Goal: Task Accomplishment & Management: Manage account settings

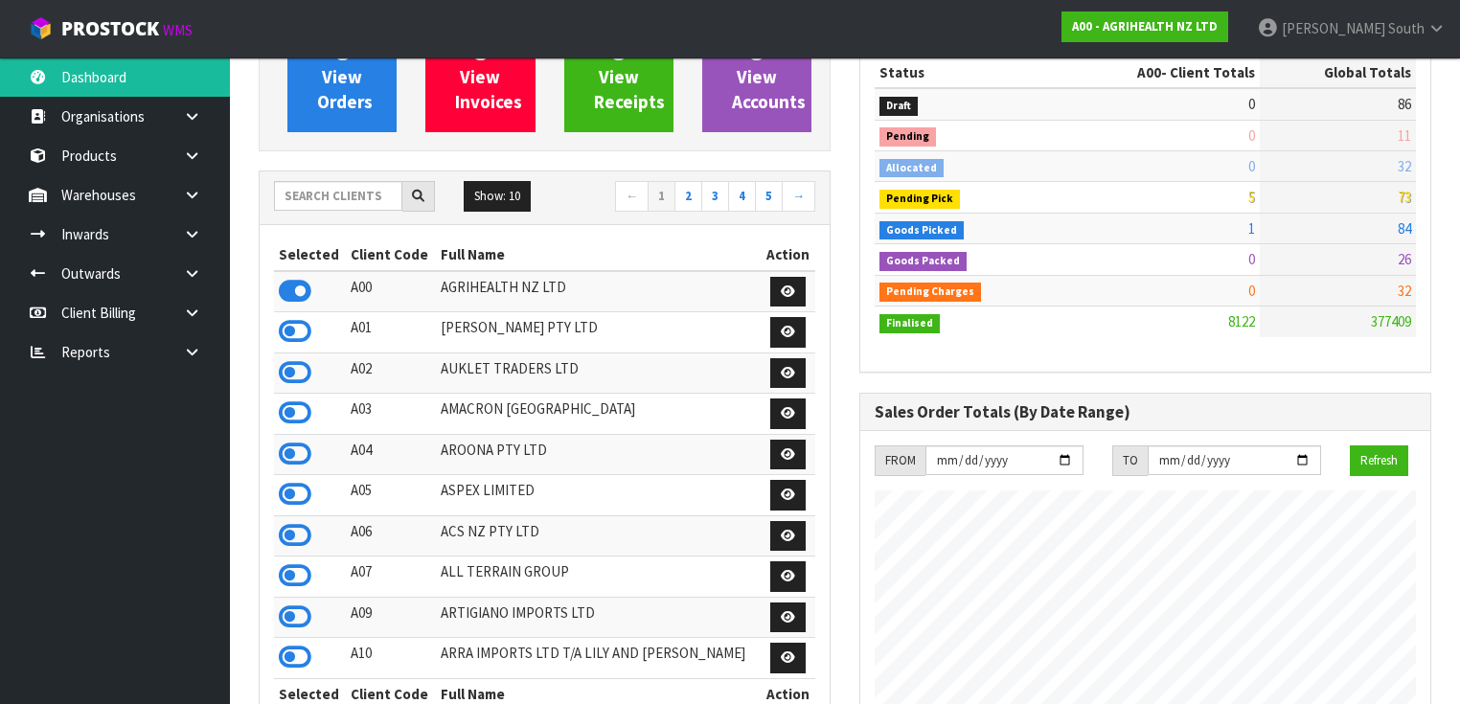
scroll to position [230, 0]
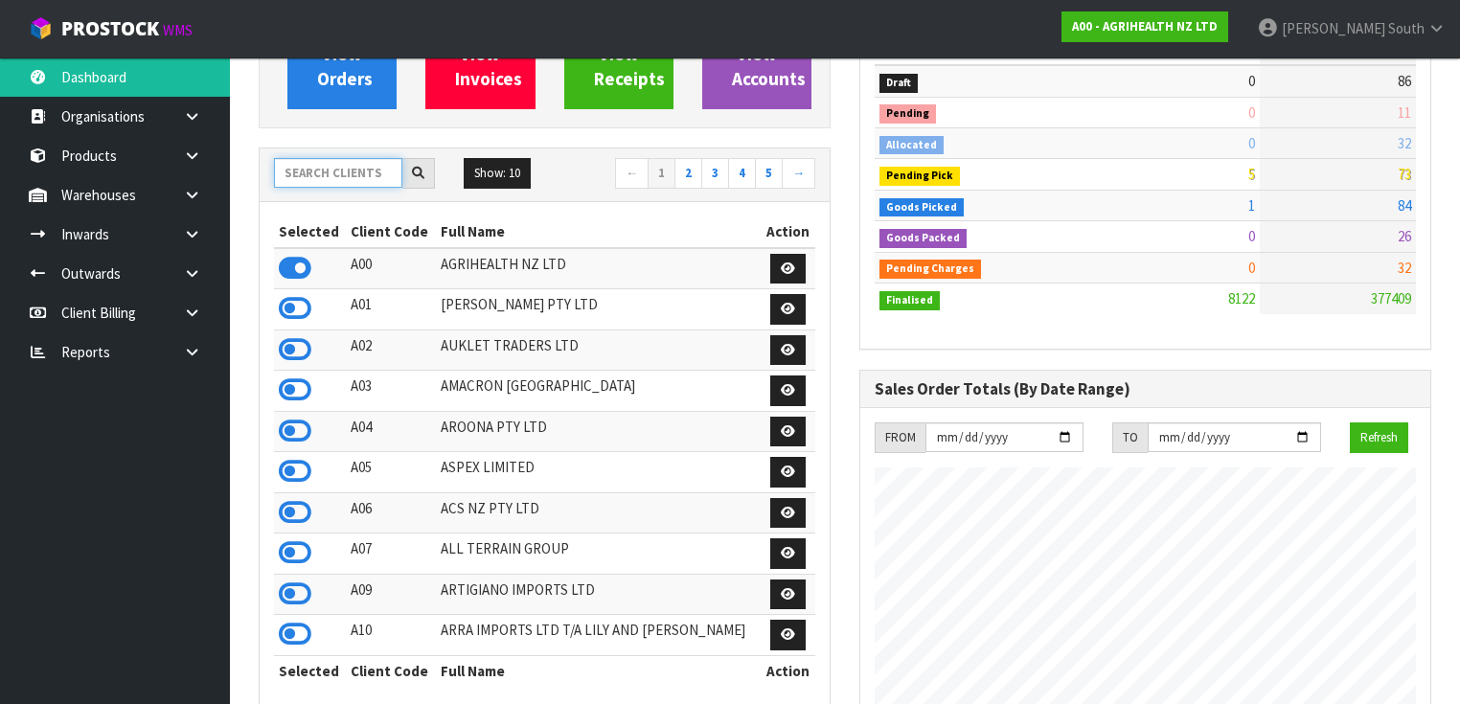
click at [366, 162] on input "text" at bounding box center [338, 173] width 128 height 30
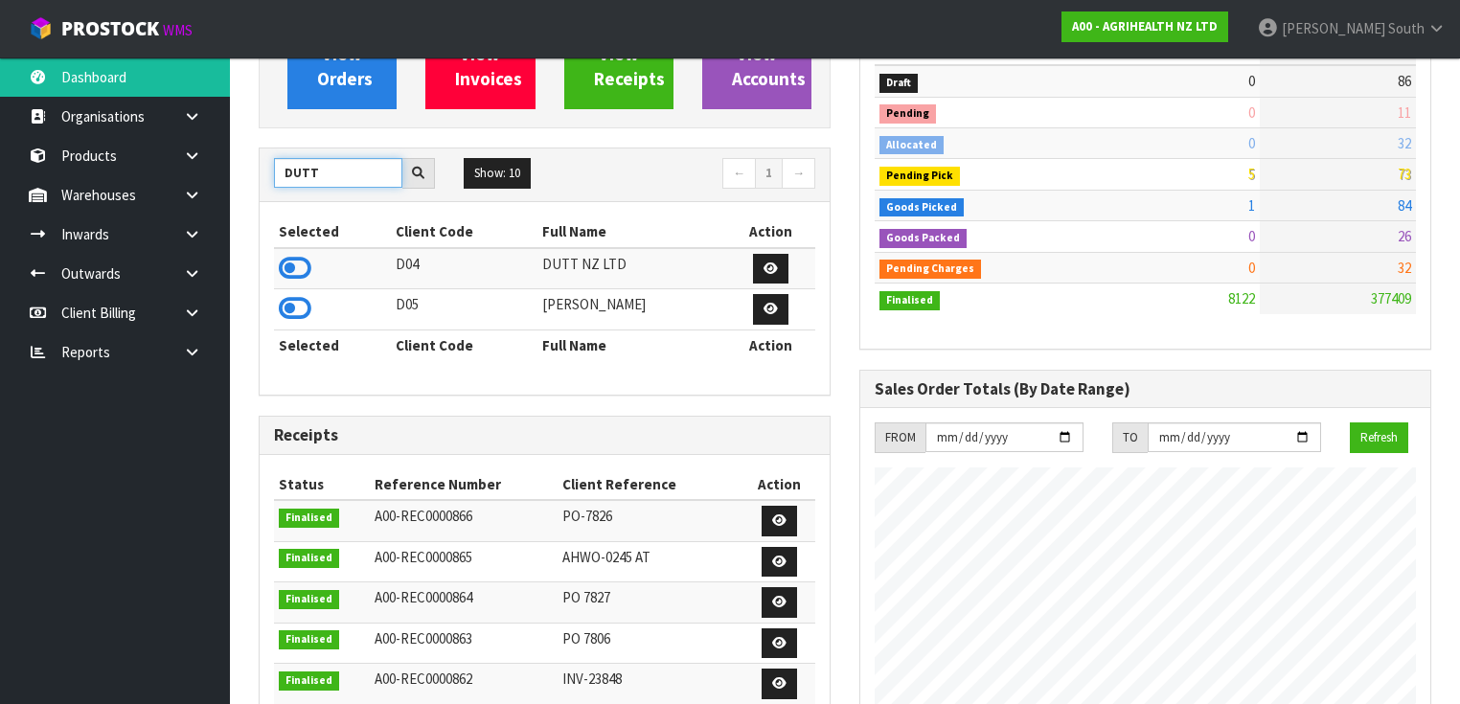
type input "DUTT"
click at [264, 323] on div "Selected Client Code Full Name Action D04 DUTT NZ LTD D05 [PERSON_NAME] Selecte…" at bounding box center [545, 298] width 570 height 193
click at [290, 311] on icon at bounding box center [295, 308] width 33 height 29
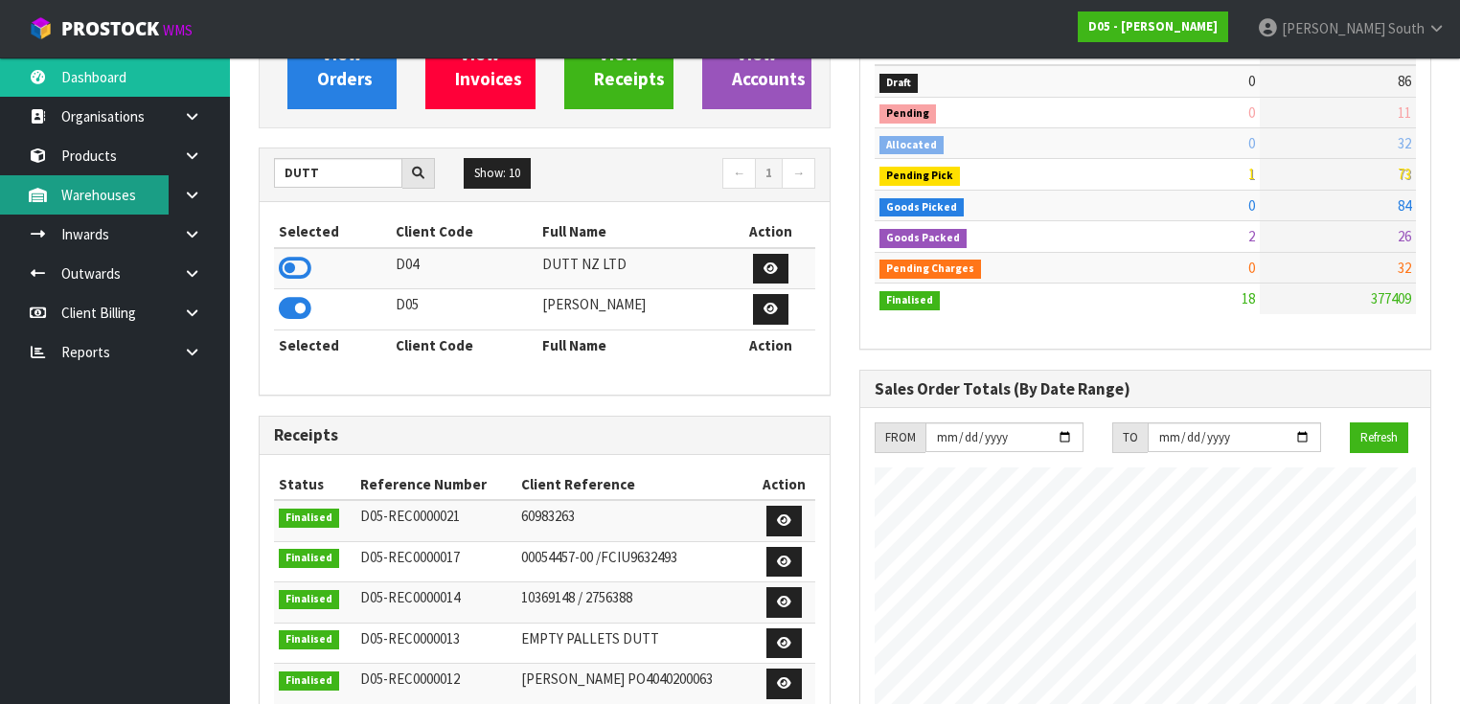
scroll to position [1691, 601]
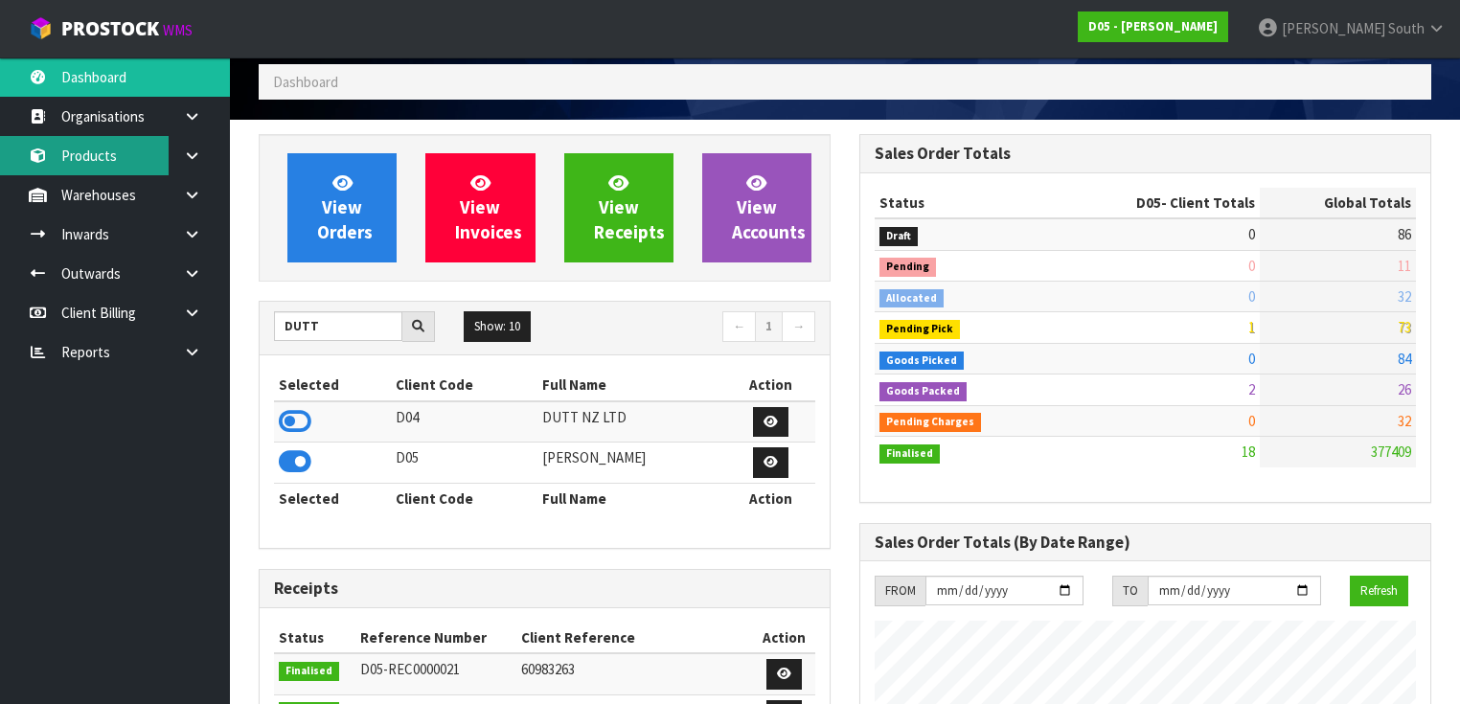
click at [134, 172] on link "Products" at bounding box center [115, 155] width 230 height 39
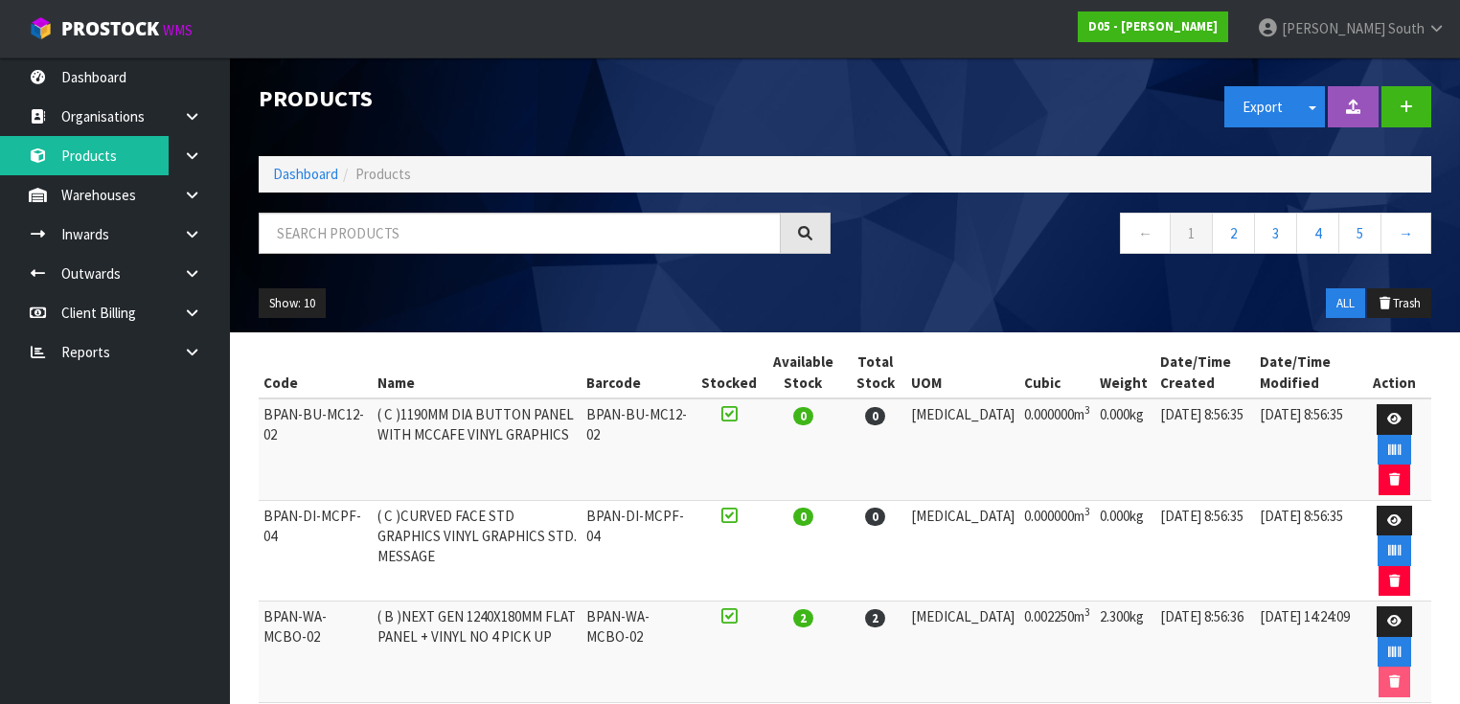
click at [559, 282] on div "Show: 10 5 10 25 50 ALL Trash" at bounding box center [844, 303] width 1201 height 59
click at [111, 170] on link "Products" at bounding box center [115, 155] width 230 height 39
click at [429, 234] on input "text" at bounding box center [520, 233] width 522 height 41
click at [346, 226] on input "text" at bounding box center [520, 233] width 522 height 41
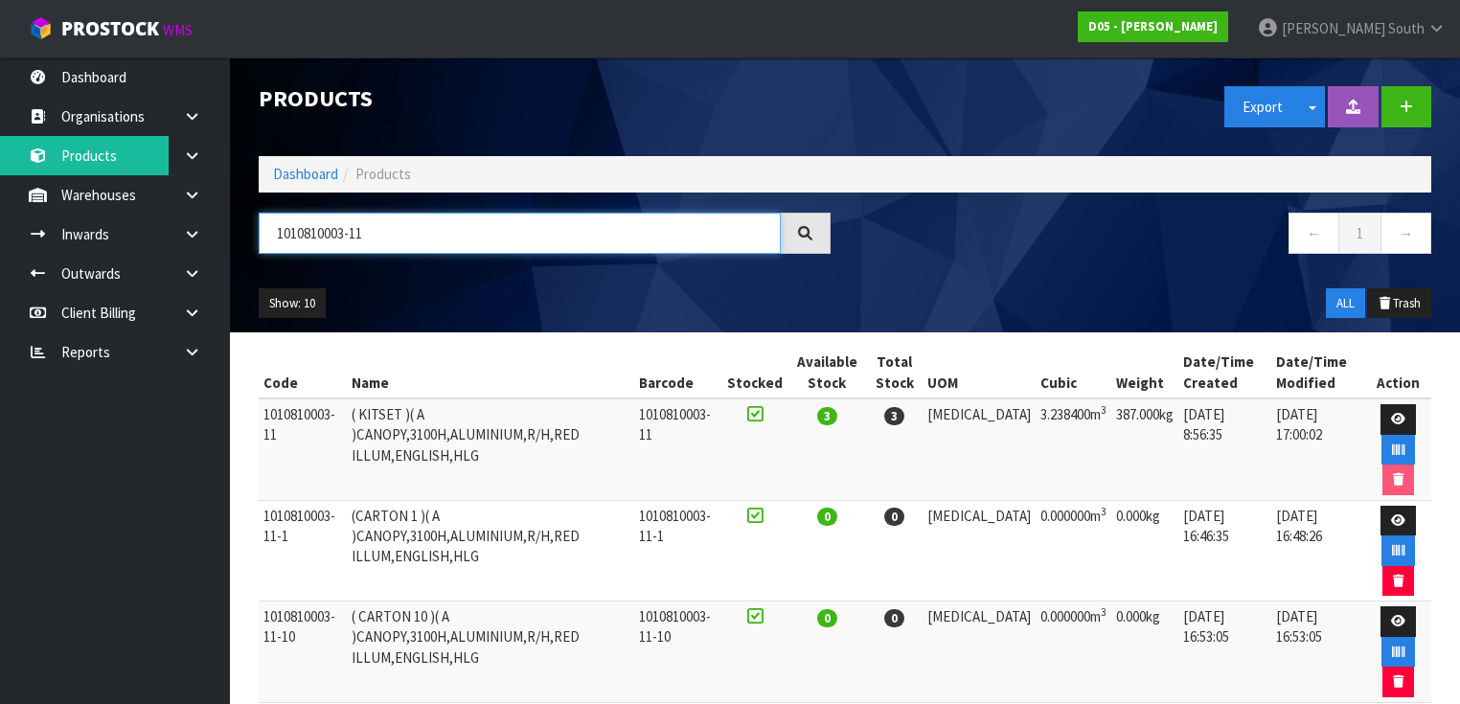
click at [425, 222] on input "1010810003-11" at bounding box center [520, 233] width 522 height 41
type input "1010810003-11"
click at [1395, 414] on icon at bounding box center [1398, 419] width 14 height 12
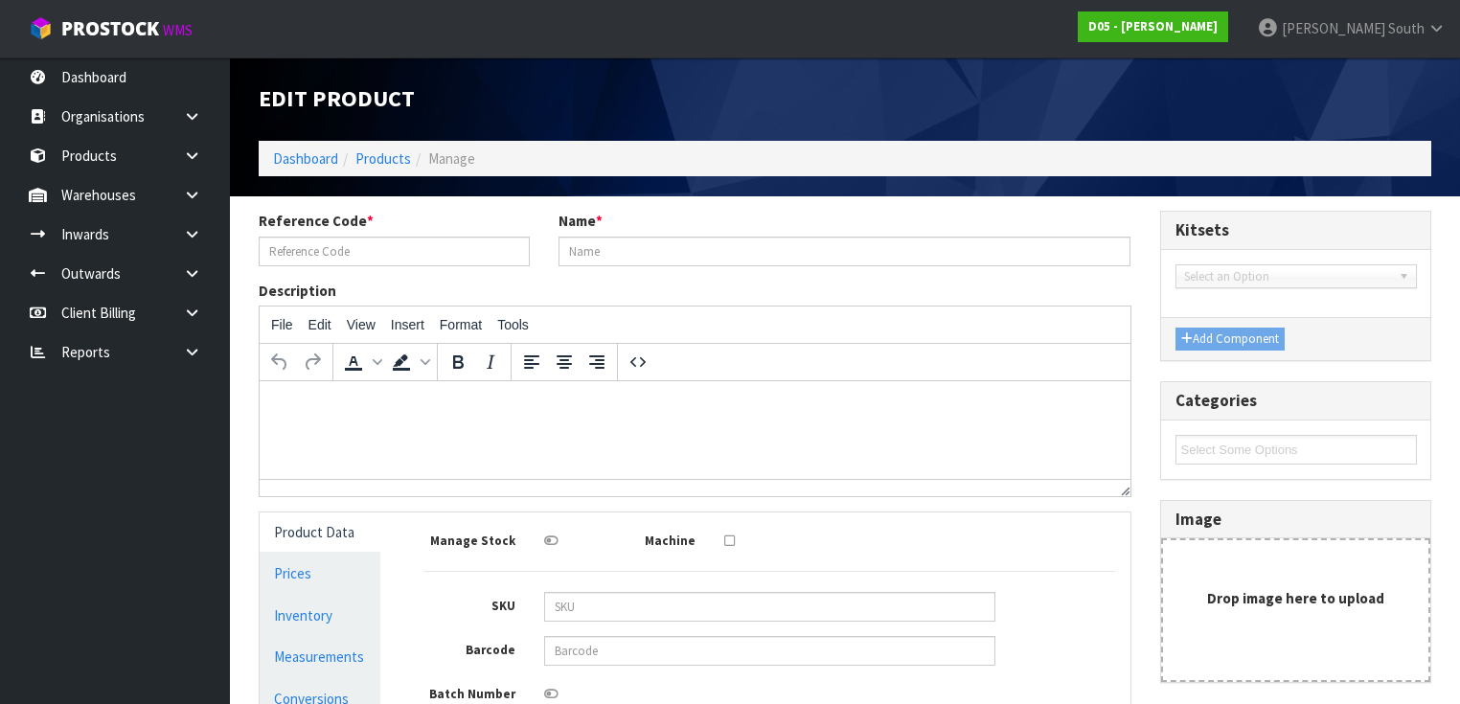
type input "1010810003-11"
type input "( KITSET )( A )CANOPY,3100H,ALUMINIUM,R/H,RED ILLUM,ENGLISH,HLG"
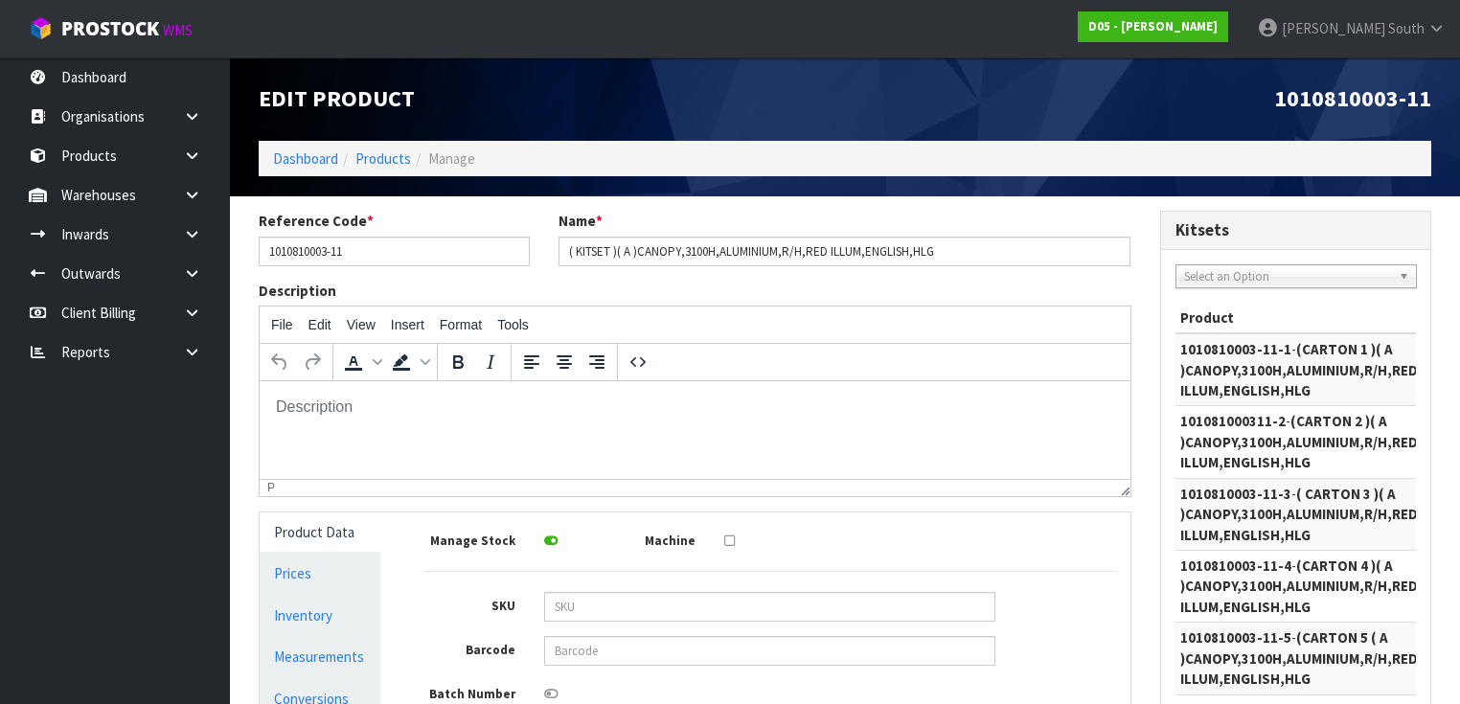
click at [1268, 273] on span "Select an Option" at bounding box center [1287, 276] width 207 height 23
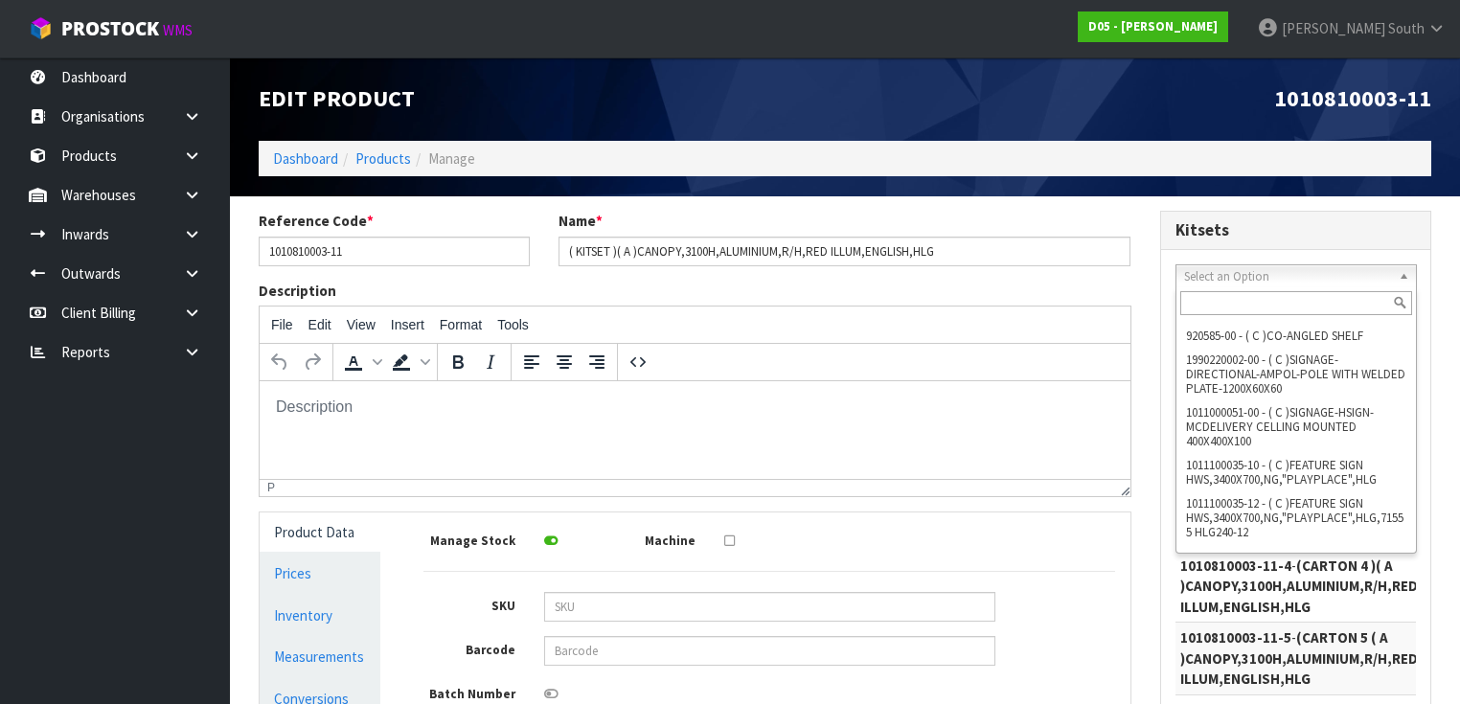
scroll to position [559, 0]
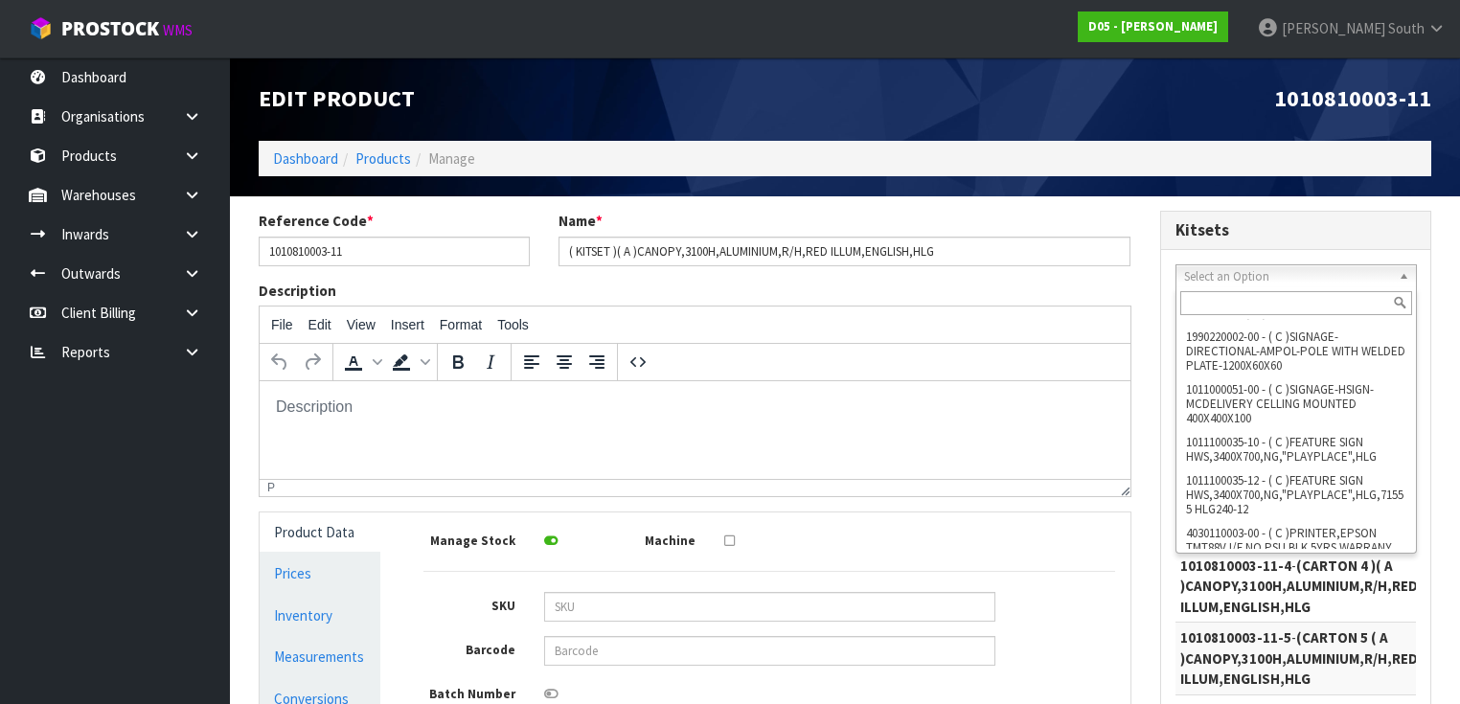
click at [1090, 490] on div "p" at bounding box center [690, 487] width 847 height 13
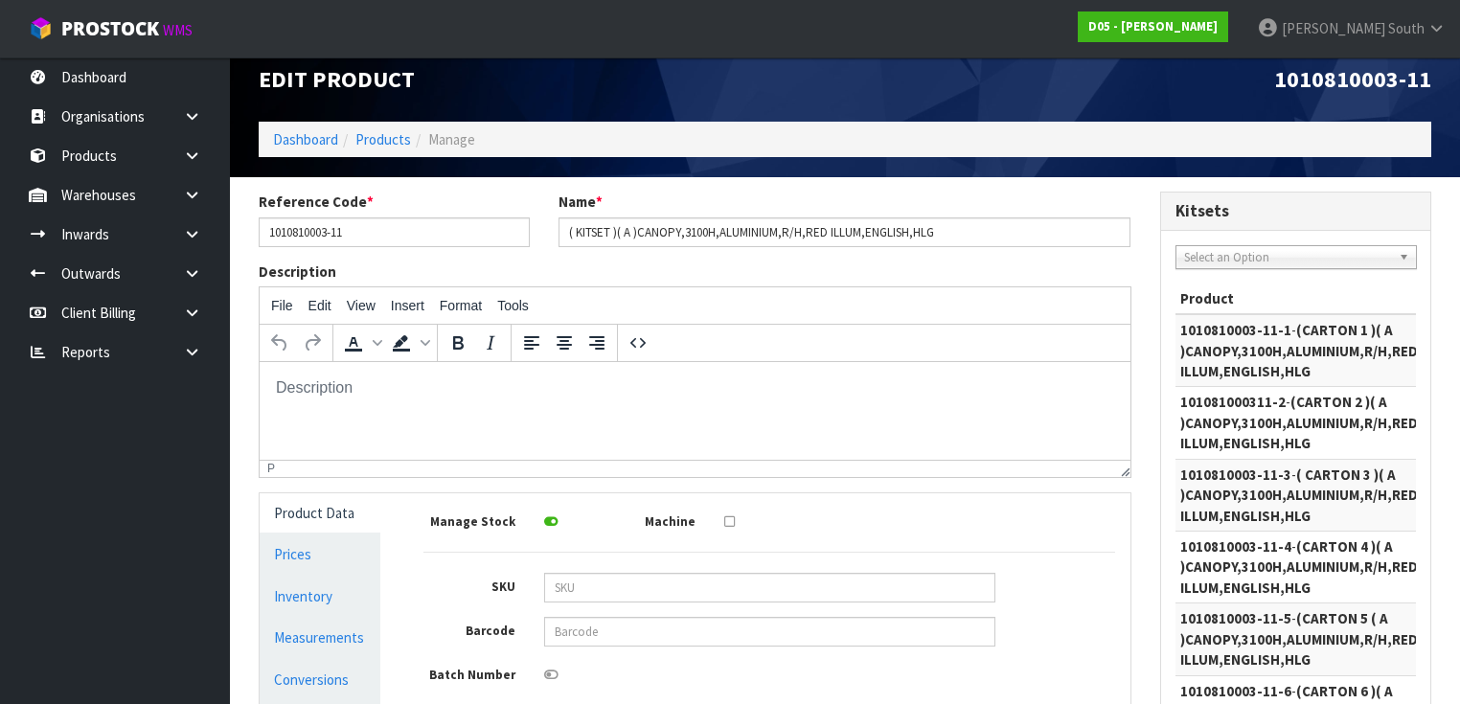
scroll to position [0, 0]
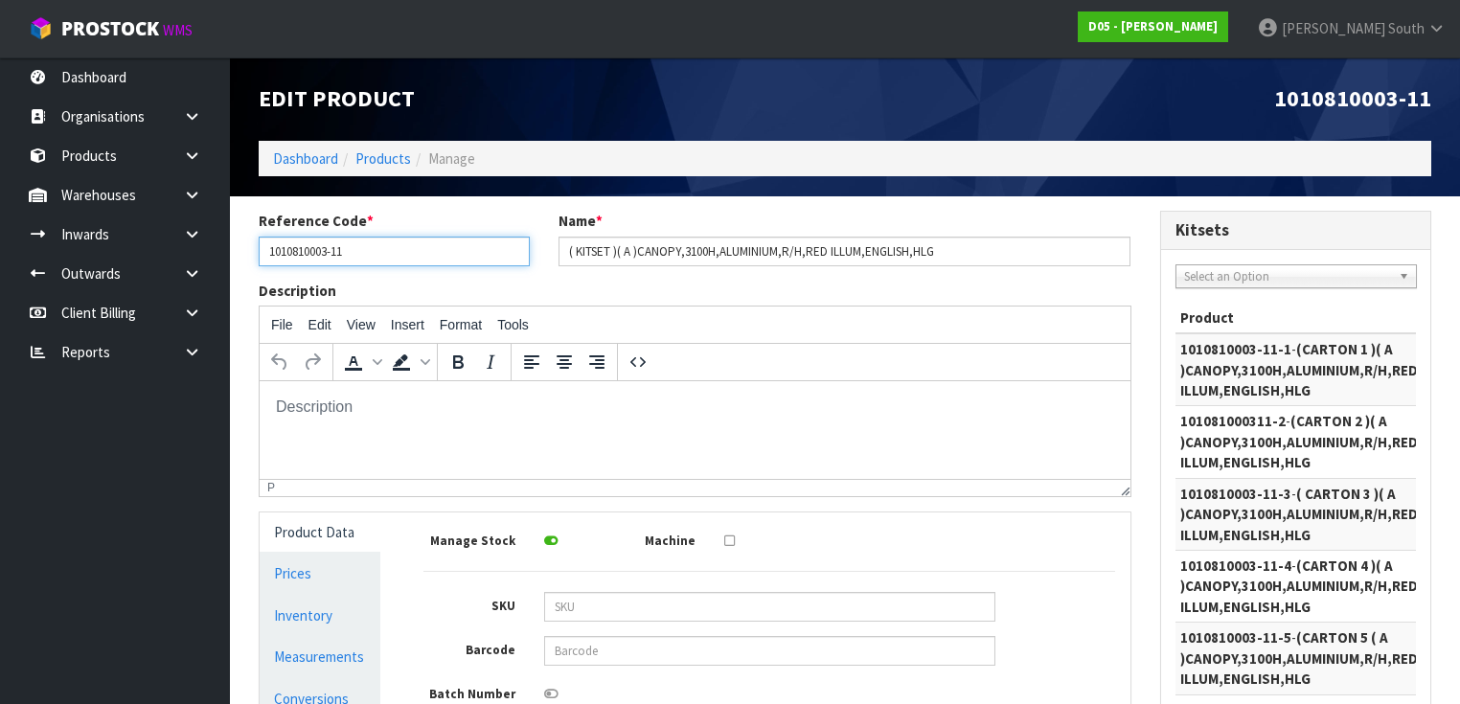
drag, startPoint x: 424, startPoint y: 253, endPoint x: 411, endPoint y: 248, distance: 14.2
click at [422, 253] on input "1010810003-11" at bounding box center [394, 252] width 271 height 30
click at [411, 248] on input "1010810003-11" at bounding box center [394, 252] width 271 height 30
click at [409, 245] on input "1010810003-11" at bounding box center [394, 252] width 271 height 30
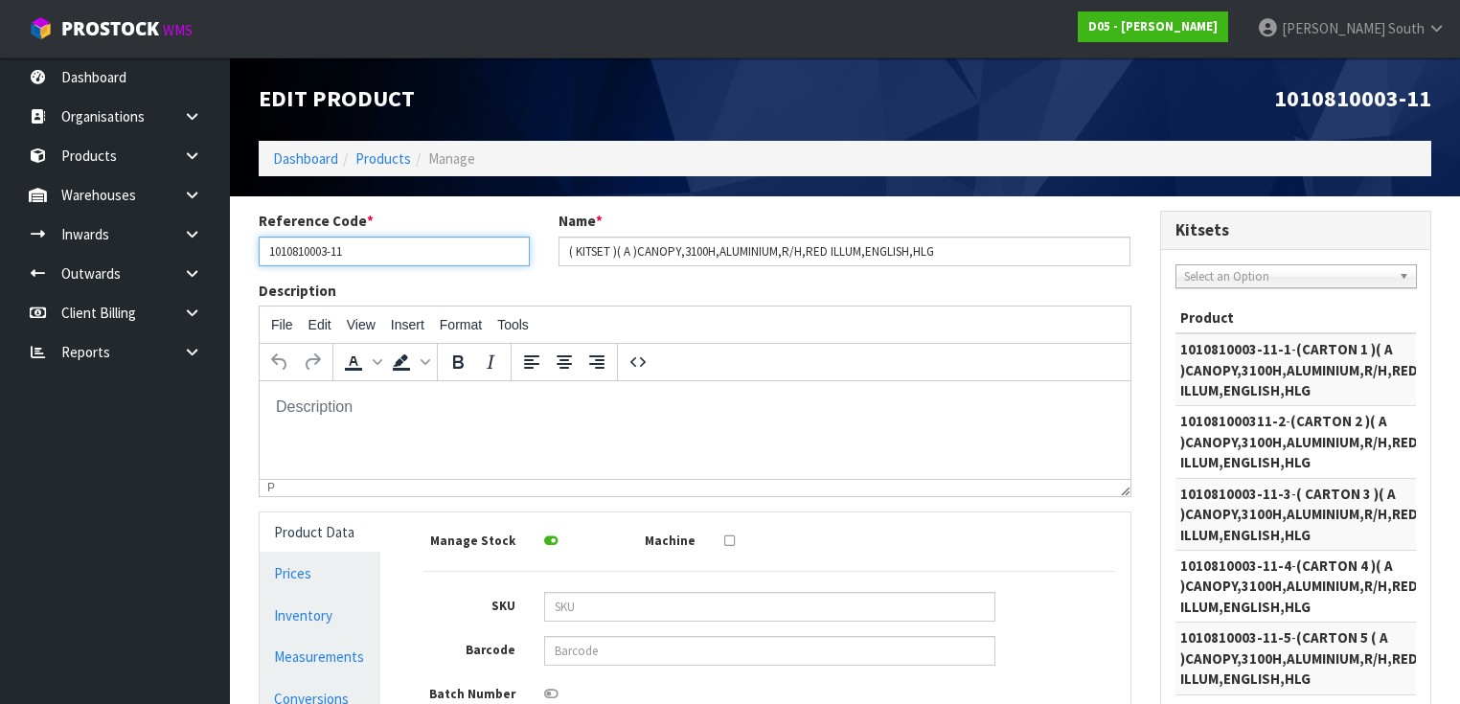
click at [409, 245] on input "1010810003-11" at bounding box center [394, 252] width 271 height 30
click at [357, 160] on link "Products" at bounding box center [383, 158] width 56 height 18
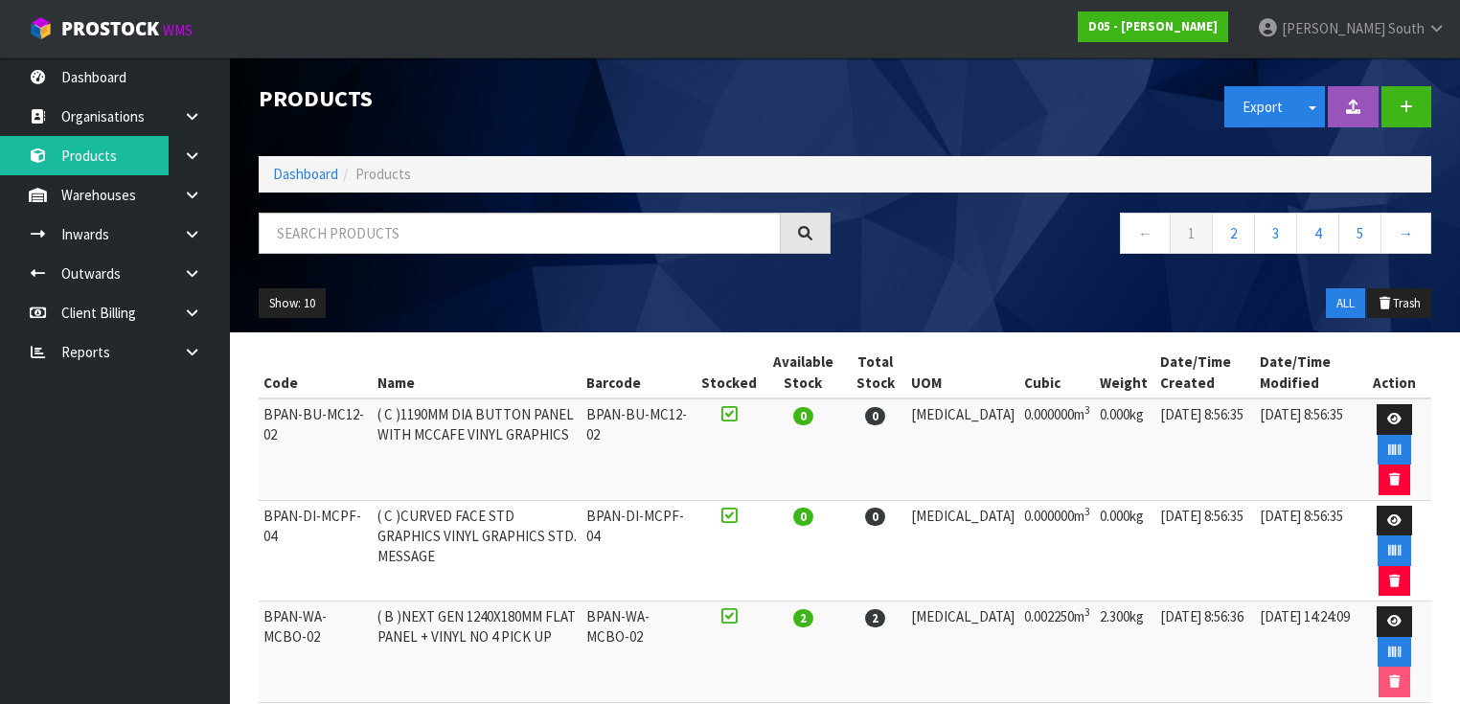
click at [388, 214] on div "Products Export Split button! SOH Summary Measurements Dangerous Goods Import P…" at bounding box center [844, 194] width 1201 height 275
click at [380, 221] on input "text" at bounding box center [520, 233] width 522 height 41
paste input "1010810003-11"
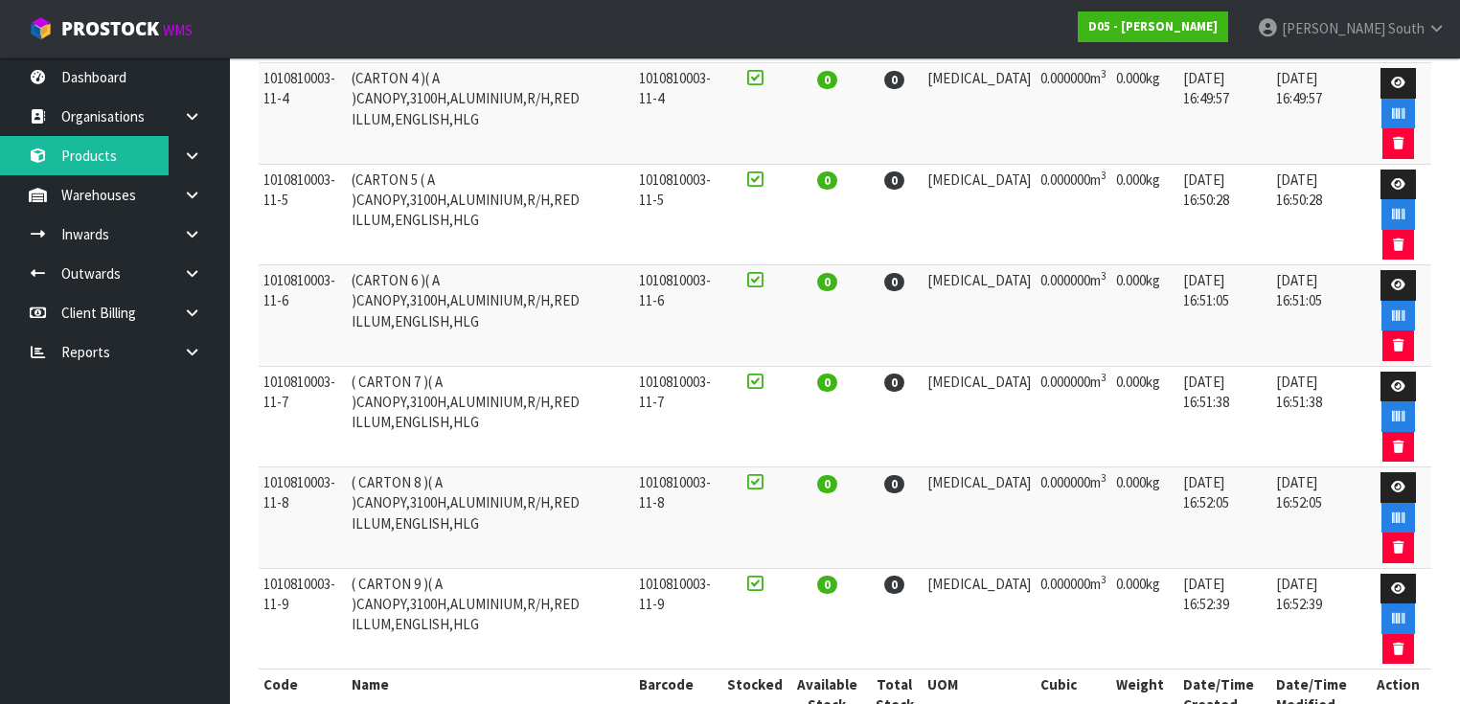
scroll to position [777, 0]
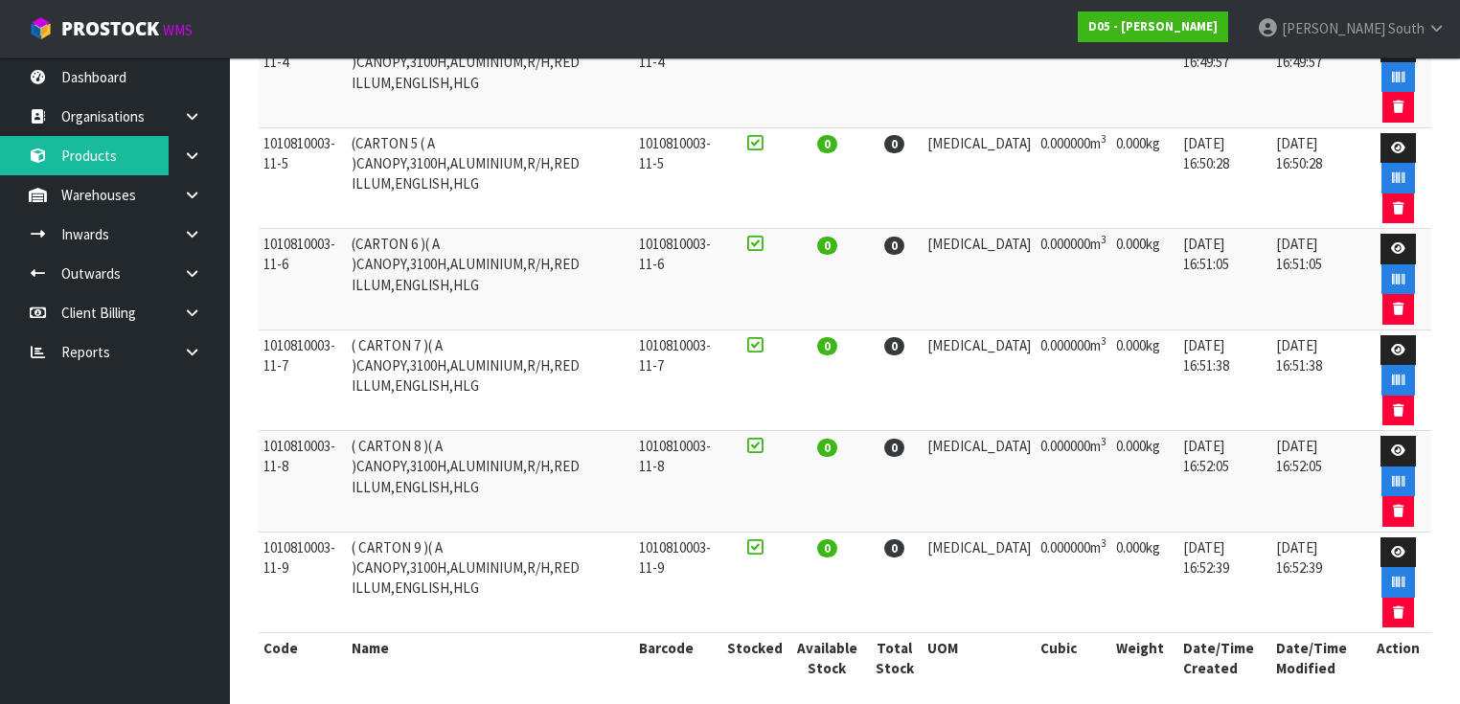
click at [293, 431] on td "1010810003-11-8" at bounding box center [303, 482] width 88 height 102
click at [292, 431] on td "1010810003-11-8" at bounding box center [303, 482] width 88 height 102
copy tr "1010810003-11-8"
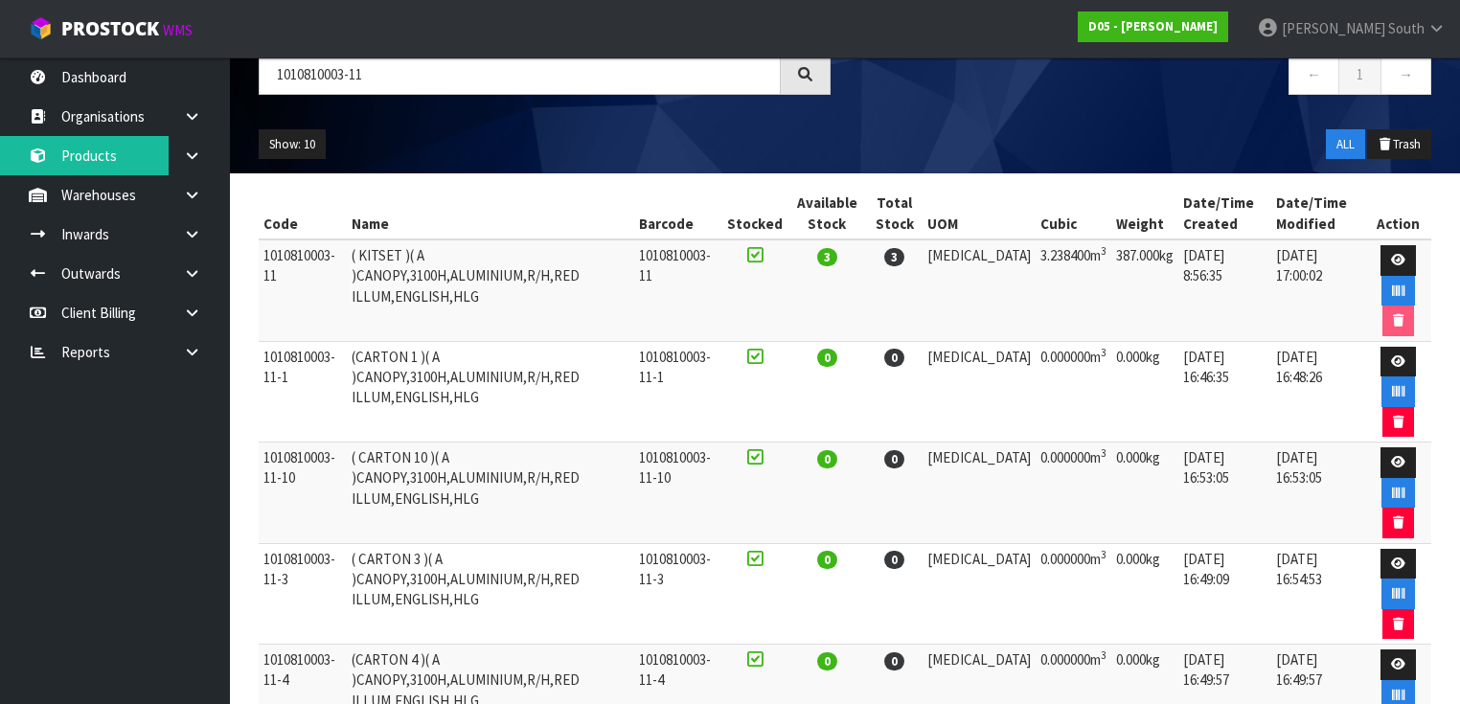
scroll to position [0, 0]
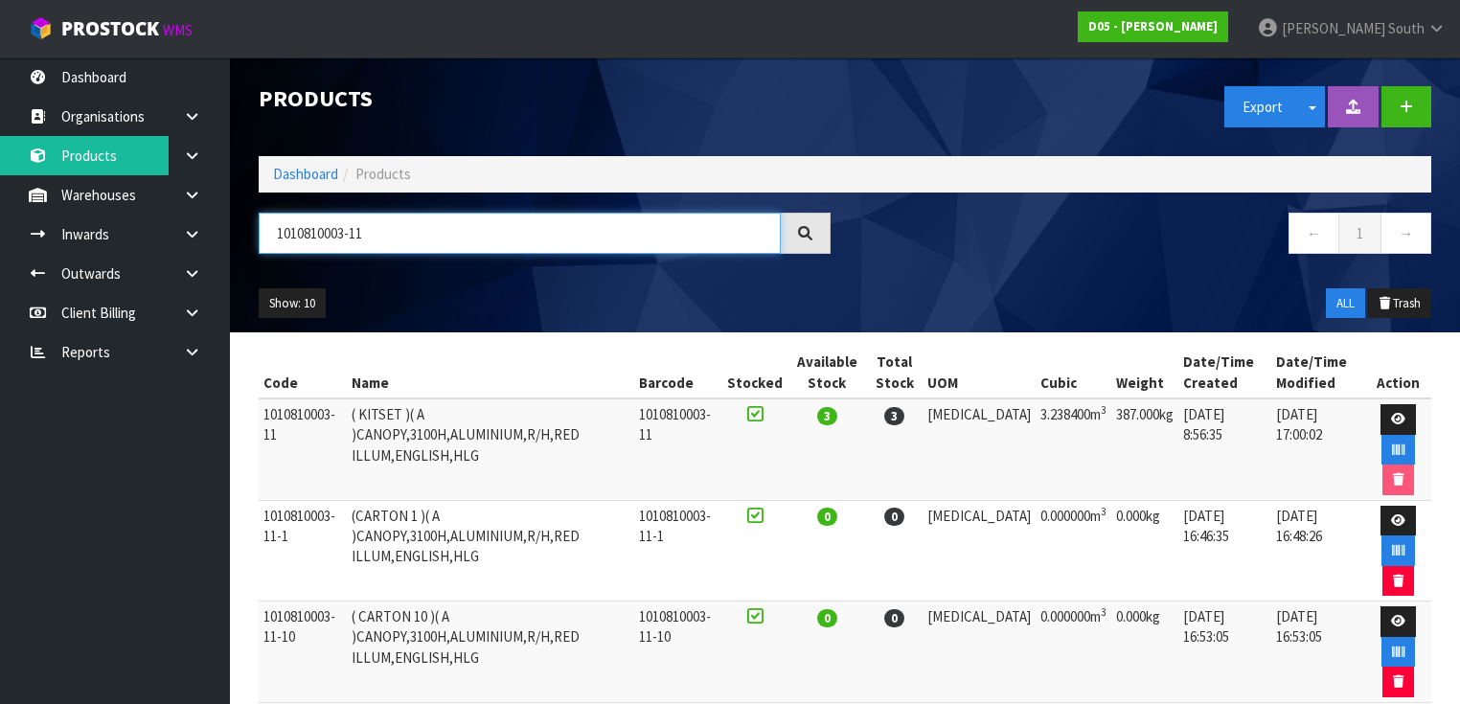
click at [411, 231] on input "1010810003-11" at bounding box center [520, 233] width 522 height 41
click at [410, 231] on input "1010810003-11" at bounding box center [520, 233] width 522 height 41
paste input "-8"
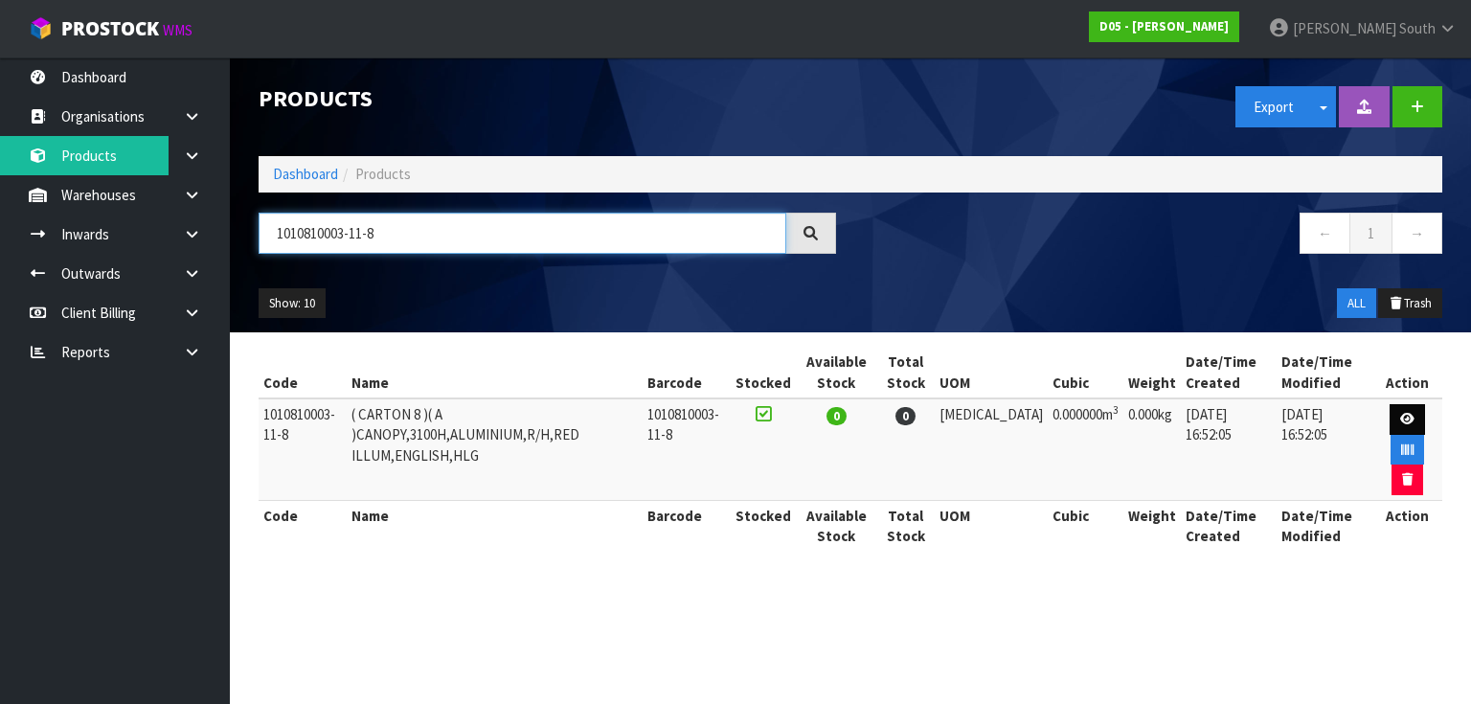
type input "1010810003-11-8"
click at [1403, 409] on link at bounding box center [1407, 419] width 35 height 31
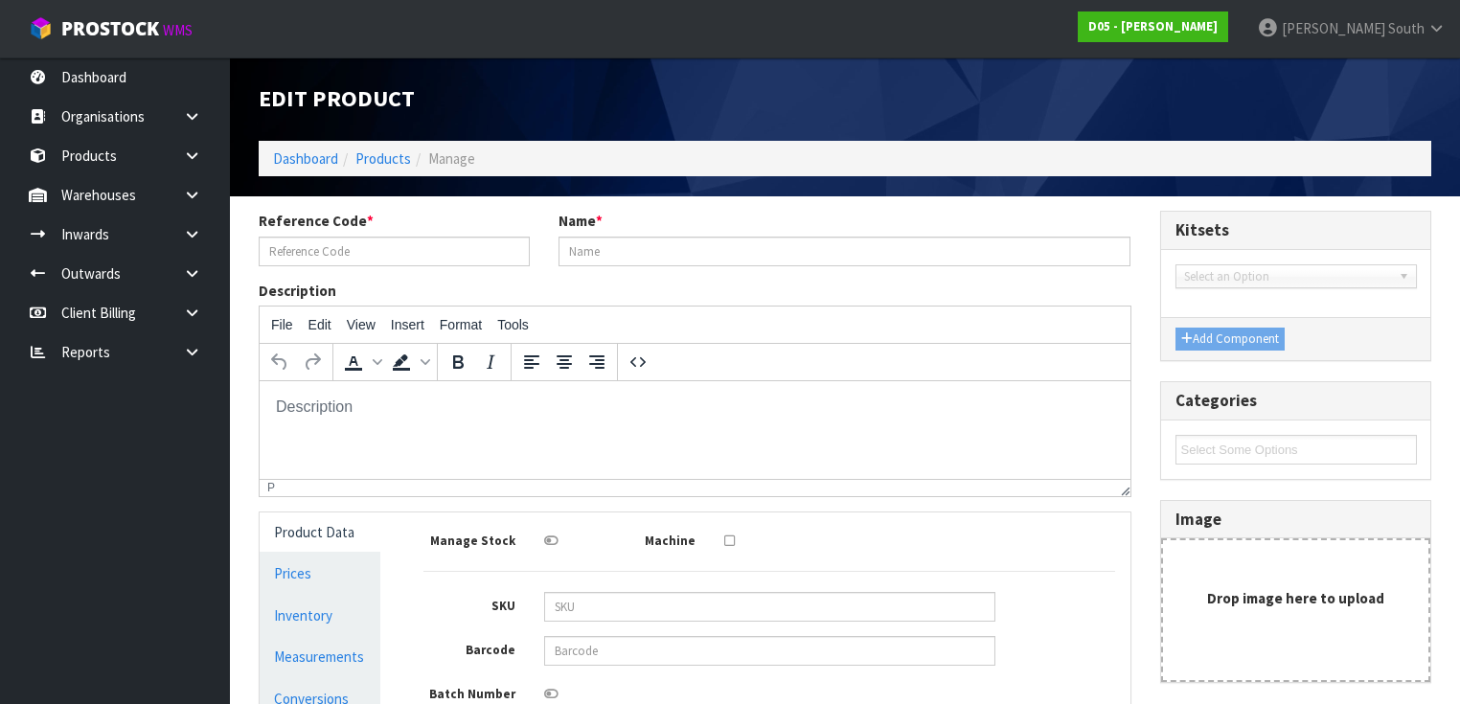
type input "1010810003-11-8"
type input "( CARTON 8 )( A )CANOPY,3100H,ALUMINIUM,R/H,RED ILLUM,ENGLISH,HLG"
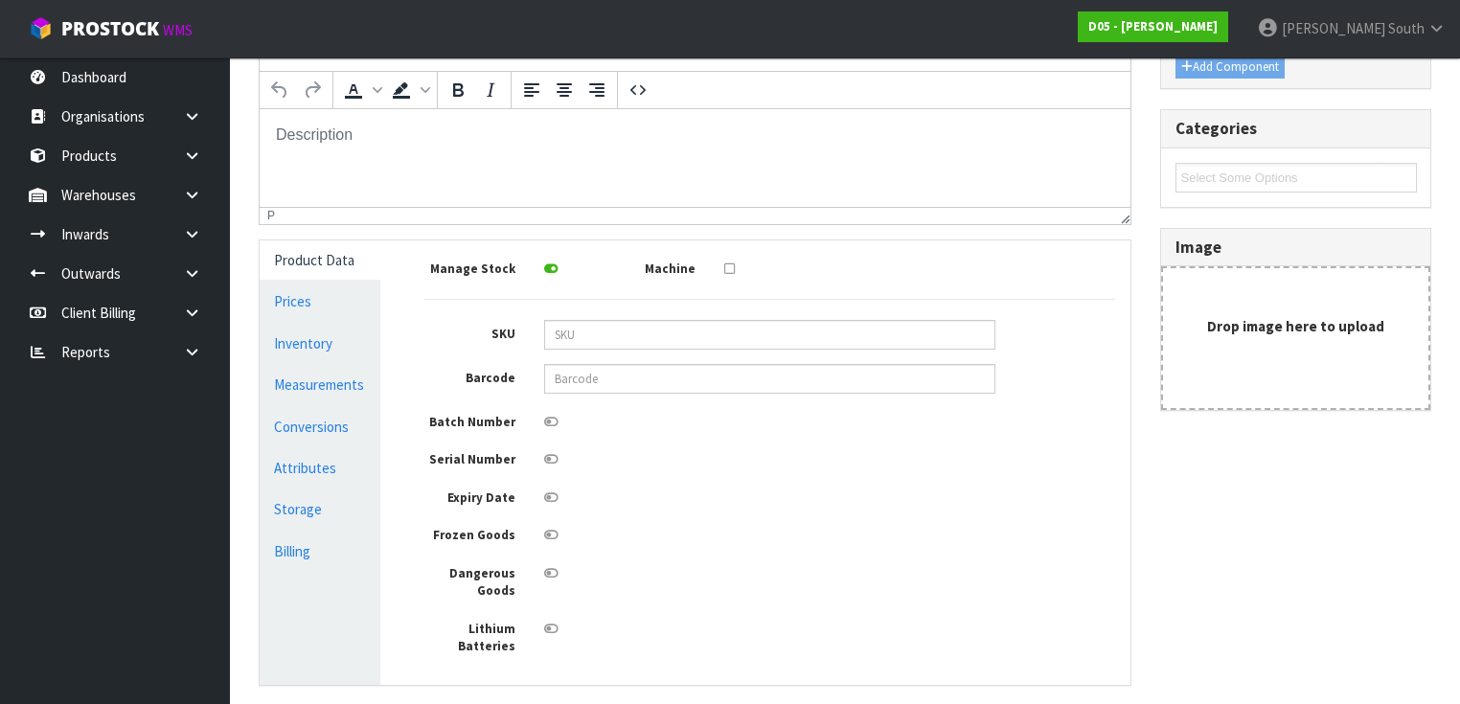
scroll to position [307, 0]
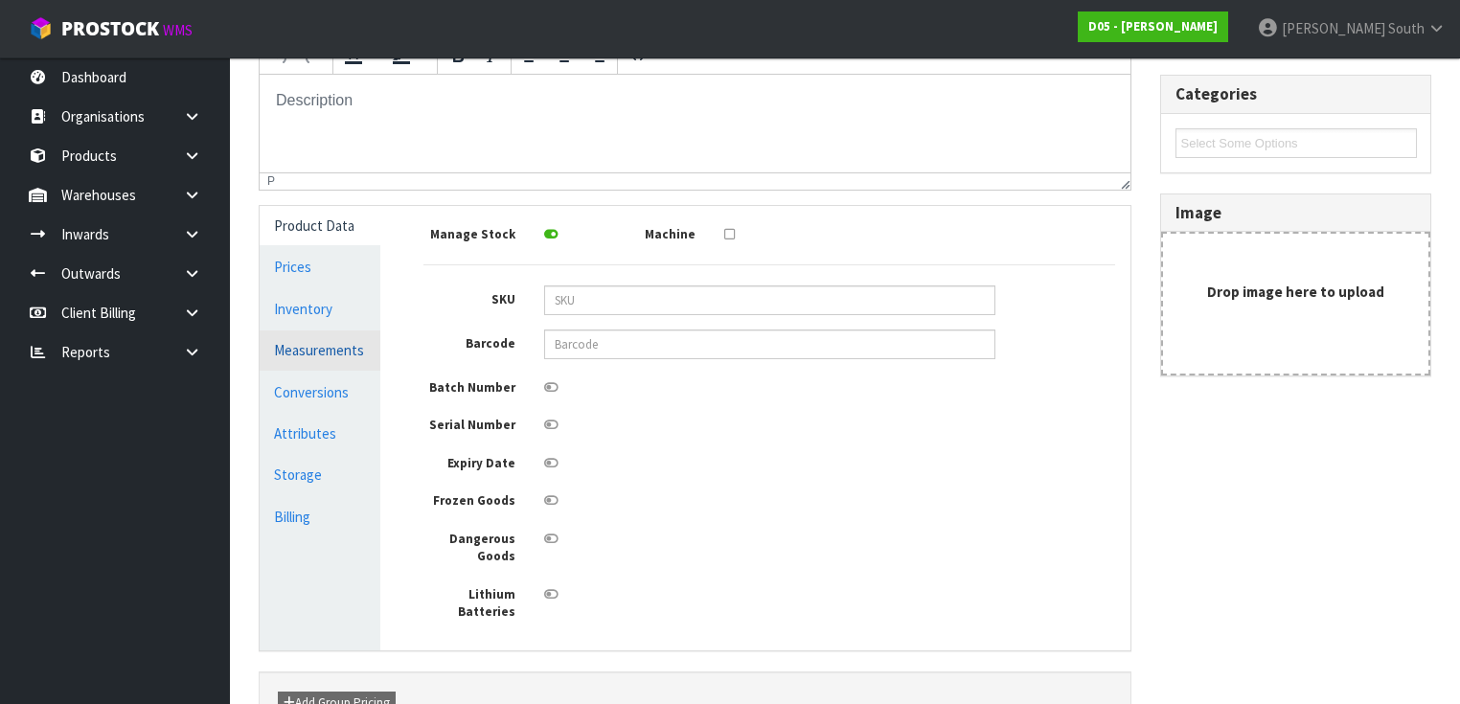
click at [317, 352] on link "Measurements" at bounding box center [320, 349] width 121 height 39
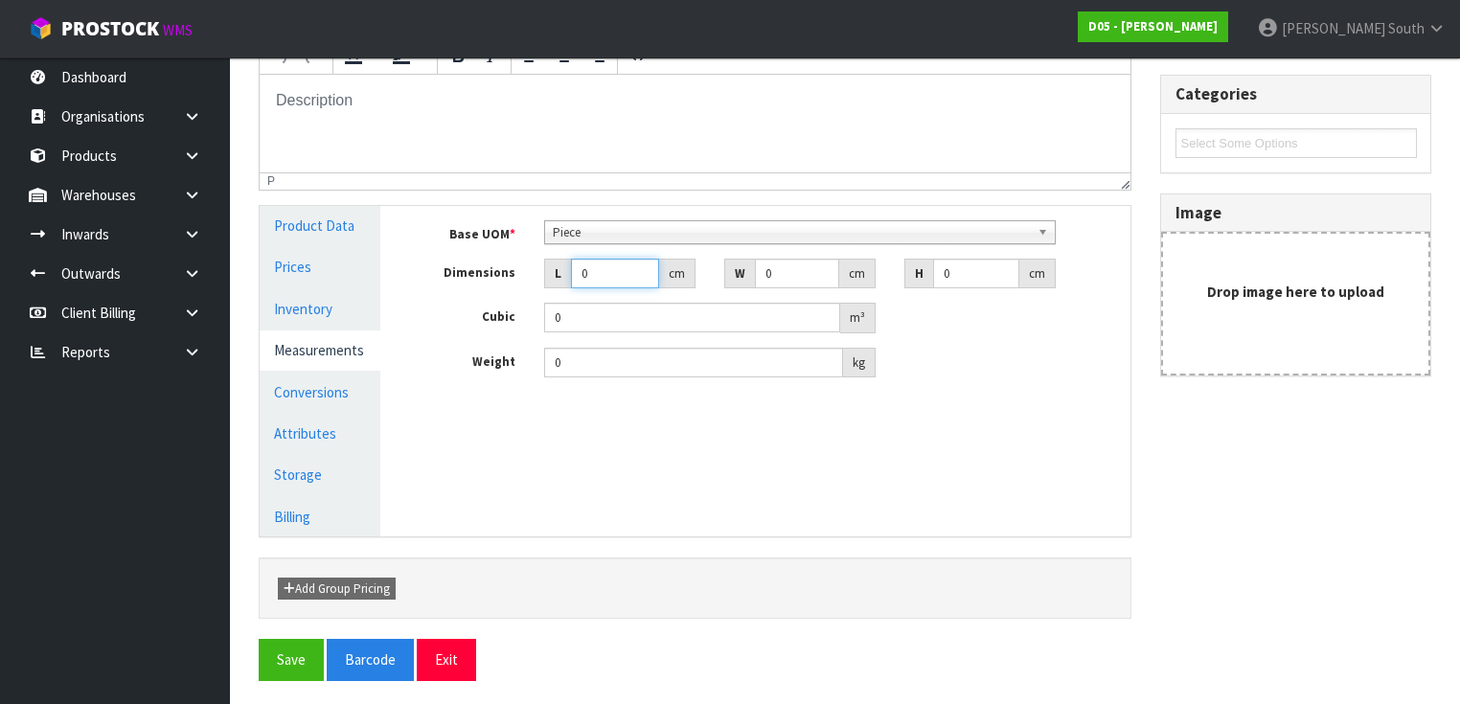
drag, startPoint x: 608, startPoint y: 275, endPoint x: 563, endPoint y: 270, distance: 45.3
click at [563, 270] on div "L 0 cm" at bounding box center [619, 274] width 151 height 31
type input "2"
type input "0.000001"
type input "276"
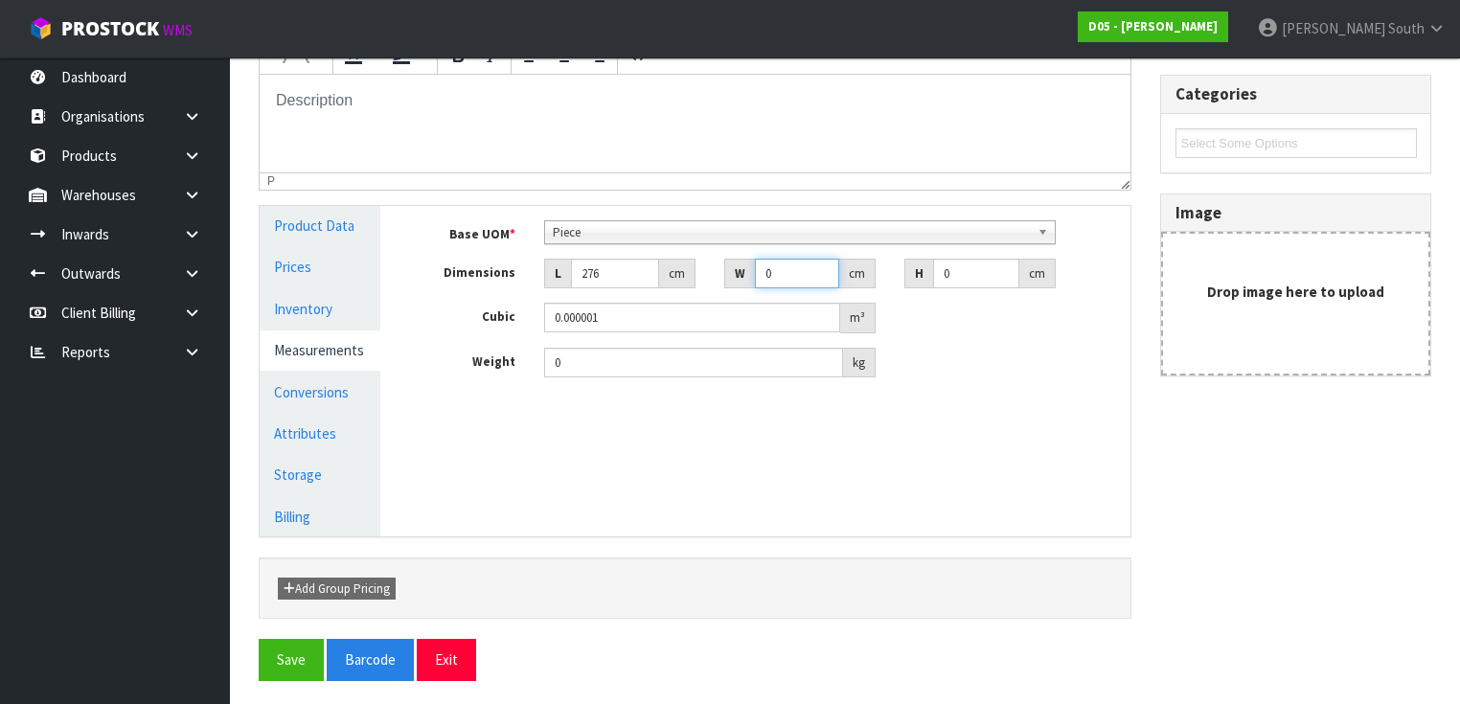
drag, startPoint x: 774, startPoint y: 272, endPoint x: 742, endPoint y: 272, distance: 31.6
click at [742, 272] on div "W 0 cm" at bounding box center [799, 274] width 151 height 31
type input "84.5"
drag, startPoint x: 970, startPoint y: 272, endPoint x: 887, endPoint y: 272, distance: 83.3
click at [887, 272] on div "Dimensions L 276 cm W 84.5 cm H 0 cm" at bounding box center [769, 274] width 720 height 31
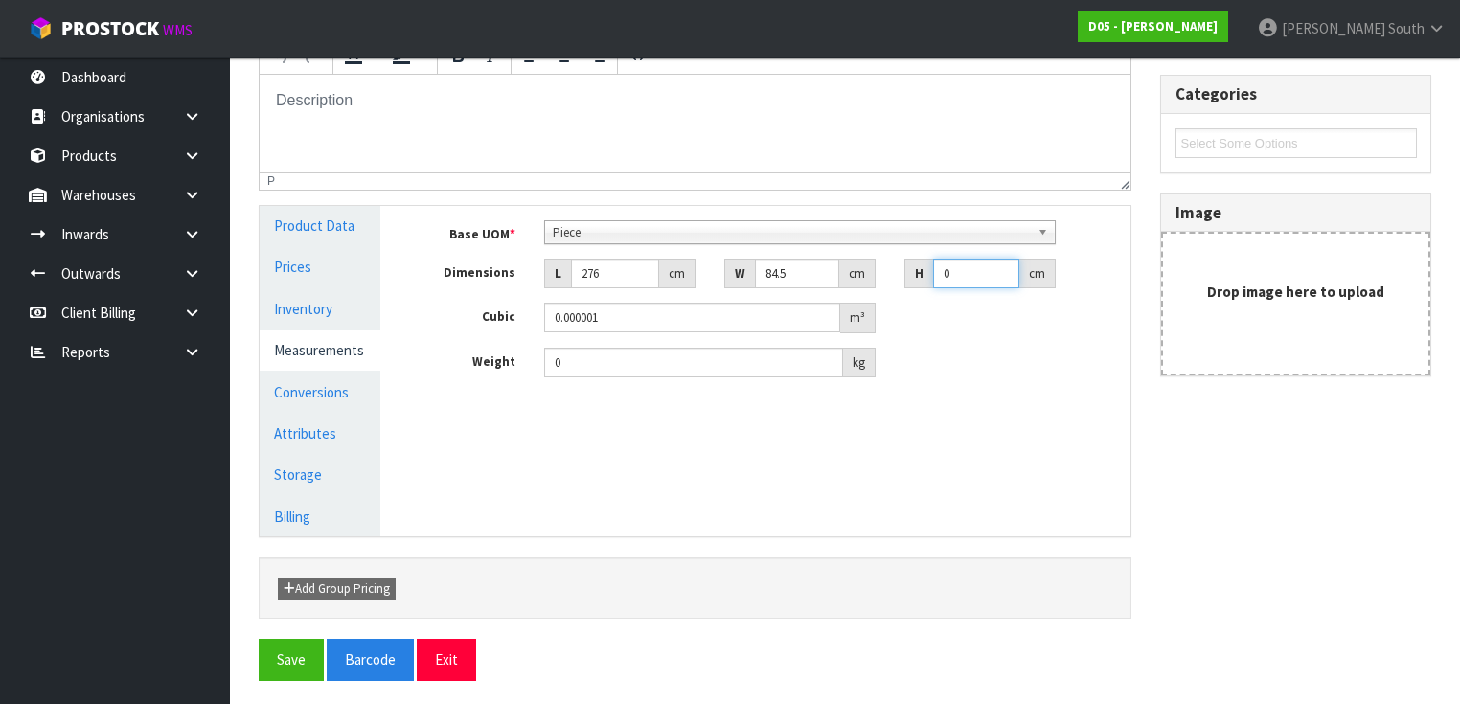
type input "7"
type input "0.163254"
type input "7"
click at [684, 370] on input "0" at bounding box center [693, 363] width 299 height 30
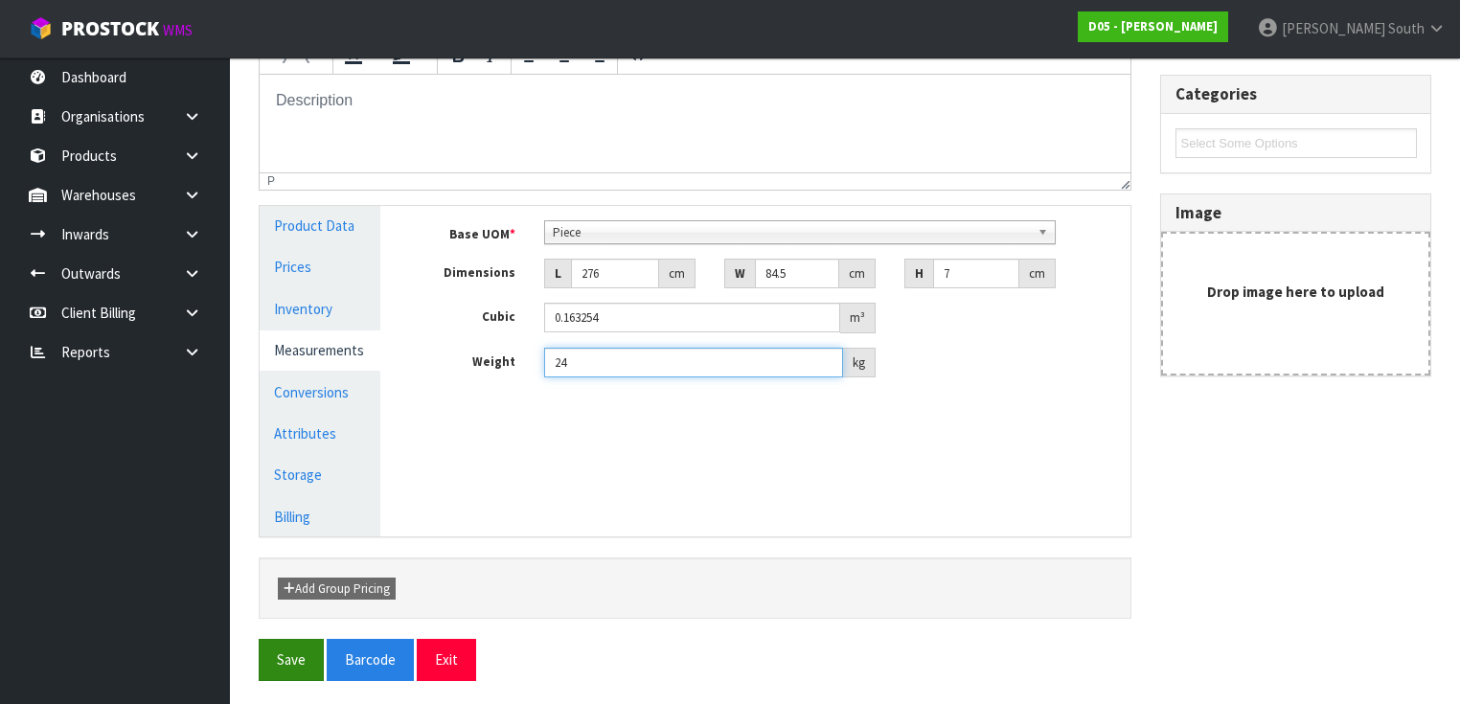
type input "24"
click at [284, 648] on button "Save" at bounding box center [291, 659] width 65 height 41
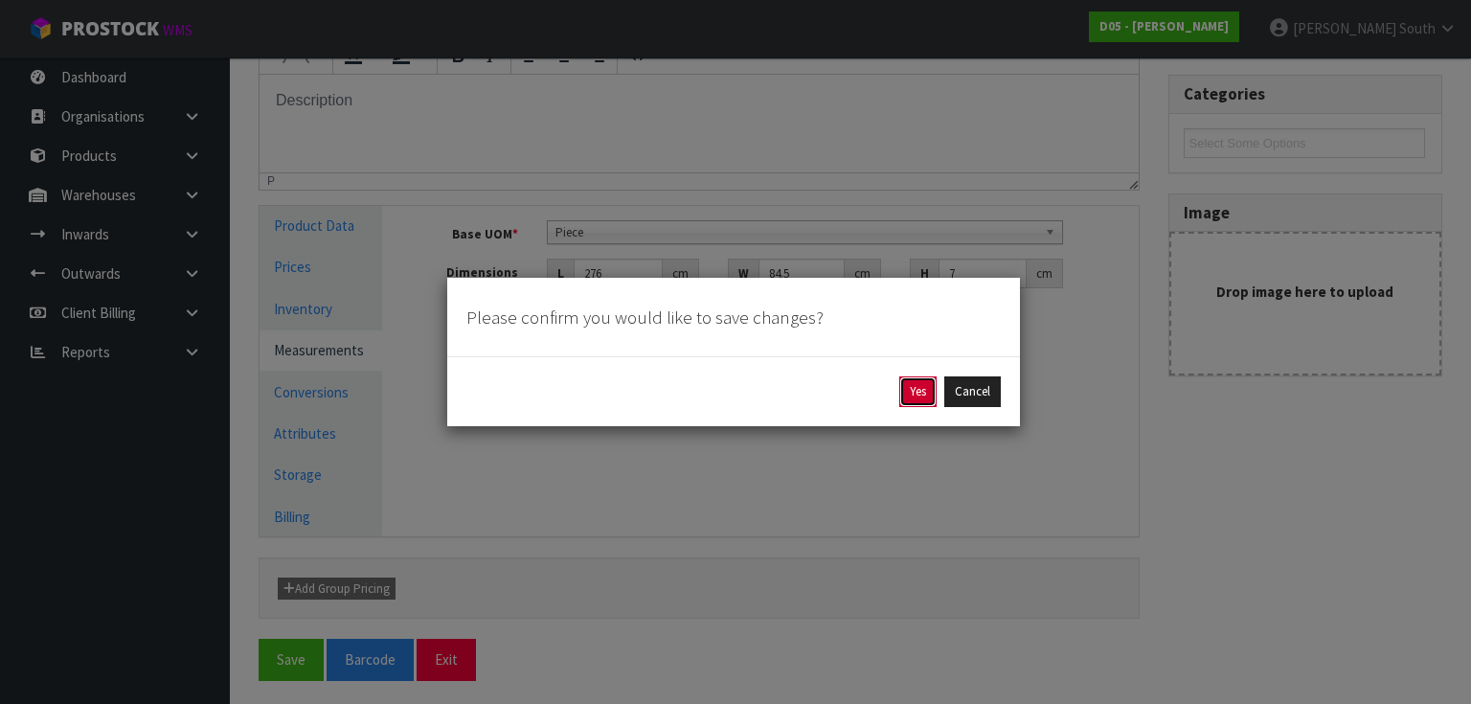
click at [927, 391] on button "Yes" at bounding box center [917, 391] width 37 height 31
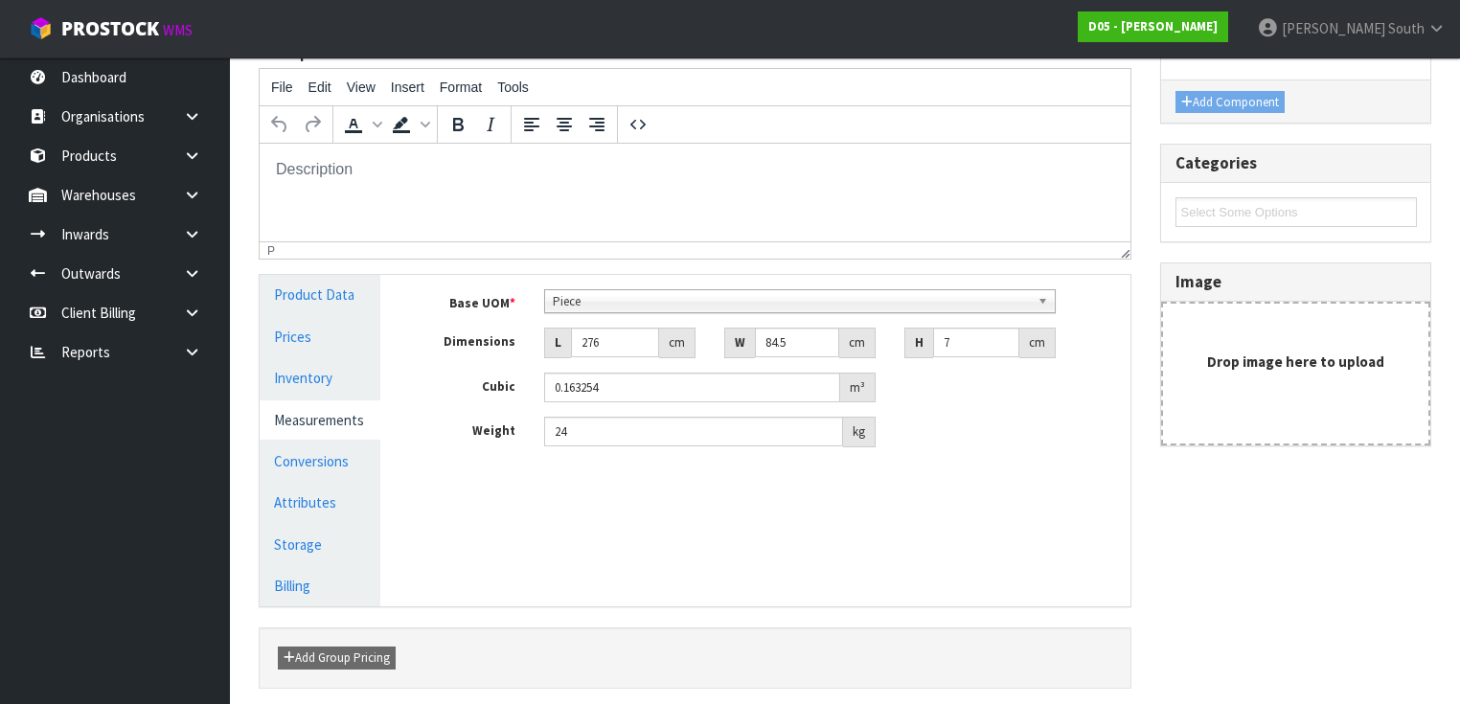
scroll to position [0, 0]
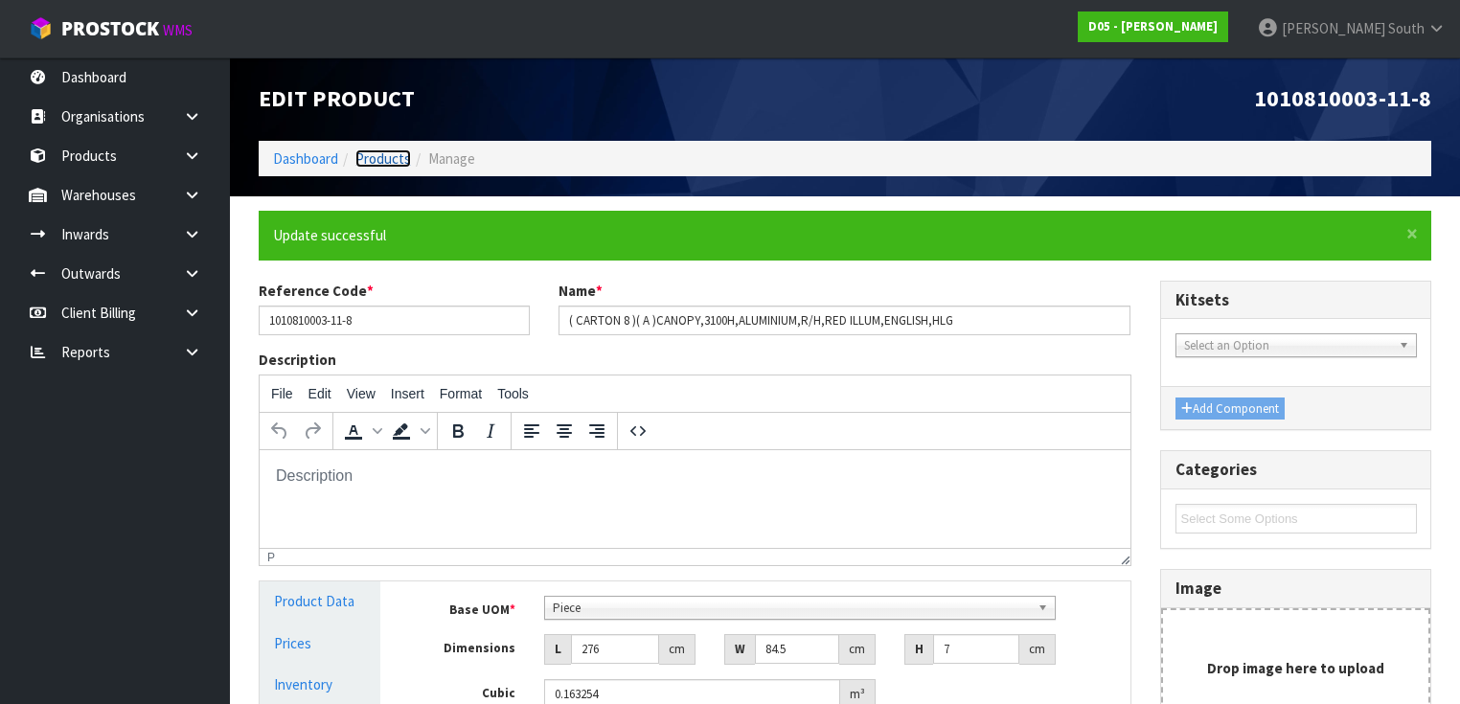
click at [398, 160] on link "Products" at bounding box center [383, 158] width 56 height 18
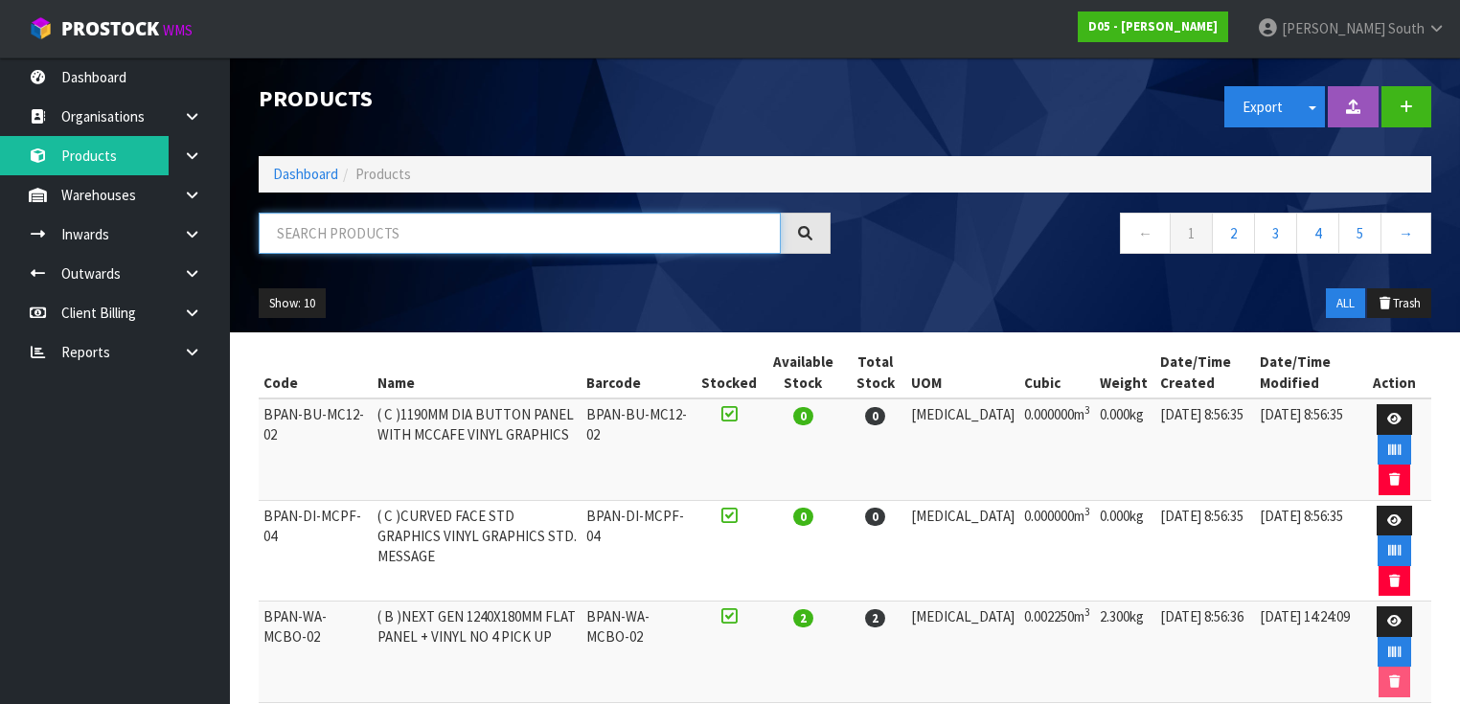
click at [513, 239] on input "text" at bounding box center [520, 233] width 522 height 41
paste input "1010810003-11-8"
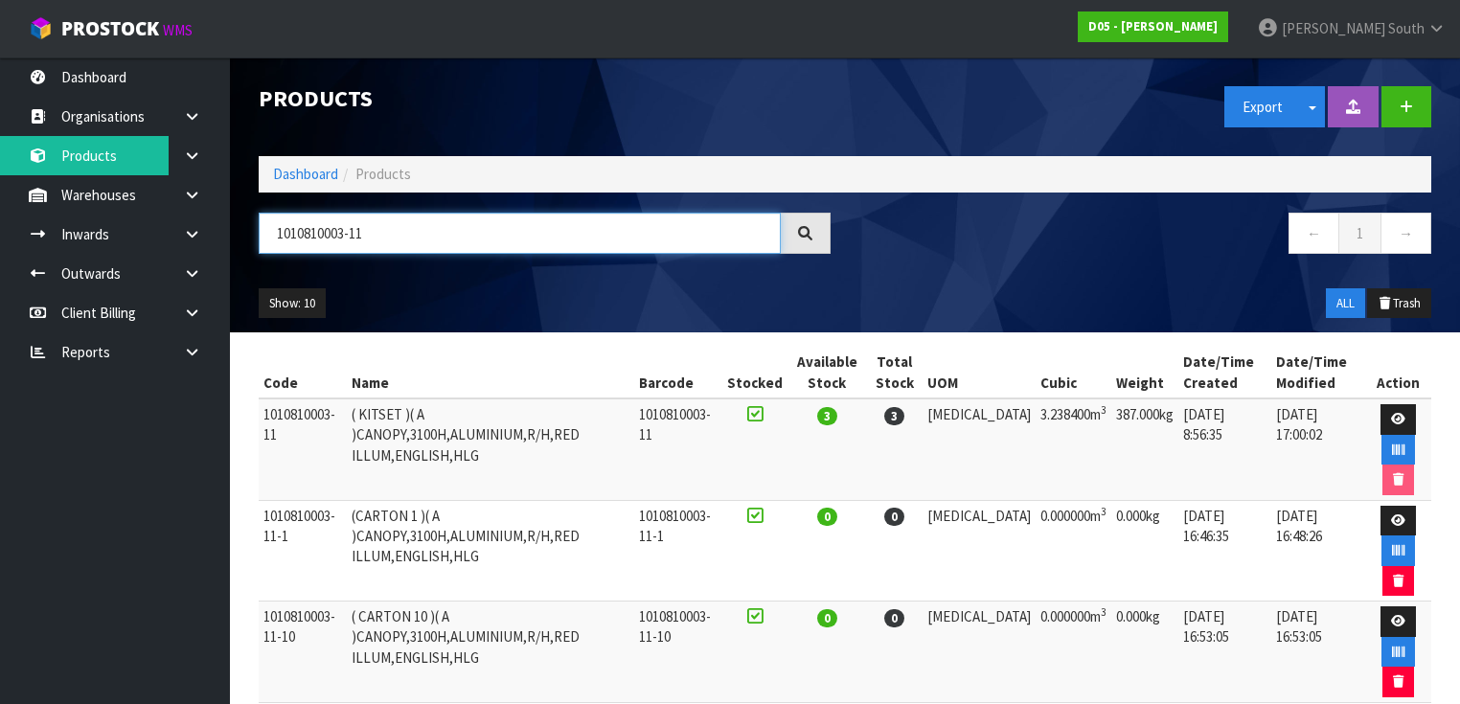
type input "1010810003-11"
click at [529, 315] on ul "Show: 10 5 10 25 50" at bounding box center [395, 303] width 272 height 31
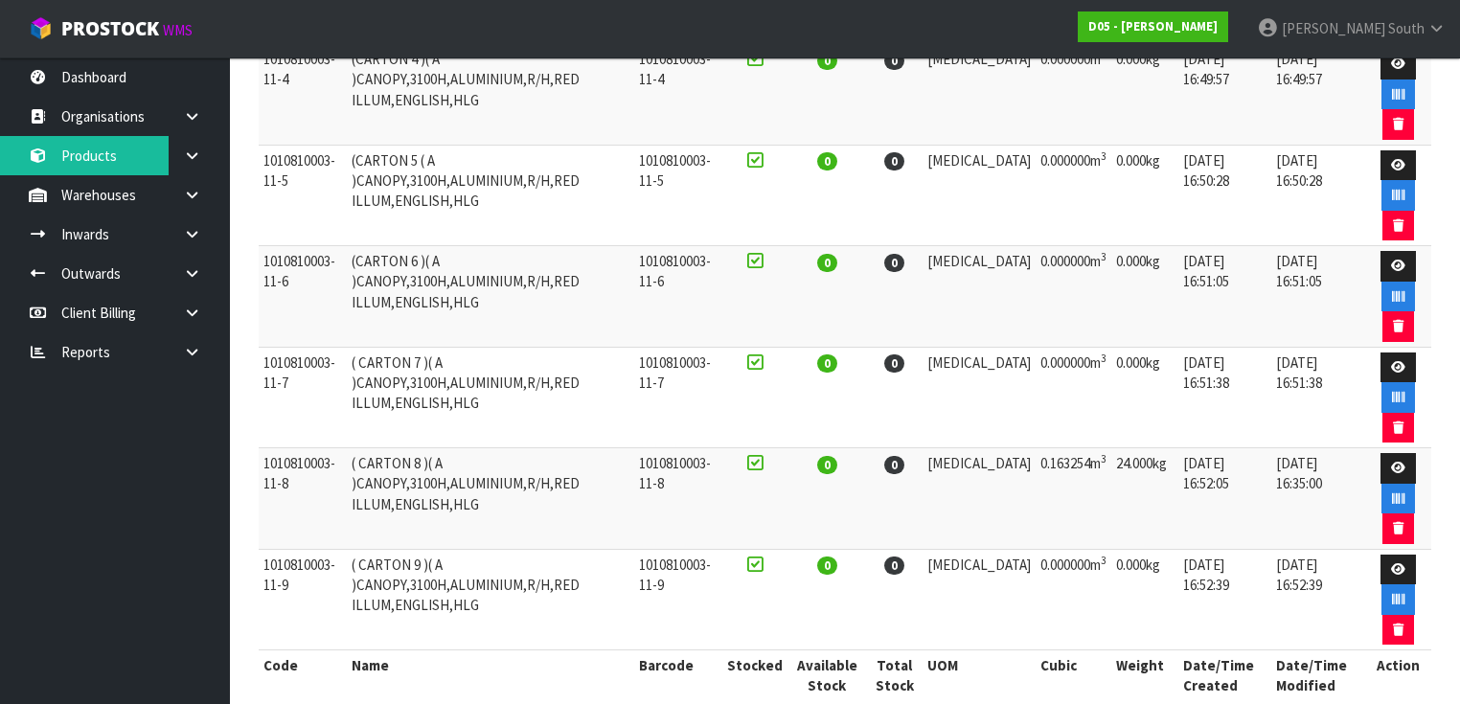
scroll to position [777, 0]
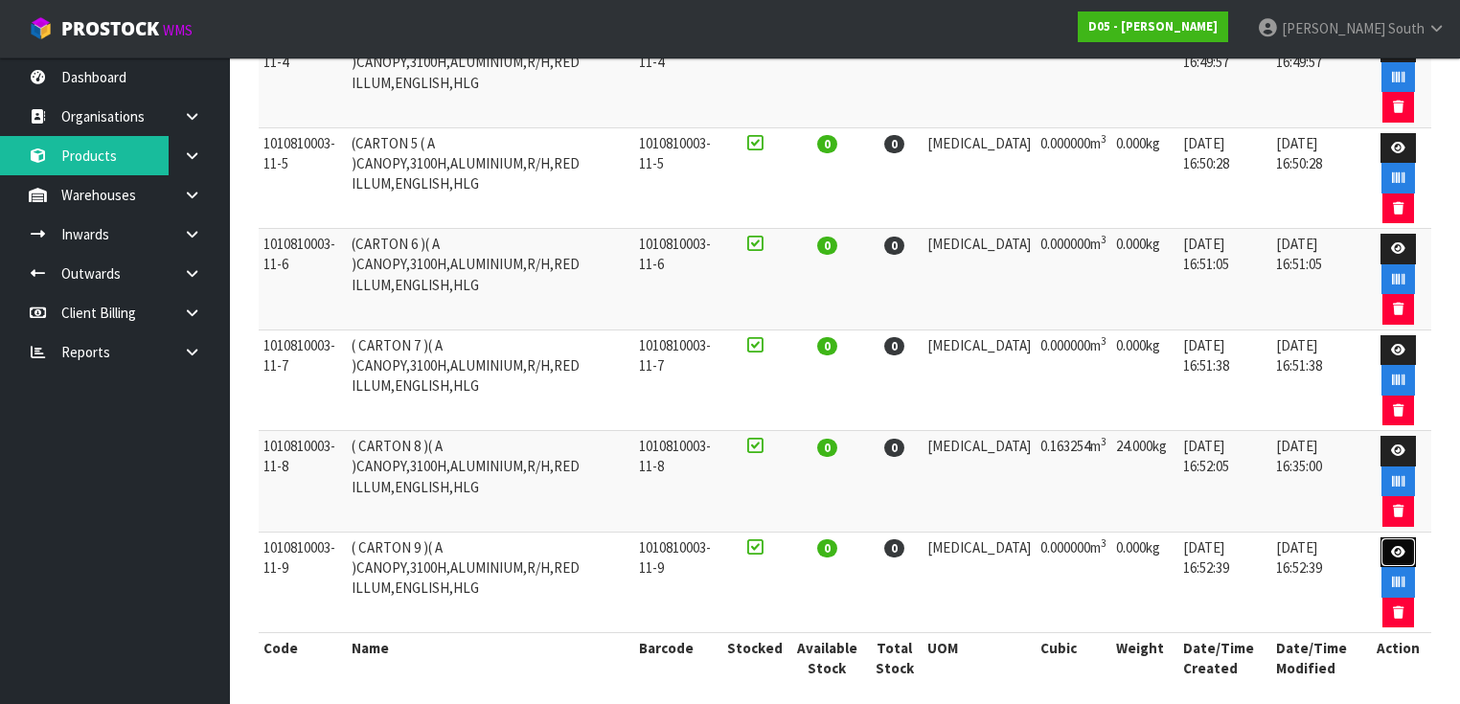
click at [1380, 537] on link at bounding box center [1397, 552] width 35 height 31
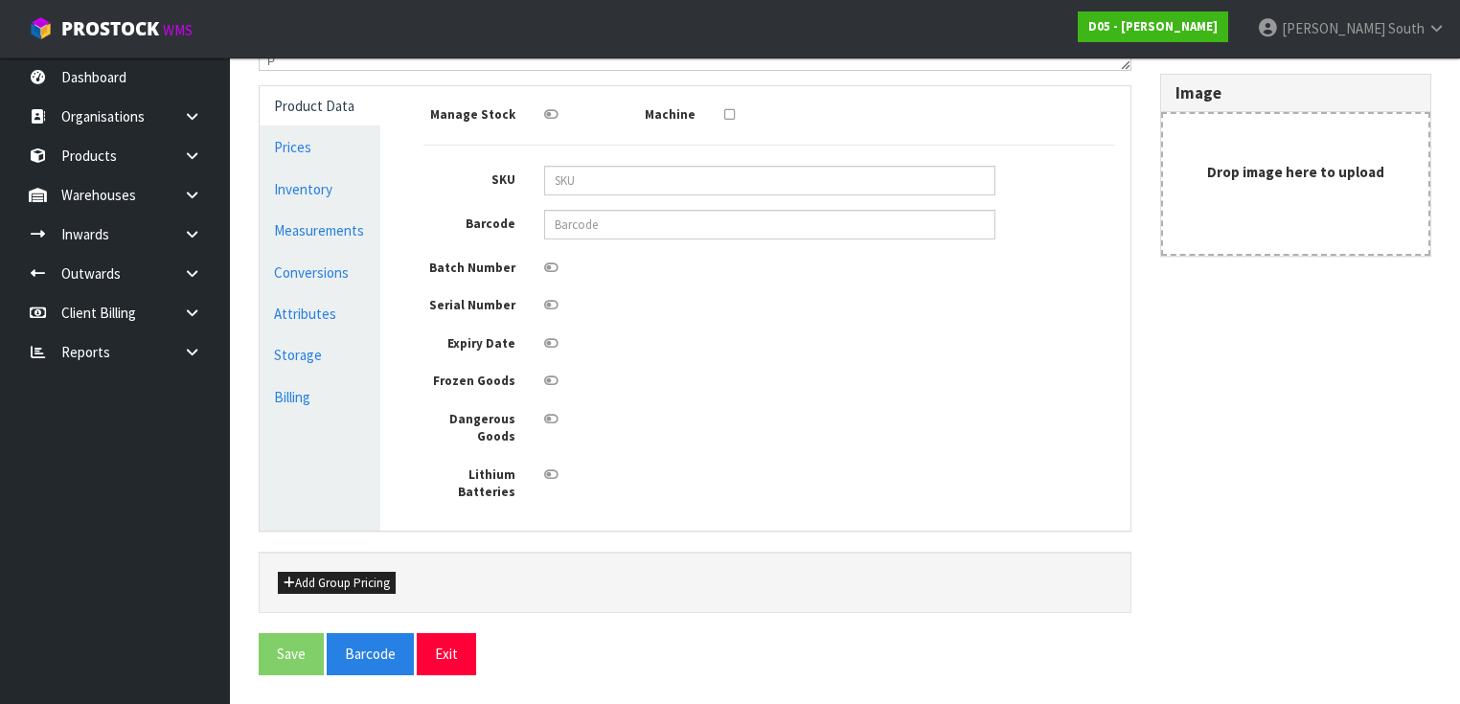
type input "1010810003-11-9"
type input "( CARTON 9 )( A )CANOPY,3100H,ALUMINIUM,R/H,RED ILLUM,ENGLISH,HLG"
type input "0"
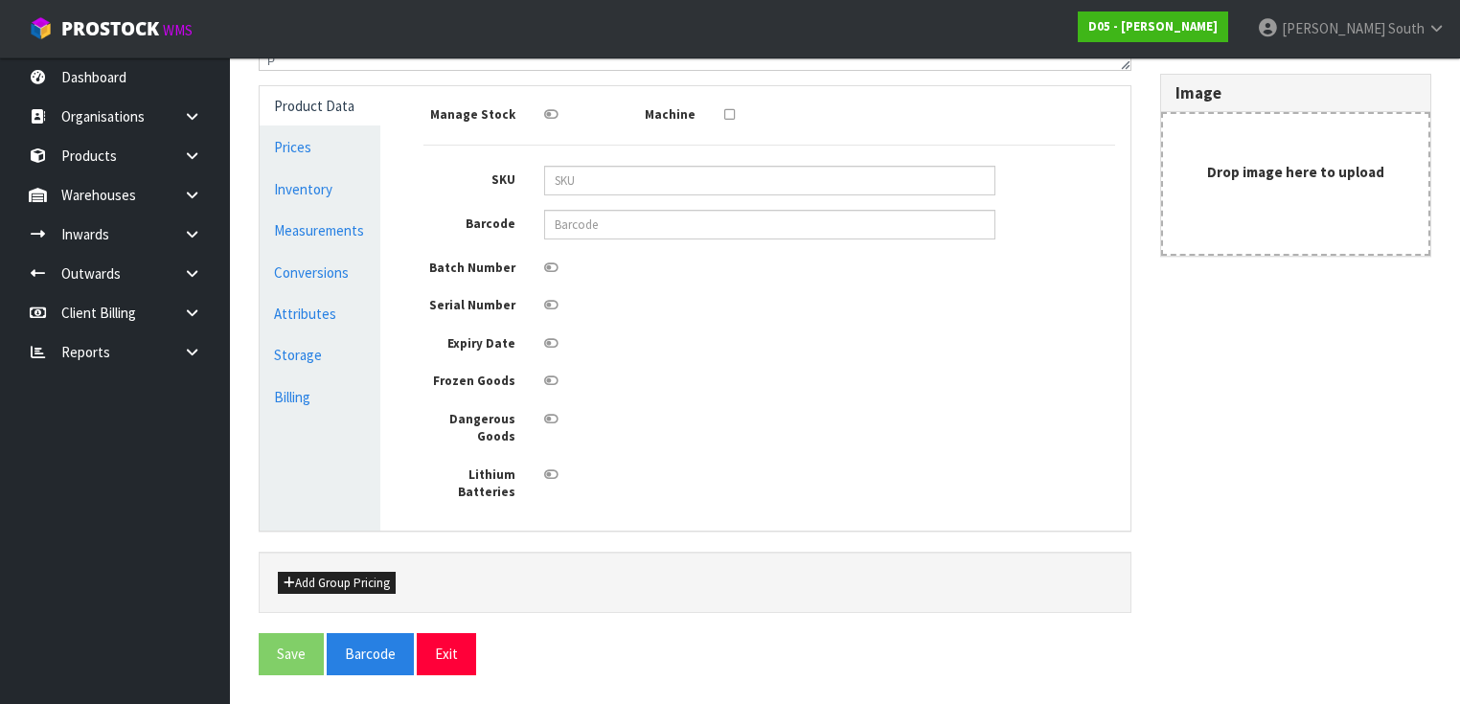
type input "0"
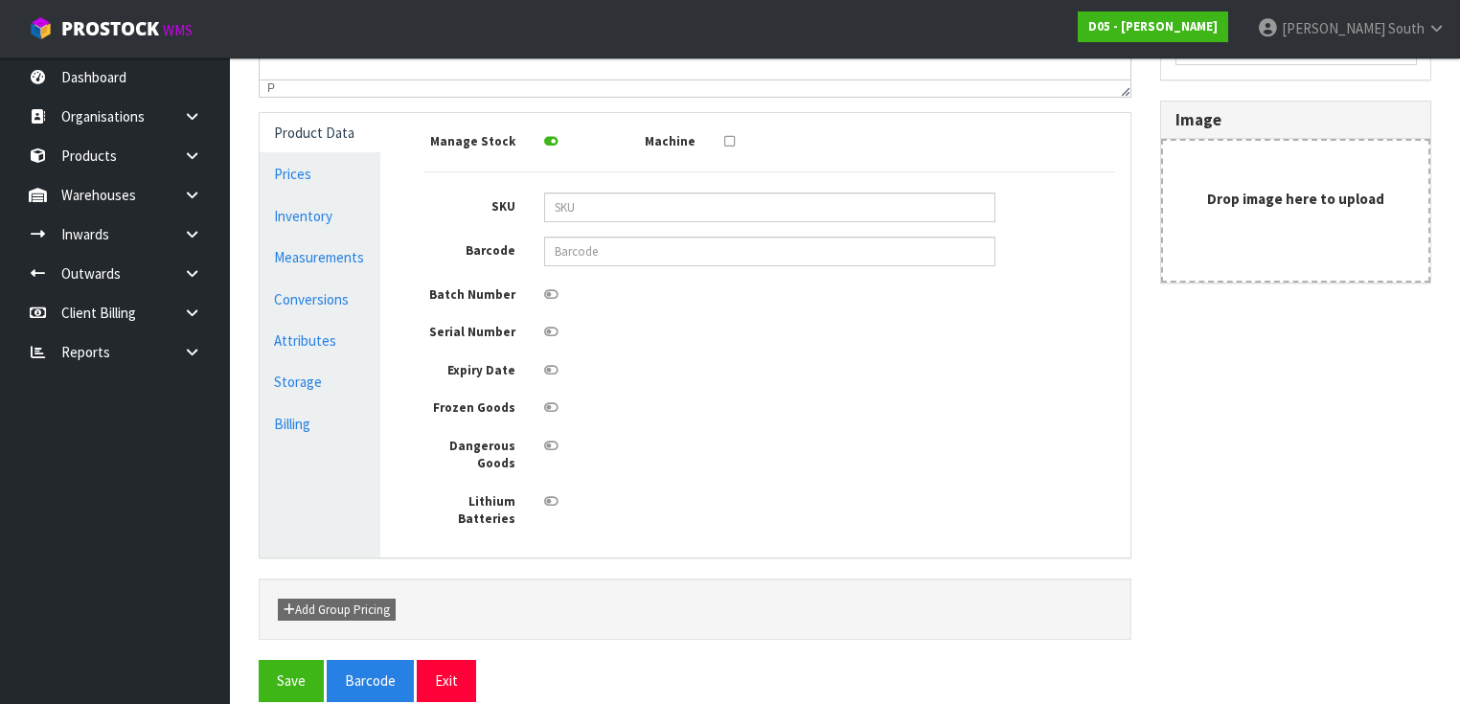
scroll to position [353, 0]
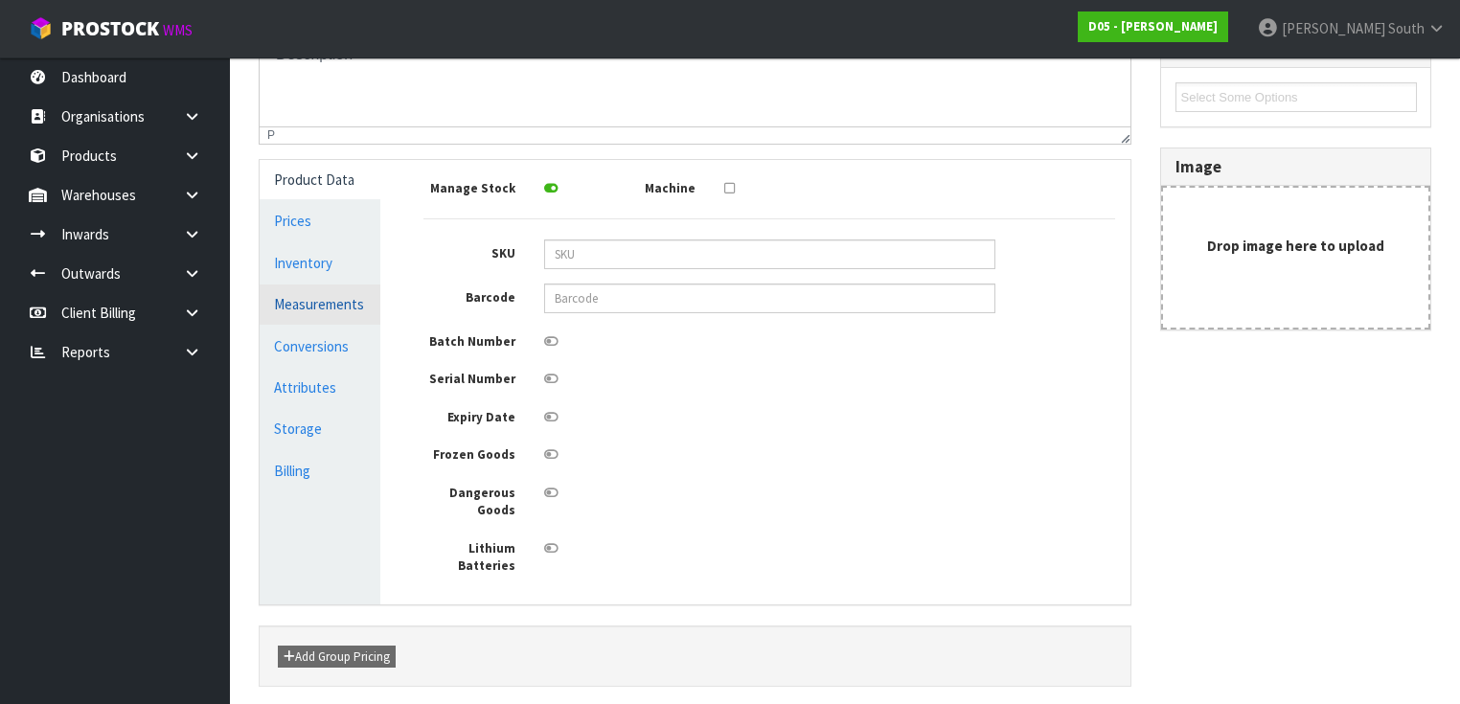
click at [361, 316] on link "Measurements" at bounding box center [320, 304] width 121 height 39
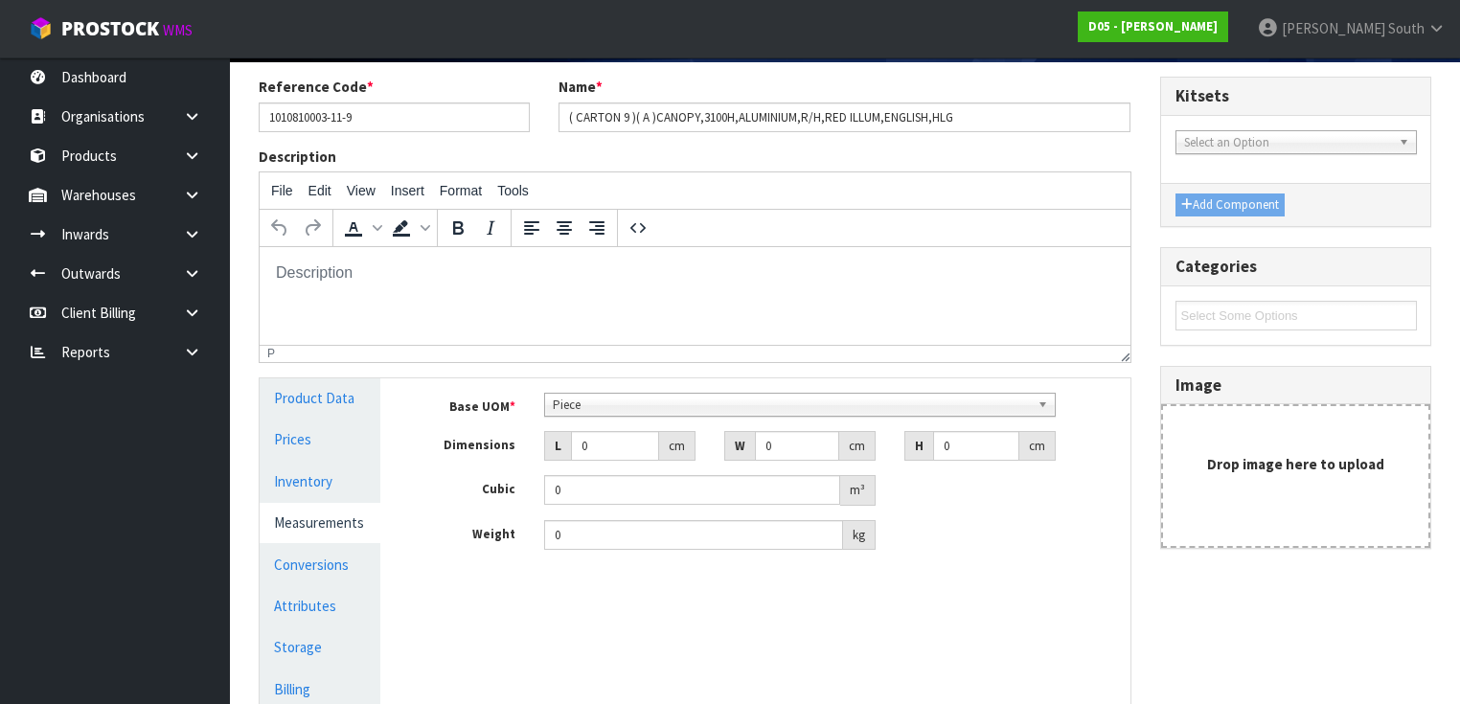
scroll to position [153, 0]
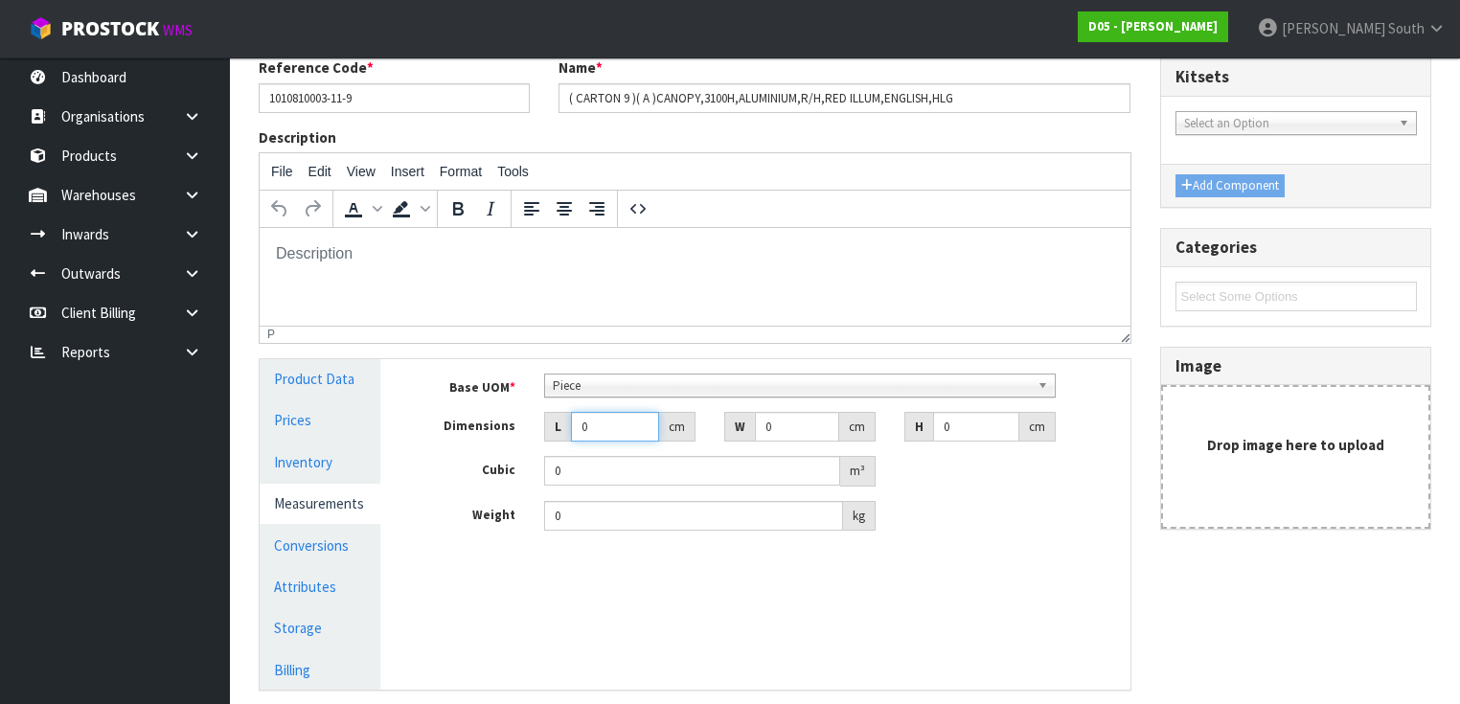
drag, startPoint x: 592, startPoint y: 433, endPoint x: 558, endPoint y: 433, distance: 33.5
click at [558, 433] on div "L 0 cm" at bounding box center [619, 427] width 151 height 31
type input "0.000001"
type input "46"
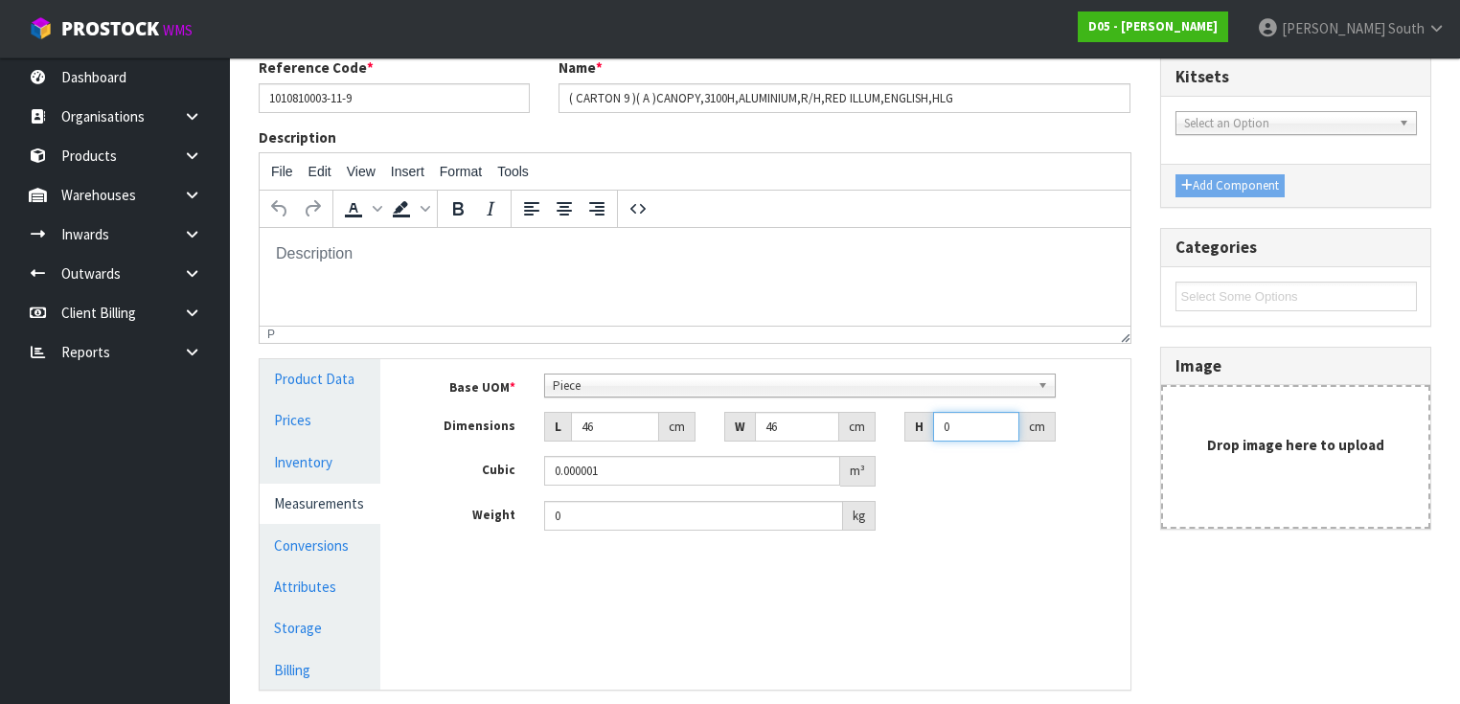
type input "4"
type input "0.008464"
type input "4"
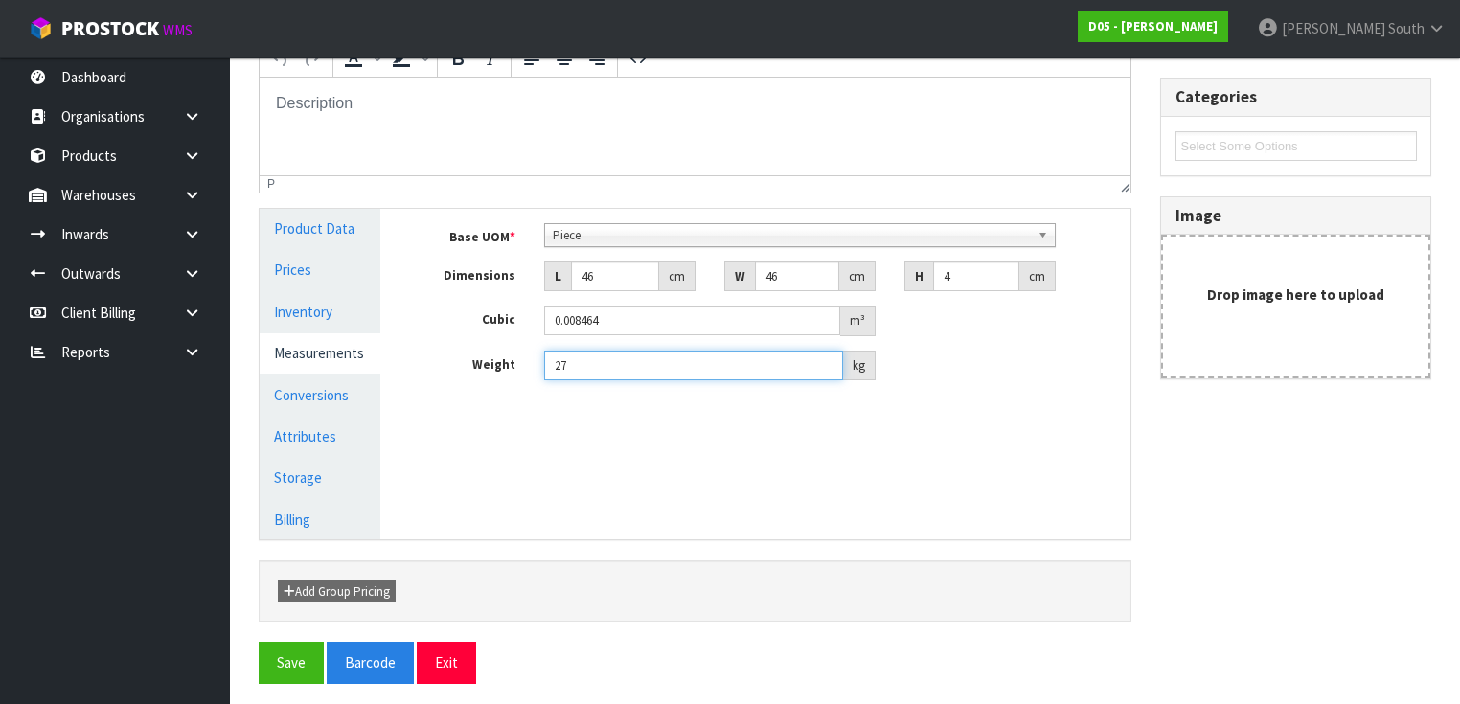
scroll to position [309, 0]
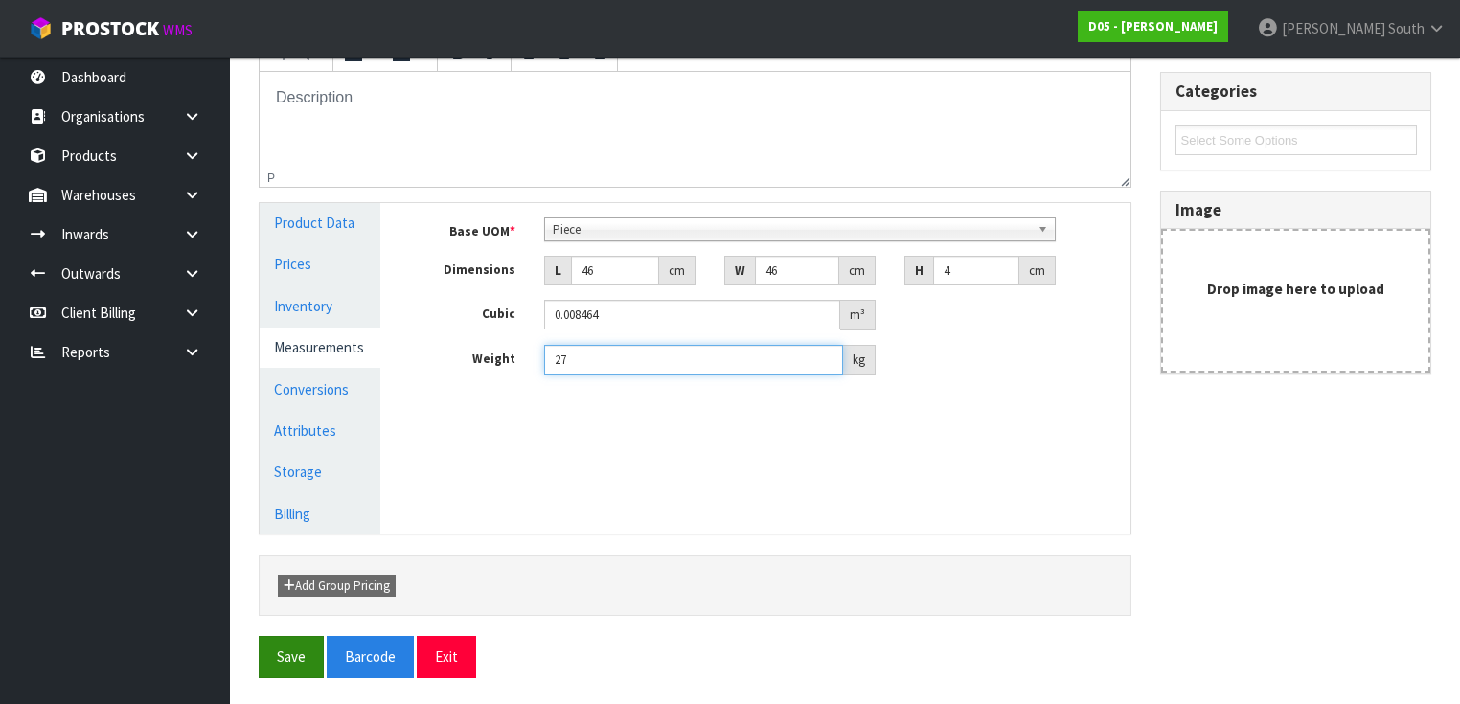
type input "27"
click at [290, 658] on button "Save" at bounding box center [291, 656] width 65 height 41
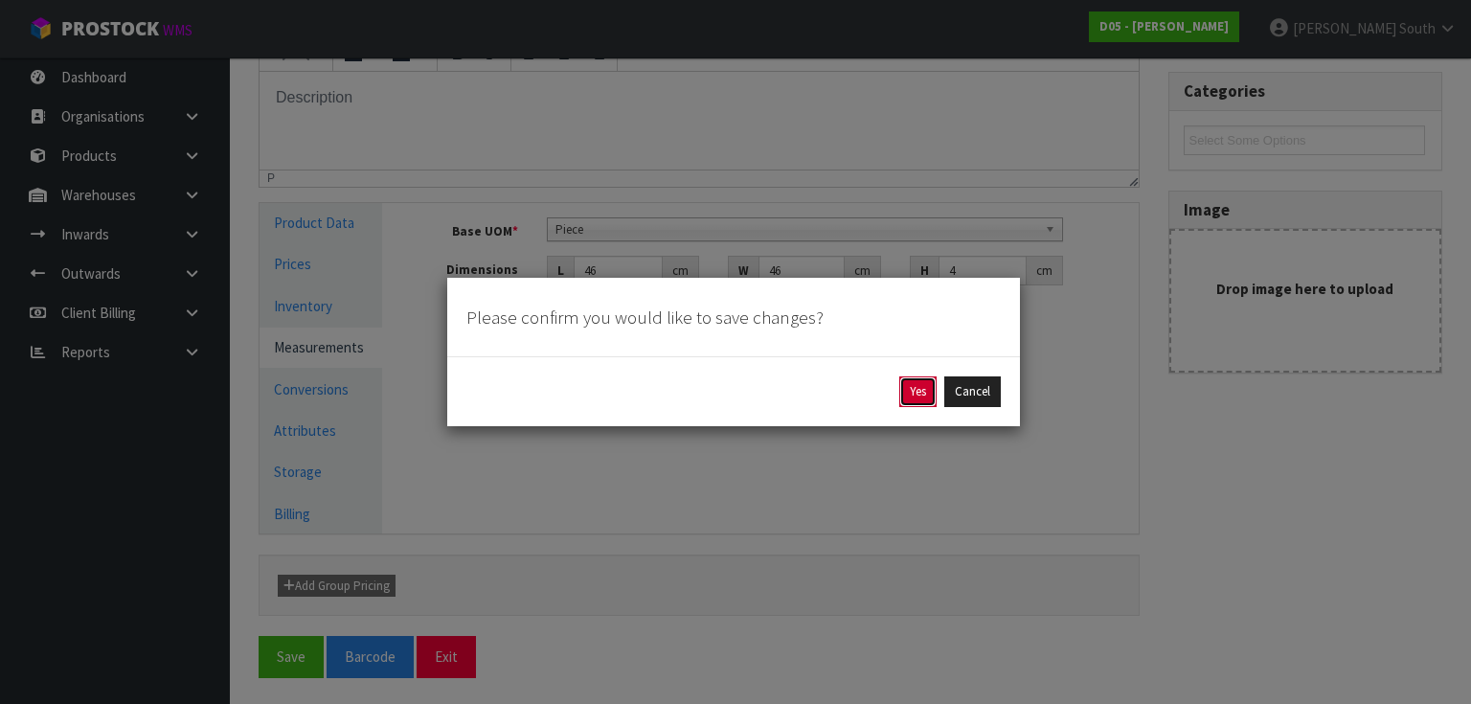
click at [908, 386] on button "Yes" at bounding box center [917, 391] width 37 height 31
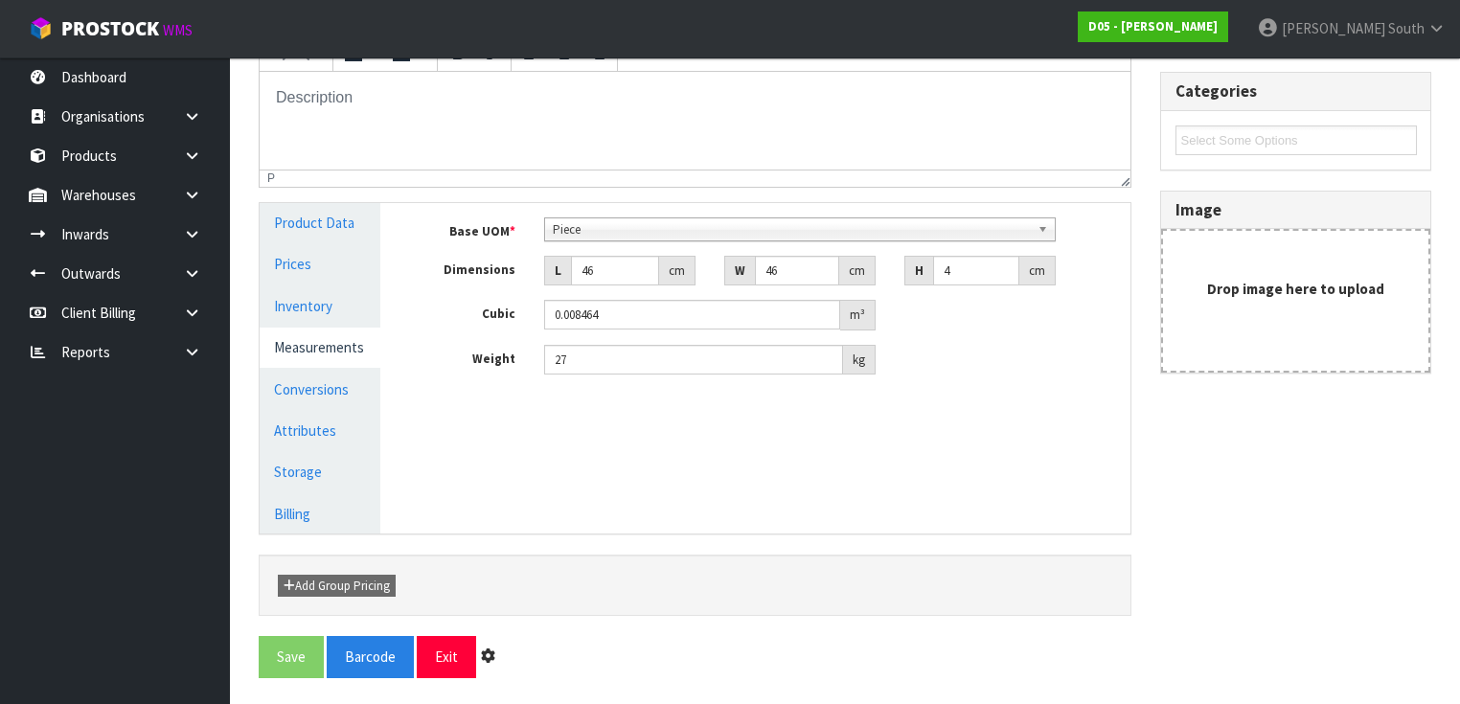
scroll to position [0, 0]
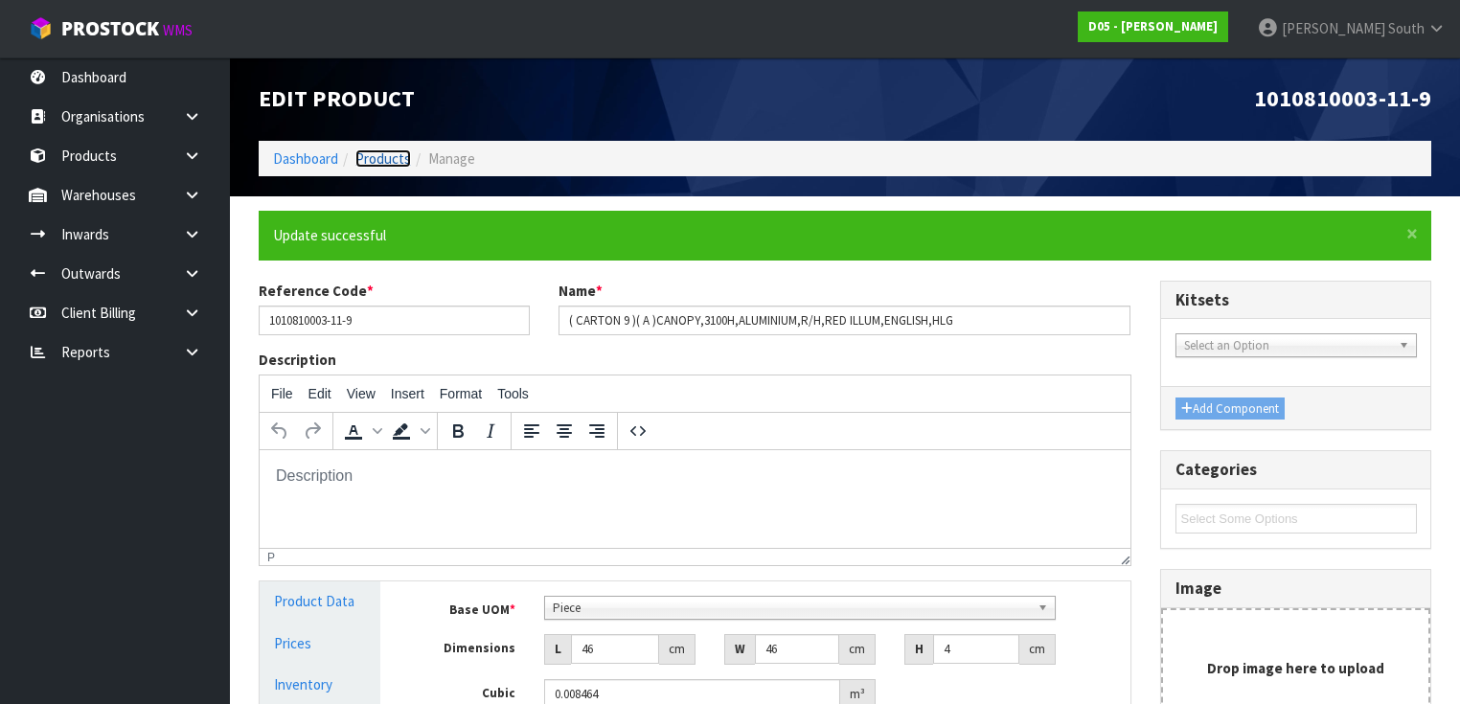
click at [398, 165] on link "Products" at bounding box center [383, 158] width 56 height 18
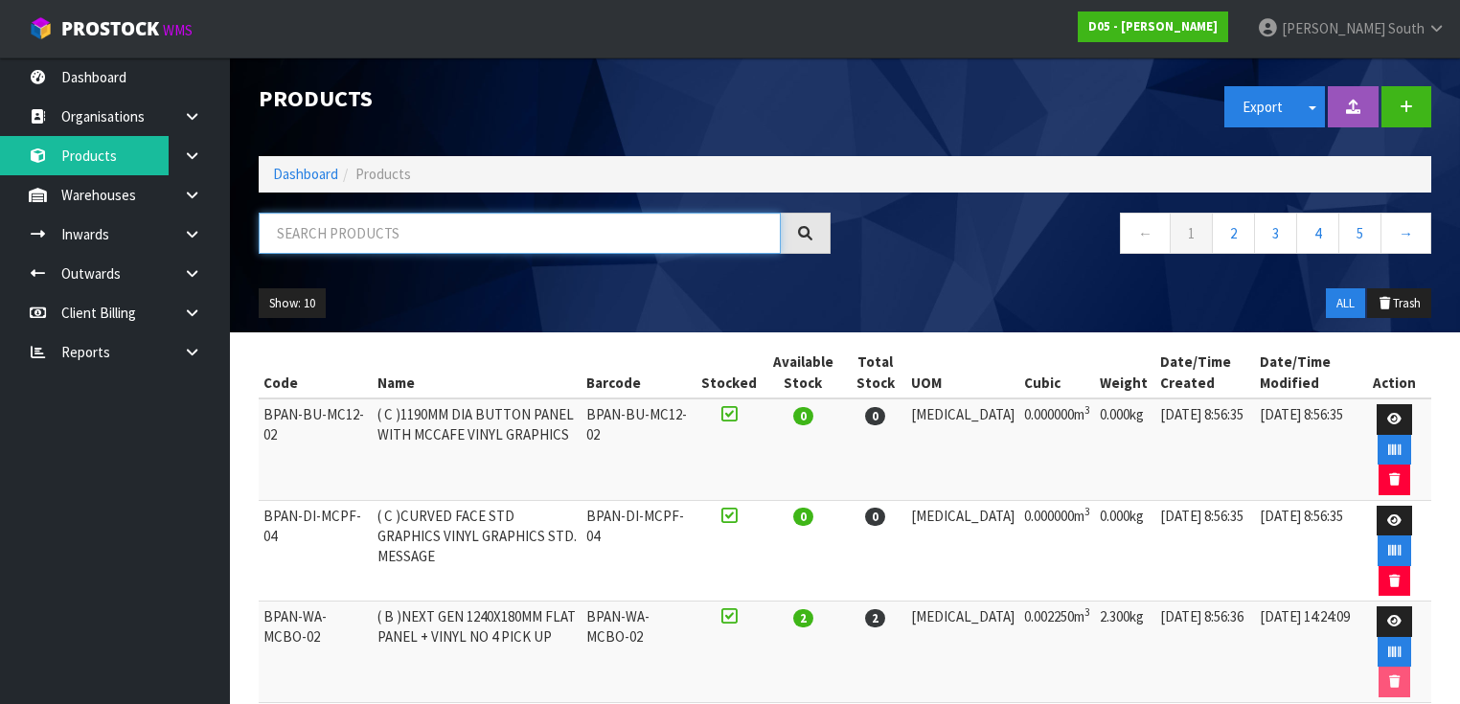
click at [359, 222] on input "text" at bounding box center [520, 233] width 522 height 41
paste input "1010810003-11-8"
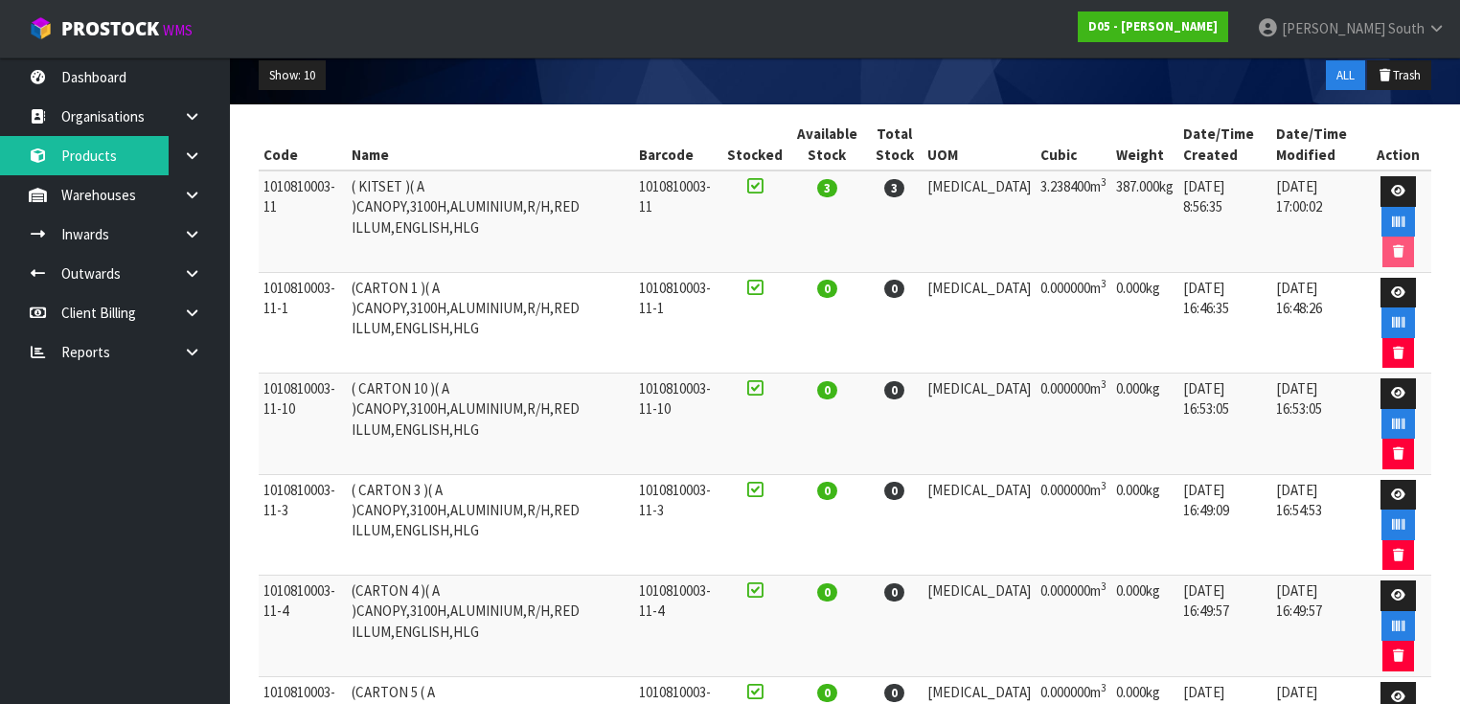
scroll to position [164, 0]
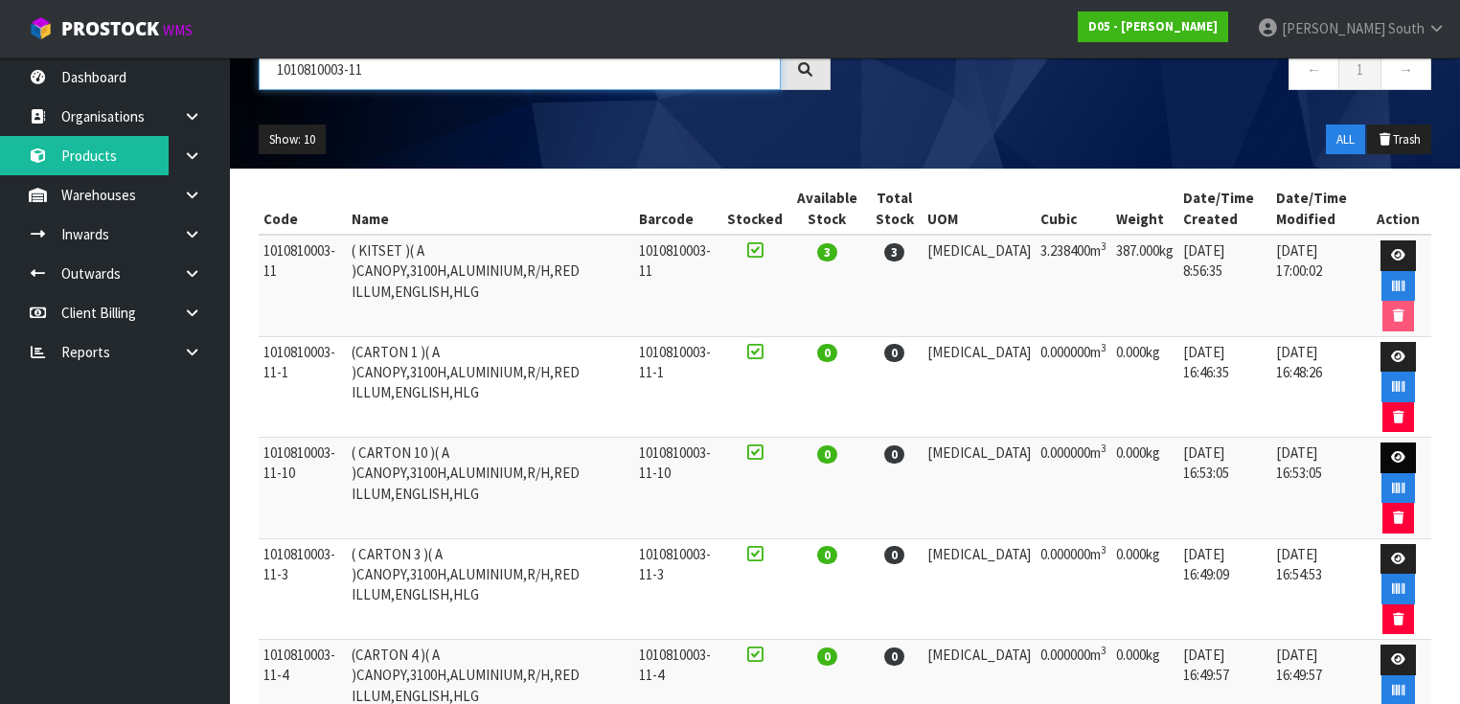
type input "1010810003-11"
click at [1391, 459] on icon at bounding box center [1398, 457] width 14 height 12
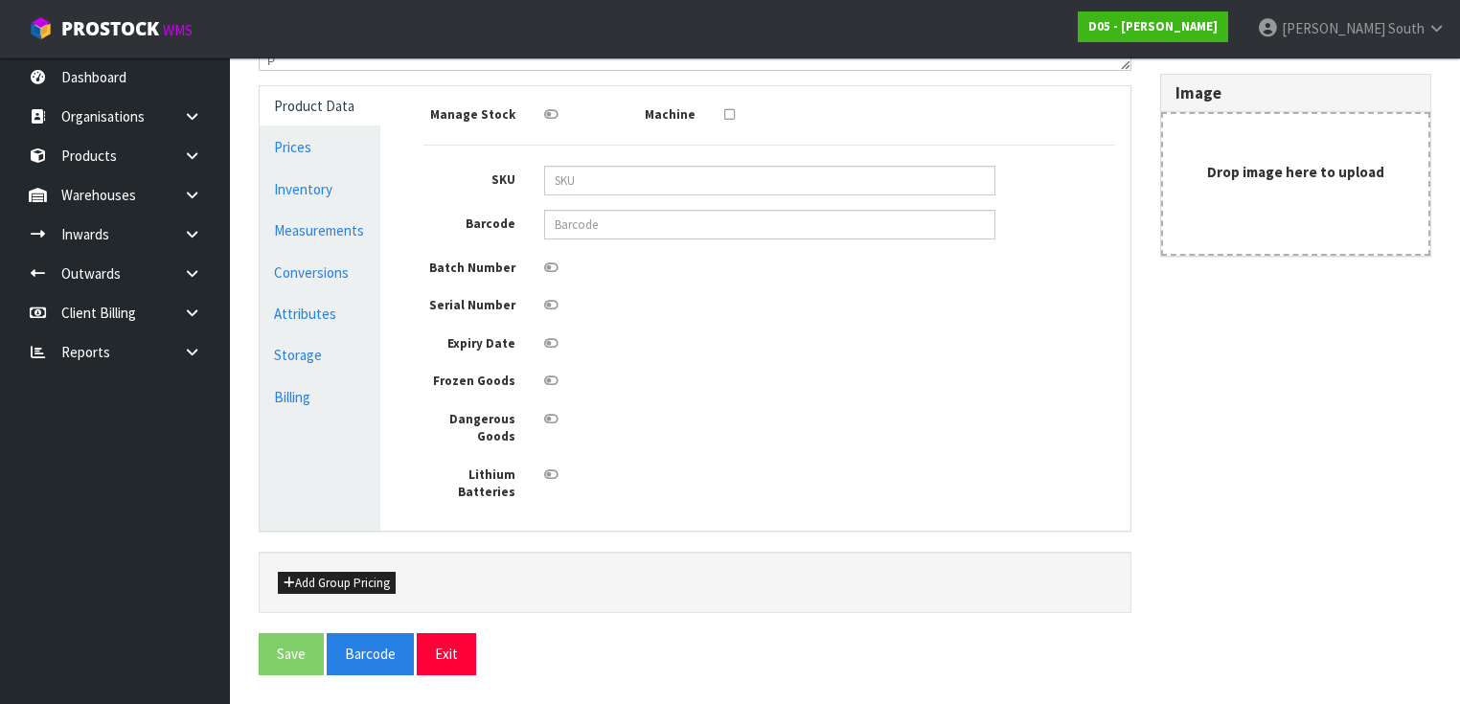
type input "1010810003-11-10"
type input "( CARTON 10 )( A )CANOPY,3100H,ALUMINIUM,R/H,RED ILLUM,ENGLISH,HLG"
click at [353, 284] on link "Conversions" at bounding box center [320, 272] width 121 height 39
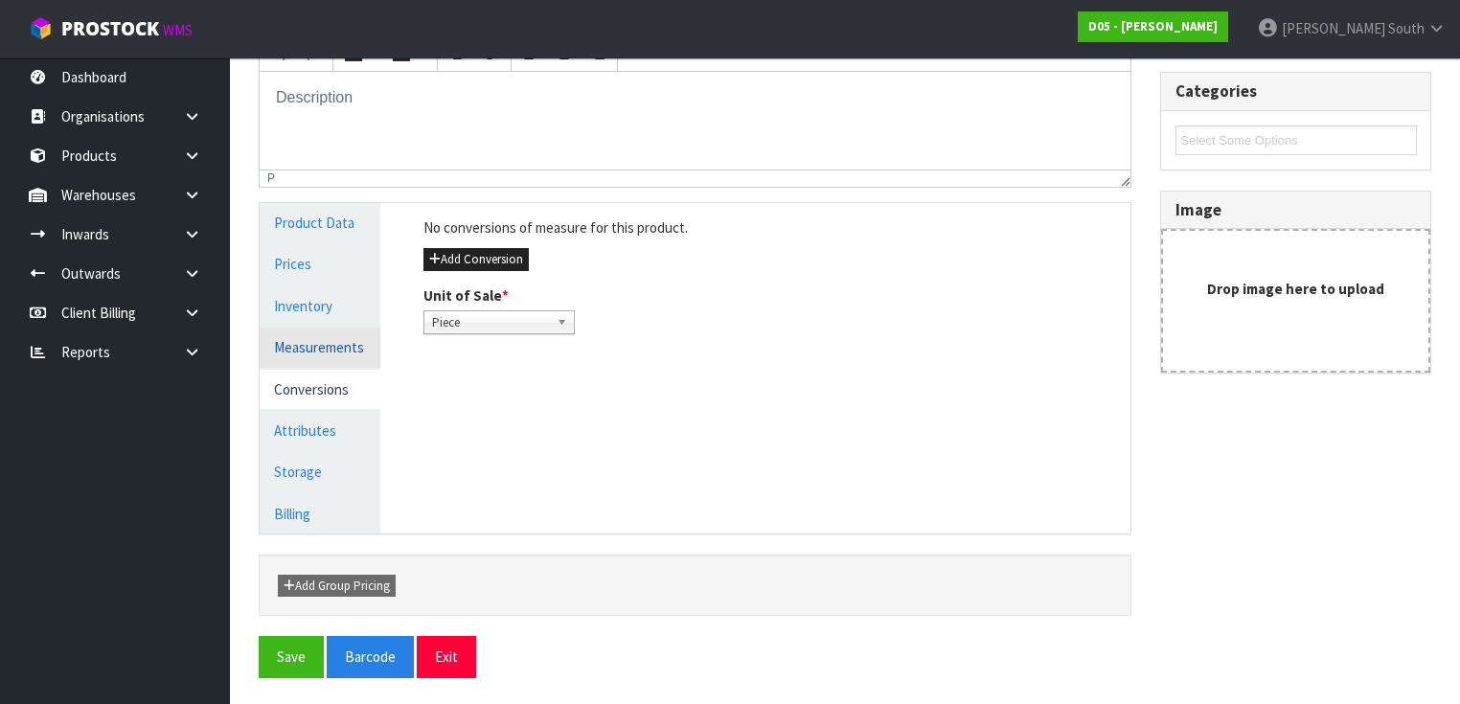
click at [363, 333] on link "Measurements" at bounding box center [320, 347] width 121 height 39
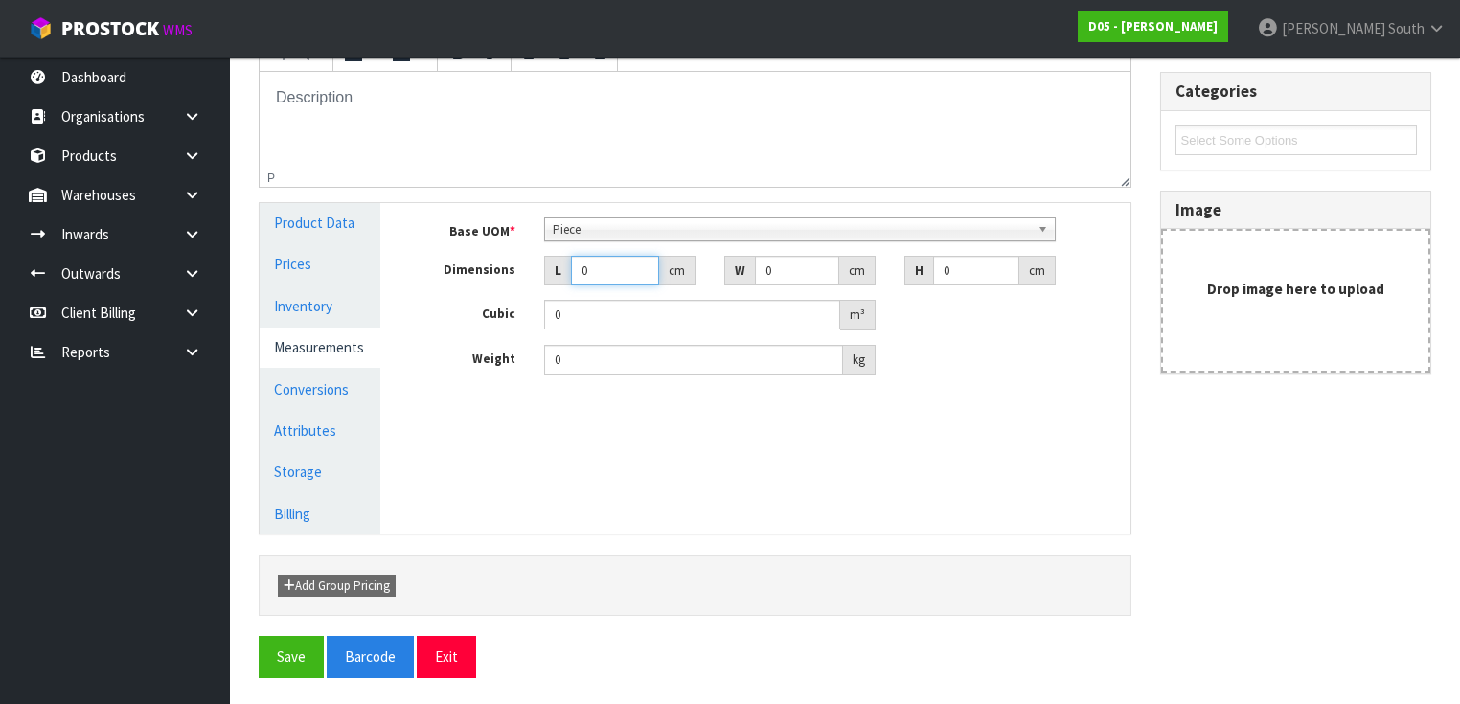
drag, startPoint x: 610, startPoint y: 272, endPoint x: 477, endPoint y: 253, distance: 134.5
click at [477, 253] on div "Base UOM * Bag Bar Basket Bin Bottle Box Bundle Cabinet Cage Carton Case Coil C…" at bounding box center [769, 296] width 692 height 158
type input "0.000001"
type input "27.5"
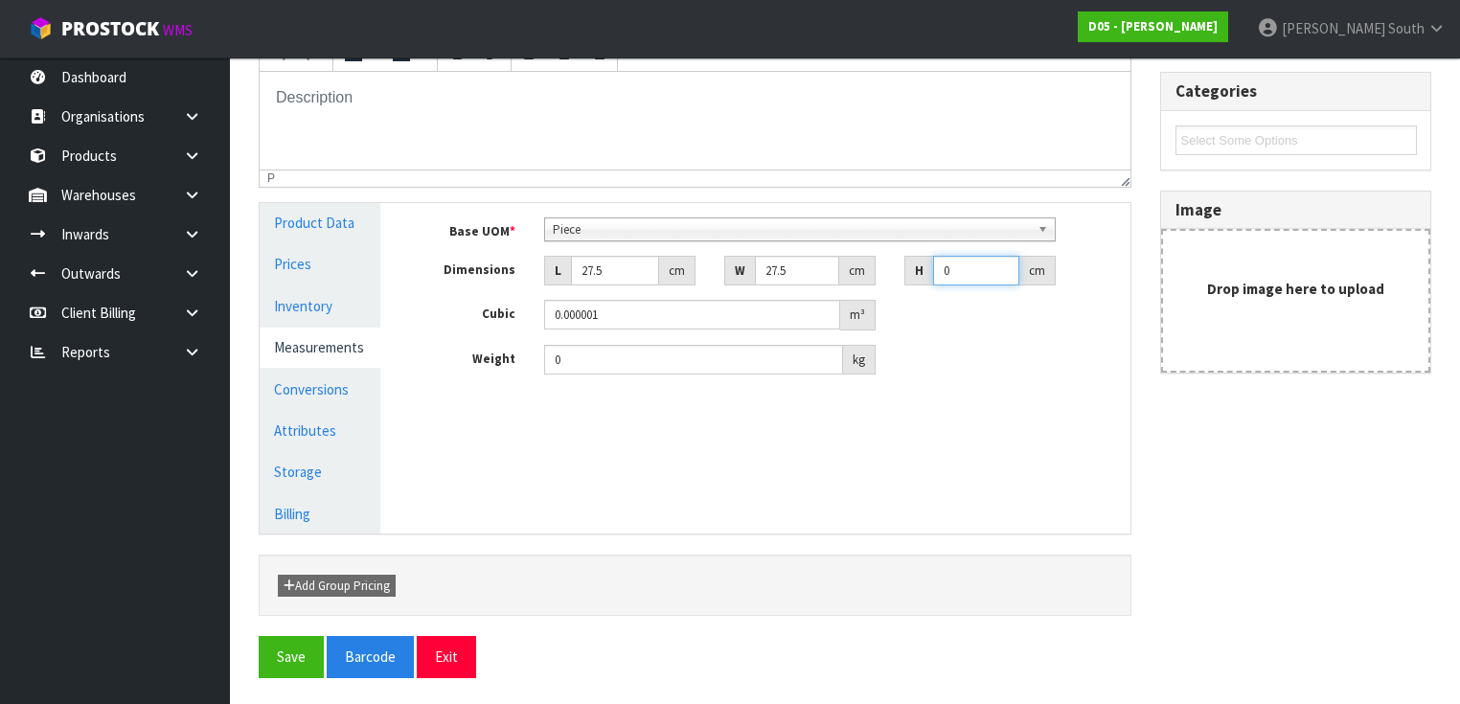
type input "7"
type input "0.005294"
type input "7"
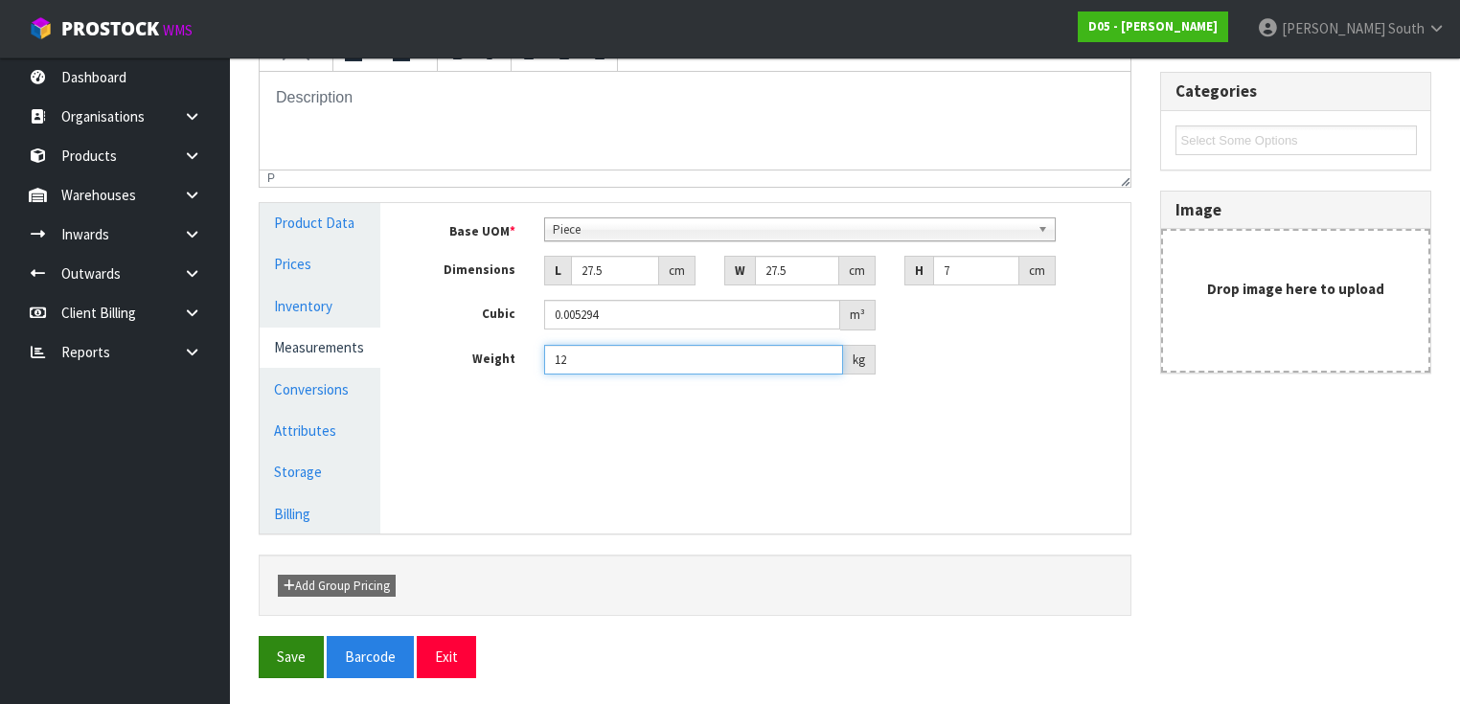
type input "12"
click at [298, 643] on button "Save" at bounding box center [291, 656] width 65 height 41
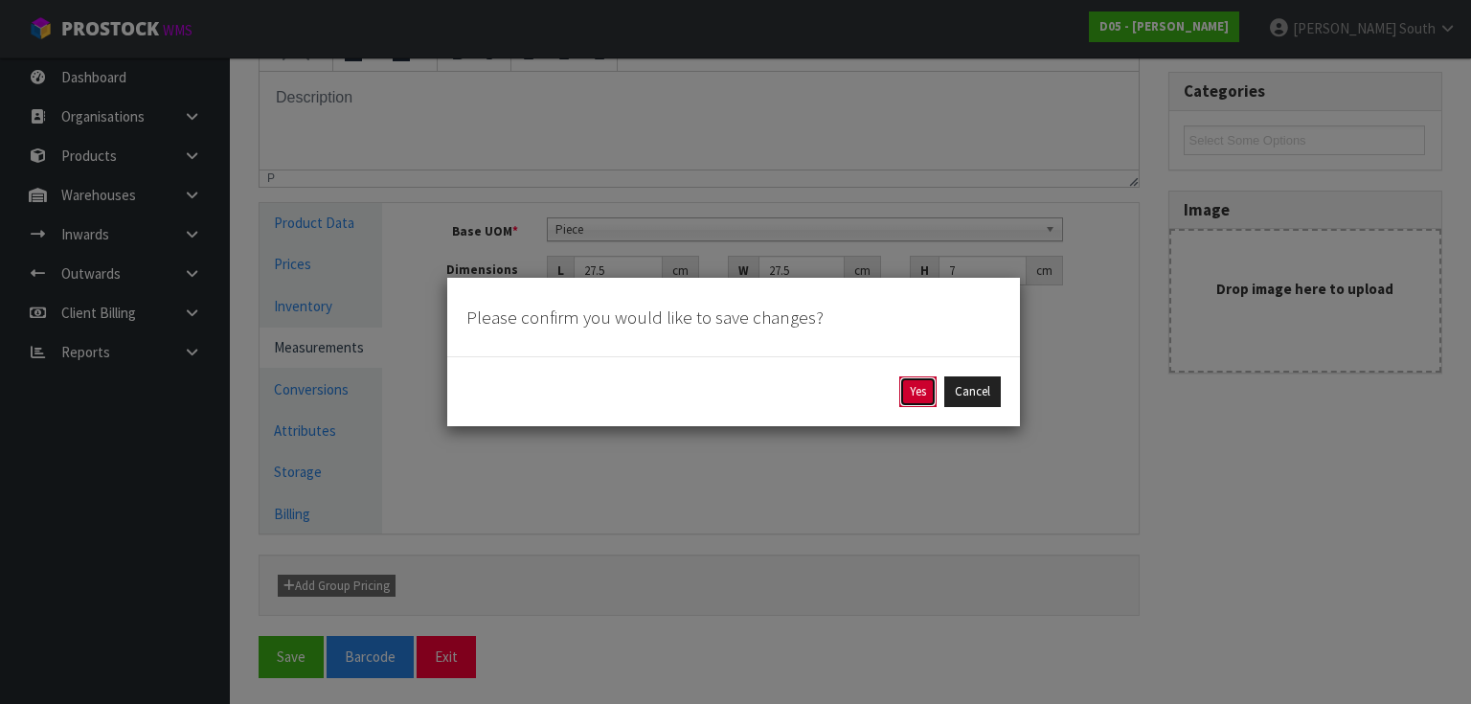
click at [923, 381] on button "Yes" at bounding box center [917, 391] width 37 height 31
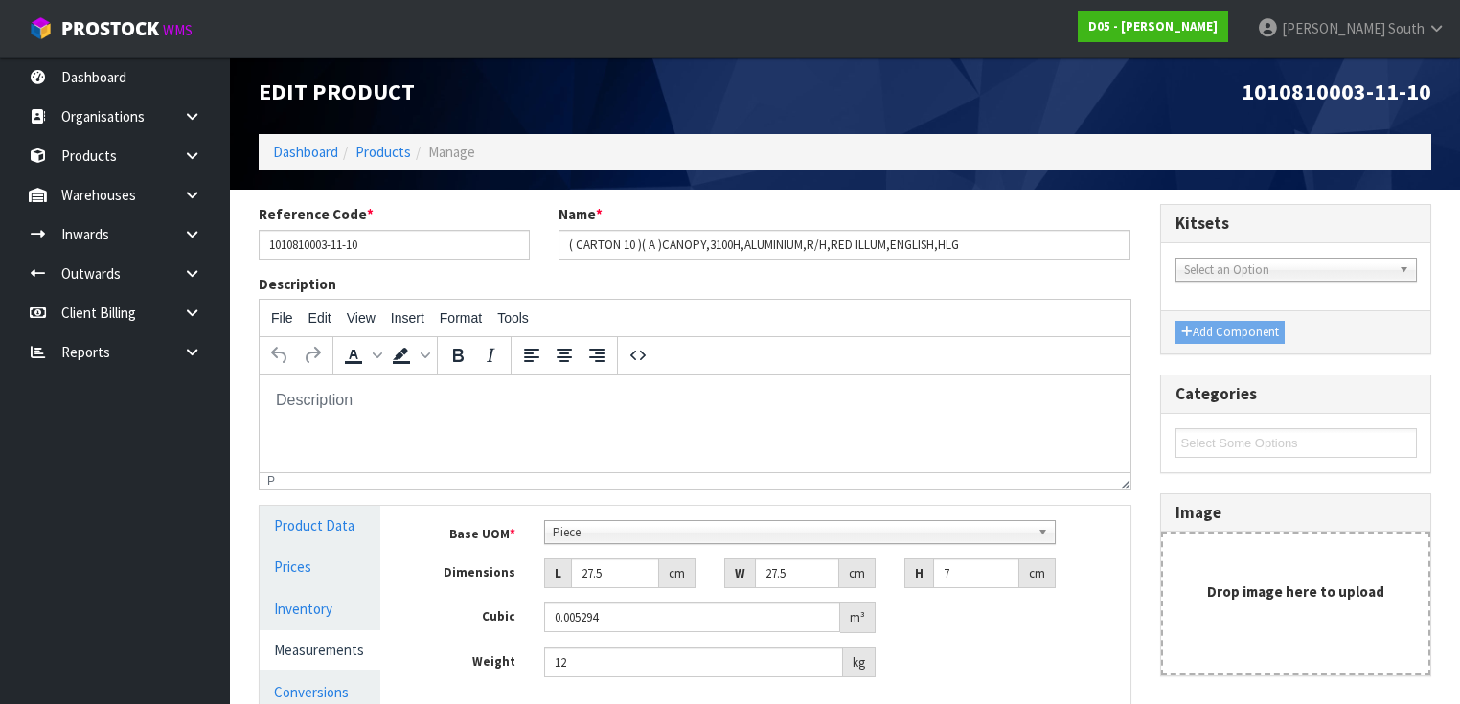
scroll to position [0, 0]
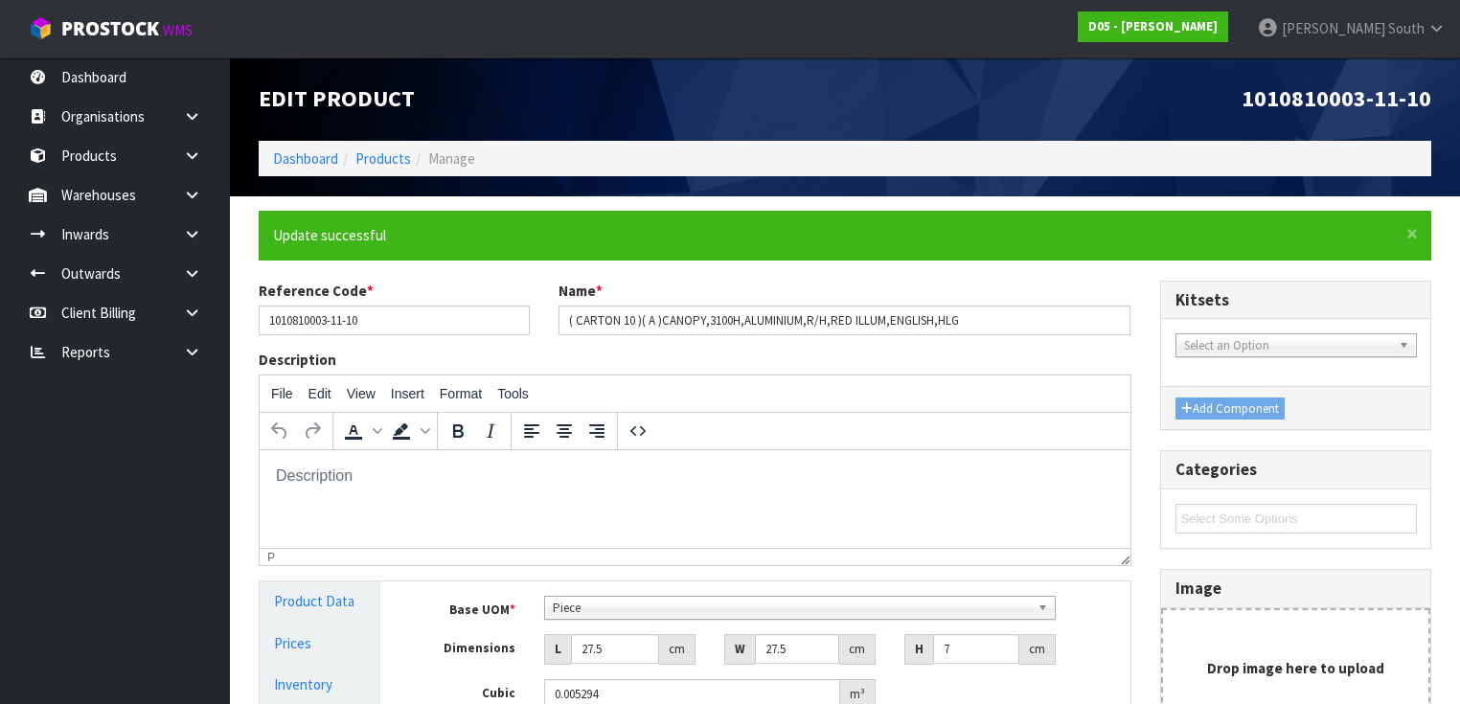
click at [401, 170] on ol "Dashboard Products Manage" at bounding box center [845, 158] width 1173 height 35
click at [398, 159] on link "Products" at bounding box center [383, 158] width 56 height 18
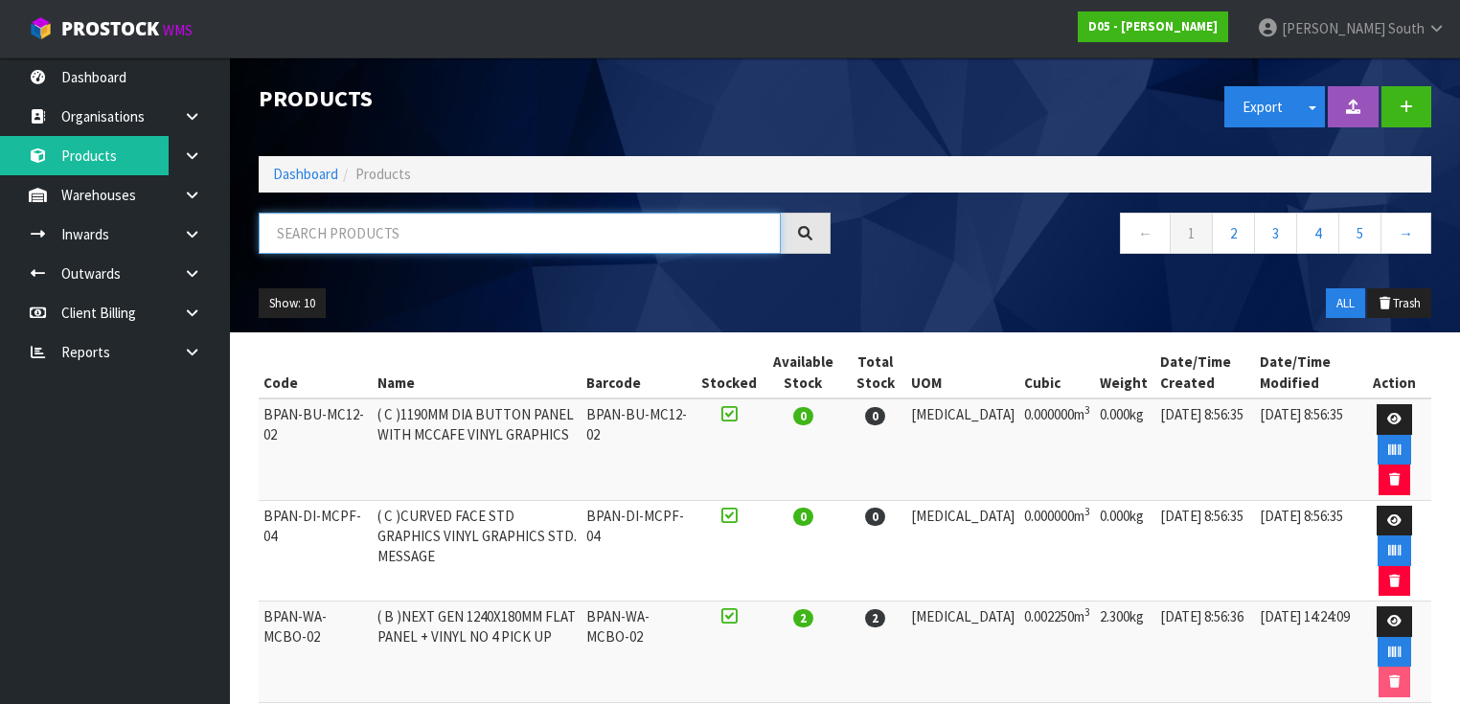
click at [374, 222] on input "text" at bounding box center [520, 233] width 522 height 41
paste input "1010810003-11-8"
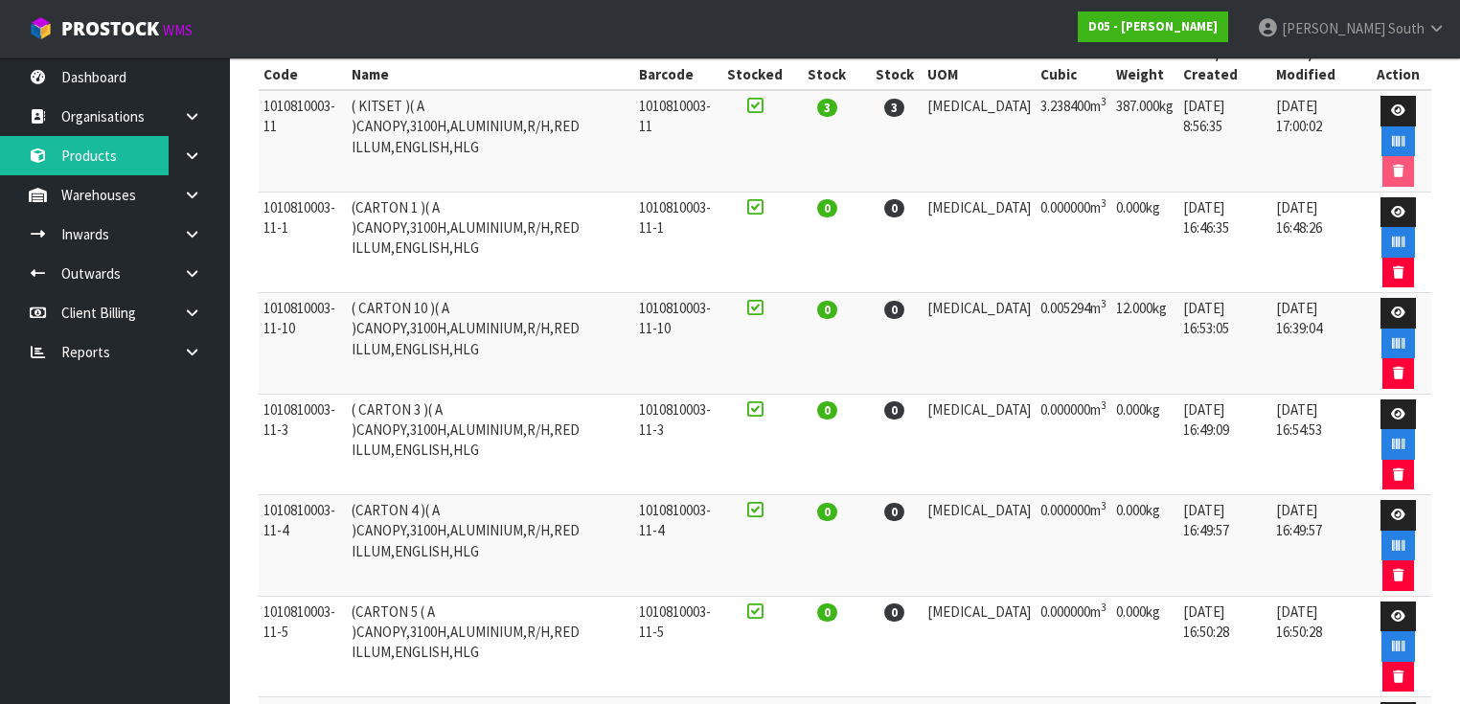
scroll to position [383, 0]
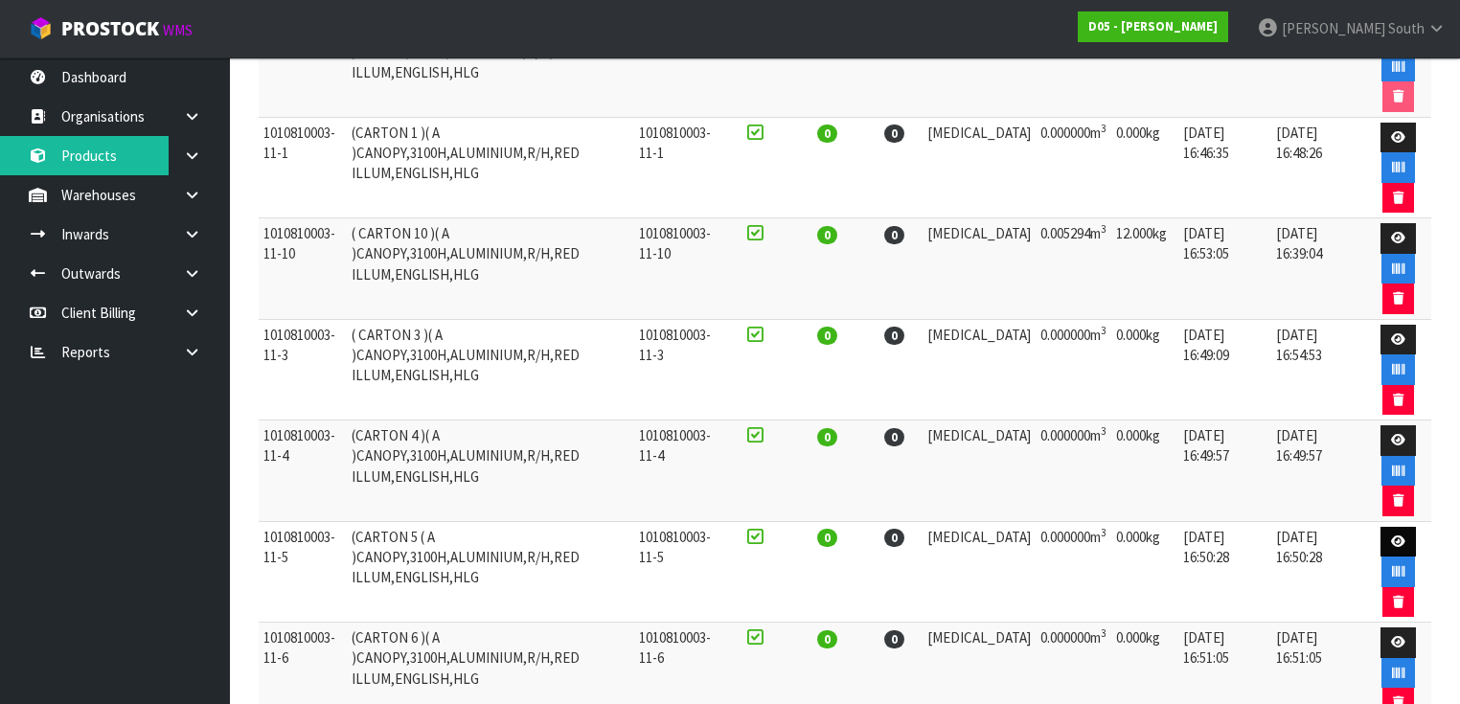
type input "1010810003-11"
click at [1402, 527] on link at bounding box center [1397, 542] width 35 height 31
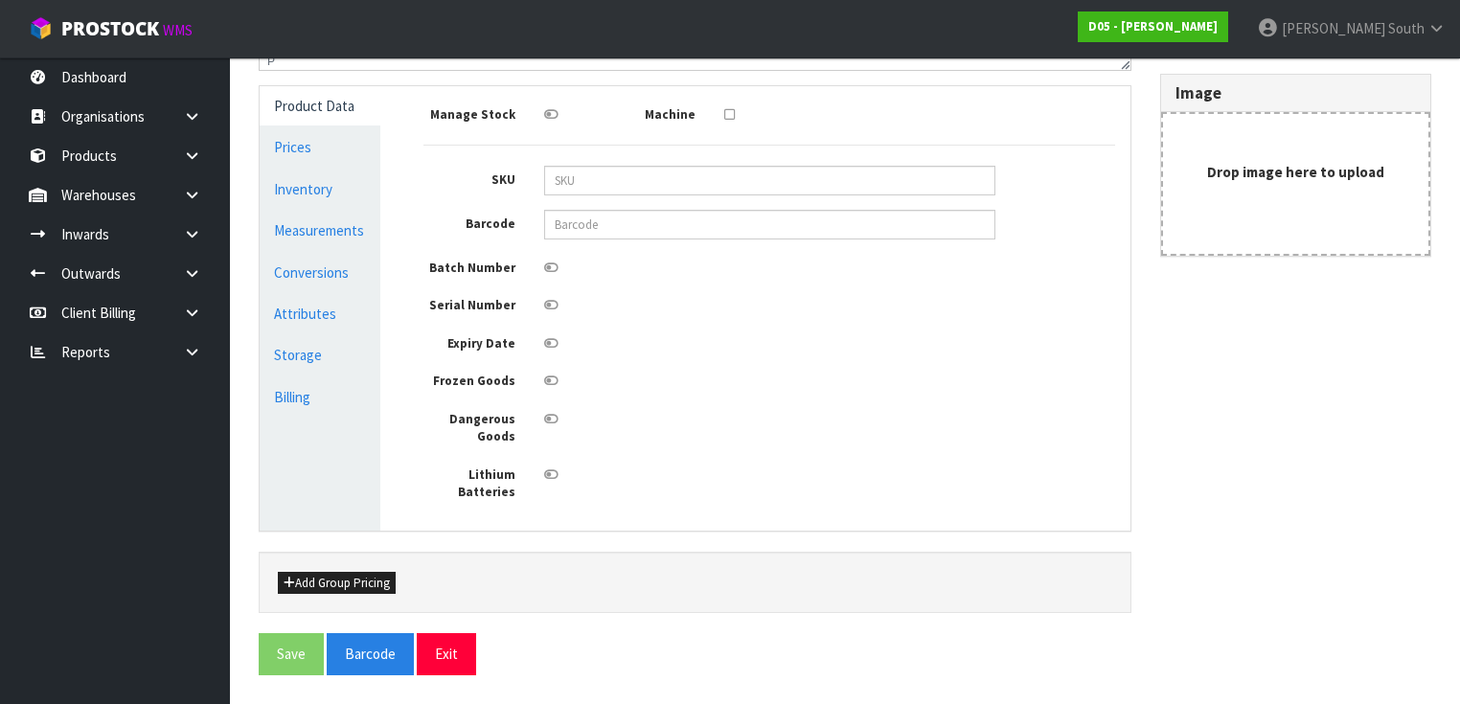
type input "1010810003-11-5"
type input "(CARTON 5 ( A )CANOPY,3100H,ALUMINIUM,R/H,RED ILLUM,ENGLISH,HLG"
type input "0"
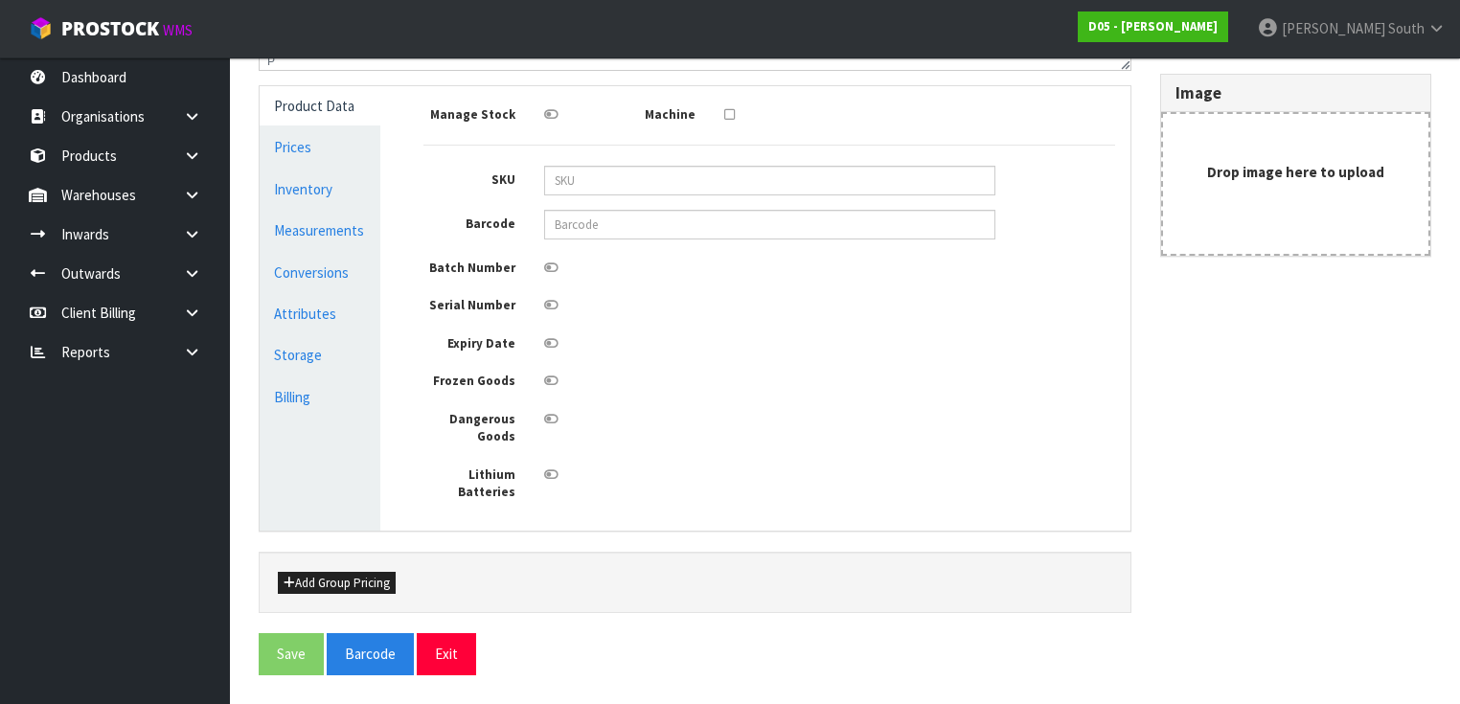
type input "0"
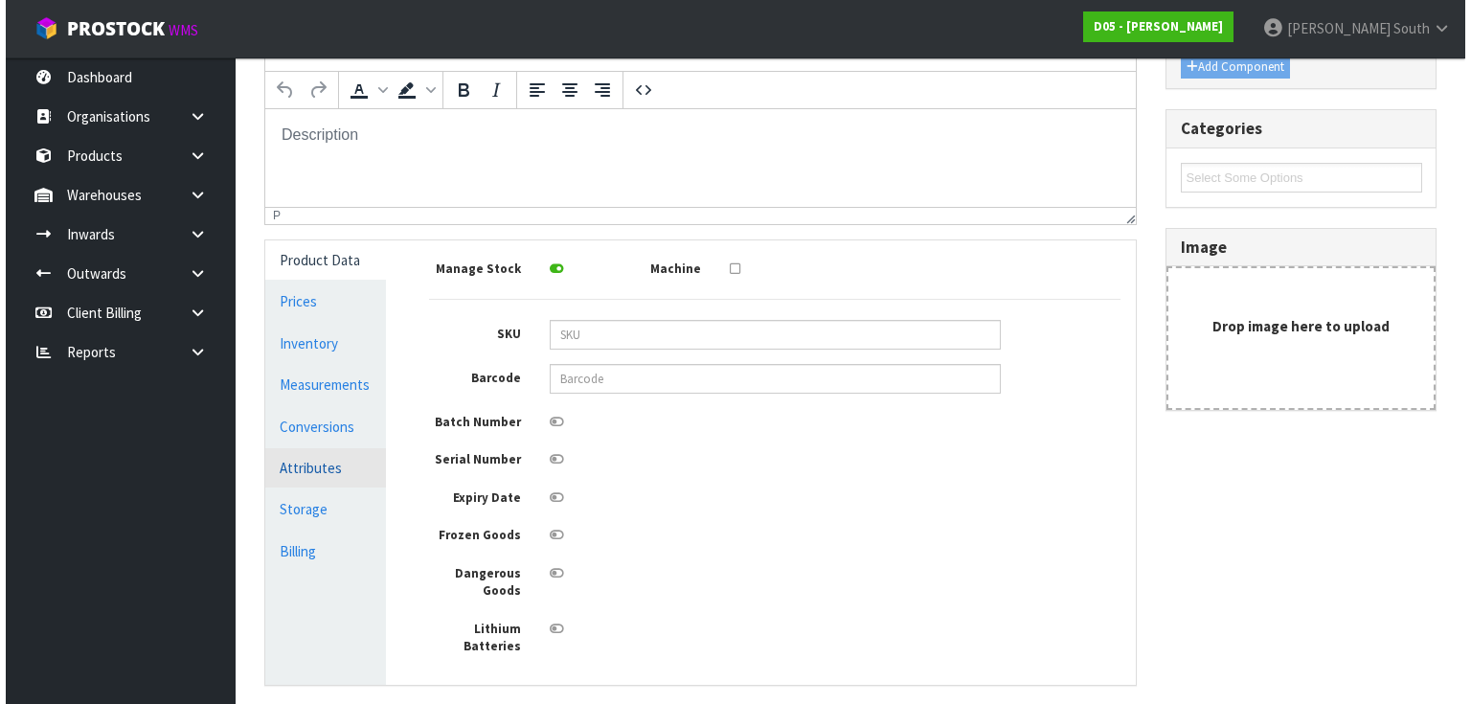
scroll to position [276, 0]
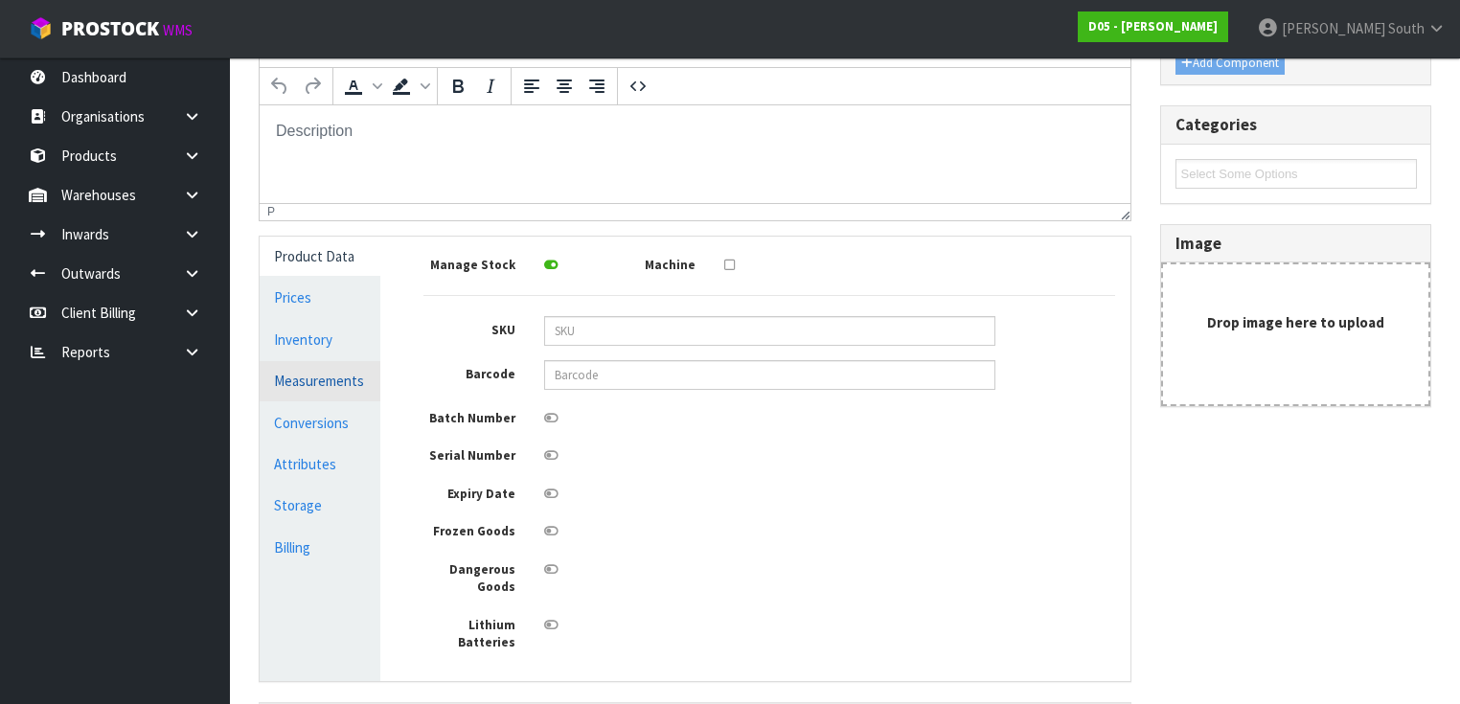
click at [363, 390] on link "Measurements" at bounding box center [320, 380] width 121 height 39
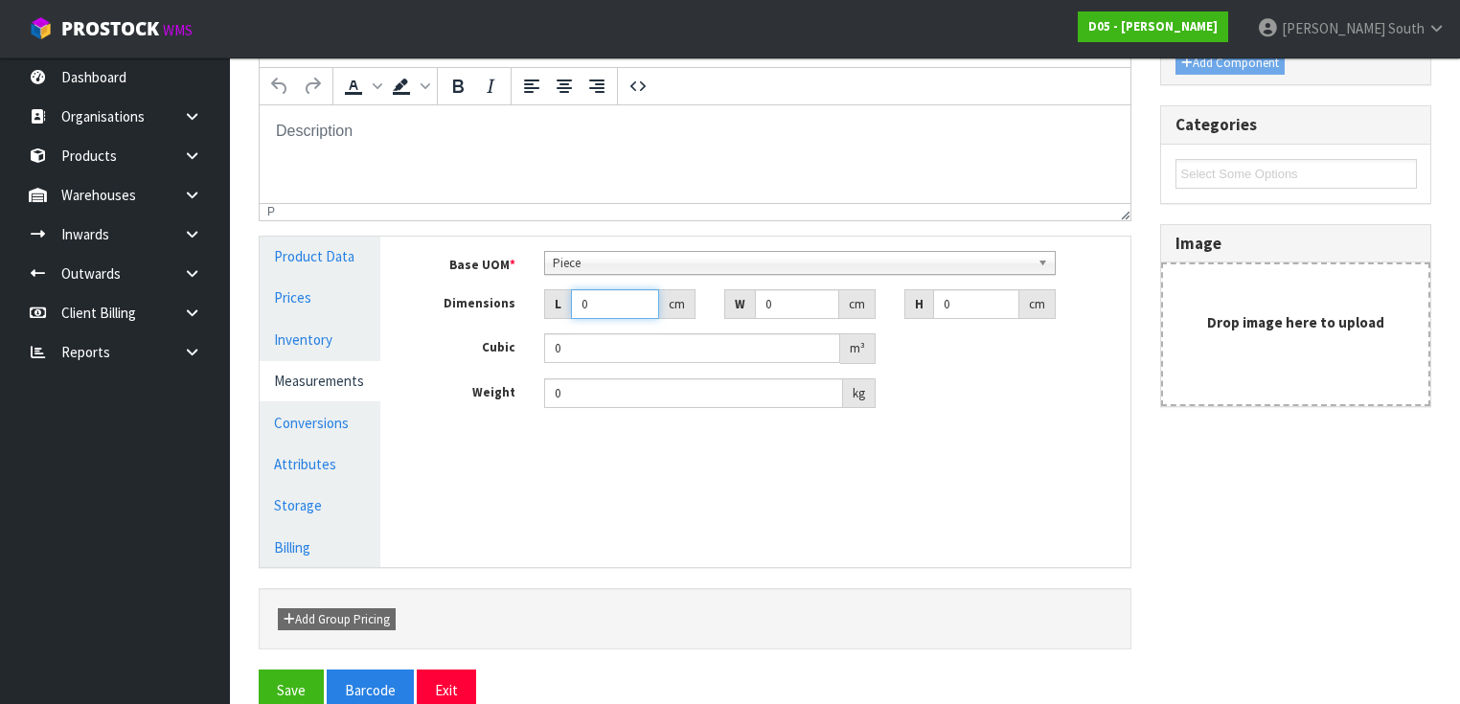
drag, startPoint x: 609, startPoint y: 310, endPoint x: 537, endPoint y: 305, distance: 72.1
click at [540, 307] on div "L 0 cm" at bounding box center [620, 304] width 180 height 31
type input "0.000001"
type input "103"
drag, startPoint x: 793, startPoint y: 299, endPoint x: 660, endPoint y: 310, distance: 133.6
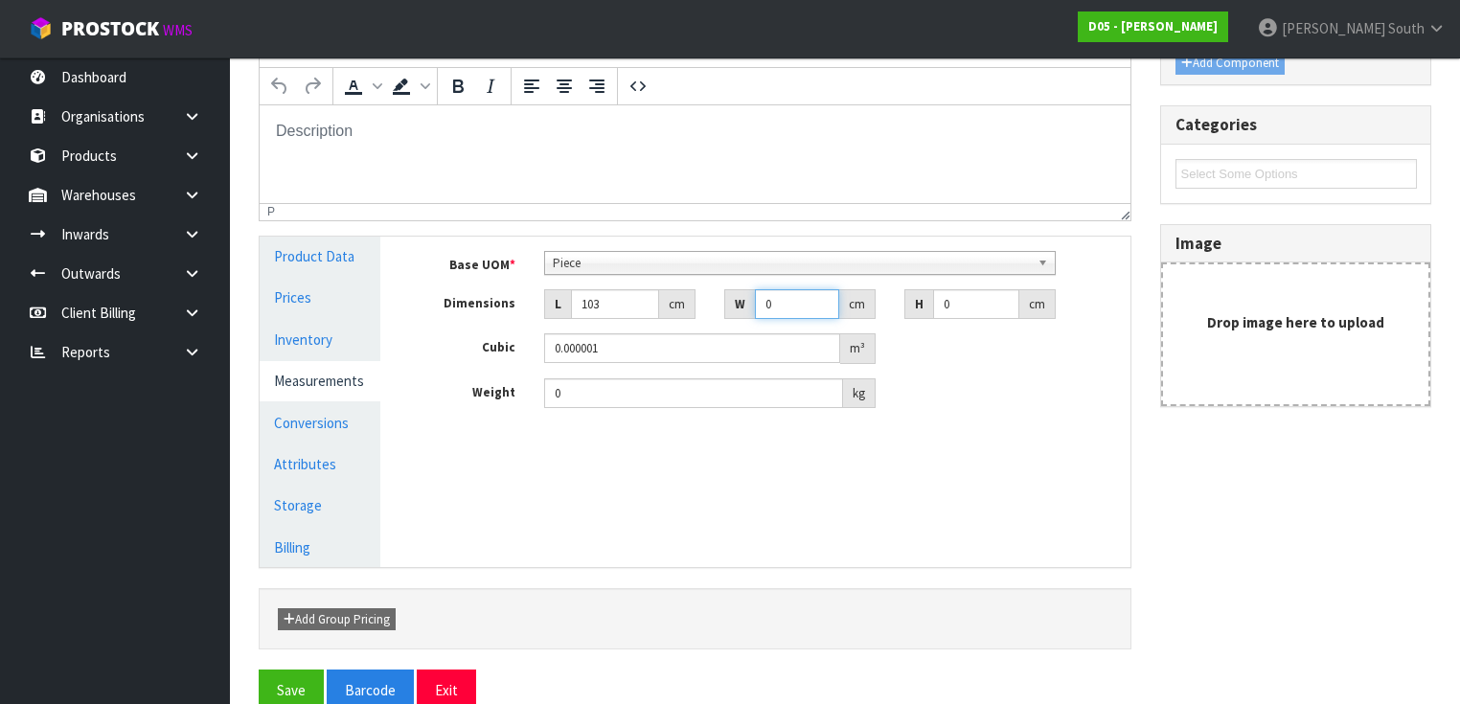
click at [660, 310] on div "Dimensions L 103 cm W 0 cm H 0 cm" at bounding box center [769, 304] width 720 height 31
type input "18"
drag, startPoint x: 977, startPoint y: 310, endPoint x: 833, endPoint y: 315, distance: 143.8
click at [833, 315] on div "Dimensions L 103 cm W 18 cm H 0 cm" at bounding box center [769, 304] width 720 height 31
type input "2"
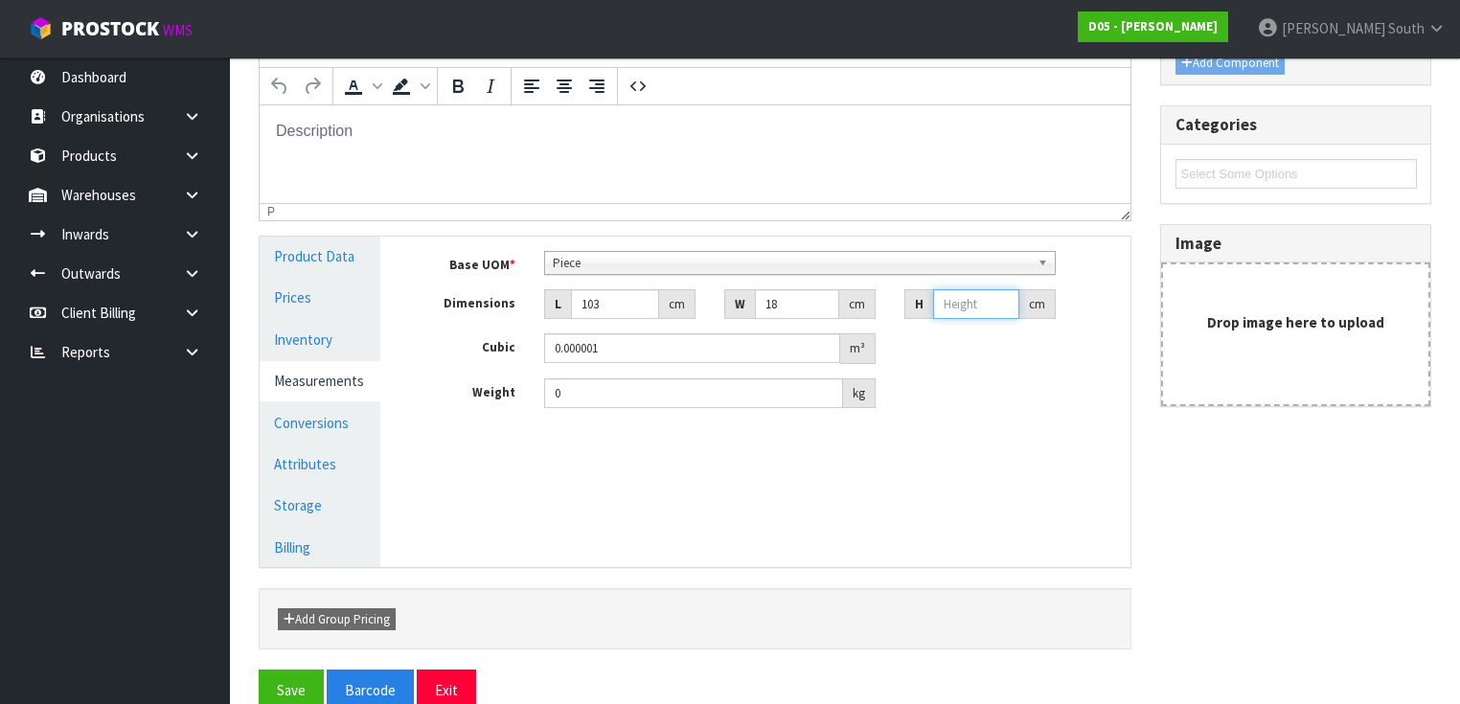
type input "0.003708"
type input "20"
type input "0.03708"
type input "20"
click at [598, 374] on div "Base UOM * Bag Bar Basket Bin Bottle Box Bundle Cabinet Cage Carton Case Coil C…" at bounding box center [769, 330] width 692 height 158
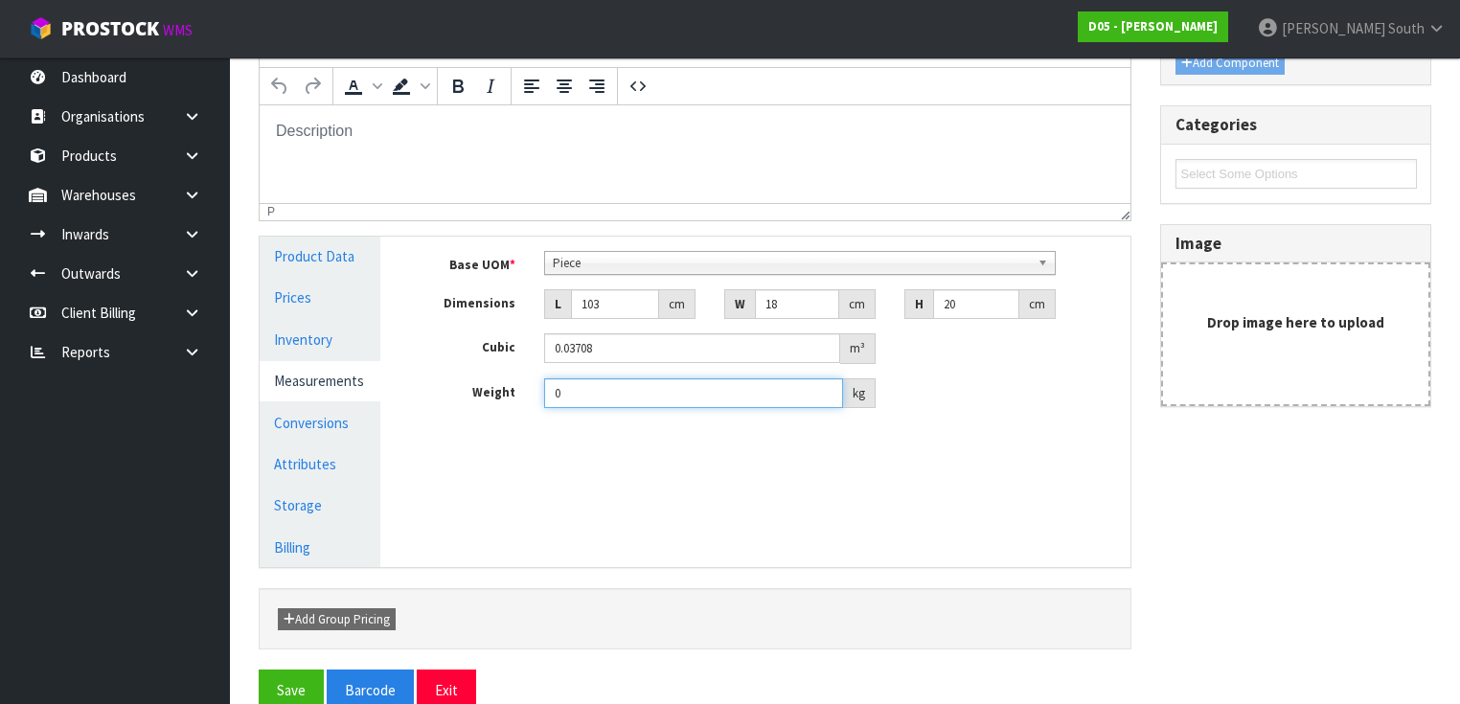
drag, startPoint x: 606, startPoint y: 377, endPoint x: 510, endPoint y: 400, distance: 99.4
click at [531, 397] on div "0 kg" at bounding box center [710, 393] width 360 height 31
type input "9"
click at [292, 675] on button "Save" at bounding box center [291, 690] width 65 height 41
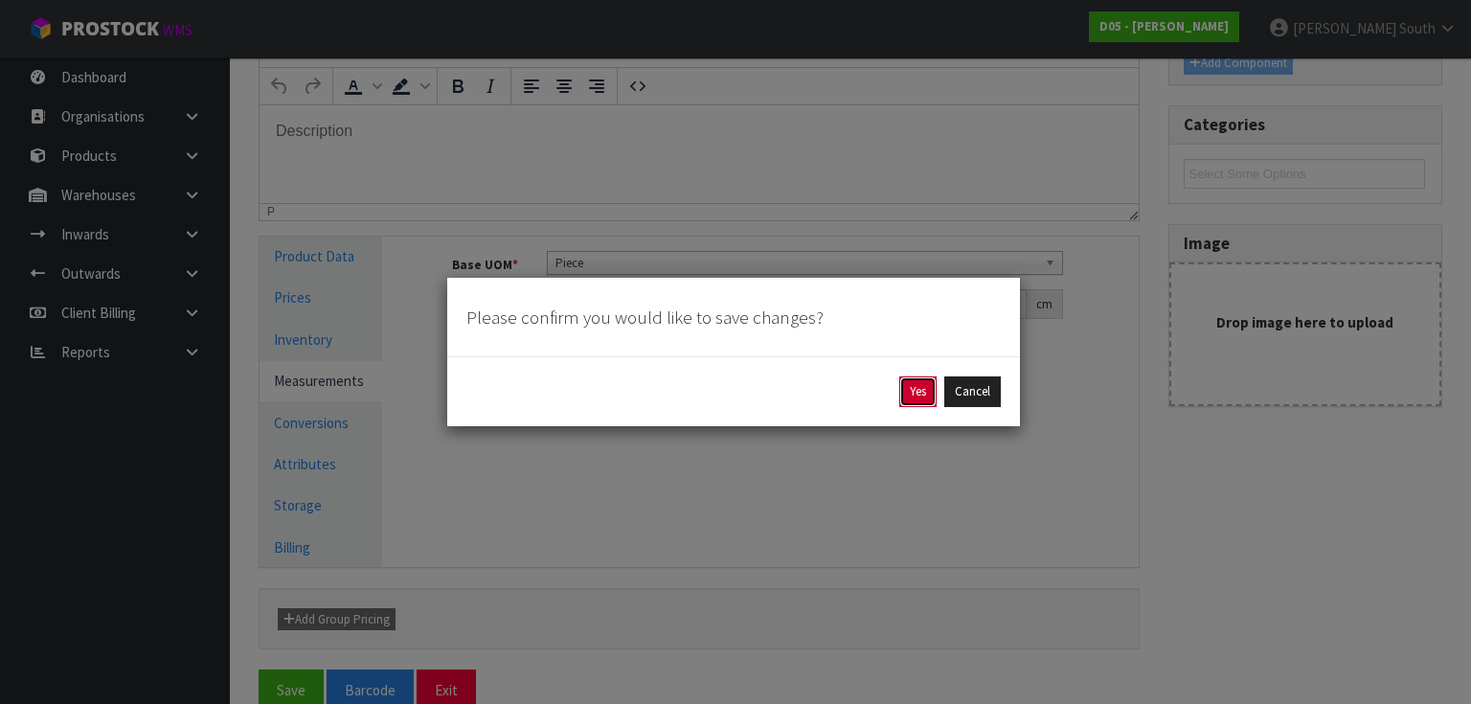
click at [917, 400] on button "Yes" at bounding box center [917, 391] width 37 height 31
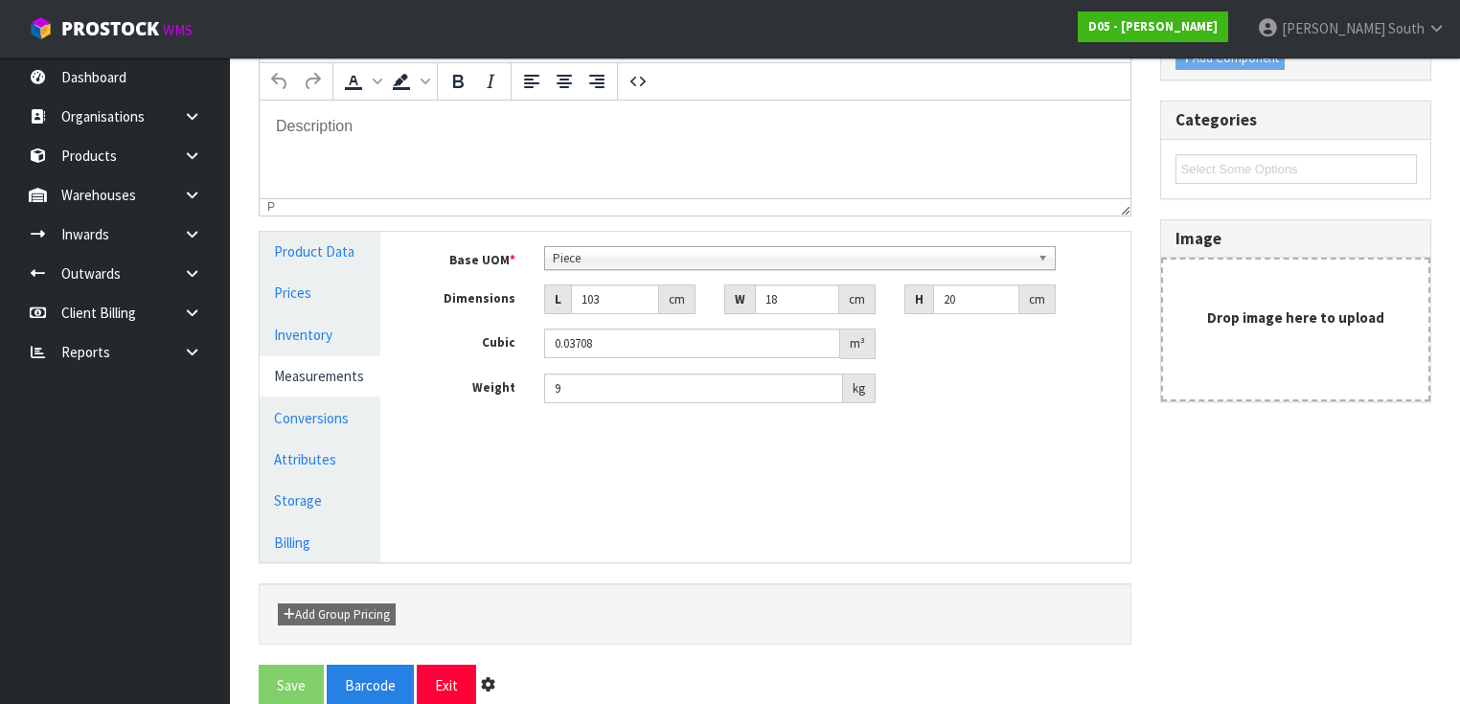
scroll to position [0, 0]
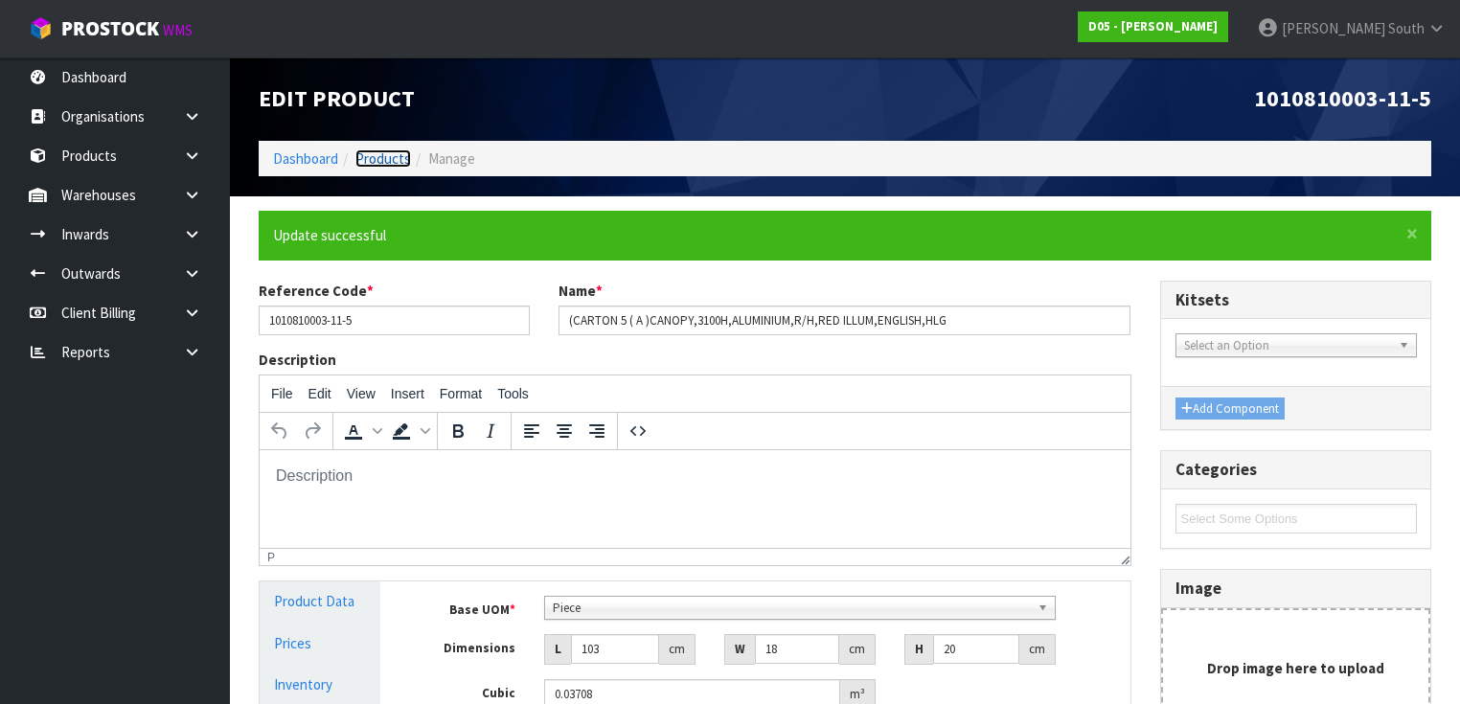
click at [373, 164] on link "Products" at bounding box center [383, 158] width 56 height 18
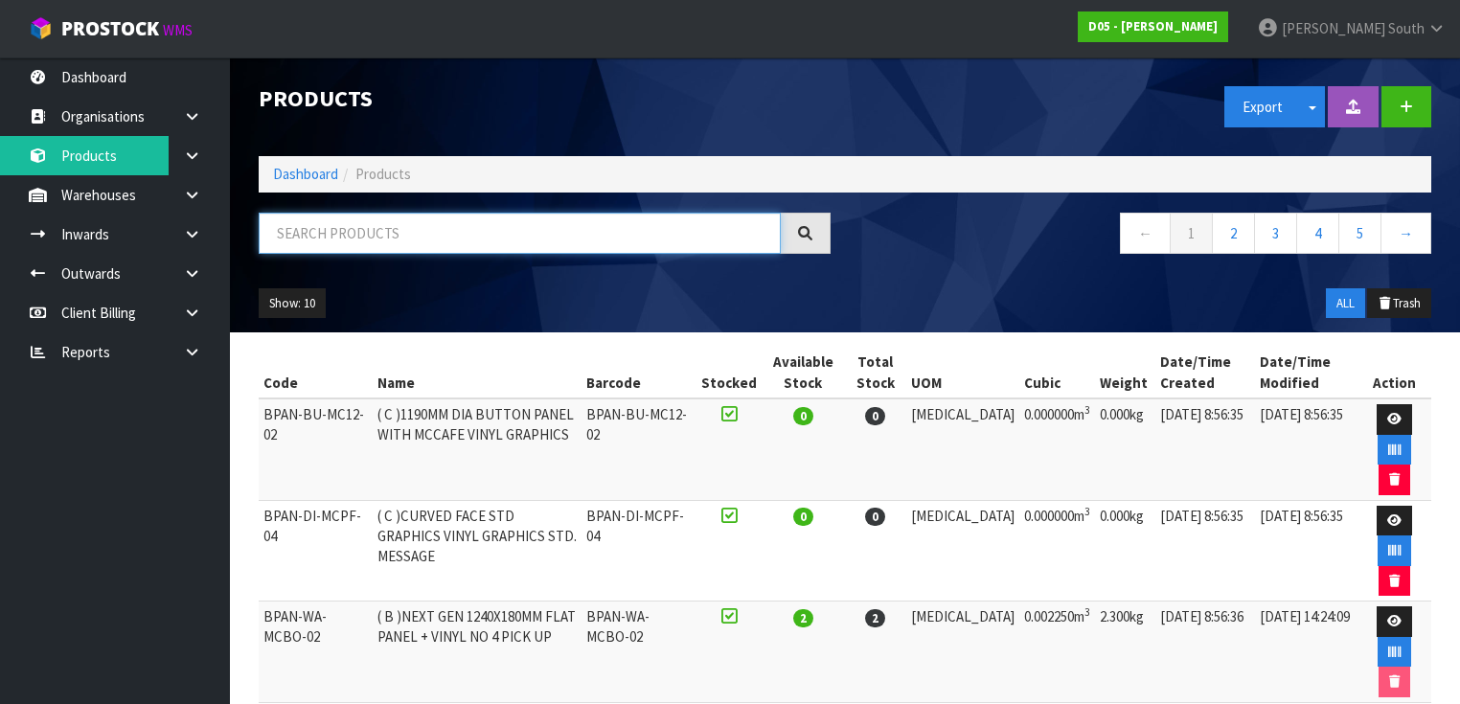
click at [397, 229] on input "text" at bounding box center [520, 233] width 522 height 41
paste input "1010810003-11"
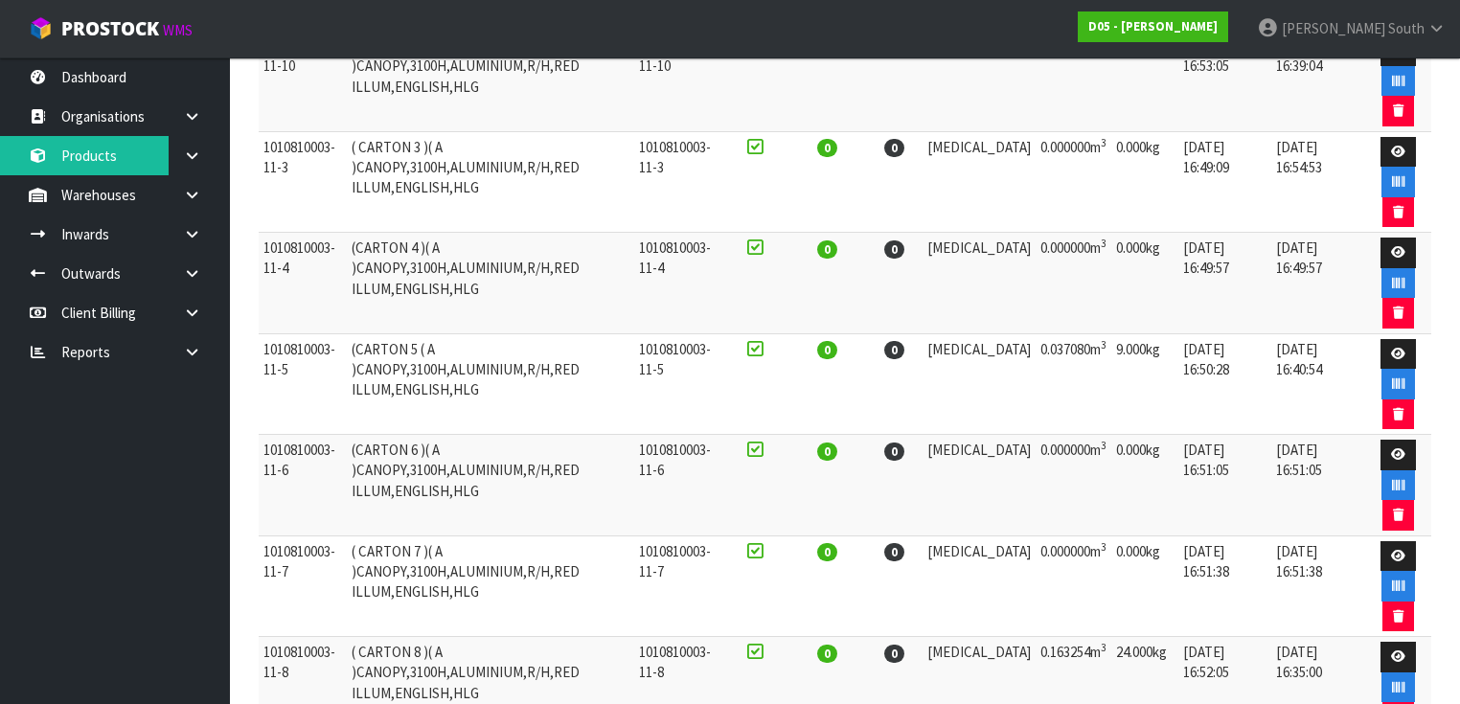
scroll to position [766, 0]
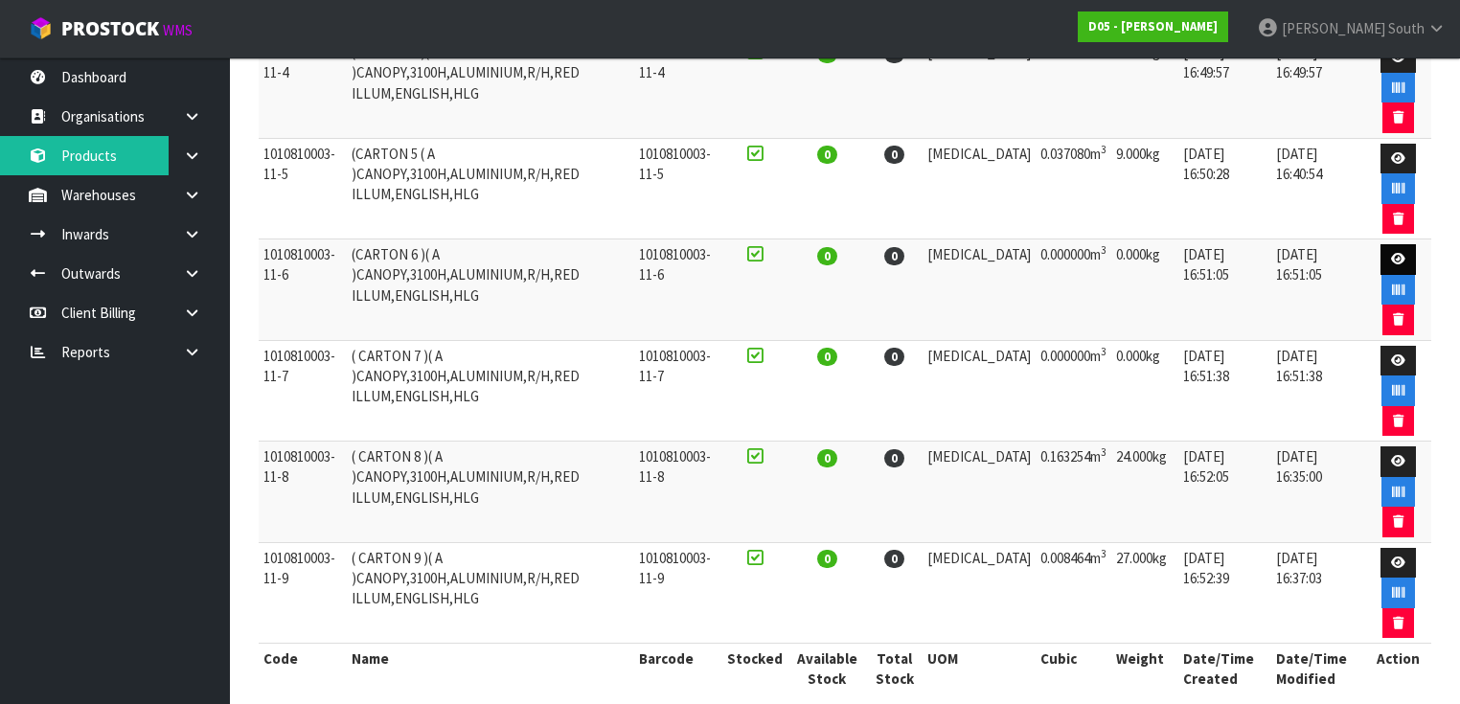
type input "1010810003-11"
click at [1397, 253] on icon at bounding box center [1398, 259] width 14 height 12
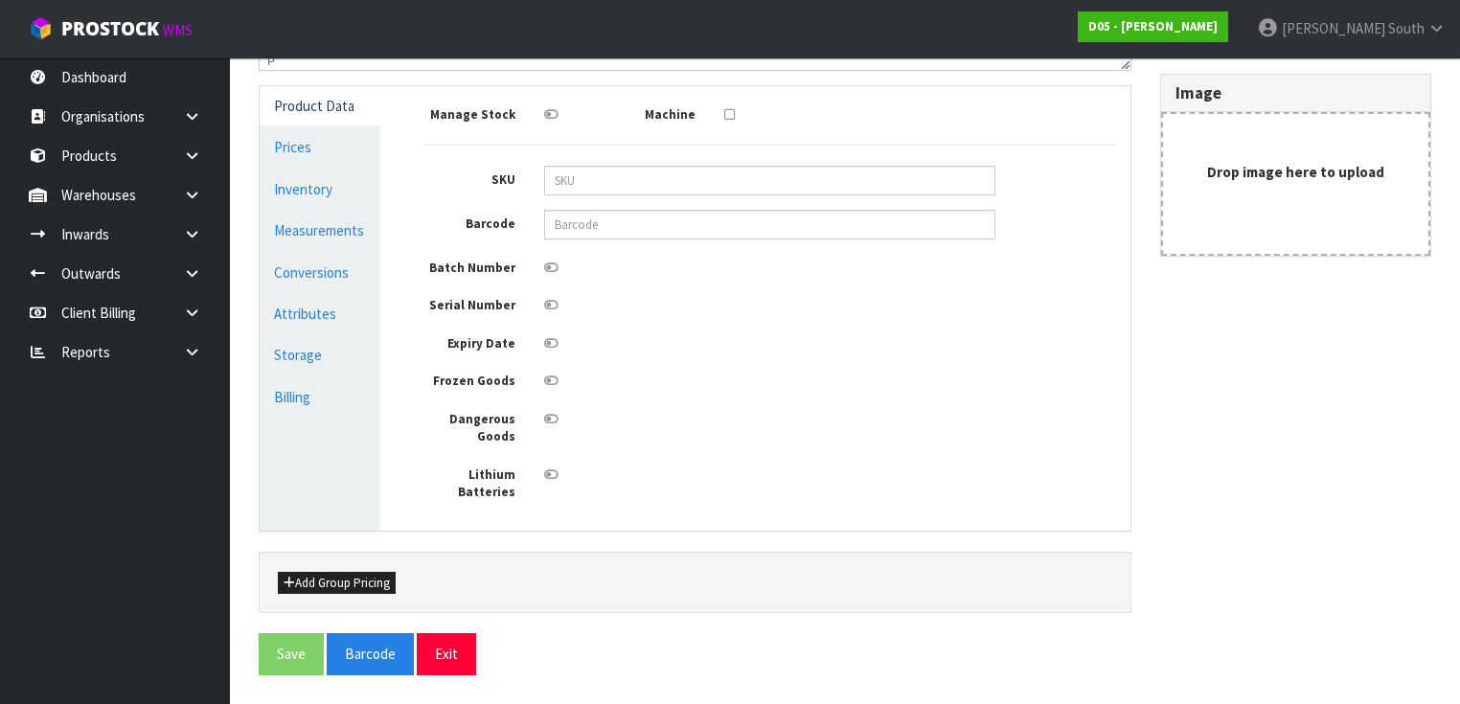
type input "1010810003-11-6"
type input "(CARTON 6 )( A )CANOPY,3100H,ALUMINIUM,R/H,RED ILLUM,ENGLISH,HLG"
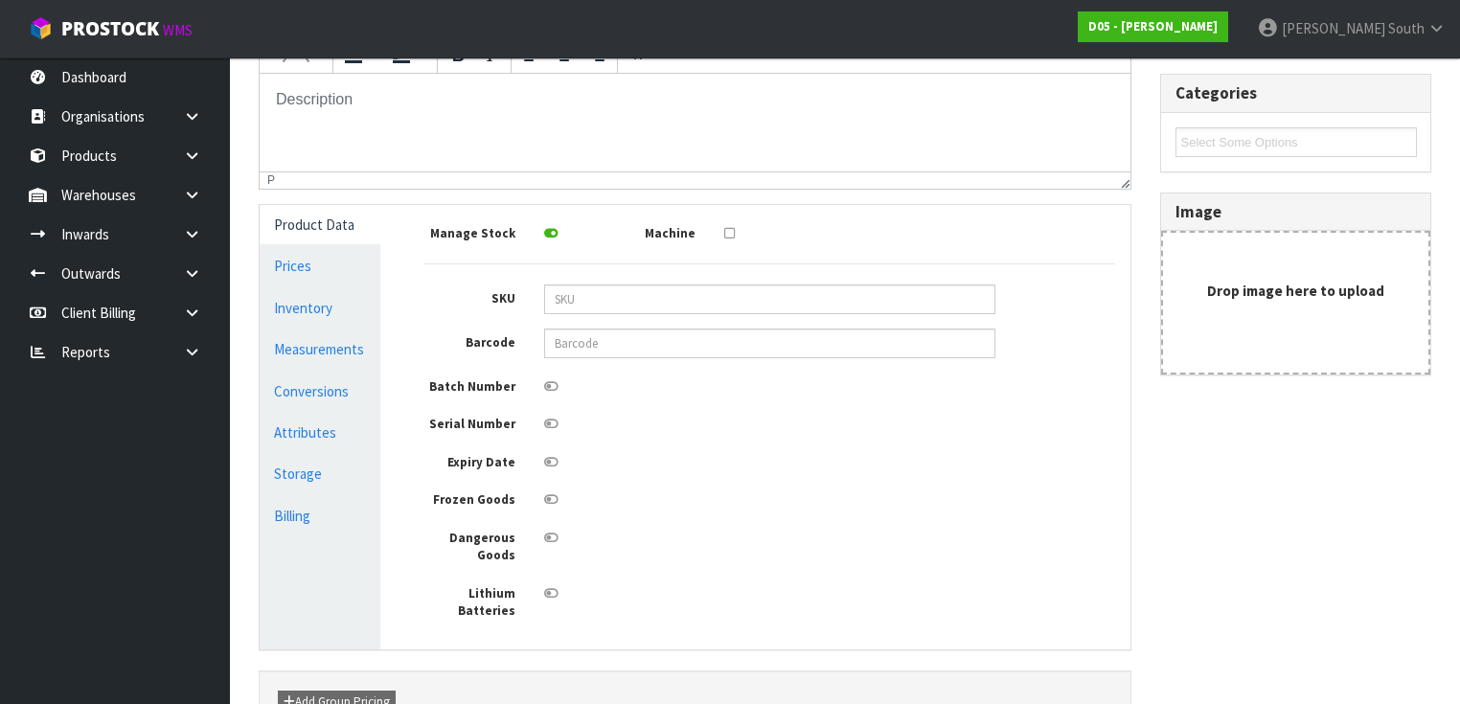
scroll to position [123, 0]
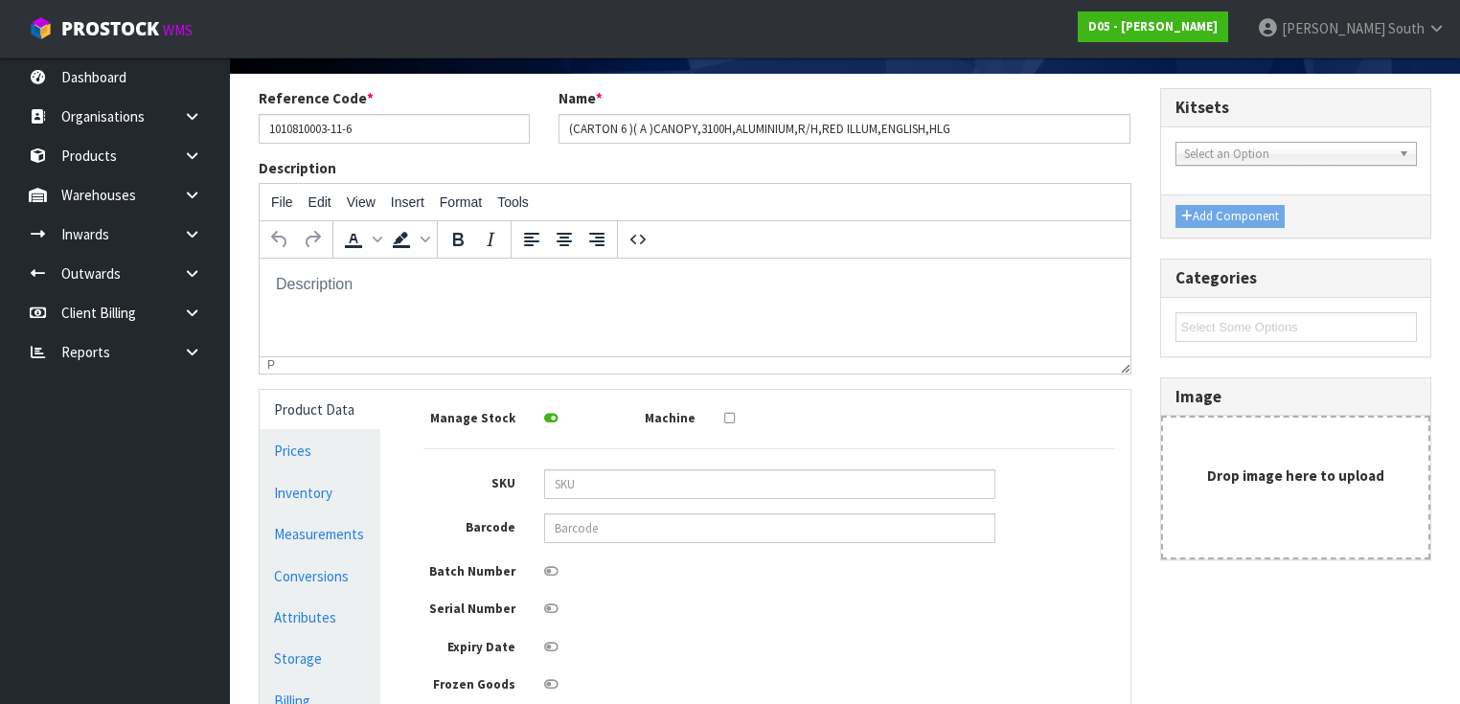
click at [383, 533] on div "Product Data Prices Inventory Measurements Conversions Attributes Storage Billi…" at bounding box center [319, 612] width 149 height 444
click at [327, 531] on link "Measurements" at bounding box center [320, 533] width 121 height 39
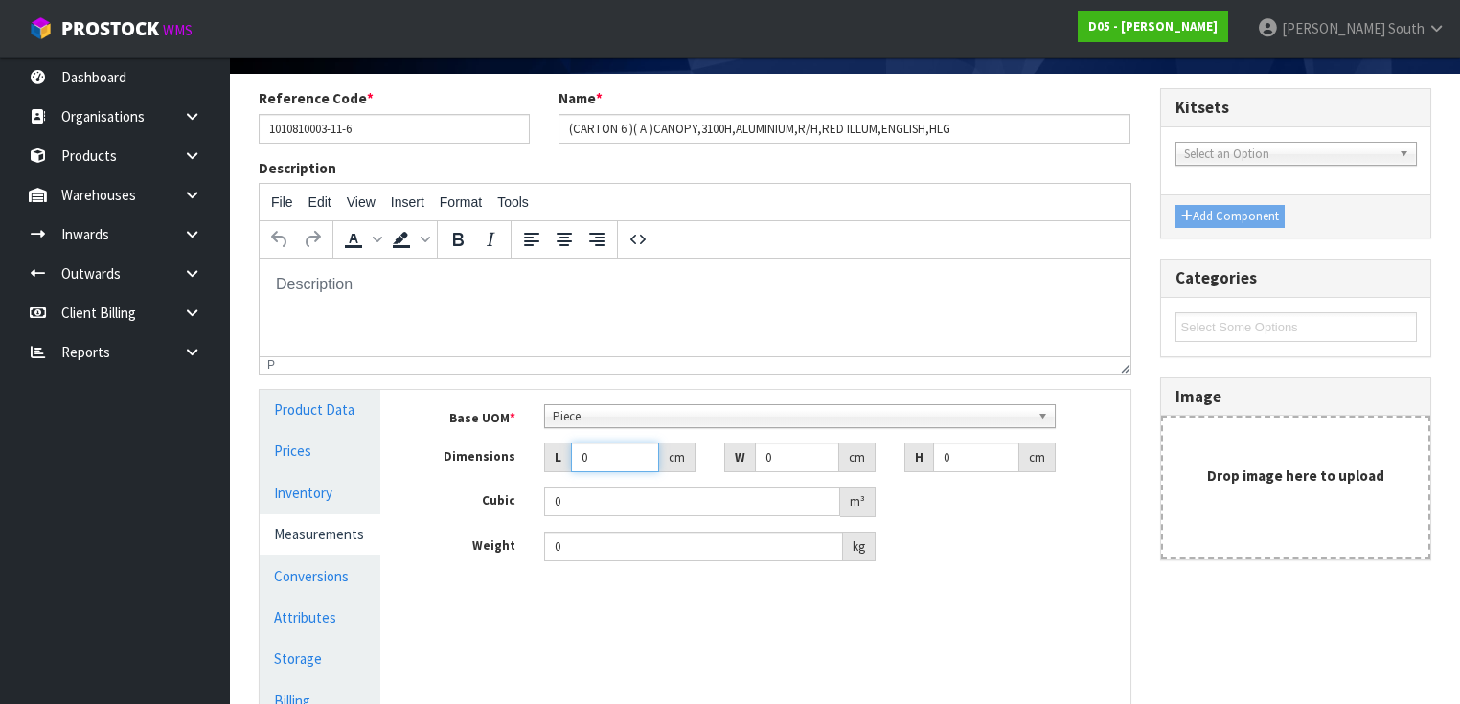
click at [590, 460] on input "0" at bounding box center [615, 458] width 88 height 30
type input "0.000001"
type input "277"
drag, startPoint x: 782, startPoint y: 461, endPoint x: 666, endPoint y: 488, distance: 119.0
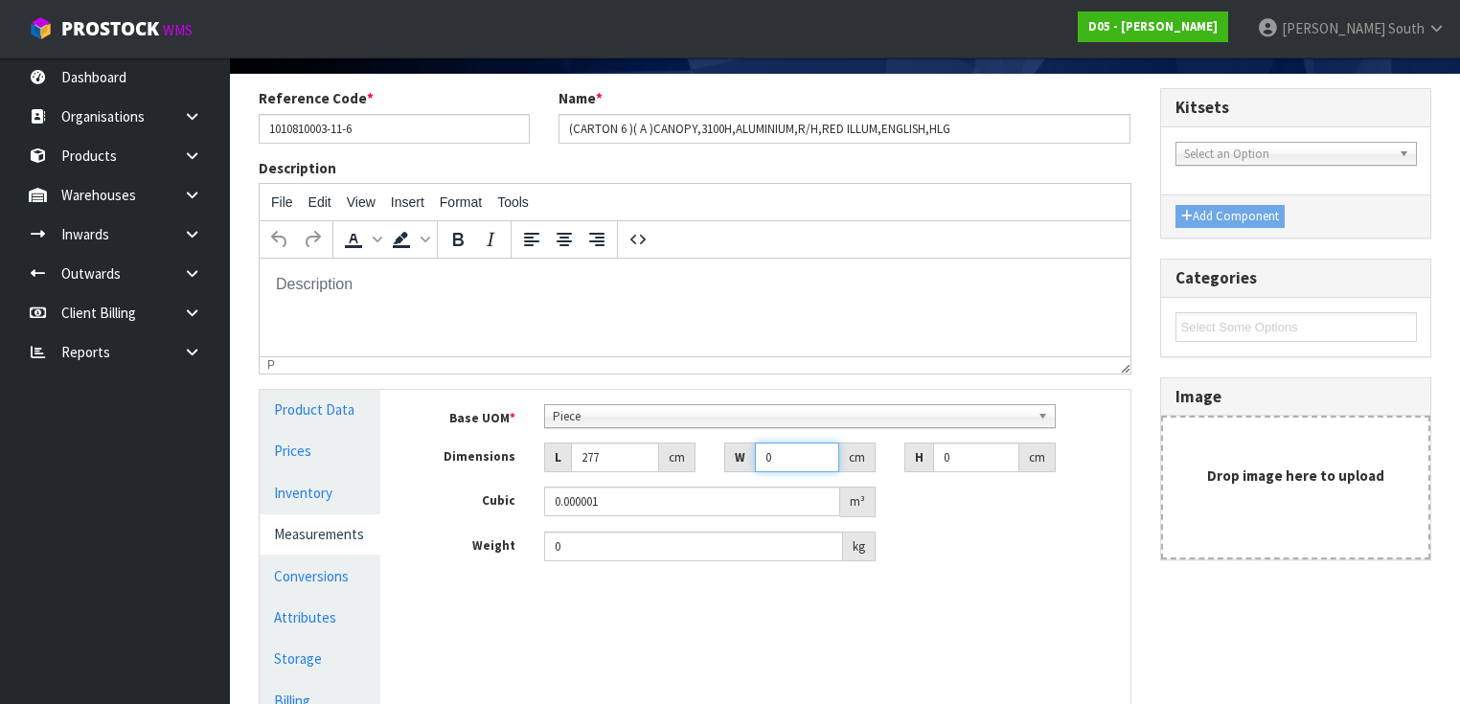
click at [666, 488] on div "Base UOM * Bag Bar Basket Bin Bottle Box Bundle Cabinet Cage Carton Case Coil C…" at bounding box center [769, 483] width 692 height 158
type input "18"
type input "2"
type input "0.009972"
type input "20"
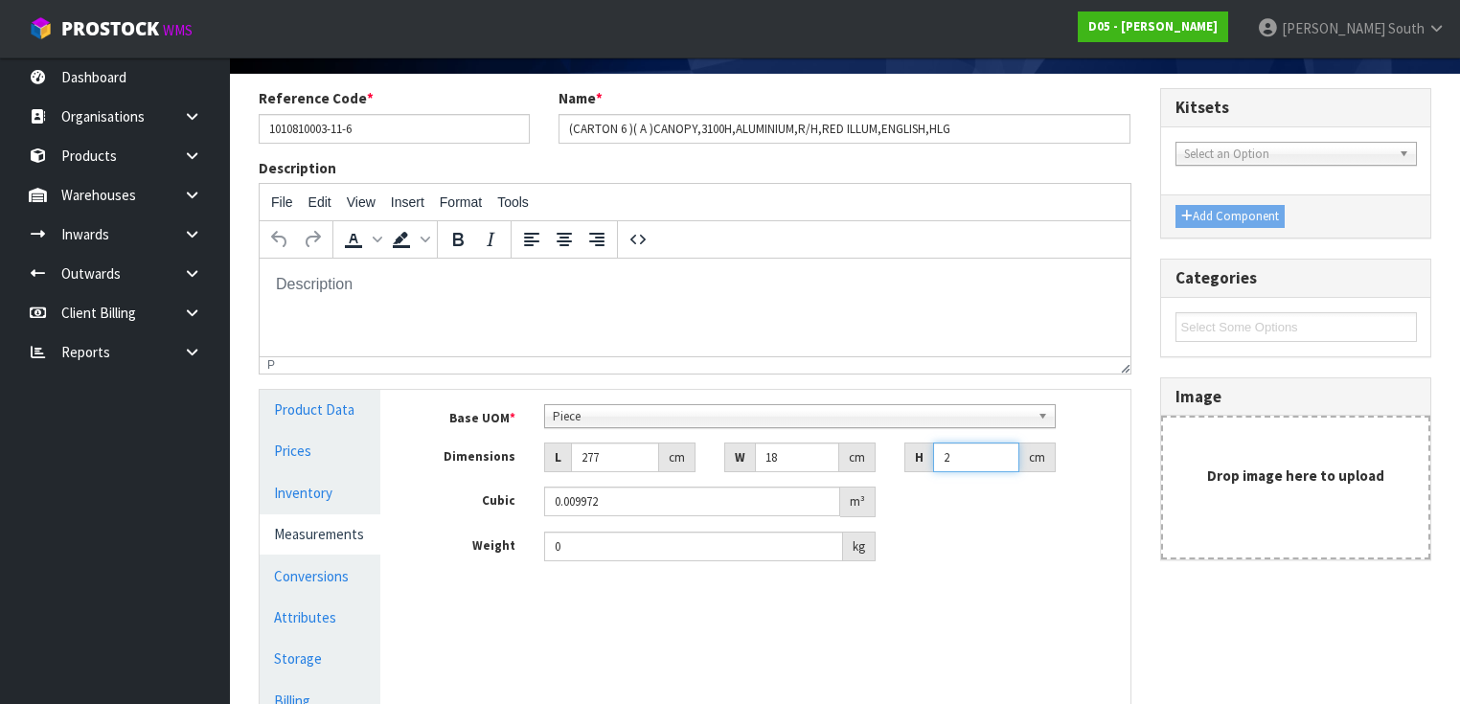
type input "0.09972"
type input "20"
click at [662, 552] on input "0" at bounding box center [693, 547] width 299 height 30
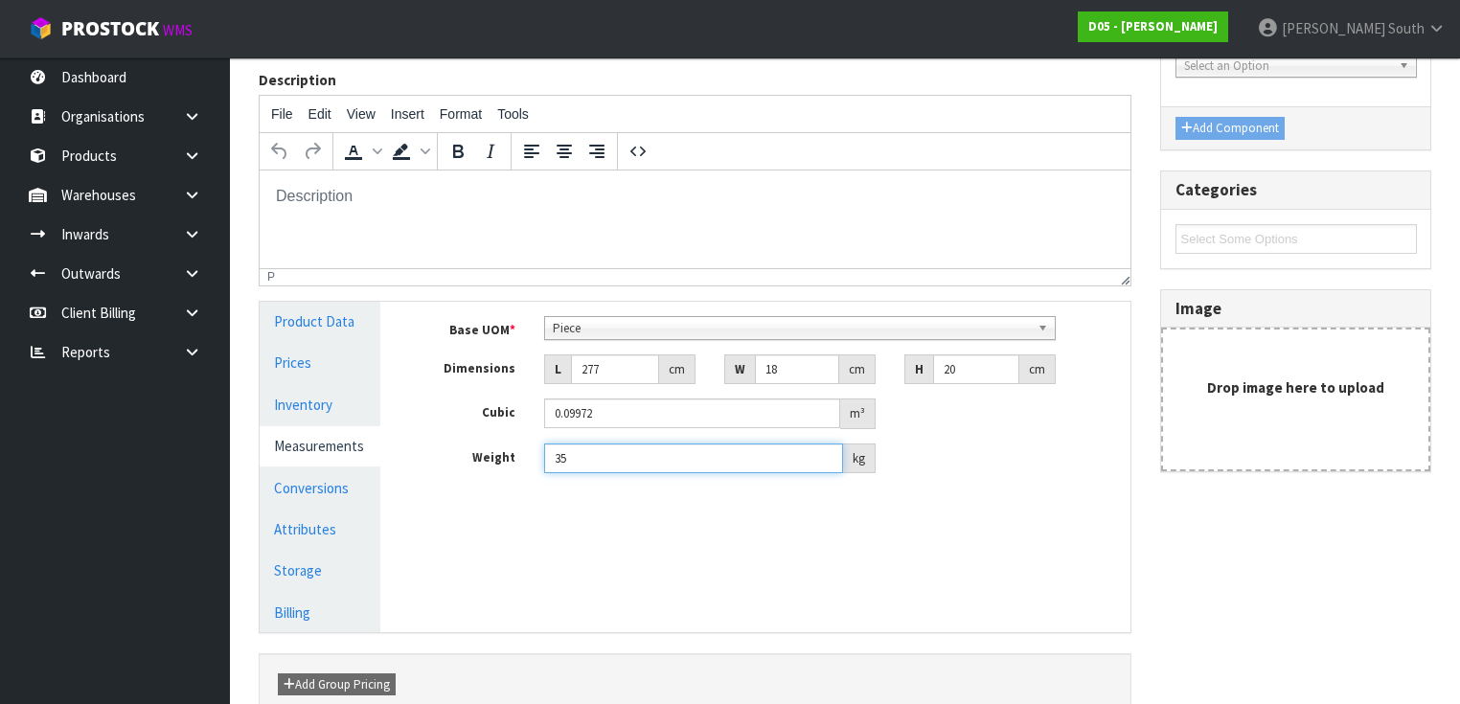
scroll to position [309, 0]
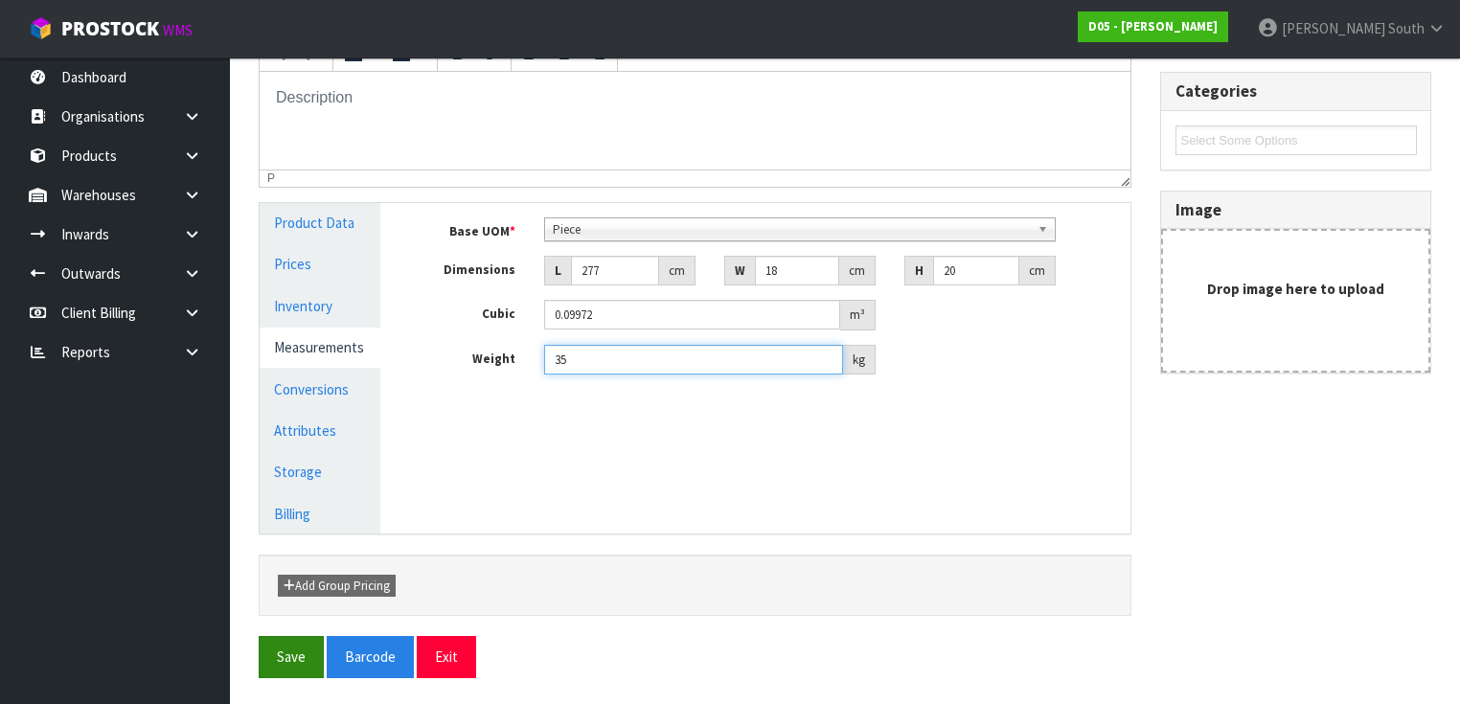
type input "35"
click at [272, 673] on button "Save" at bounding box center [291, 656] width 65 height 41
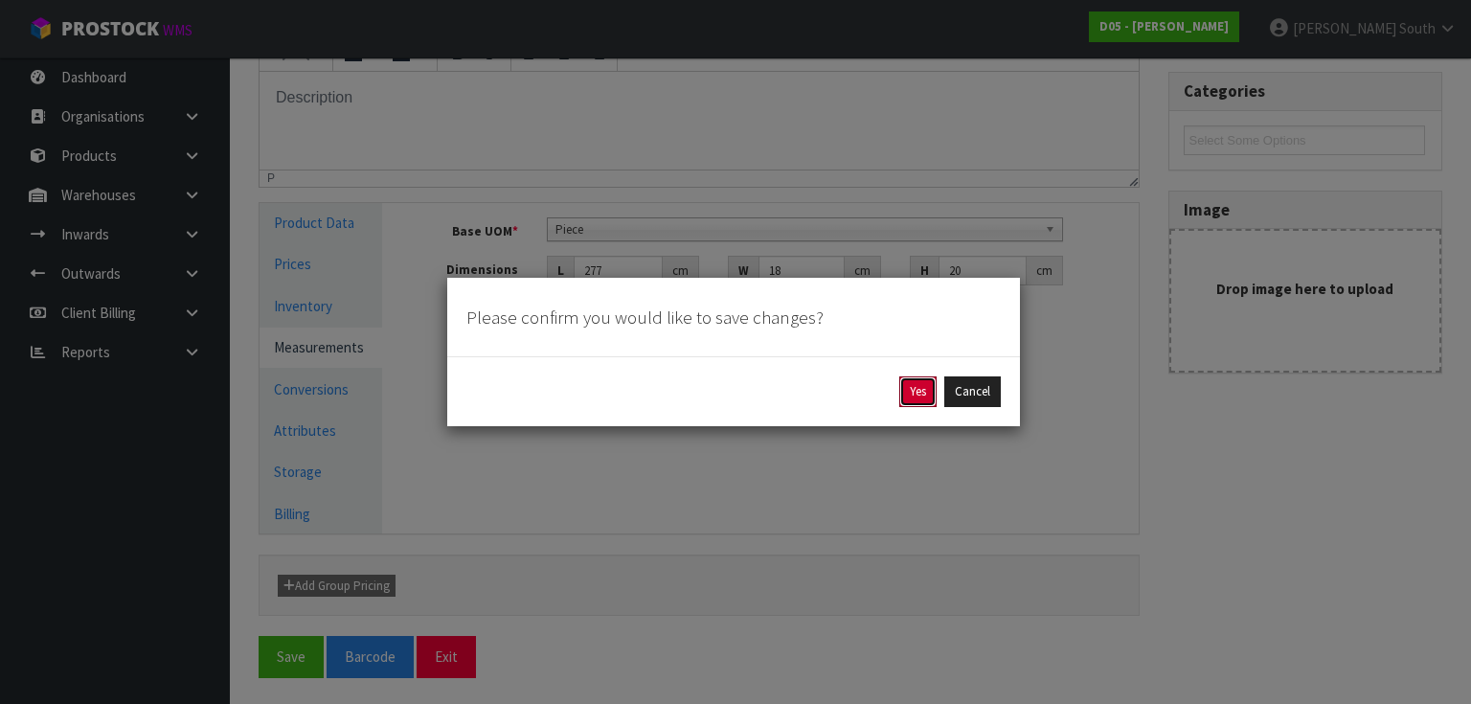
click at [927, 402] on button "Yes" at bounding box center [917, 391] width 37 height 31
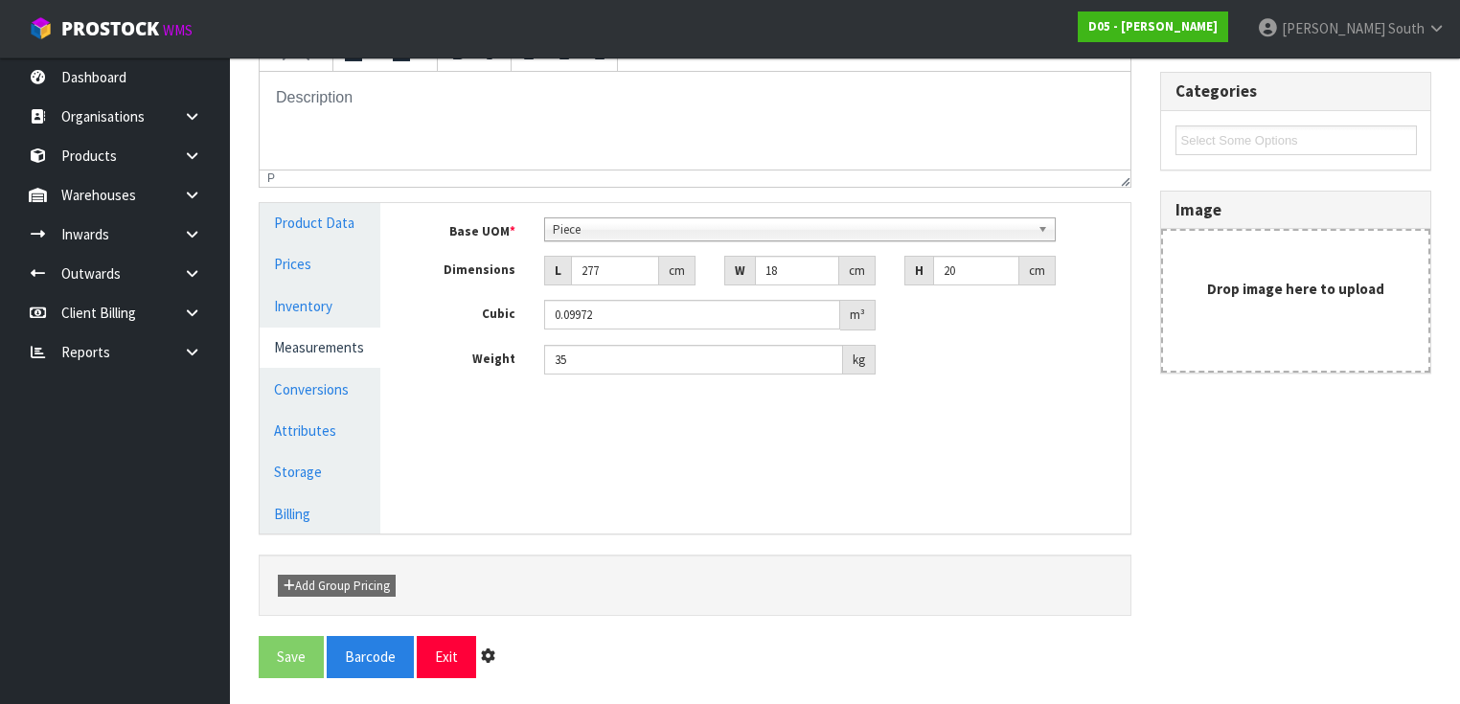
scroll to position [0, 0]
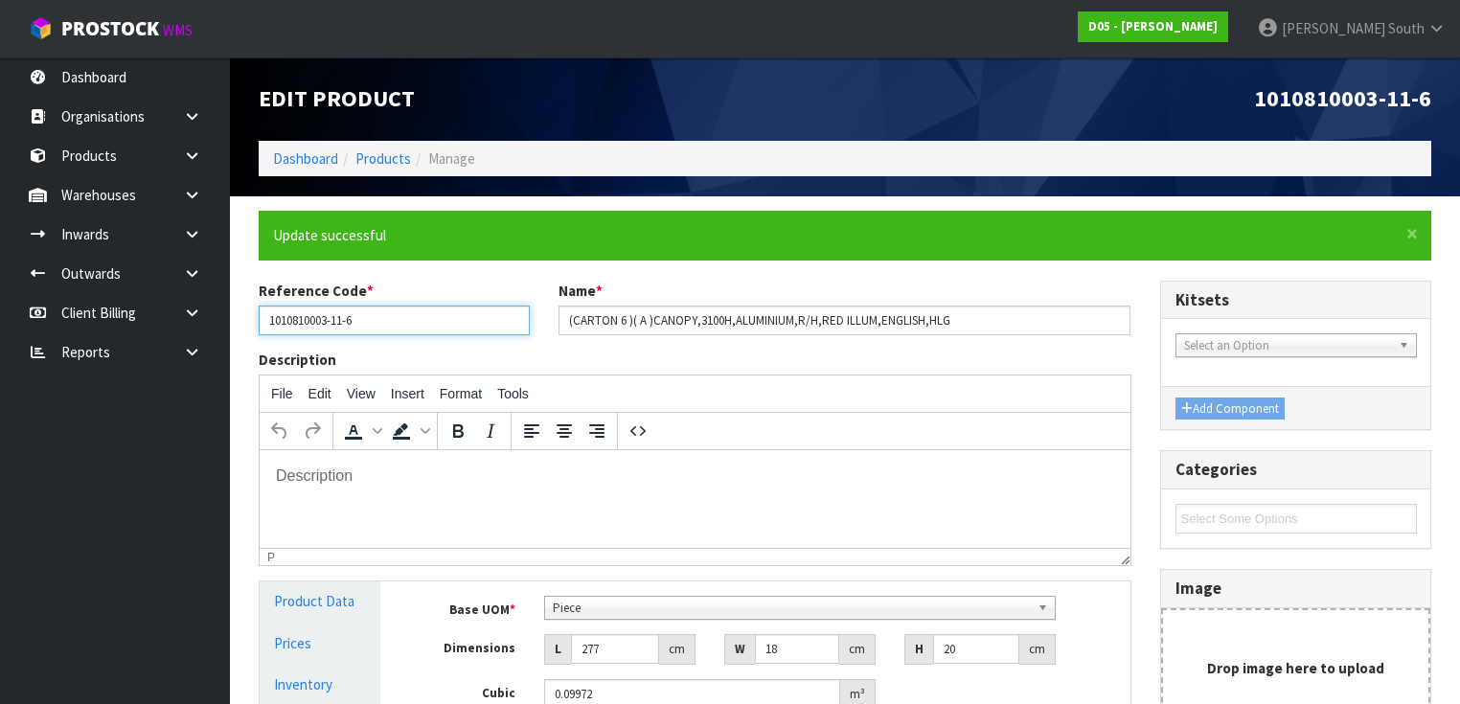
click at [373, 325] on input "1010810003-11-6" at bounding box center [394, 321] width 271 height 30
click at [299, 317] on input "1010810003-11-6" at bounding box center [394, 321] width 271 height 30
click at [299, 319] on input "1010810003-11-6" at bounding box center [394, 321] width 271 height 30
click at [299, 323] on input "1010810003-11-6" at bounding box center [394, 321] width 271 height 30
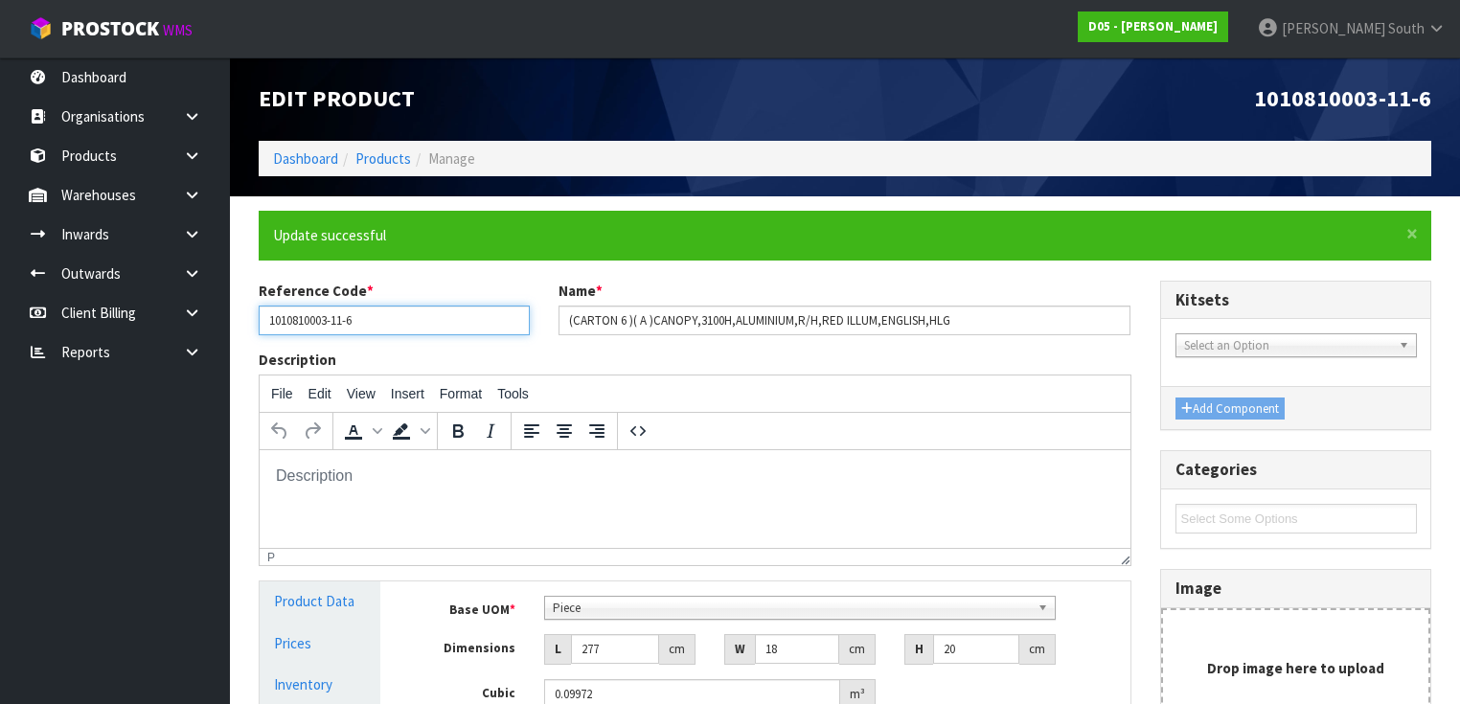
drag, startPoint x: 347, startPoint y: 318, endPoint x: 253, endPoint y: 333, distance: 95.1
click at [253, 333] on div "Reference Code * 1010810003-11-6" at bounding box center [394, 308] width 300 height 55
click at [386, 152] on link "Products" at bounding box center [383, 158] width 56 height 18
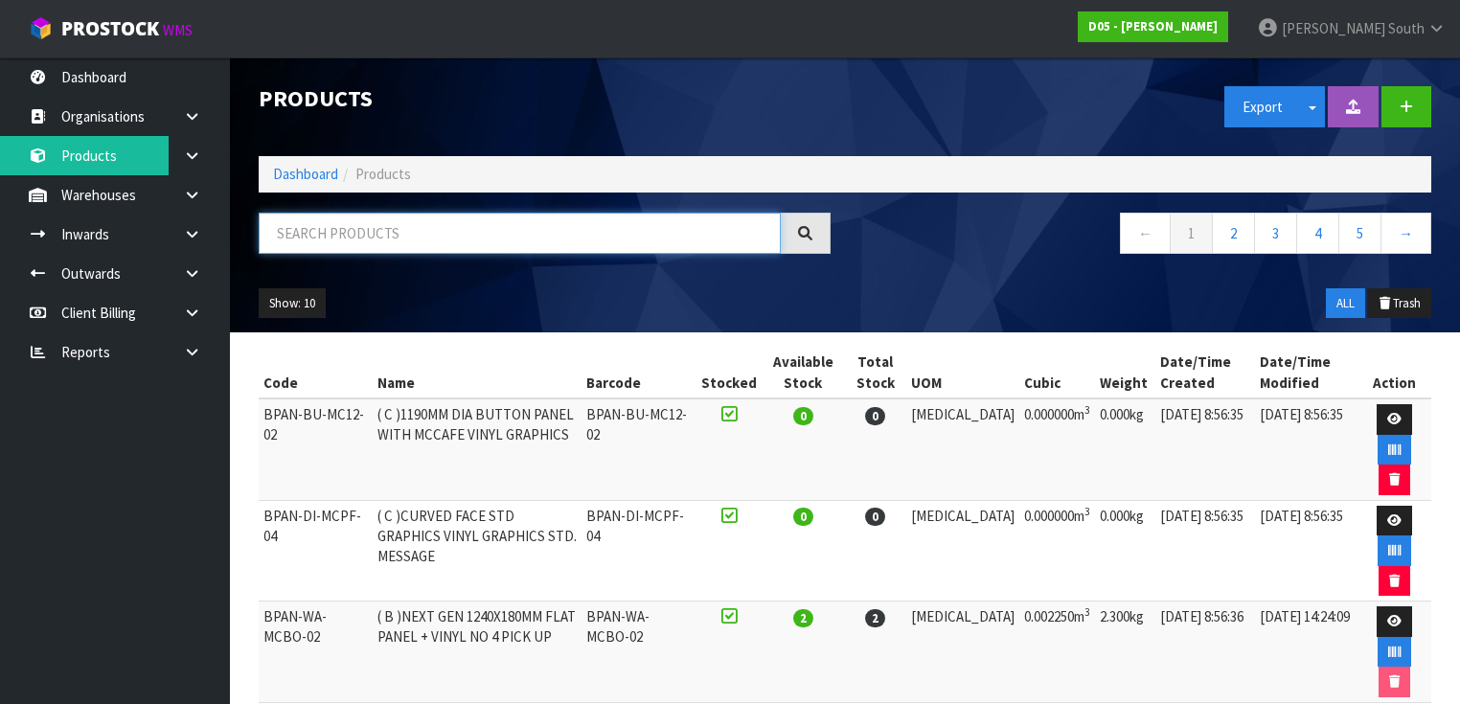
click at [407, 222] on input "text" at bounding box center [520, 233] width 522 height 41
paste input "1010810003-11"
type input "1010810003-11"
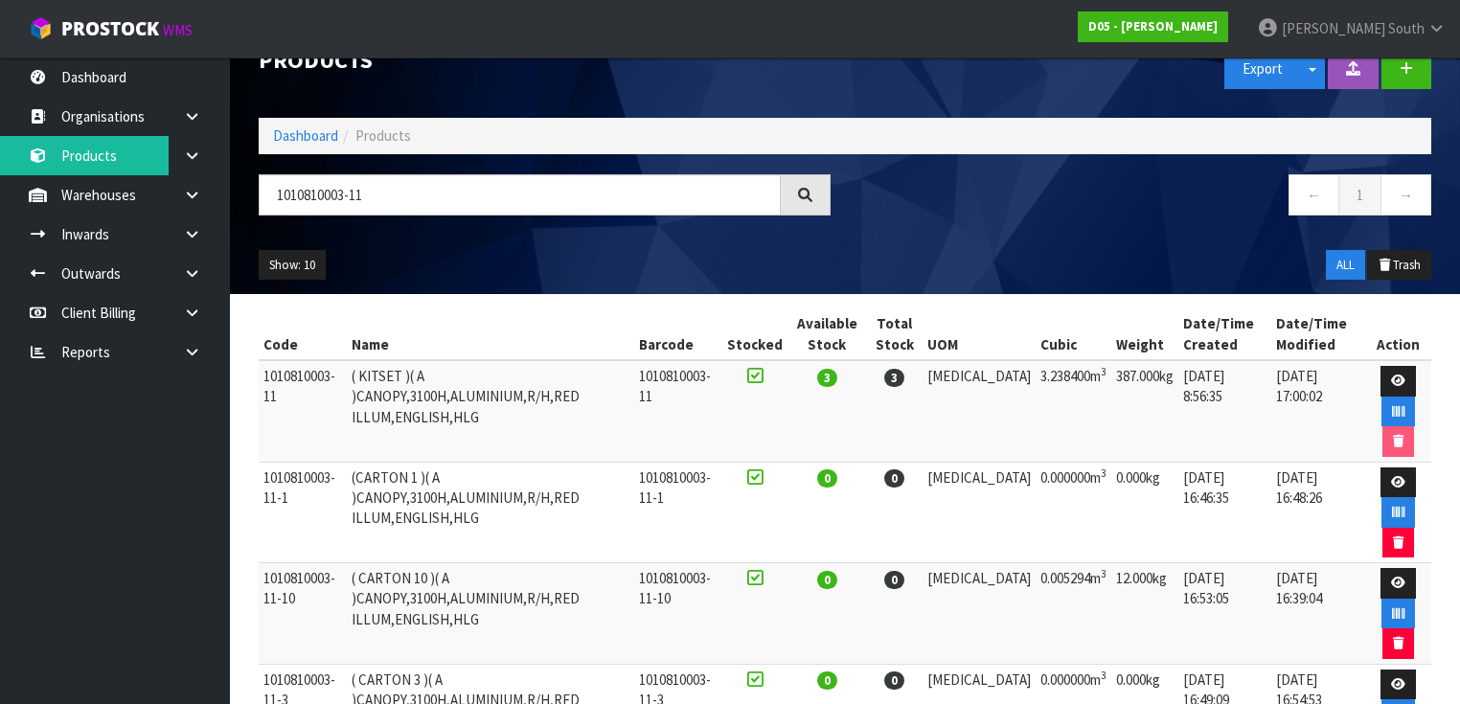
scroll to position [11, 0]
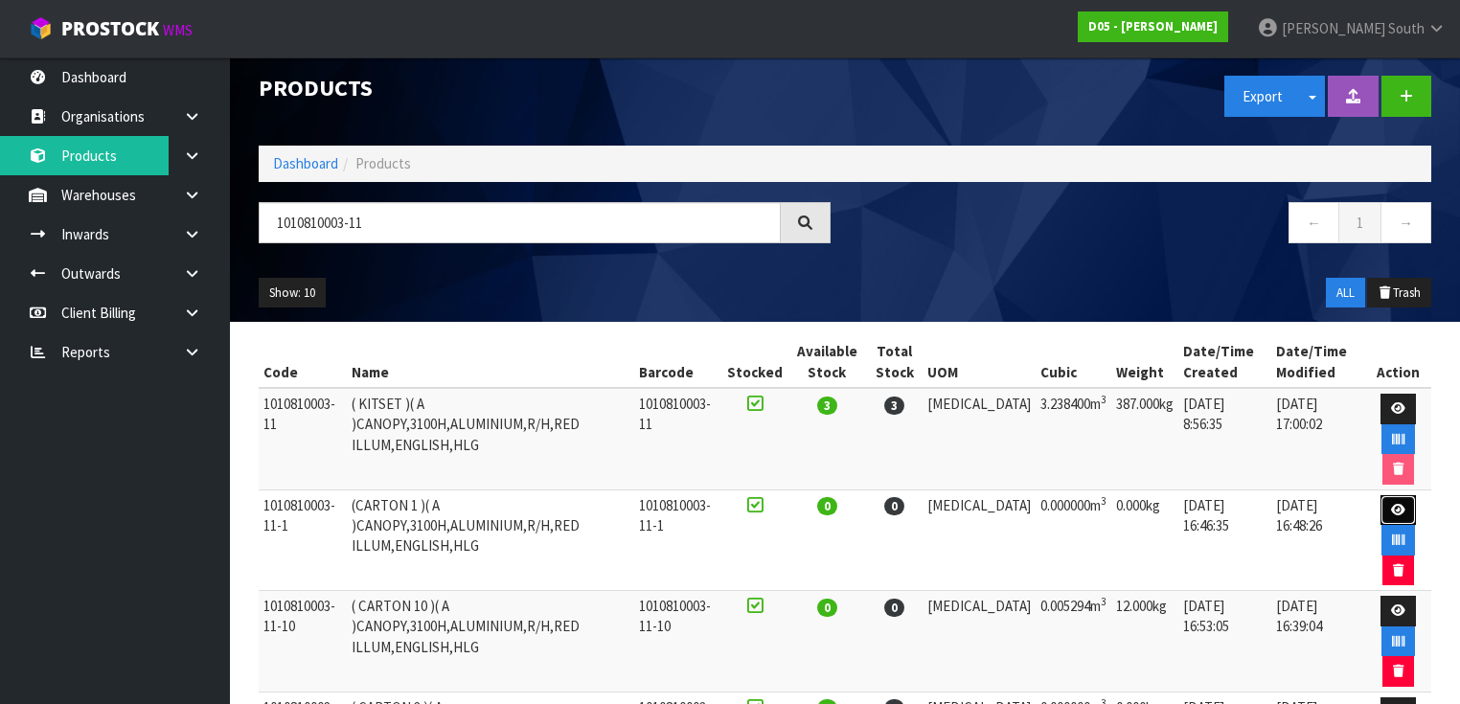
click at [1391, 504] on icon at bounding box center [1398, 510] width 14 height 12
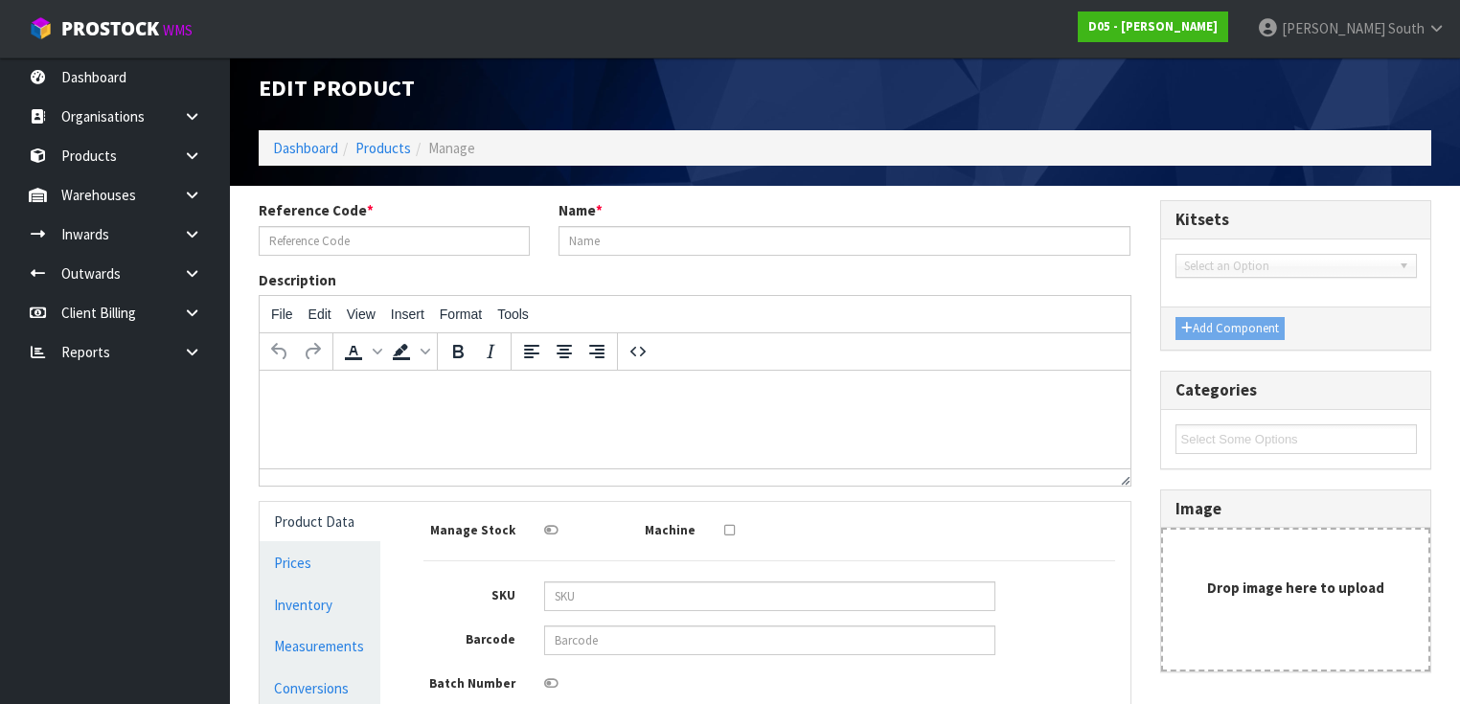
scroll to position [429, 0]
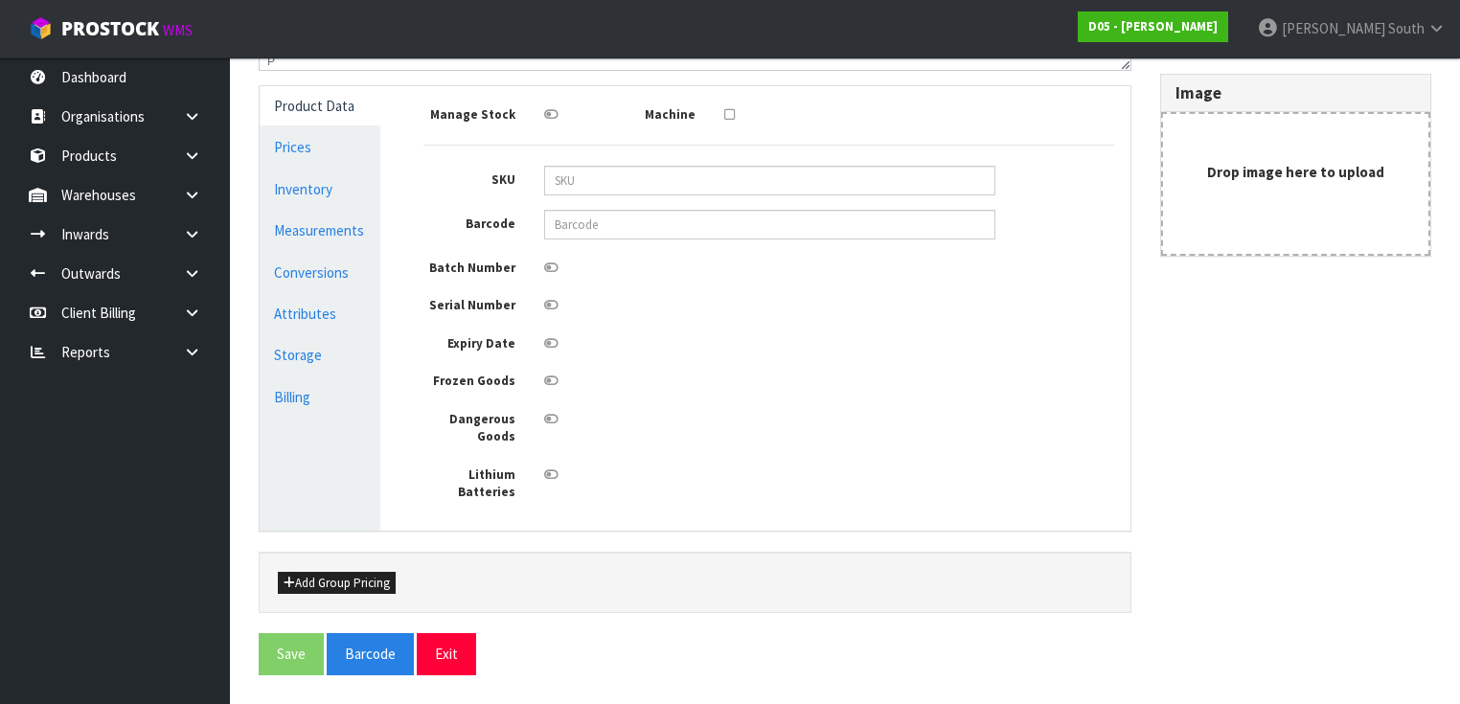
type input "1010810003-11-1"
type input "(CARTON 1 )( A )CANOPY,3100H,ALUMINIUM,R/H,RED ILLUM,ENGLISH,HLG"
type input "0"
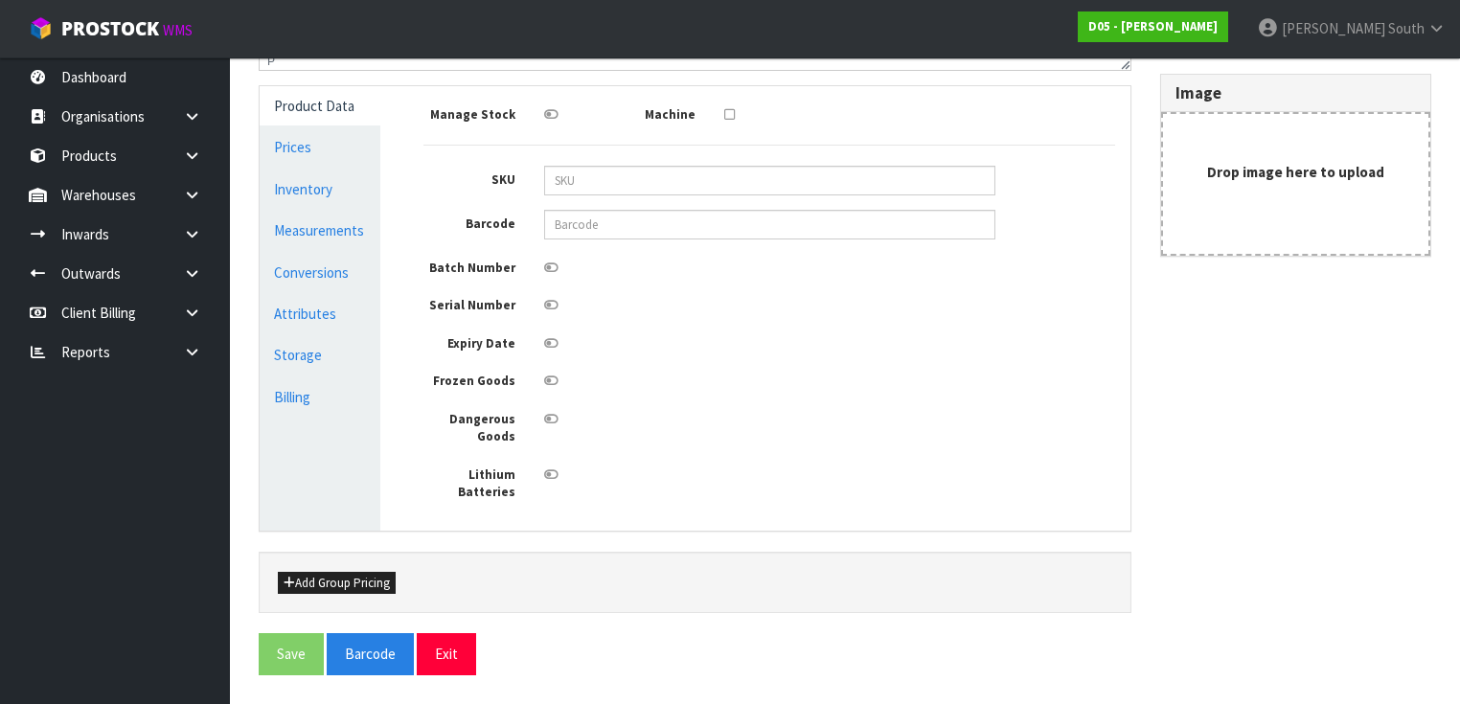
type input "0"
click at [326, 228] on link "Measurements" at bounding box center [320, 230] width 121 height 39
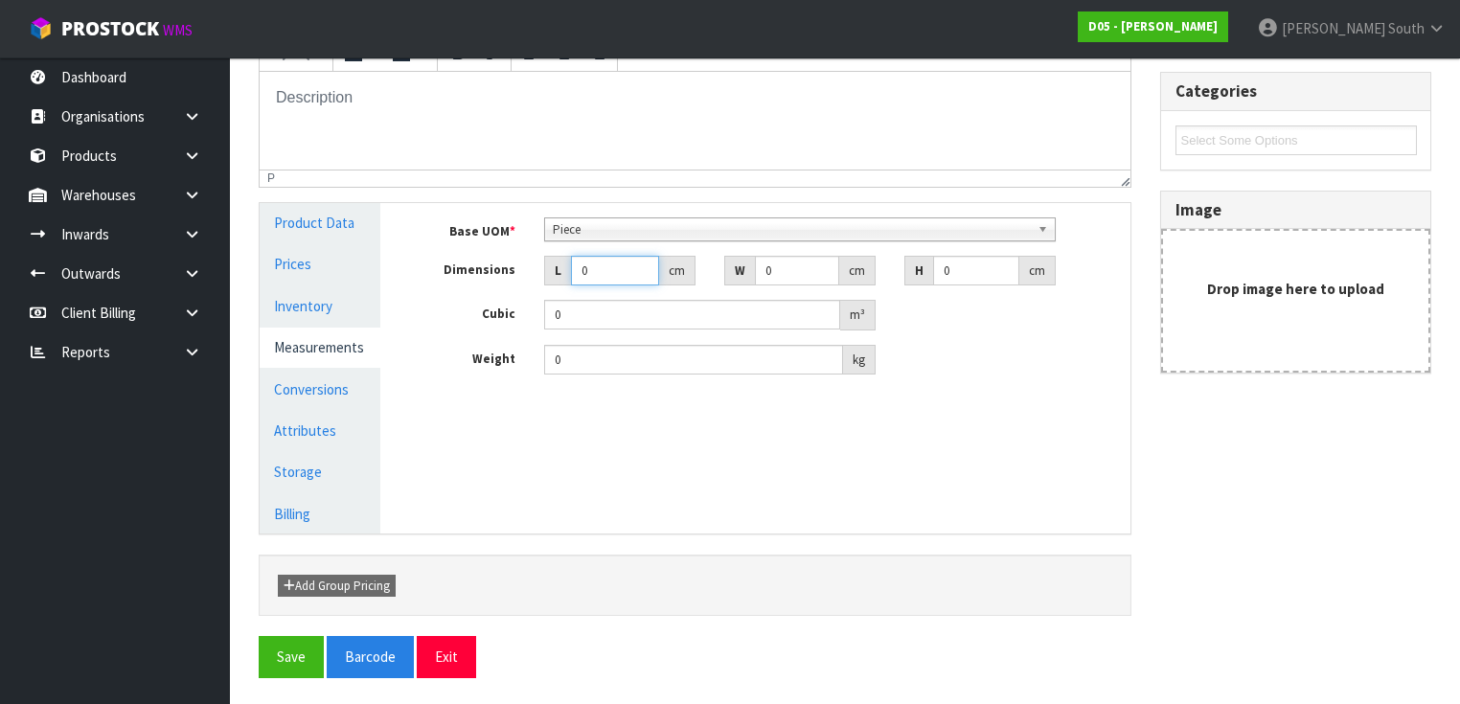
type input "0.001"
type input "0.000001"
click at [636, 268] on input "0.001" at bounding box center [615, 271] width 88 height 30
drag, startPoint x: 629, startPoint y: 266, endPoint x: 481, endPoint y: 268, distance: 148.5
click at [481, 266] on div "Dimensions L 0.001 cm W 0 cm H 0 cm" at bounding box center [769, 271] width 720 height 31
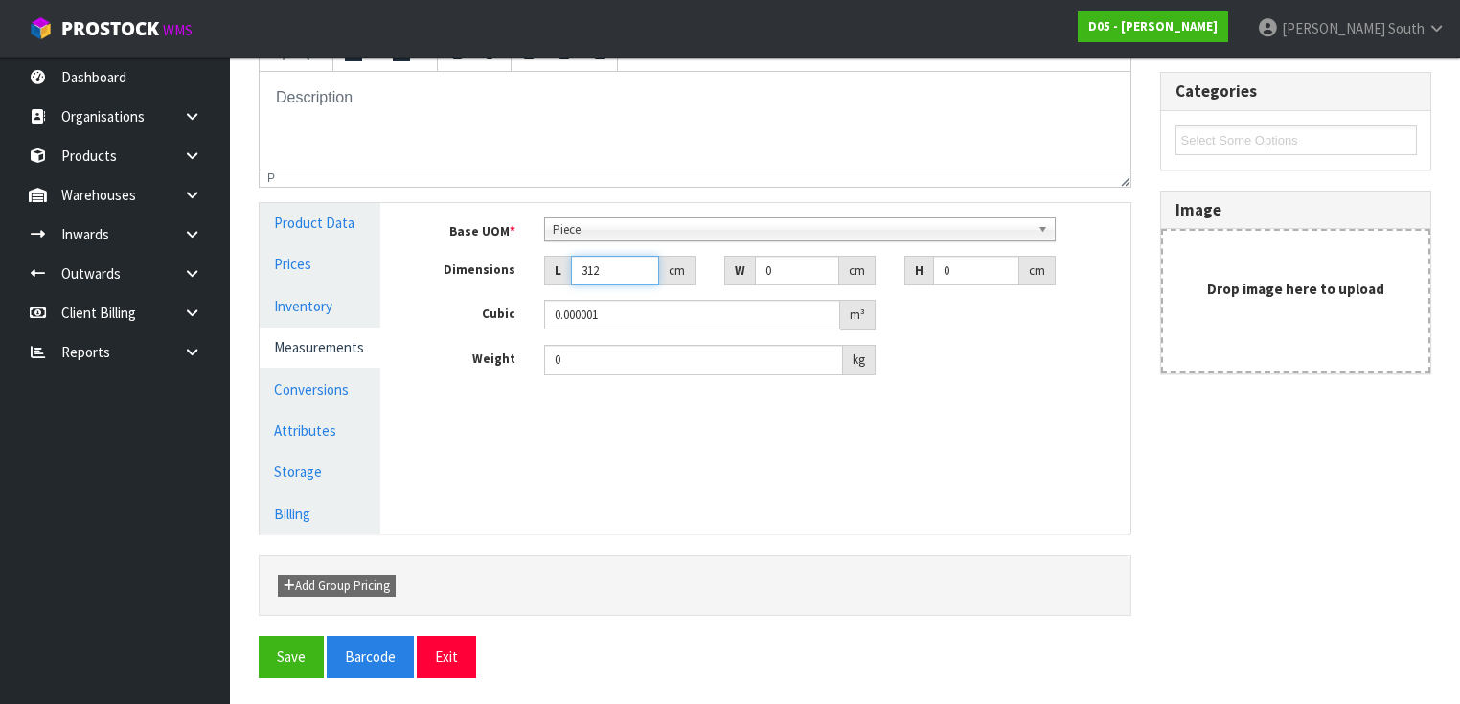
type input "312"
type input "35"
type input "3"
type input "0.03276"
type input "35"
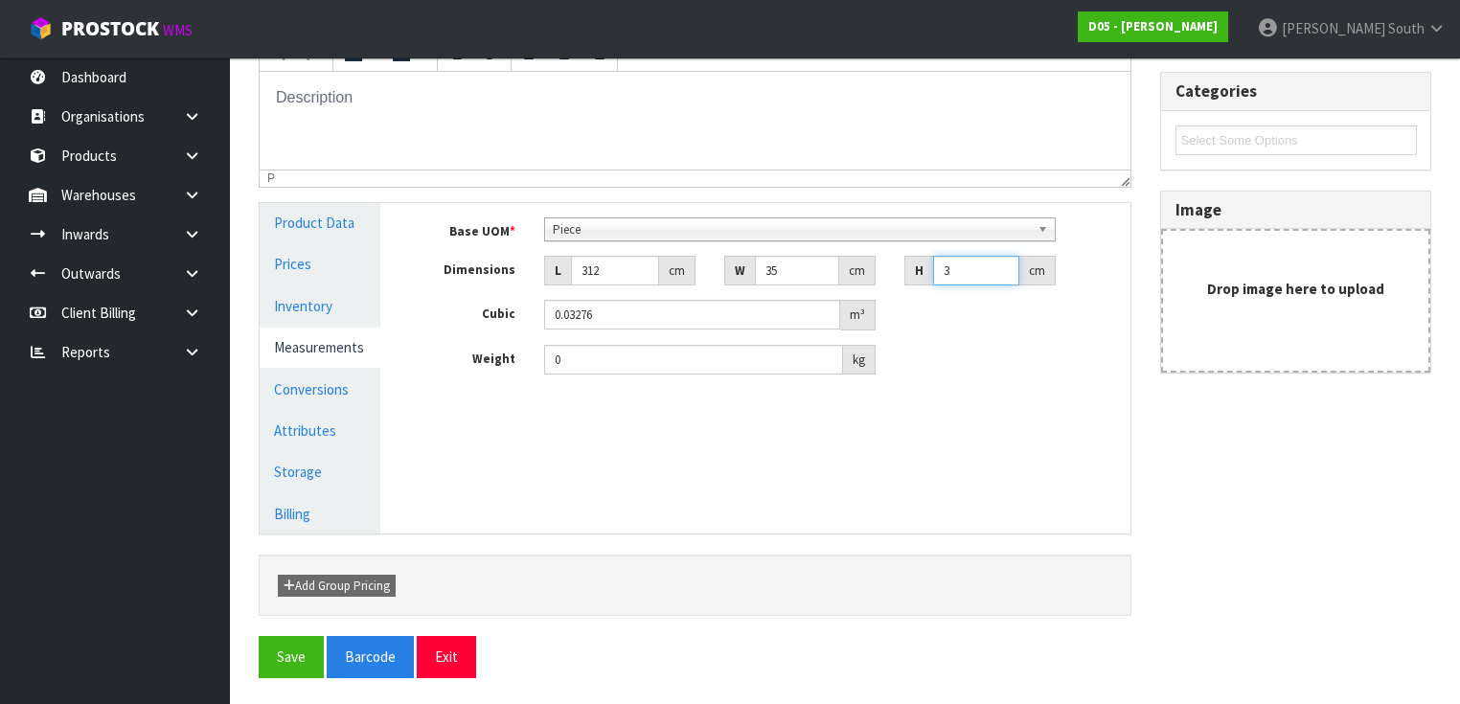
type input "0.3822"
type input "35"
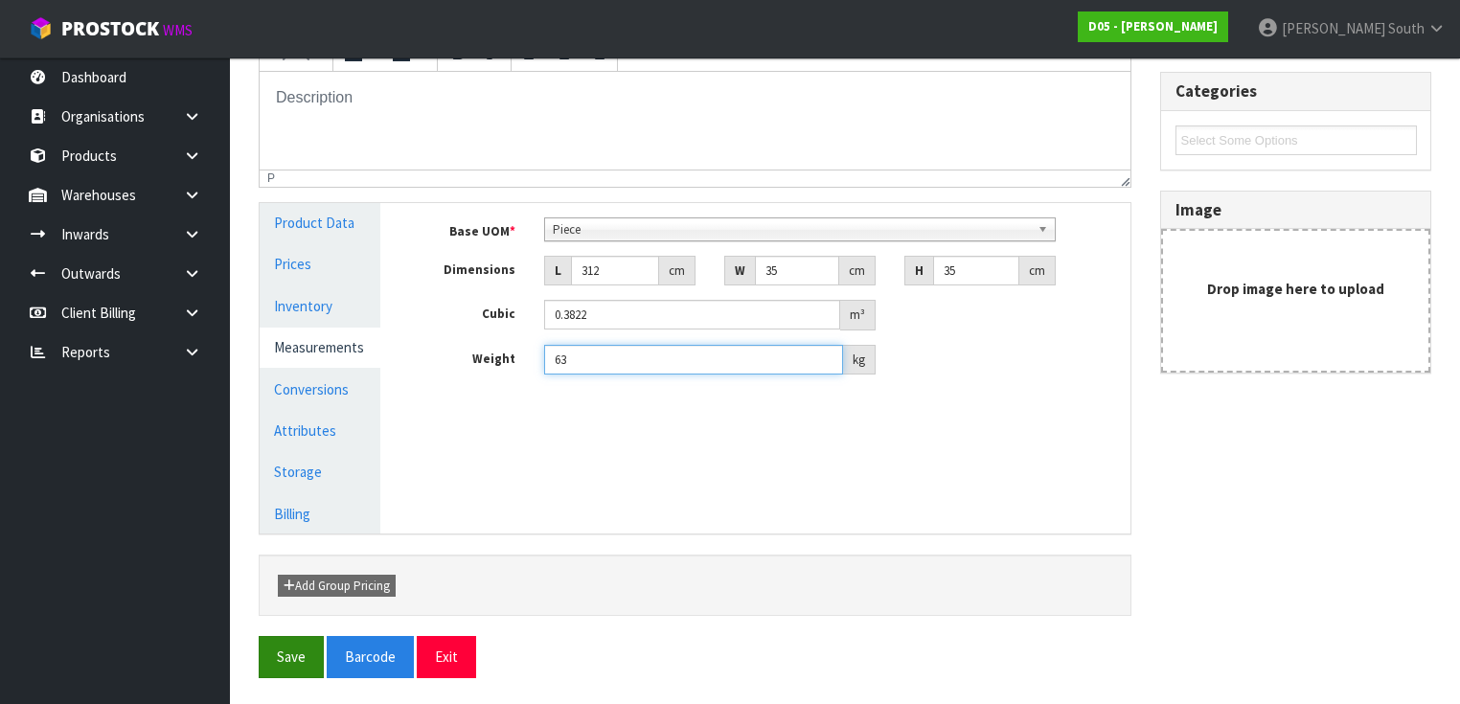
type input "63"
click at [296, 652] on button "Save" at bounding box center [291, 656] width 65 height 41
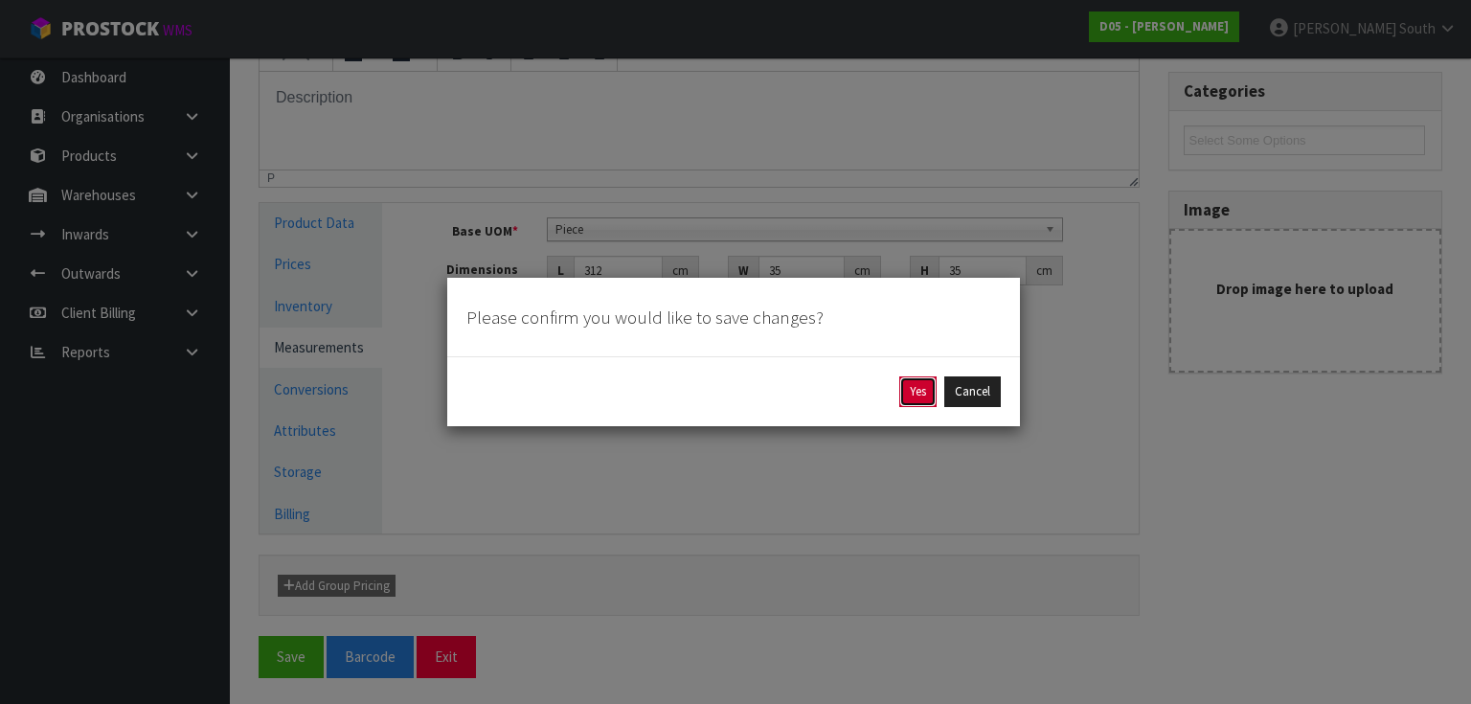
click at [921, 398] on button "Yes" at bounding box center [917, 391] width 37 height 31
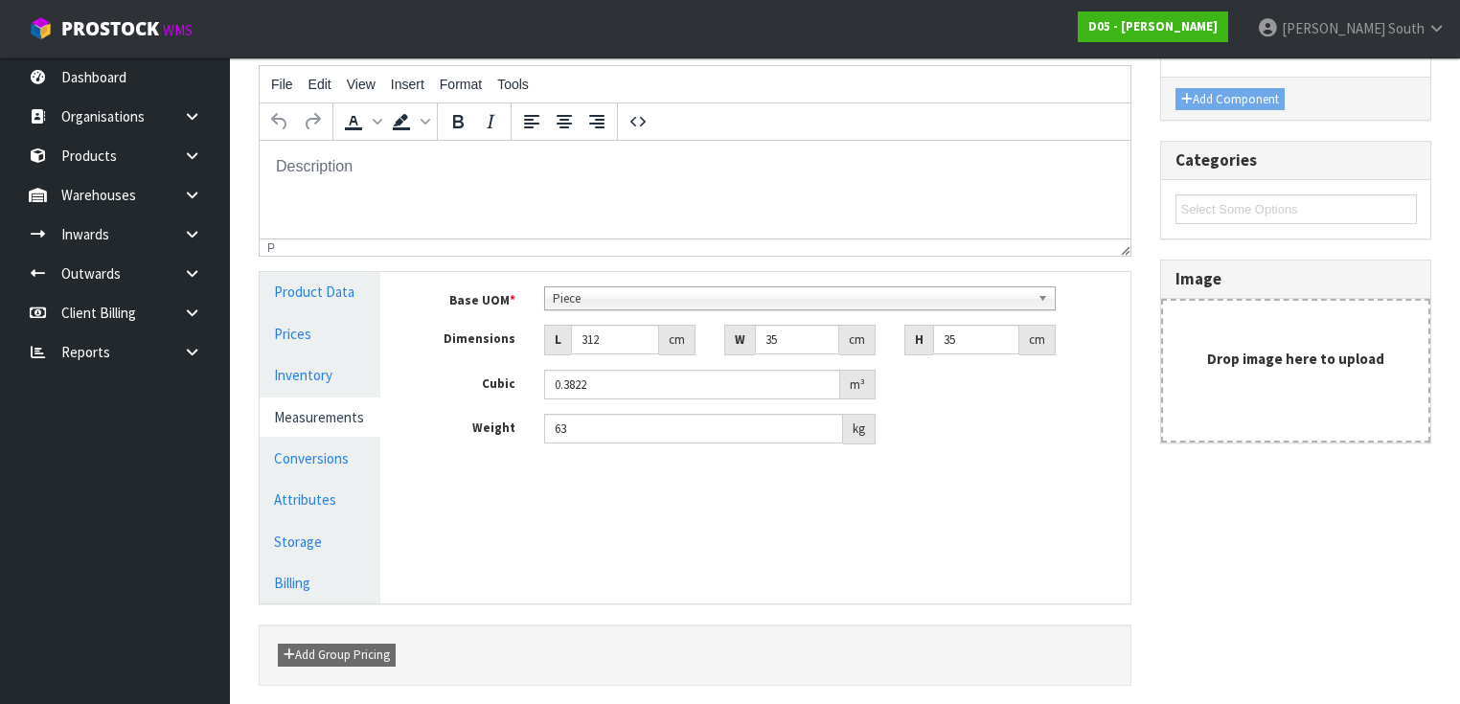
scroll to position [0, 0]
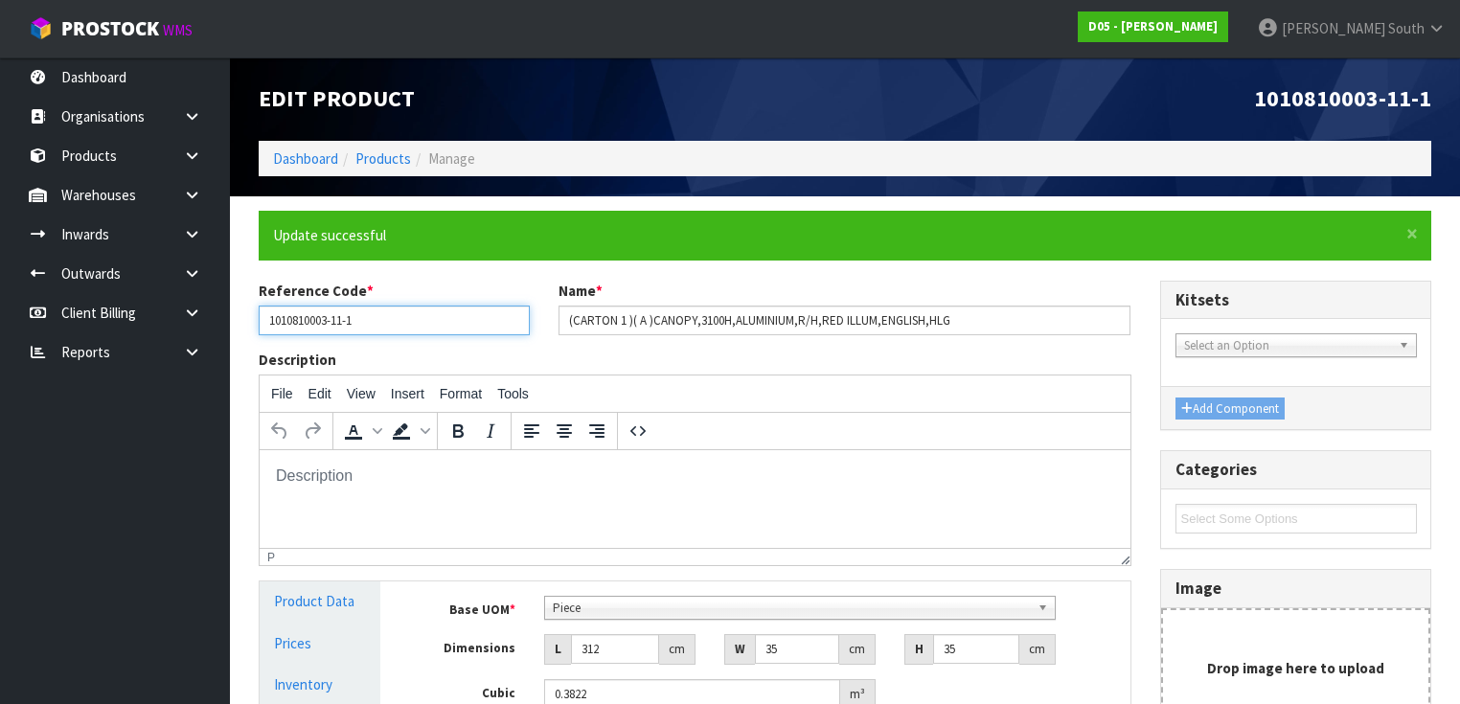
click at [283, 316] on input "1010810003-11-1" at bounding box center [394, 321] width 271 height 30
click at [284, 317] on input "1010810003-11-1" at bounding box center [394, 321] width 271 height 30
click at [361, 149] on link "Products" at bounding box center [383, 158] width 56 height 18
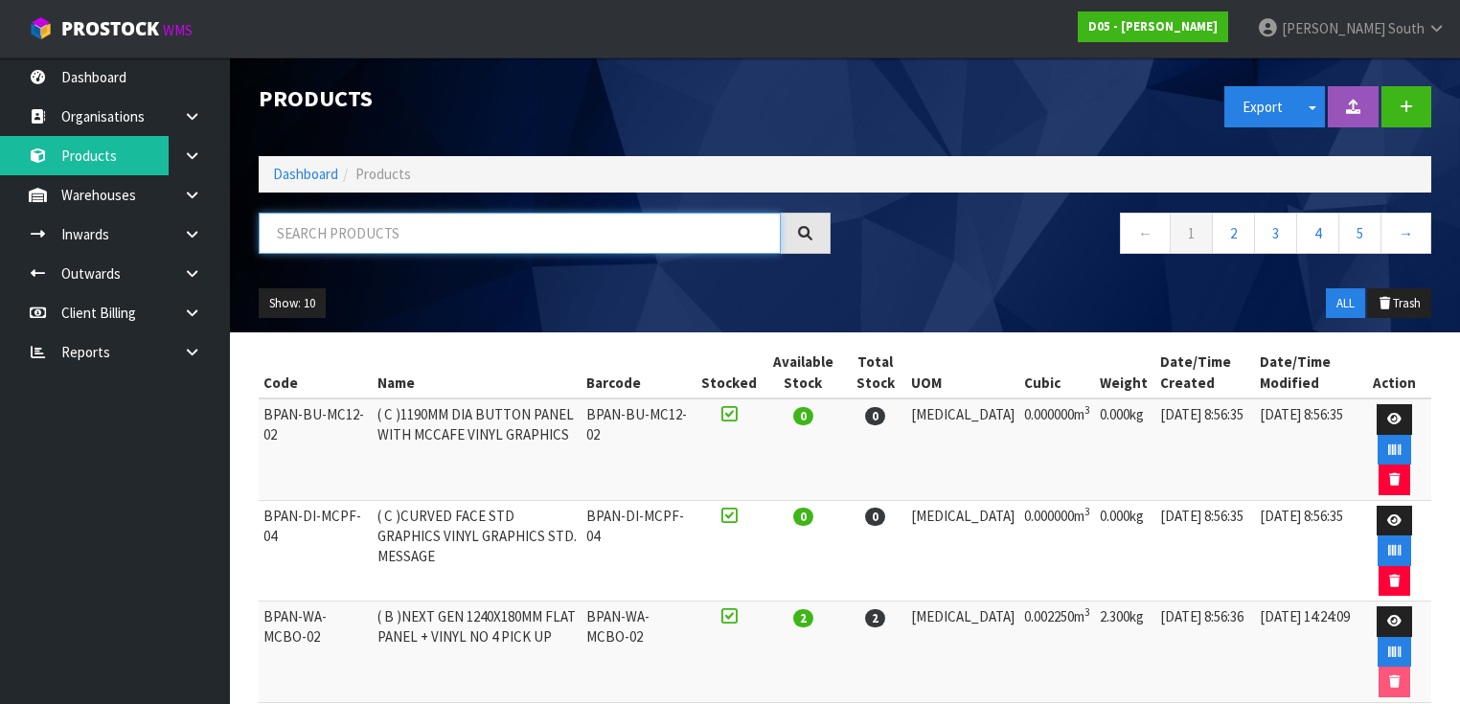
click at [387, 223] on input "text" at bounding box center [520, 233] width 522 height 41
paste input "1010810003-11"
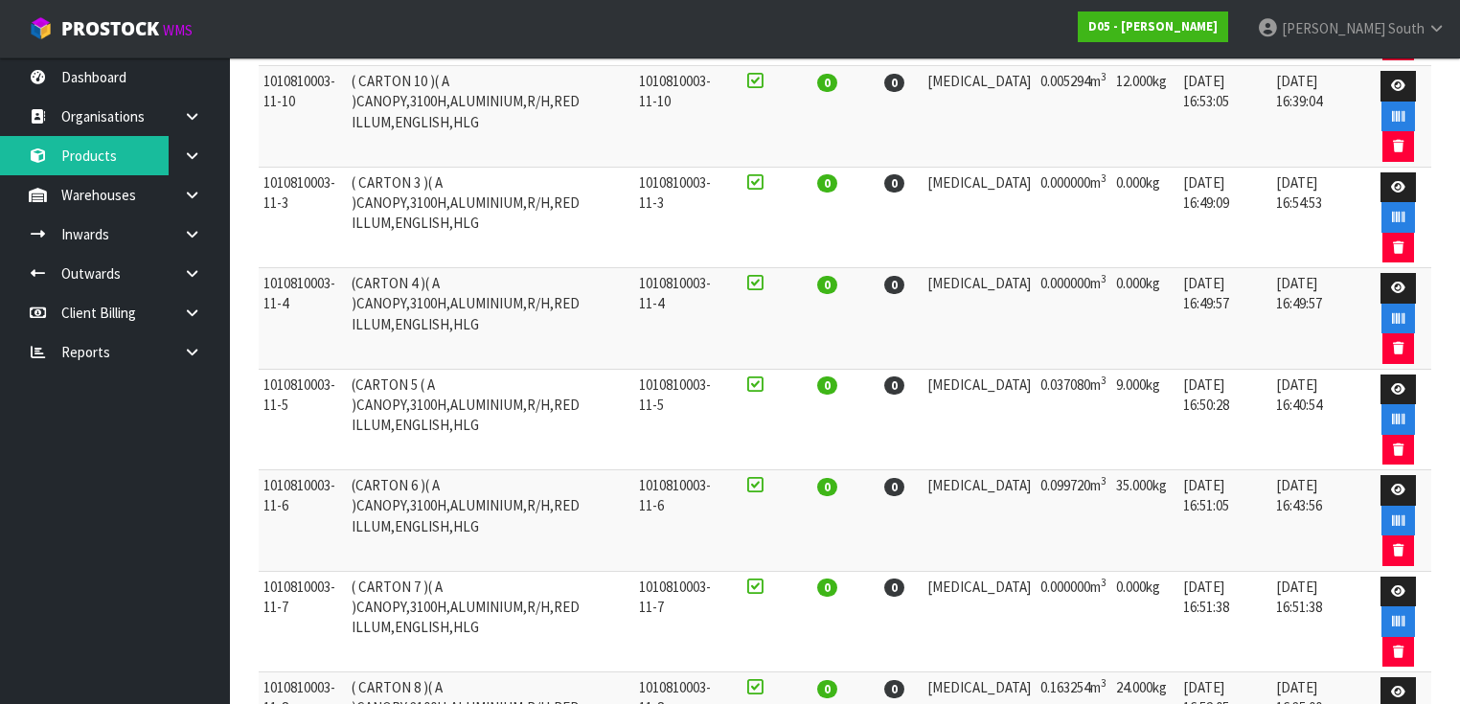
scroll to position [536, 0]
type input "1010810003-11"
click at [1400, 584] on icon at bounding box center [1398, 590] width 14 height 12
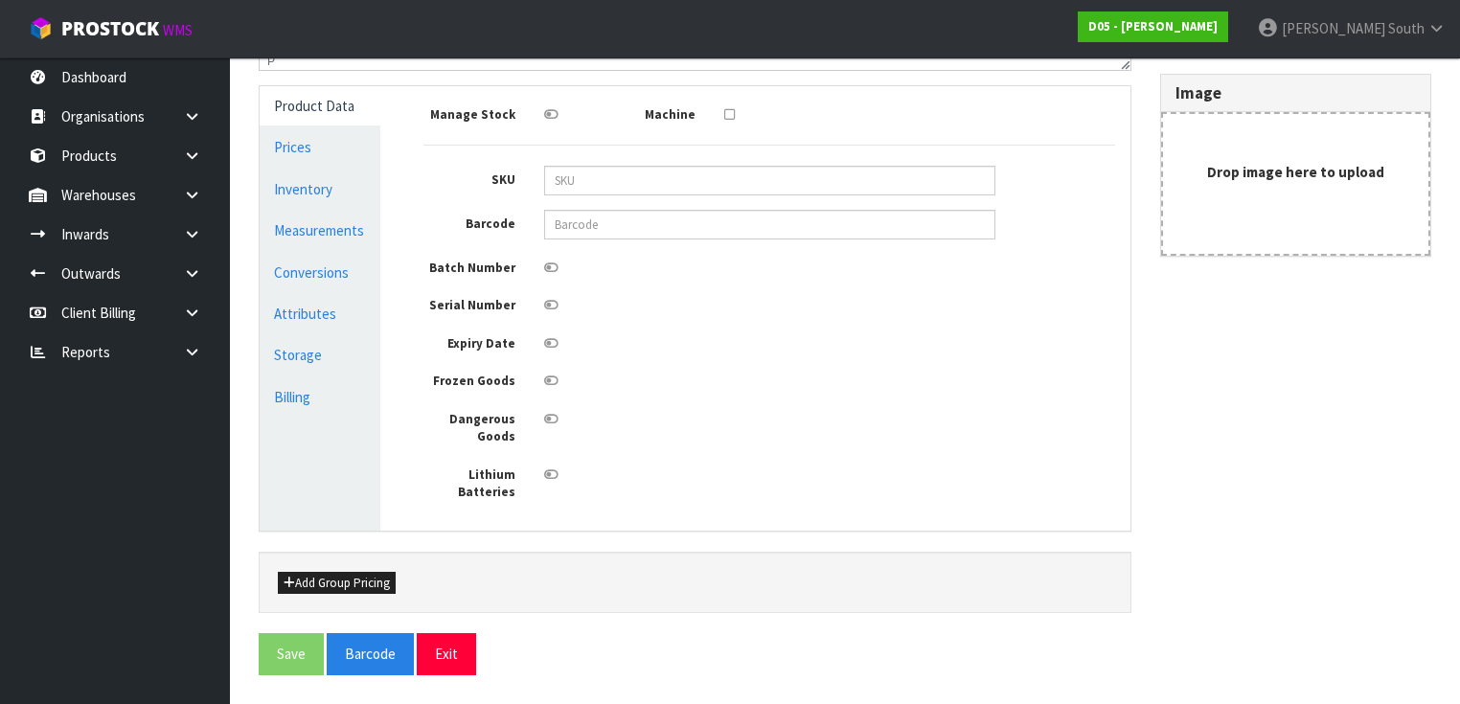
type input "1010810003-11-7"
type input "( CARTON 7 )( A )CANOPY,3100H,ALUMINIUM,R/H,RED ILLUM,ENGLISH,HLG"
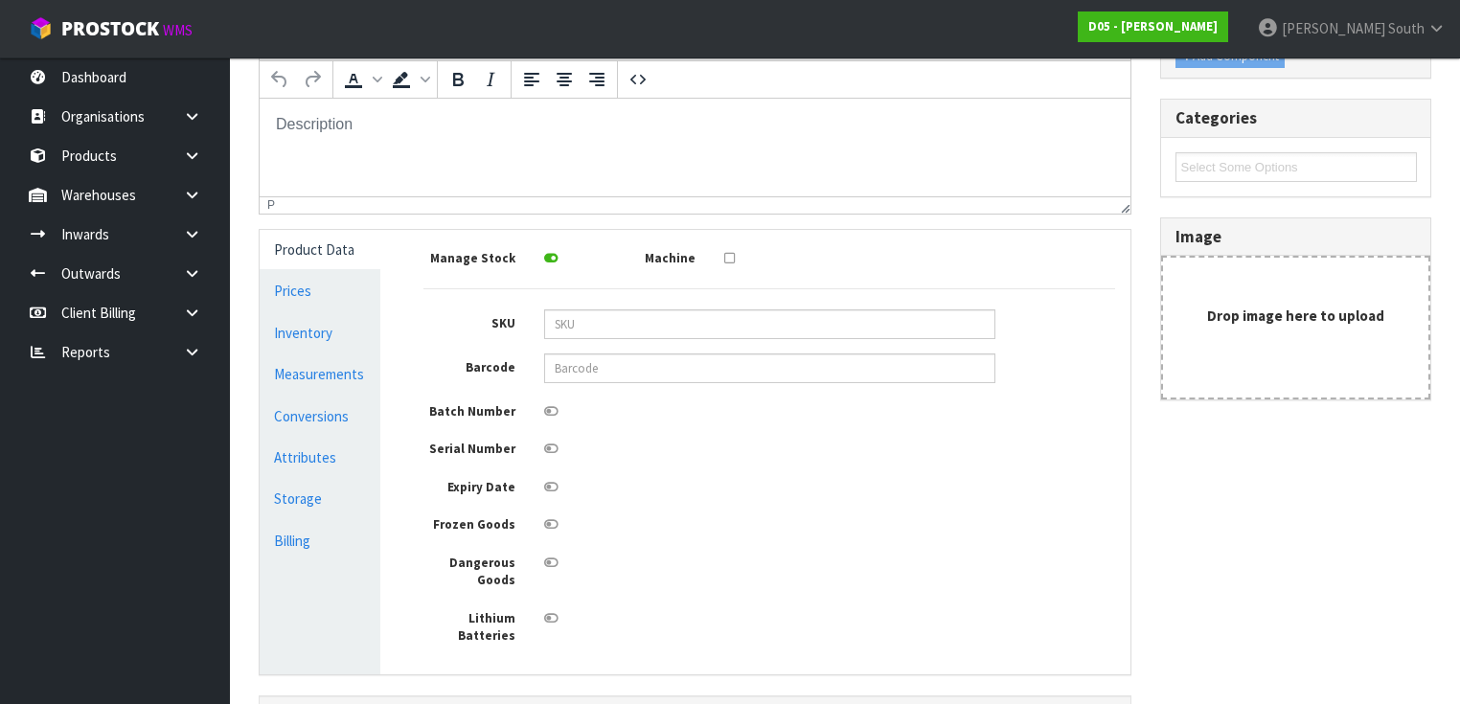
scroll to position [123, 0]
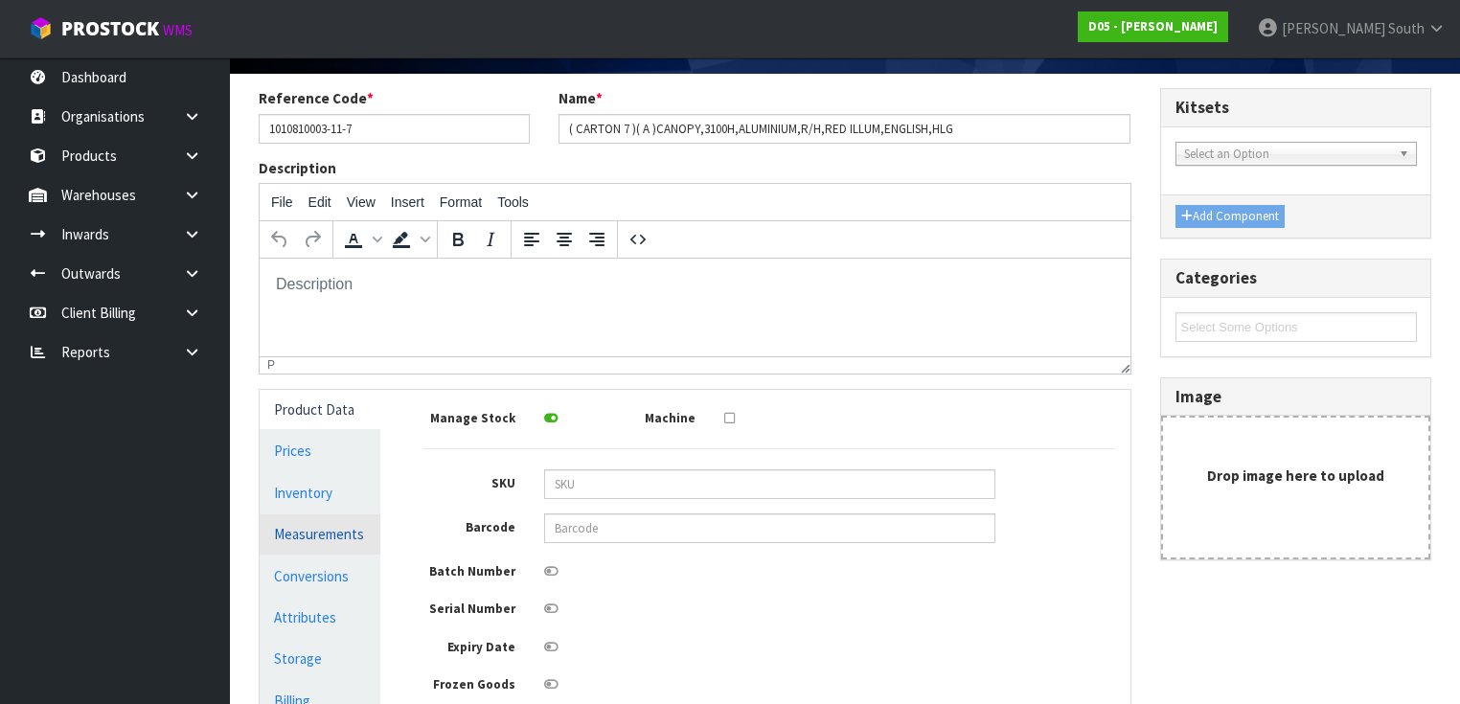
click at [314, 528] on link "Measurements" at bounding box center [320, 533] width 121 height 39
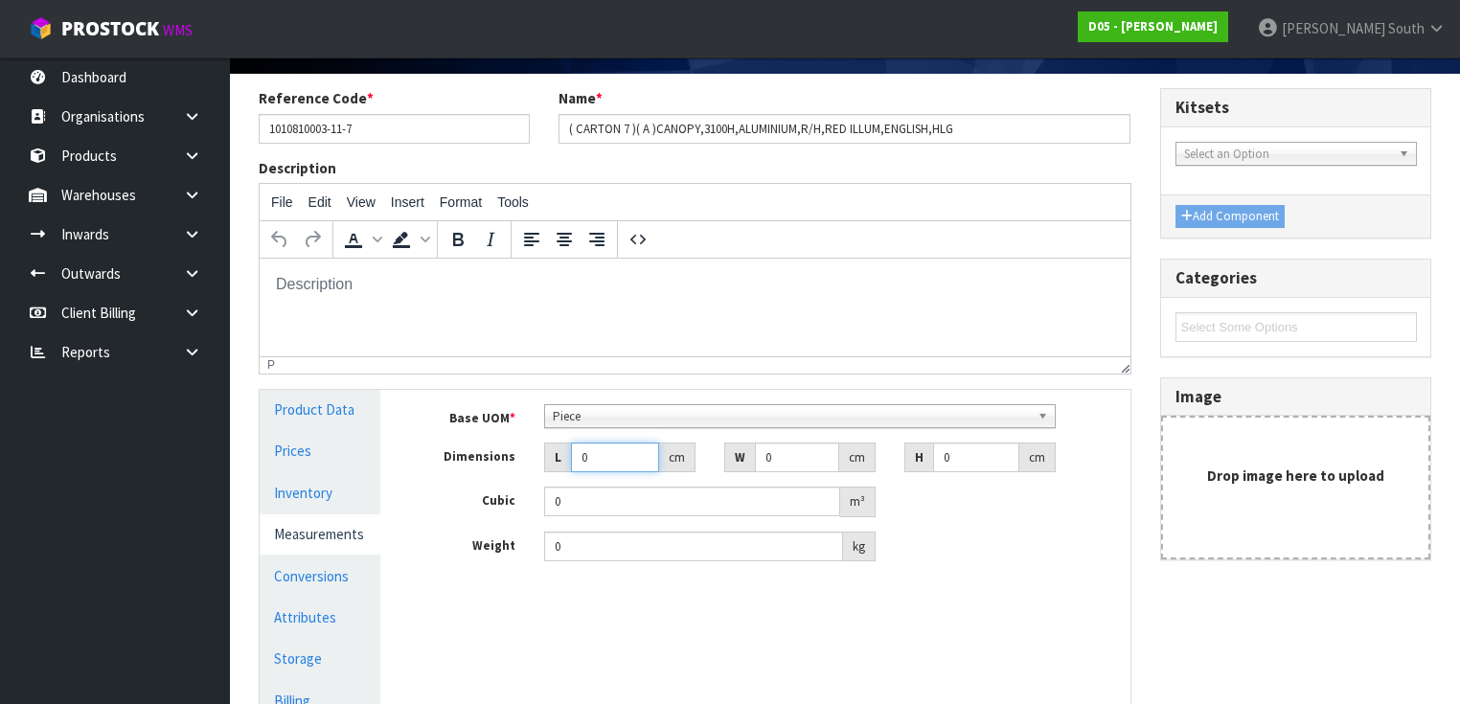
drag, startPoint x: 598, startPoint y: 460, endPoint x: 487, endPoint y: 460, distance: 111.1
click at [487, 460] on div "Dimensions L 0 cm W 0 cm H 0 cm" at bounding box center [769, 458] width 720 height 31
type input "3"
type input "0.000001"
type input "303"
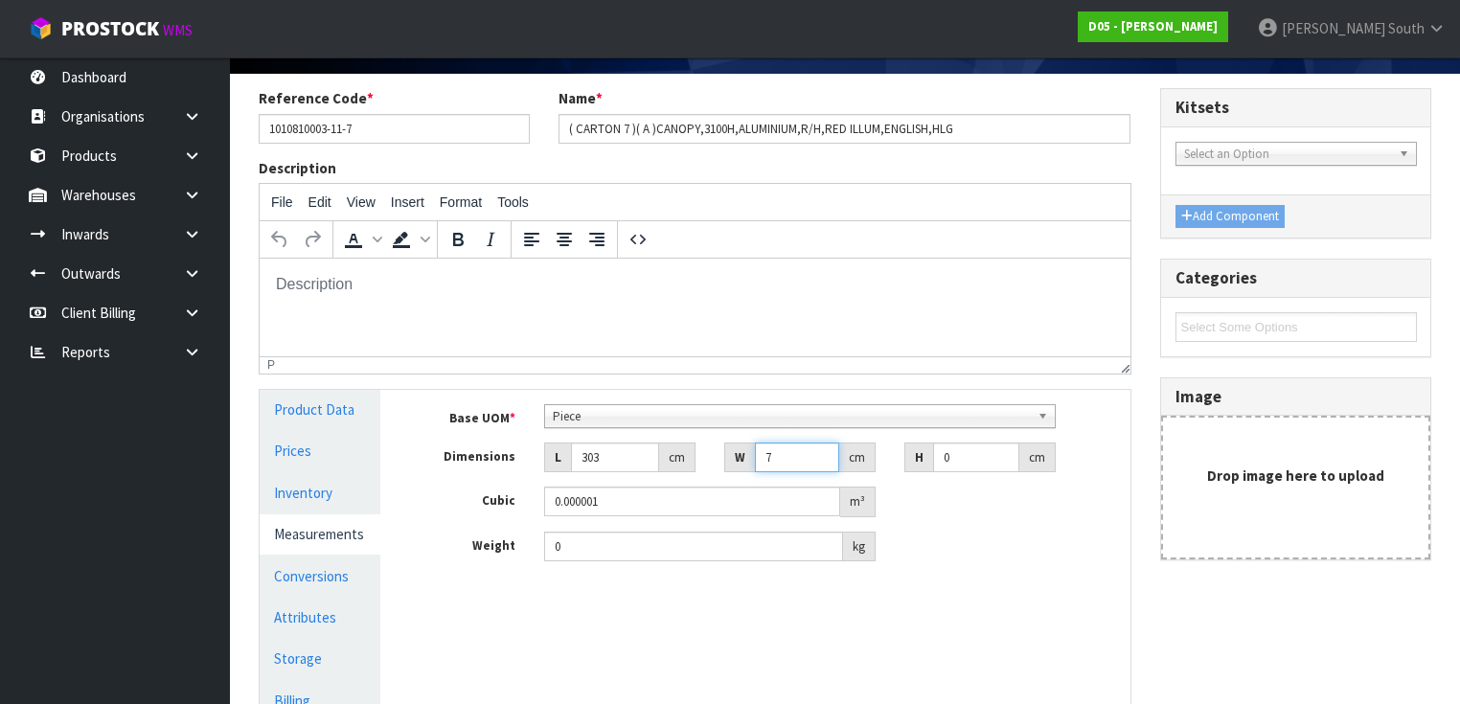
drag, startPoint x: 777, startPoint y: 452, endPoint x: 741, endPoint y: 464, distance: 37.3
click at [741, 463] on div "W 7 cm" at bounding box center [799, 458] width 151 height 31
type input "17"
type input "1"
type input "0.005151"
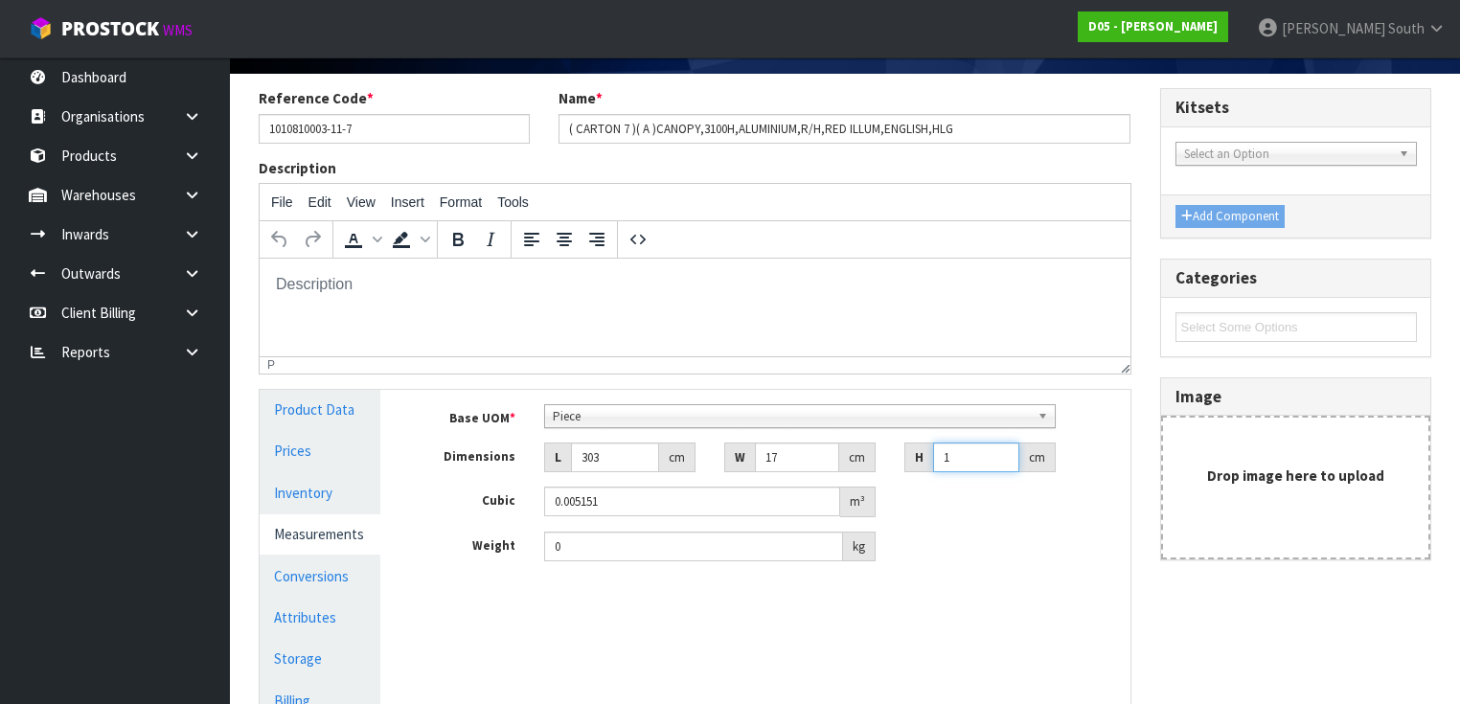
type input "17"
type input "0.087567"
type input "17"
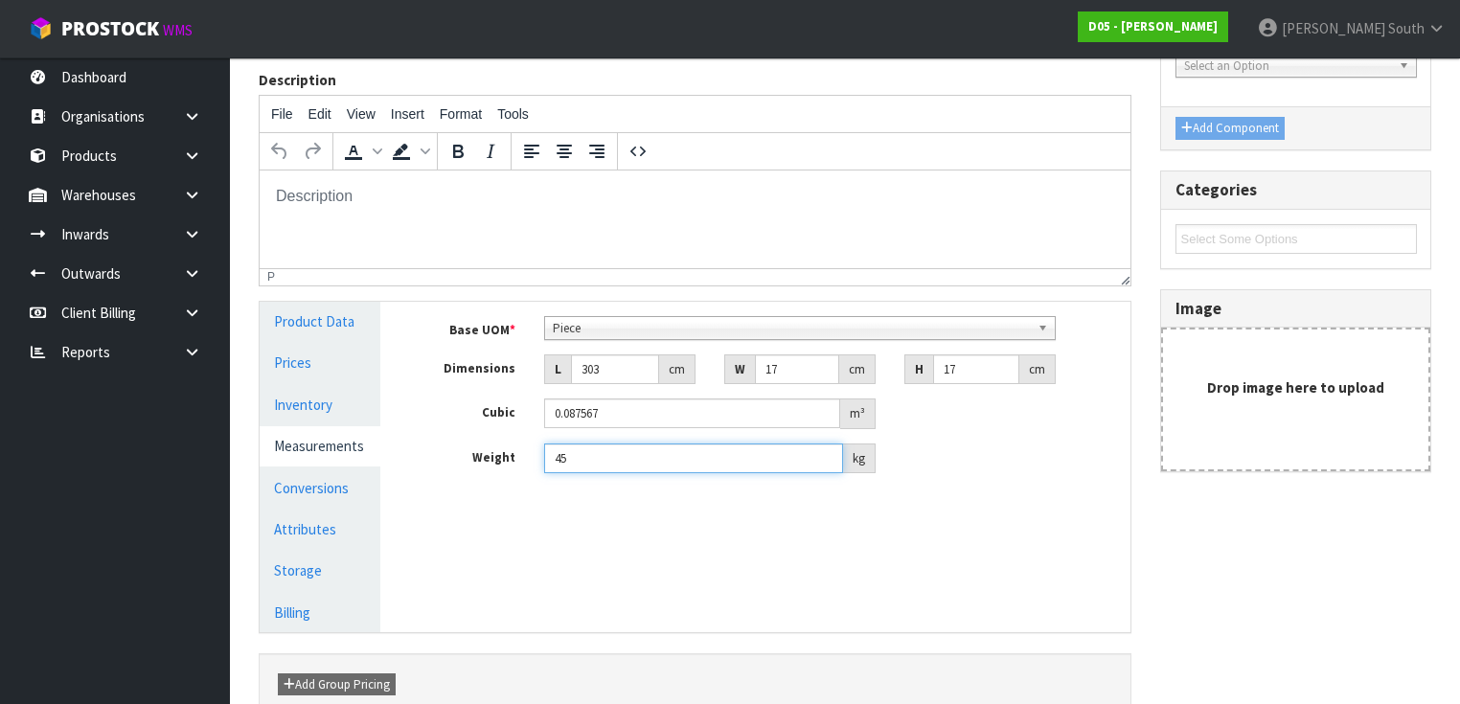
scroll to position [309, 0]
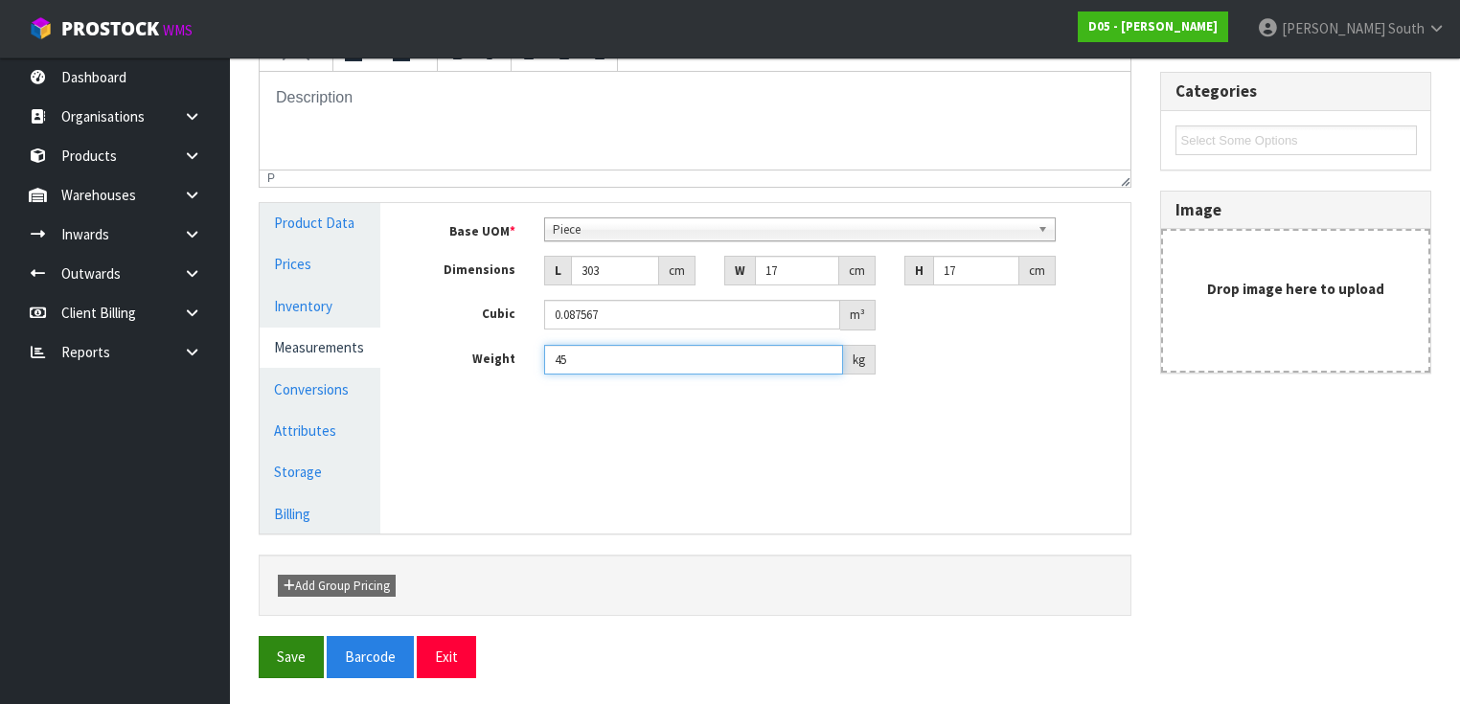
type input "45"
click at [308, 655] on button "Save" at bounding box center [291, 656] width 65 height 41
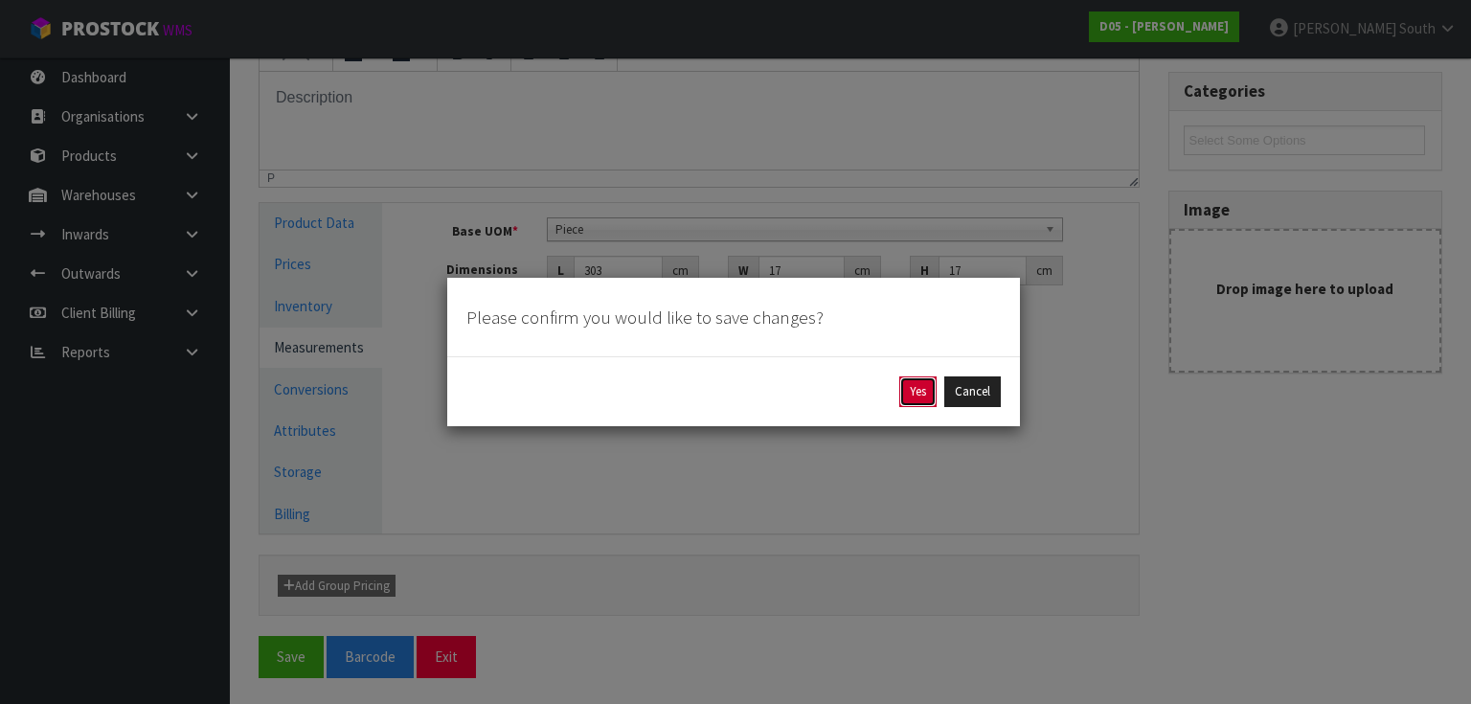
click at [908, 387] on button "Yes" at bounding box center [917, 391] width 37 height 31
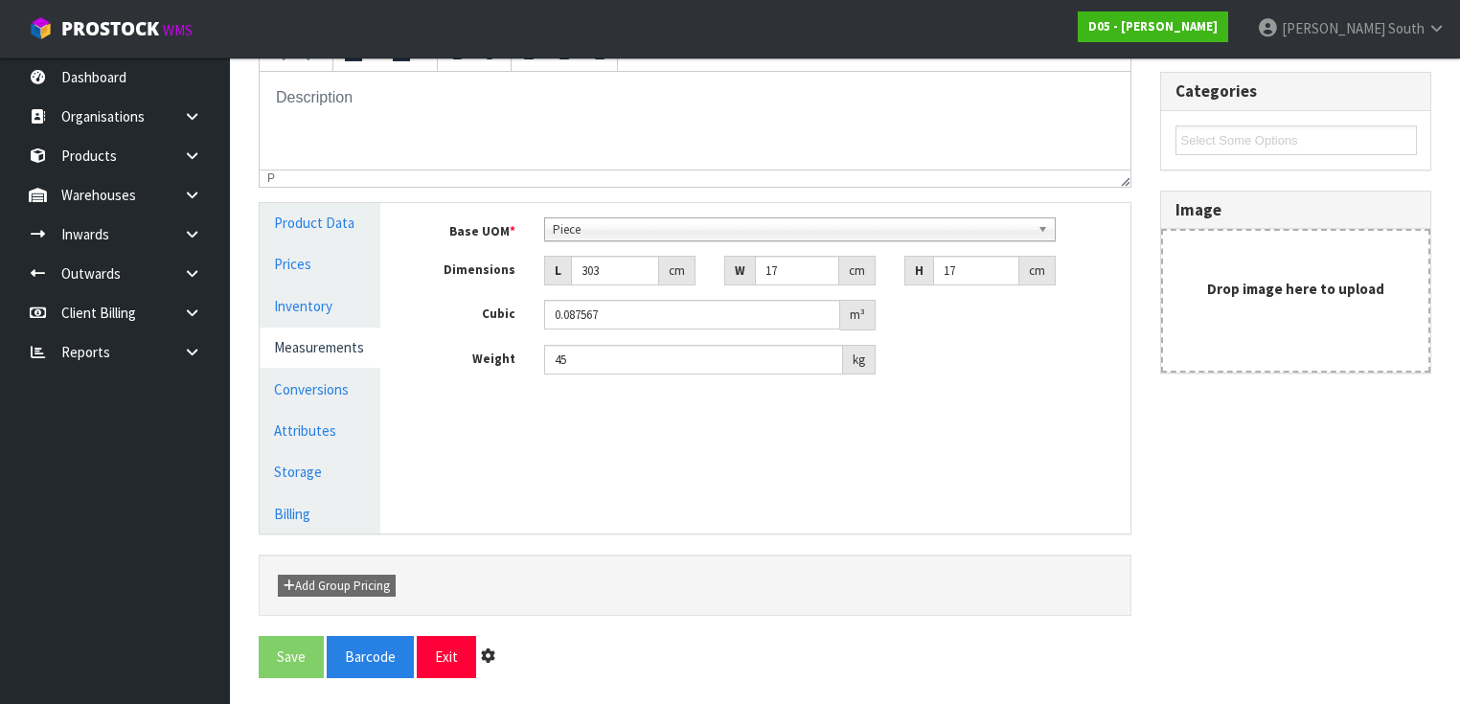
scroll to position [0, 0]
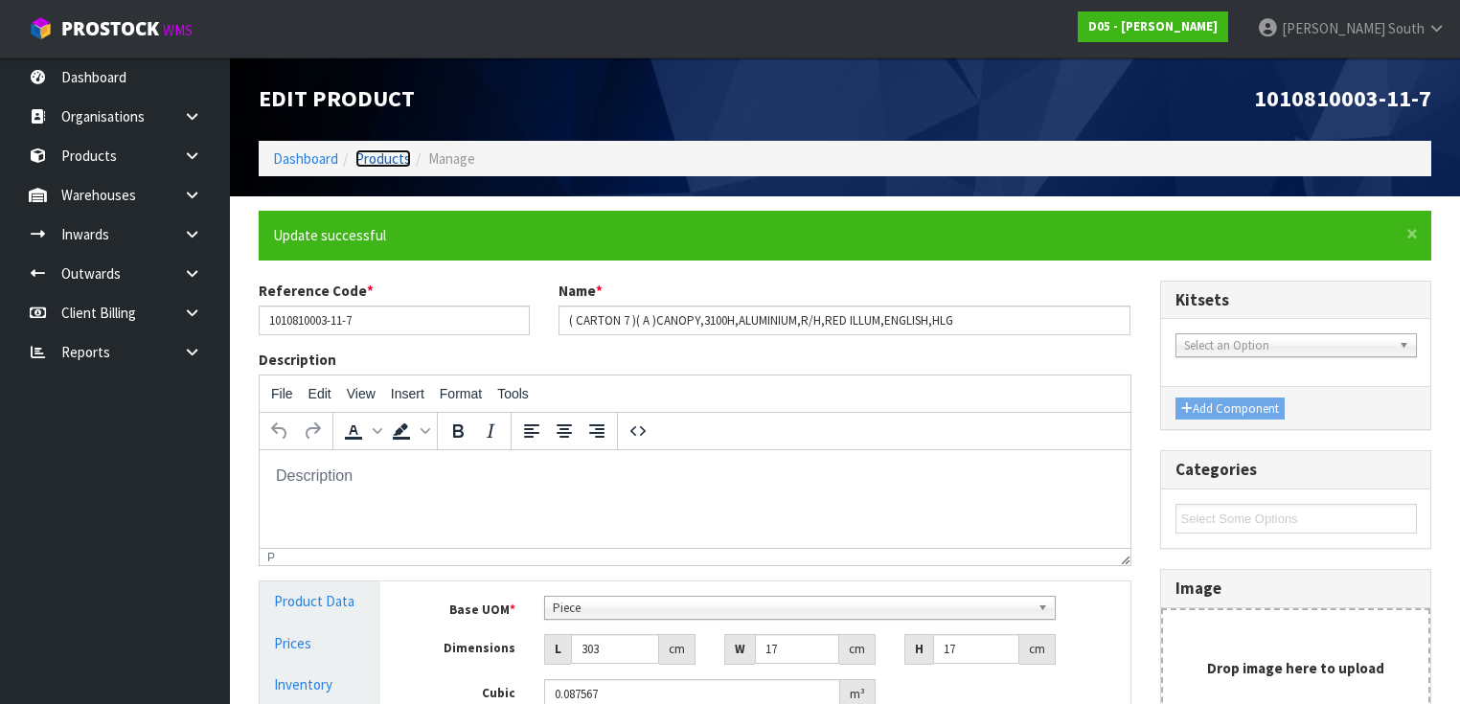
click at [393, 149] on link "Products" at bounding box center [383, 158] width 56 height 18
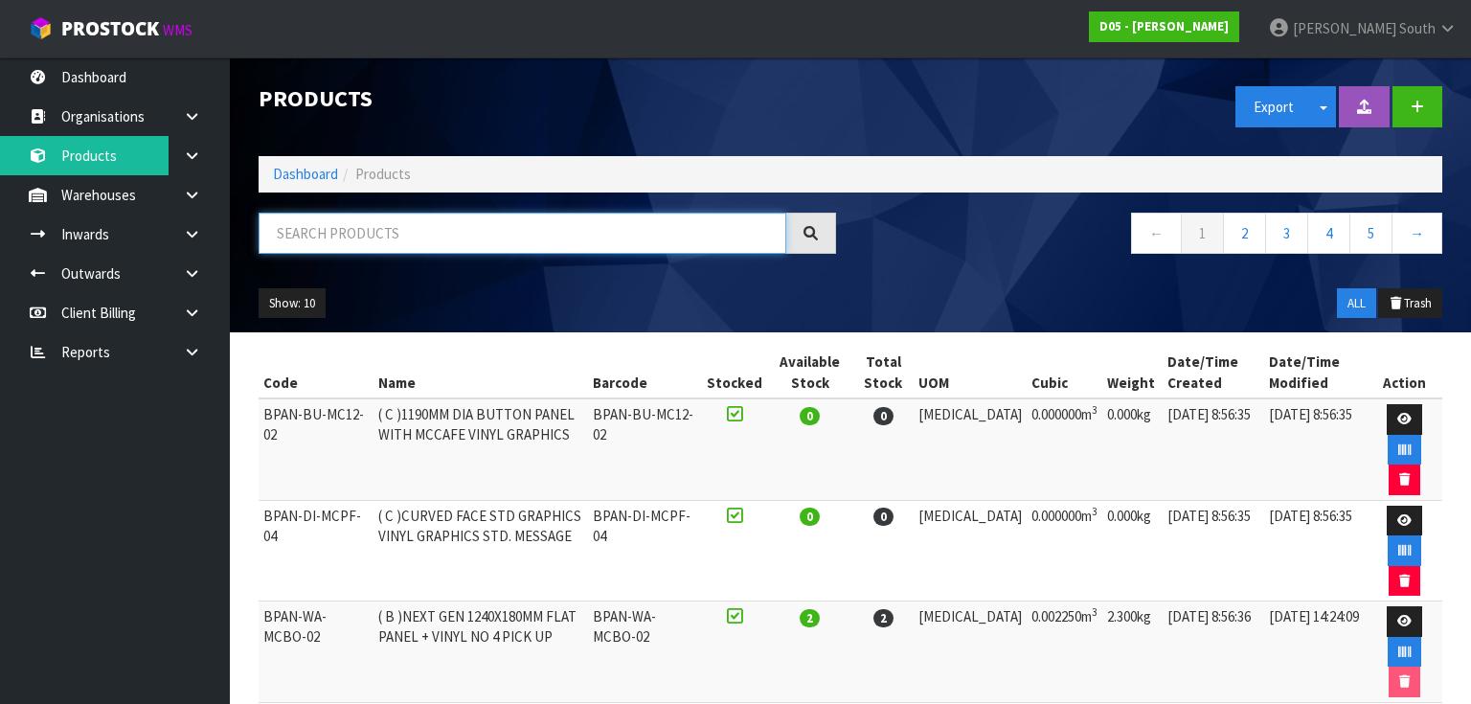
click at [437, 229] on input "text" at bounding box center [523, 233] width 528 height 41
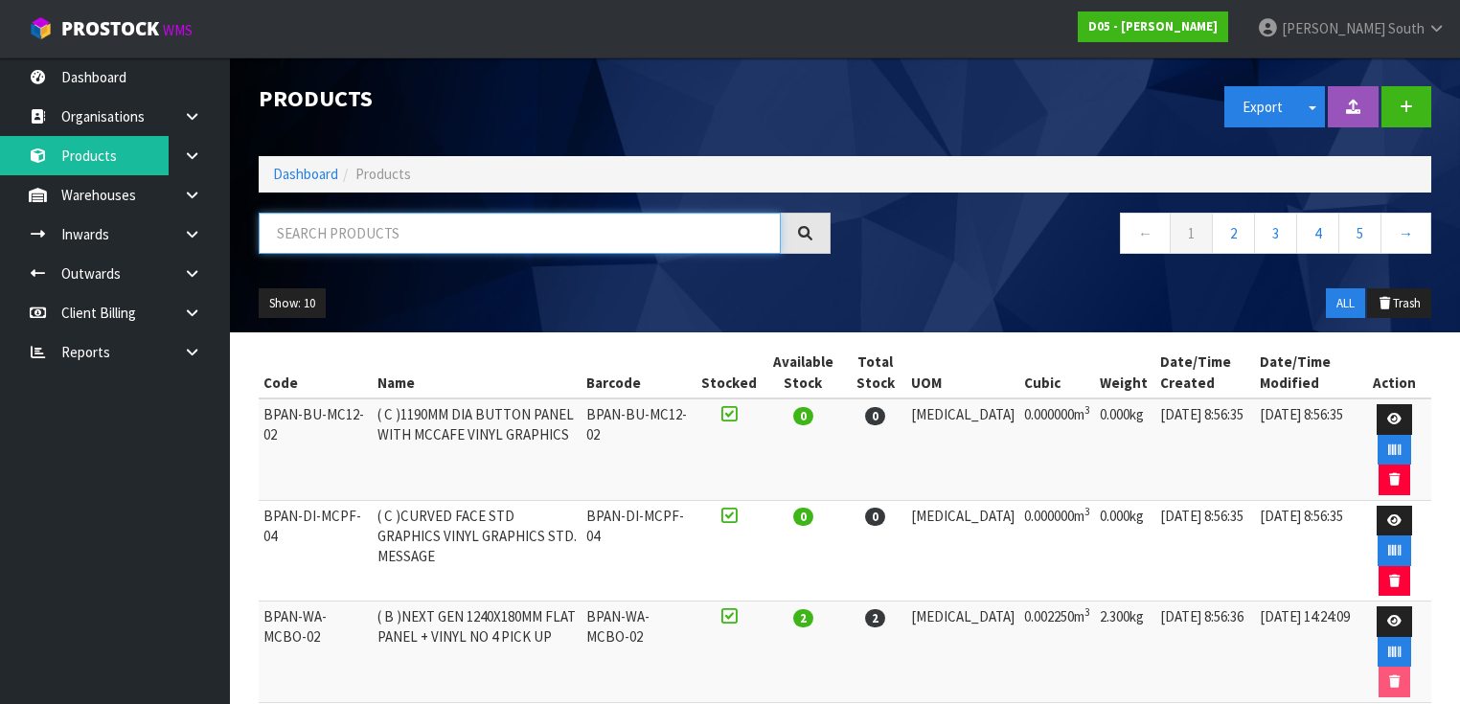
paste input "1010810003-11"
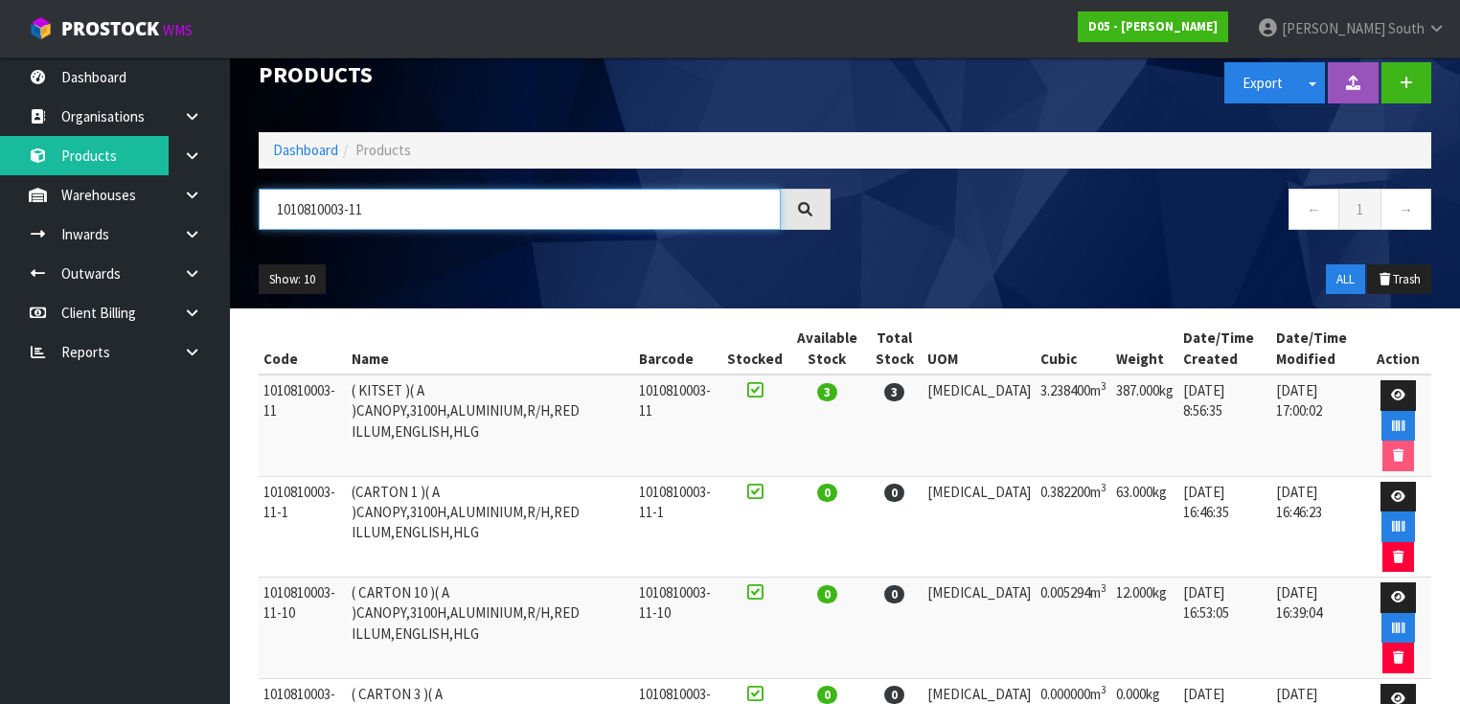
scroll to position [11, 0]
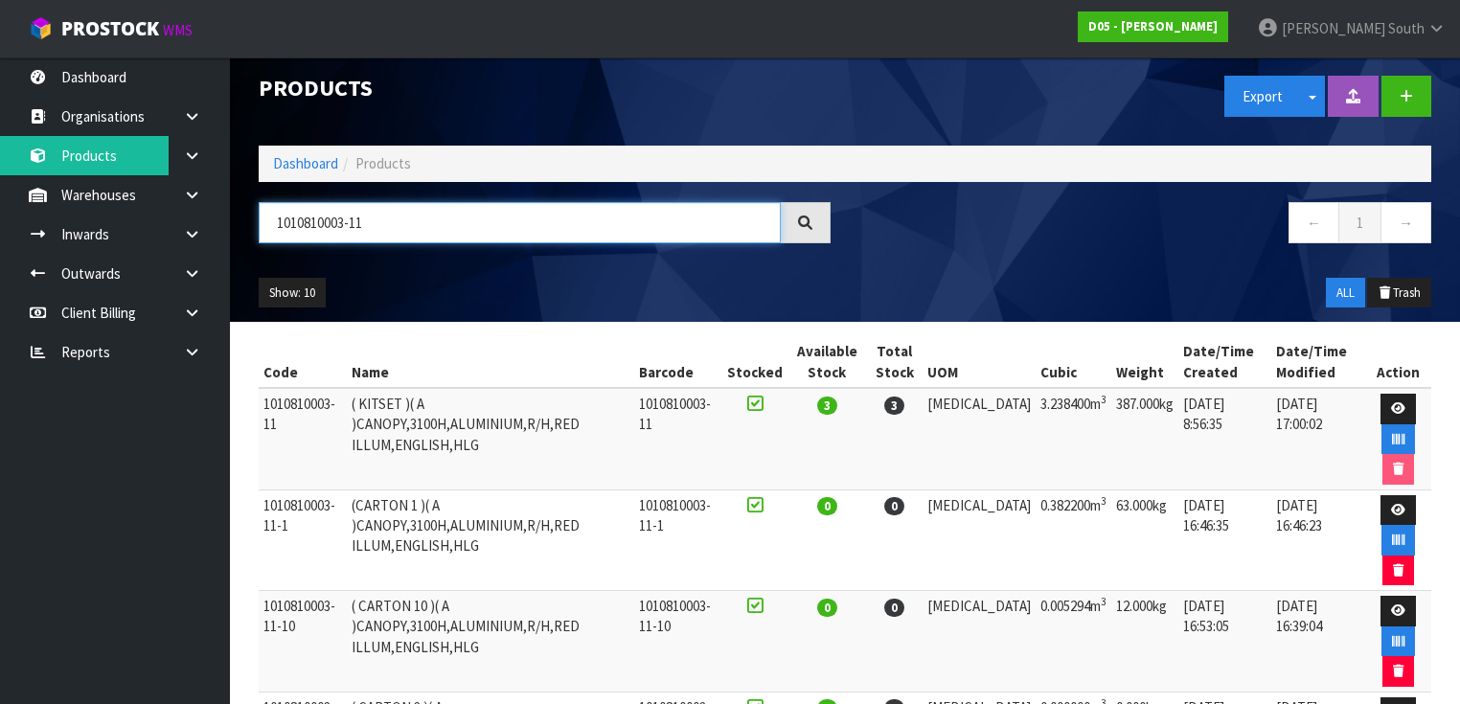
type input "1010810003-11"
click at [1400, 224] on link "→" at bounding box center [1405, 222] width 51 height 41
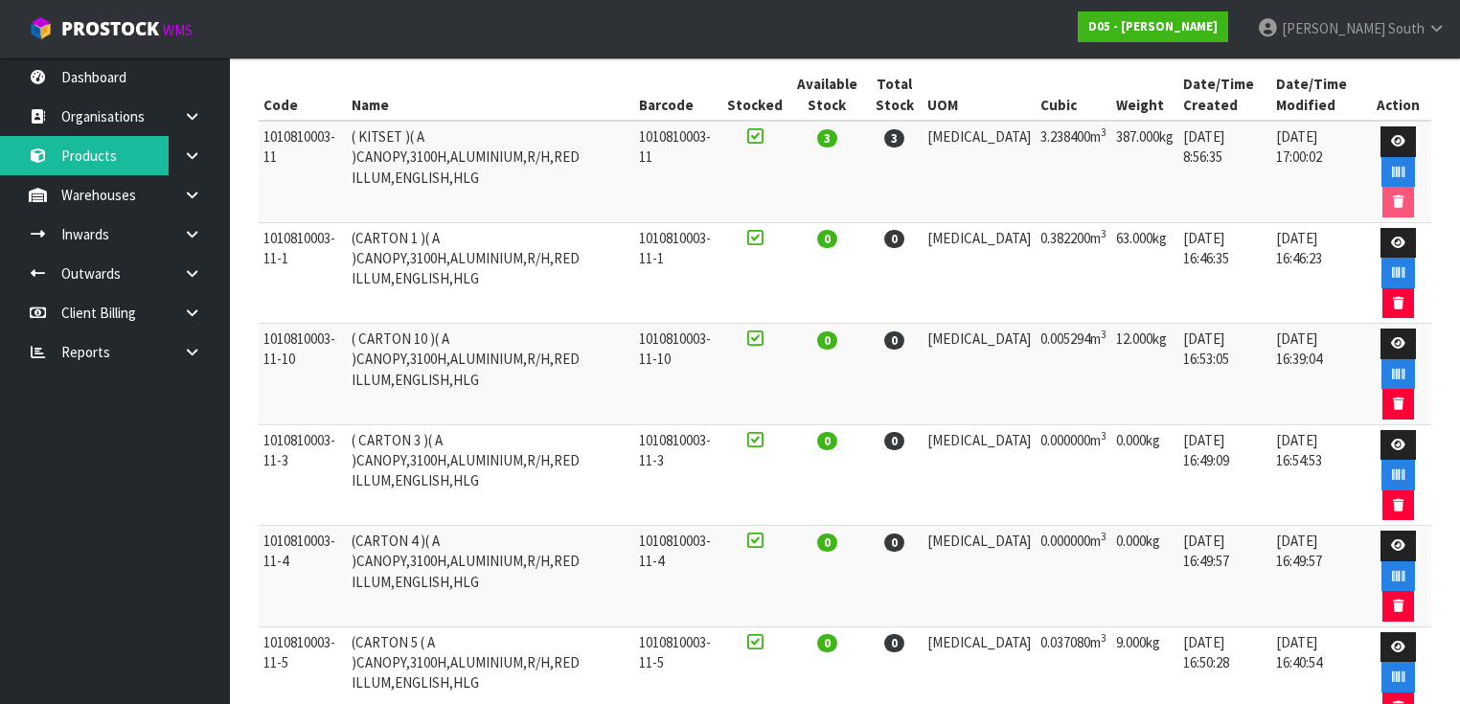
scroll to position [87, 0]
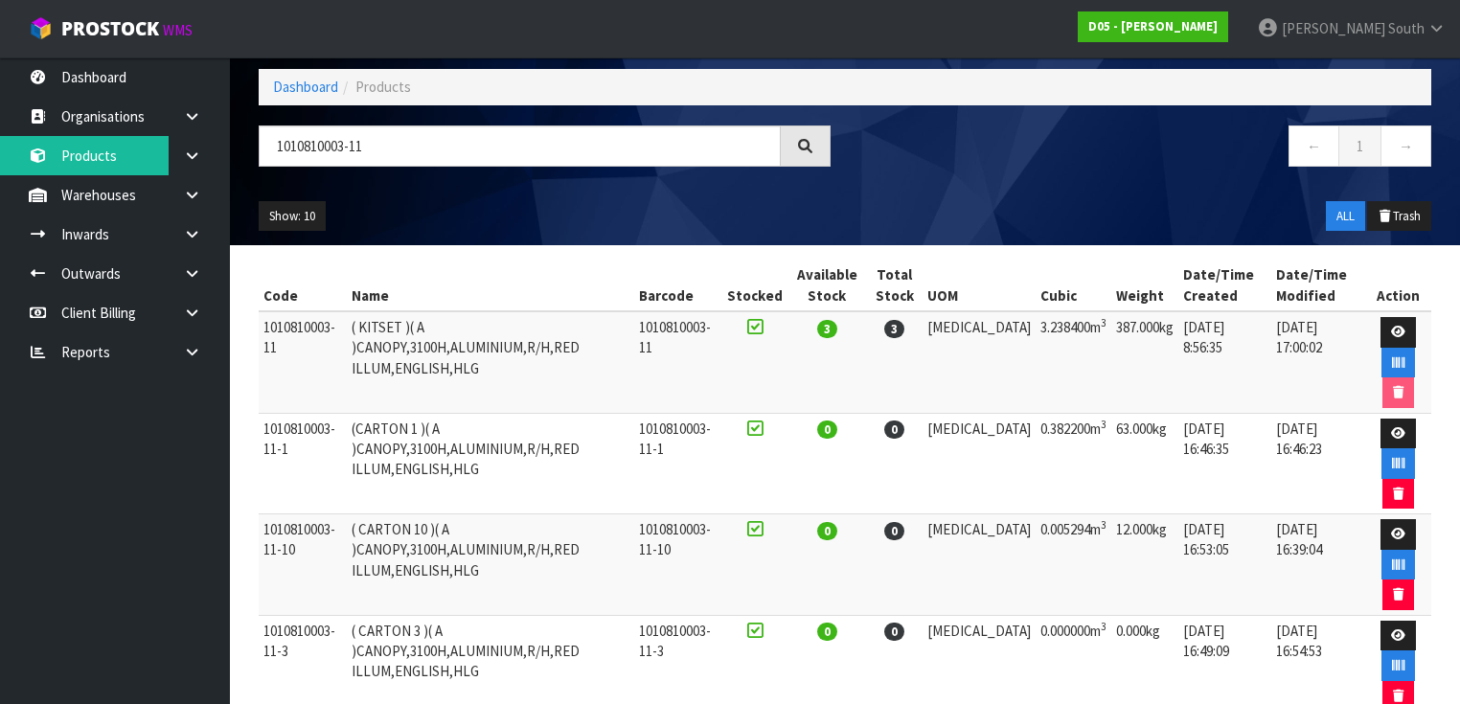
click at [278, 329] on td "1010810003-11" at bounding box center [303, 362] width 88 height 102
click at [279, 330] on td "1010810003-11" at bounding box center [303, 362] width 88 height 102
click at [280, 333] on td "1010810003-11" at bounding box center [303, 362] width 88 height 102
copy tr "1010810003-11"
click at [1396, 330] on icon at bounding box center [1398, 332] width 14 height 12
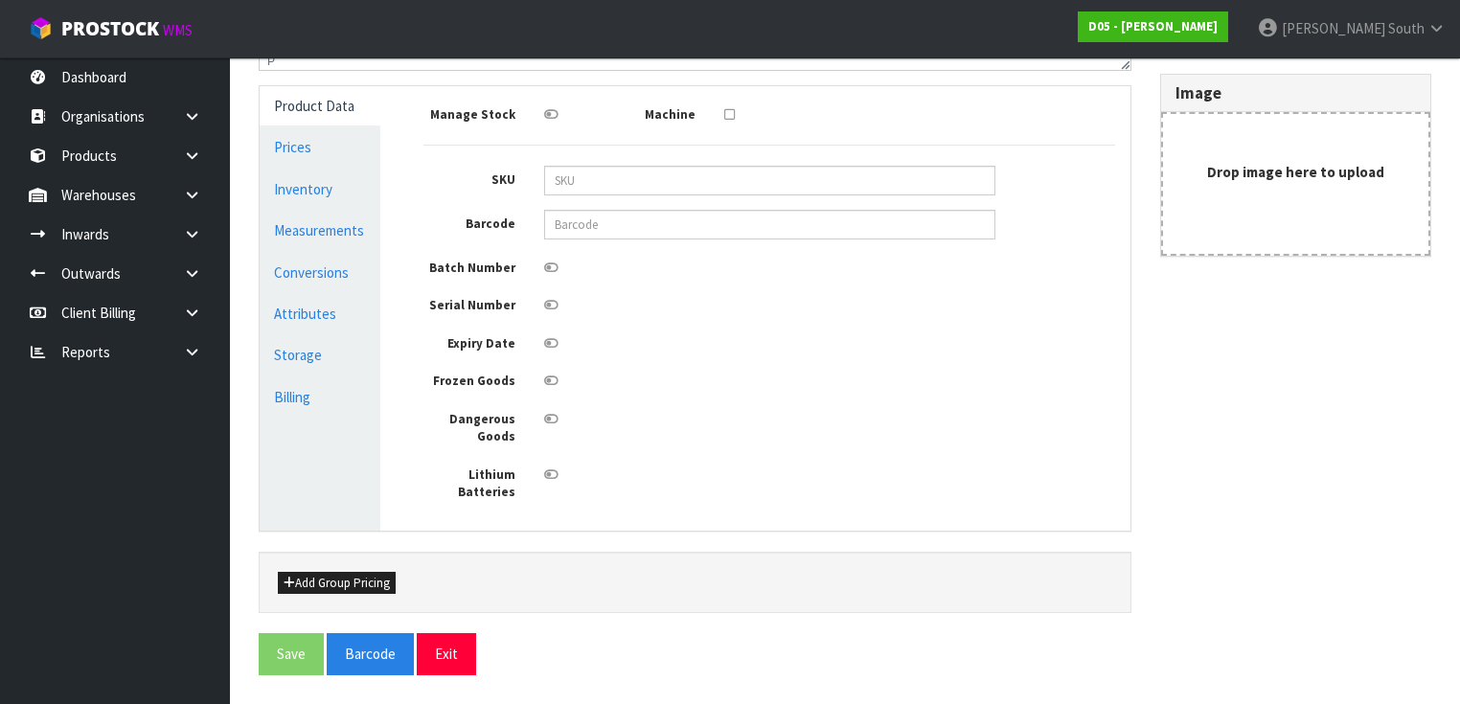
type input "1010810003-11"
type input "( KITSET )( A )CANOPY,3100H,ALUMINIUM,R/H,RED ILLUM,ENGLISH,HLG"
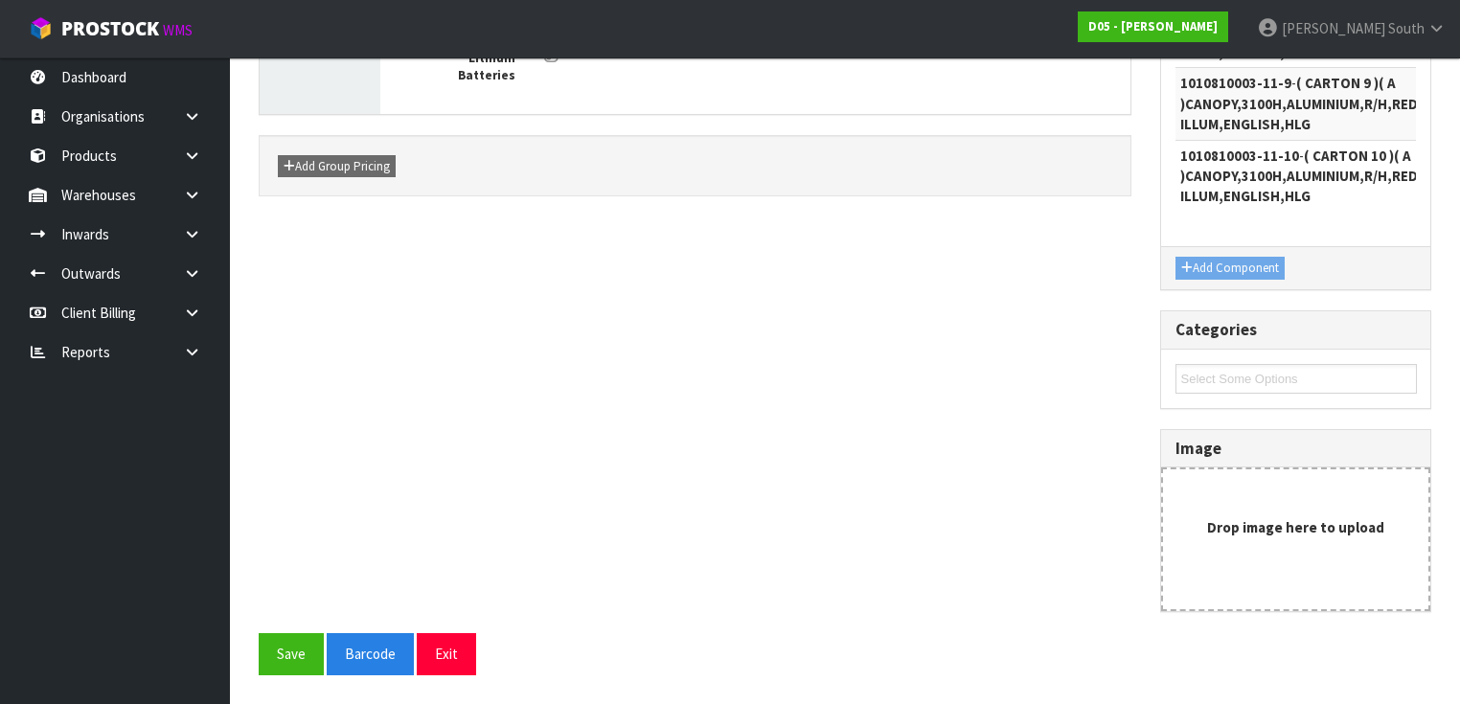
scroll to position [848, 0]
click at [279, 651] on button "Save" at bounding box center [291, 653] width 65 height 41
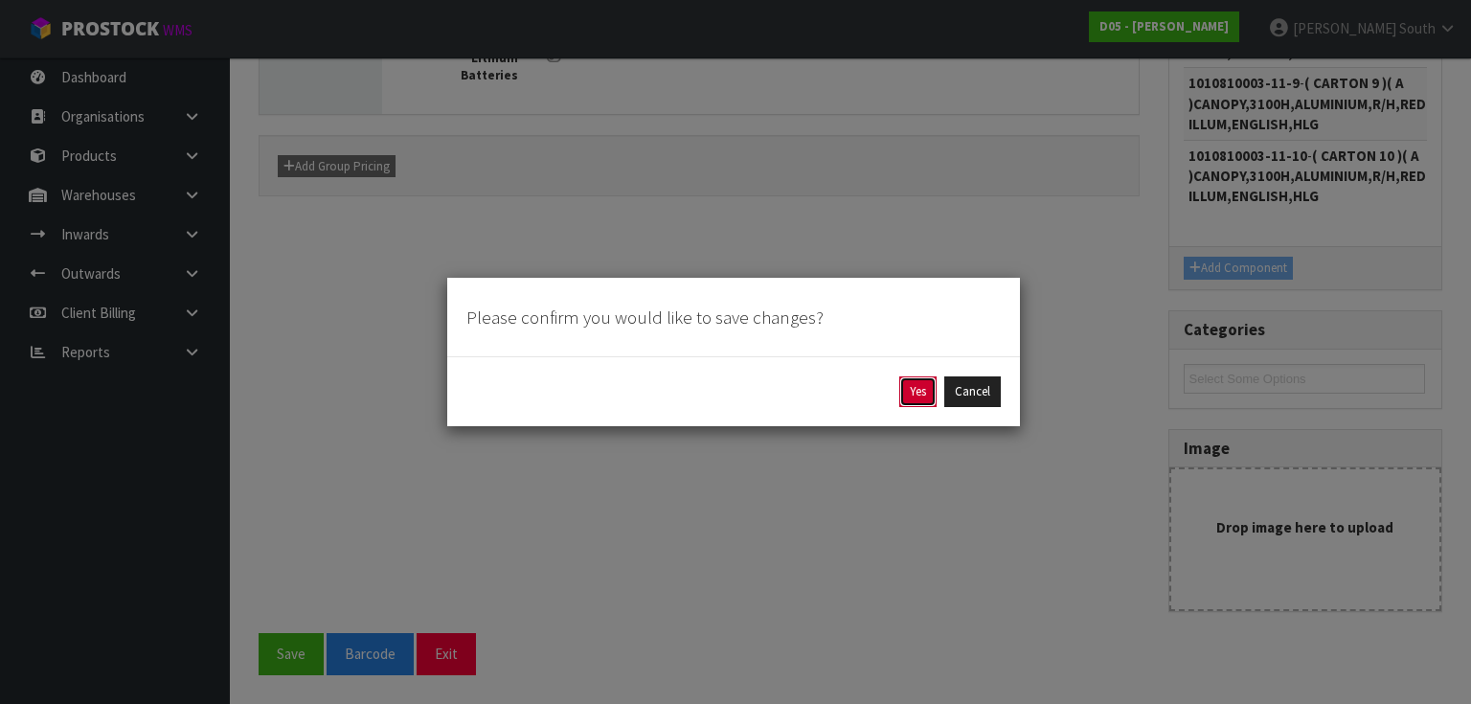
click at [912, 383] on button "Yes" at bounding box center [917, 391] width 37 height 31
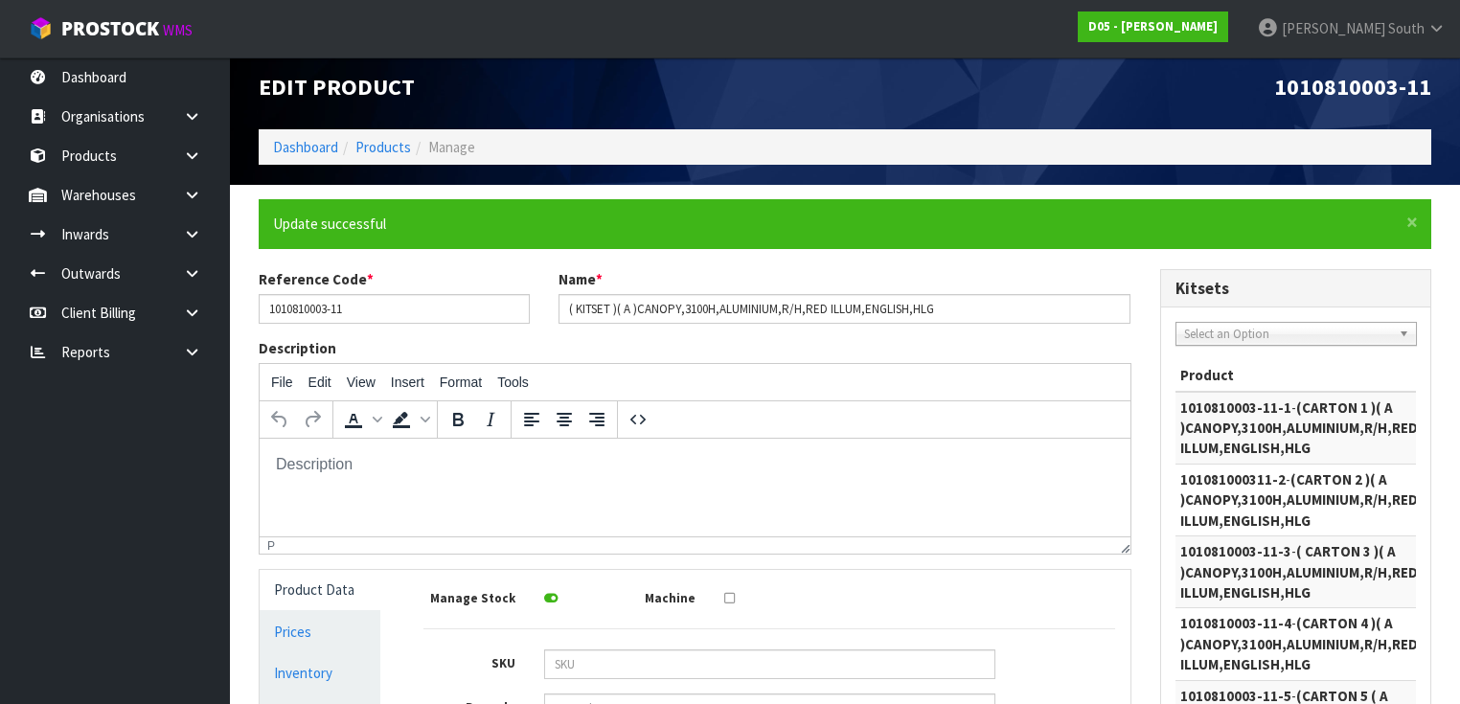
scroll to position [0, 0]
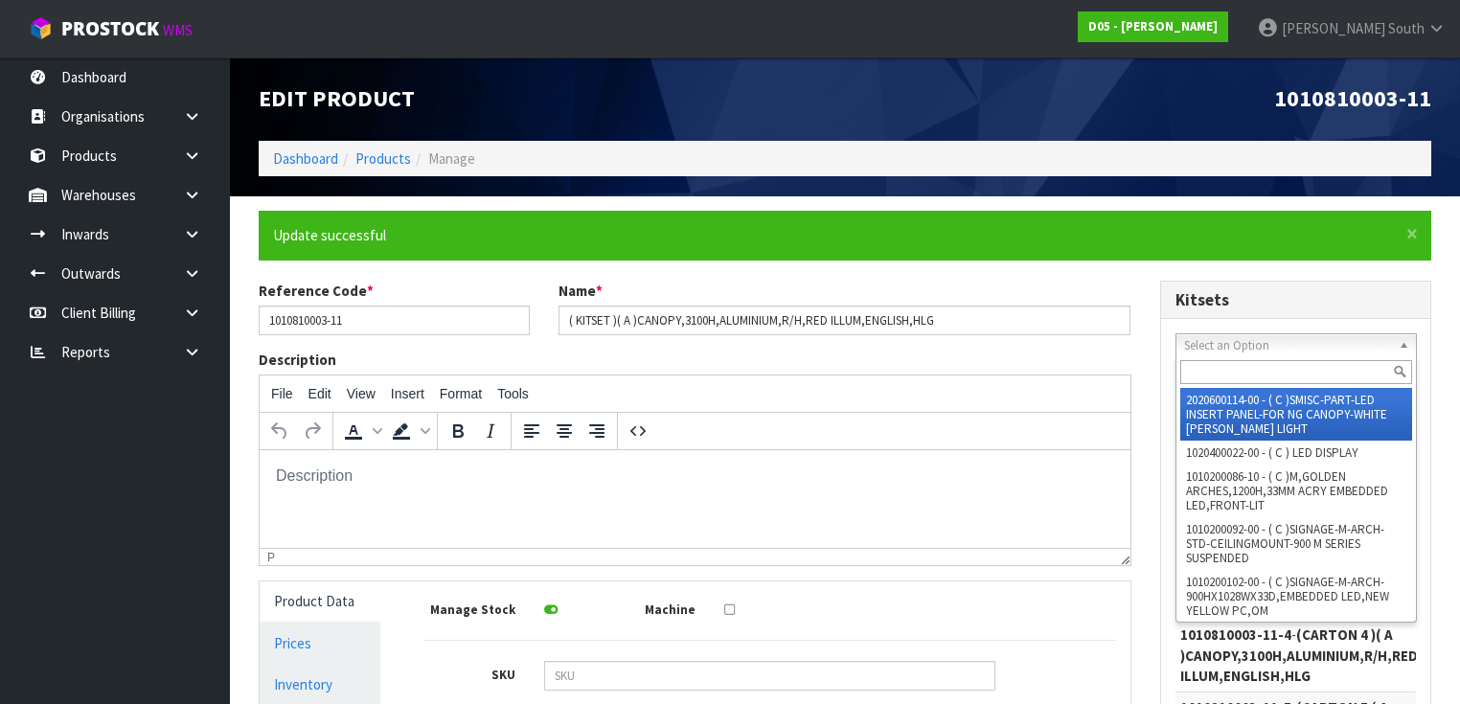
click at [1309, 349] on span "Select an Option" at bounding box center [1287, 345] width 207 height 23
click at [1288, 372] on input "text" at bounding box center [1296, 372] width 232 height 24
paste input "1010810003-11"
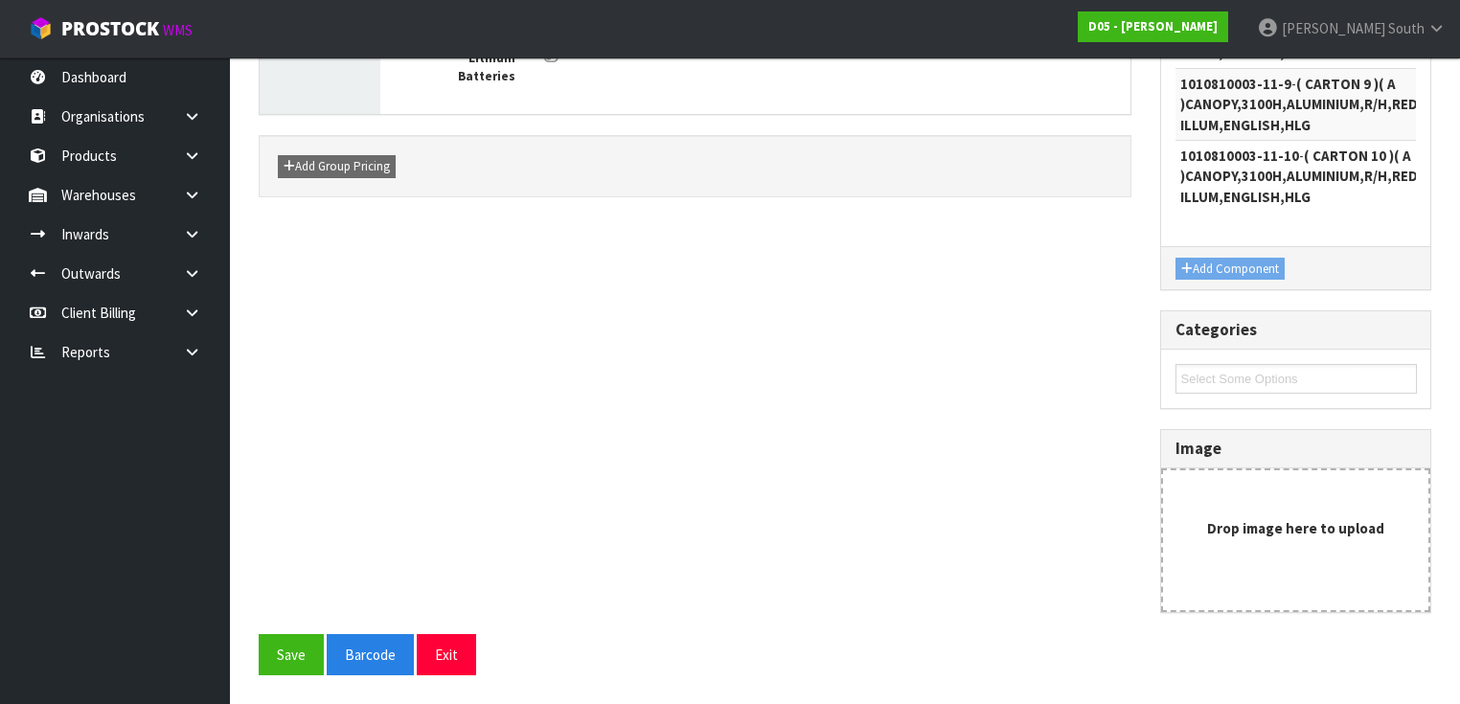
scroll to position [918, 0]
type input "1010810003-11"
click at [1241, 282] on div "Add Component" at bounding box center [1296, 267] width 270 height 43
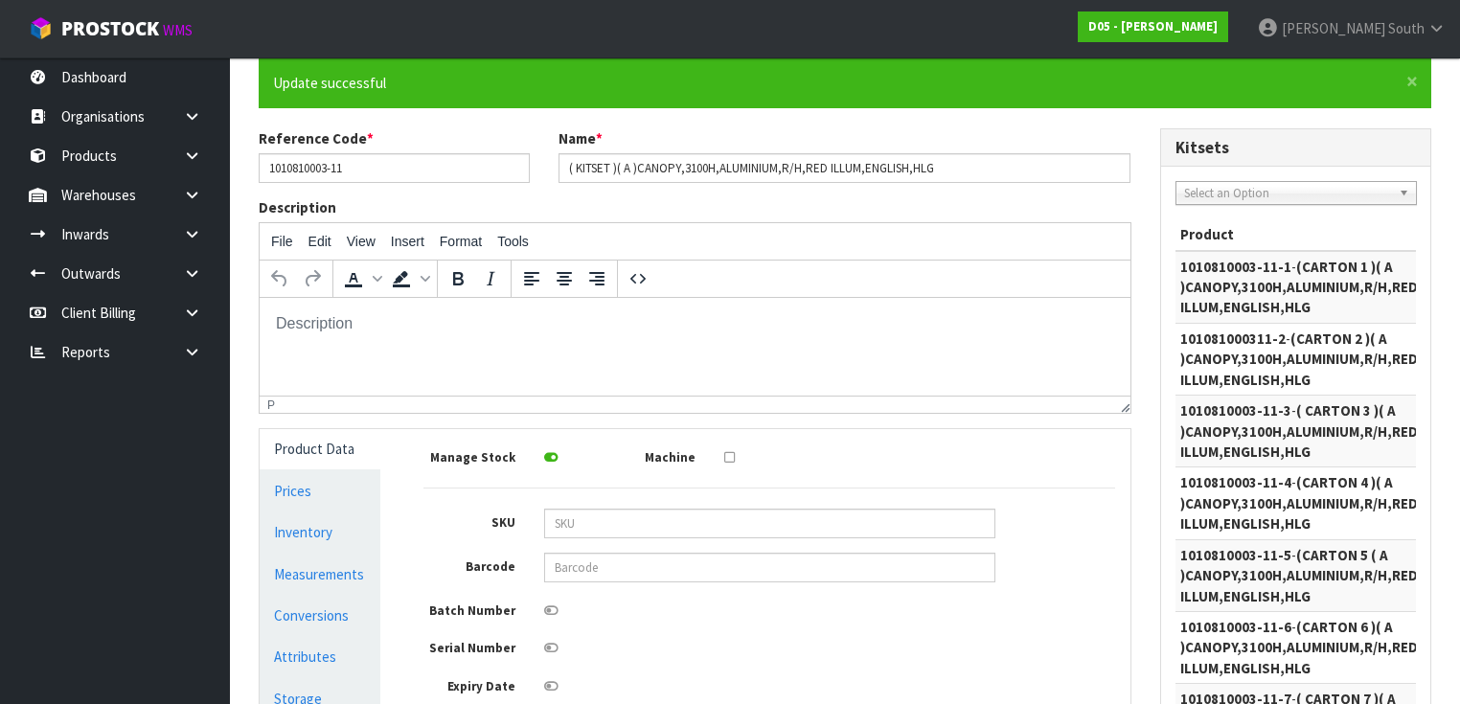
scroll to position [151, 0]
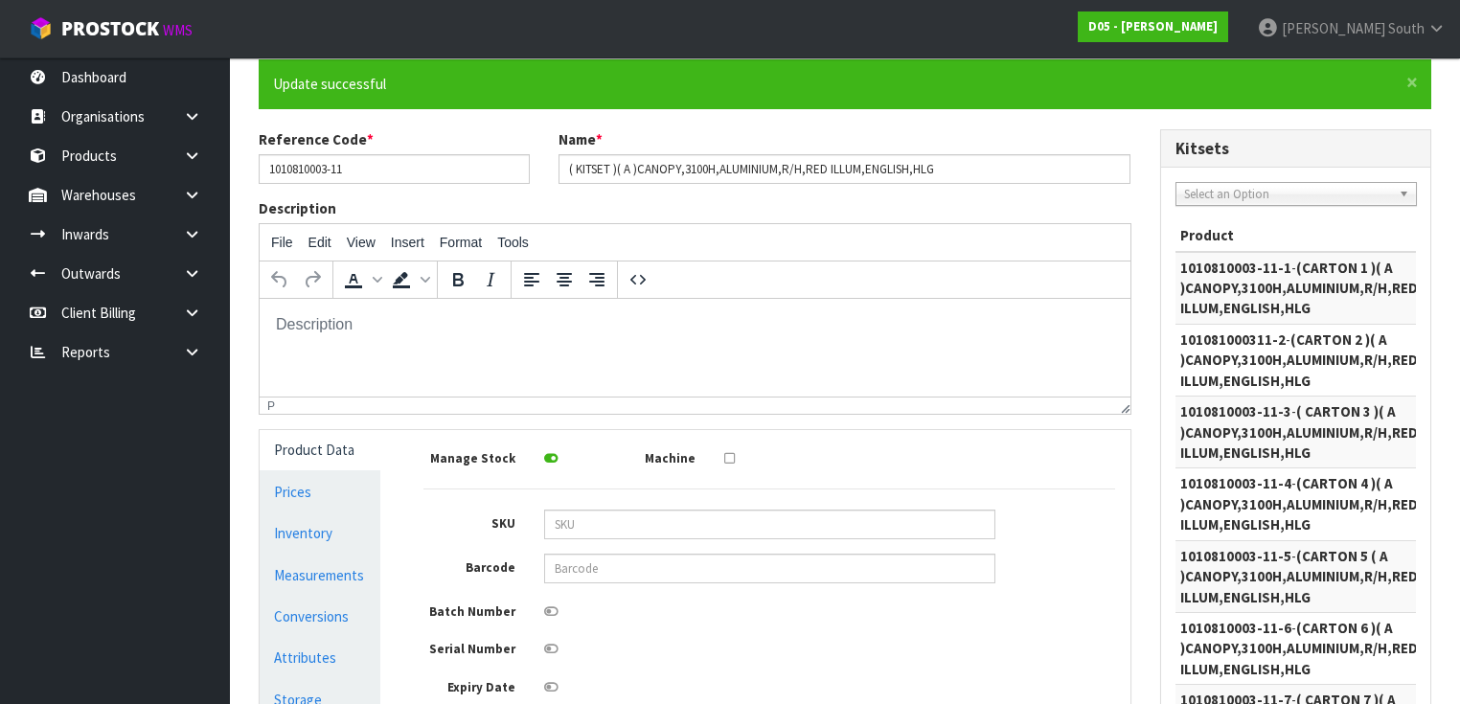
click at [1248, 203] on span "Select an Option" at bounding box center [1287, 194] width 207 height 23
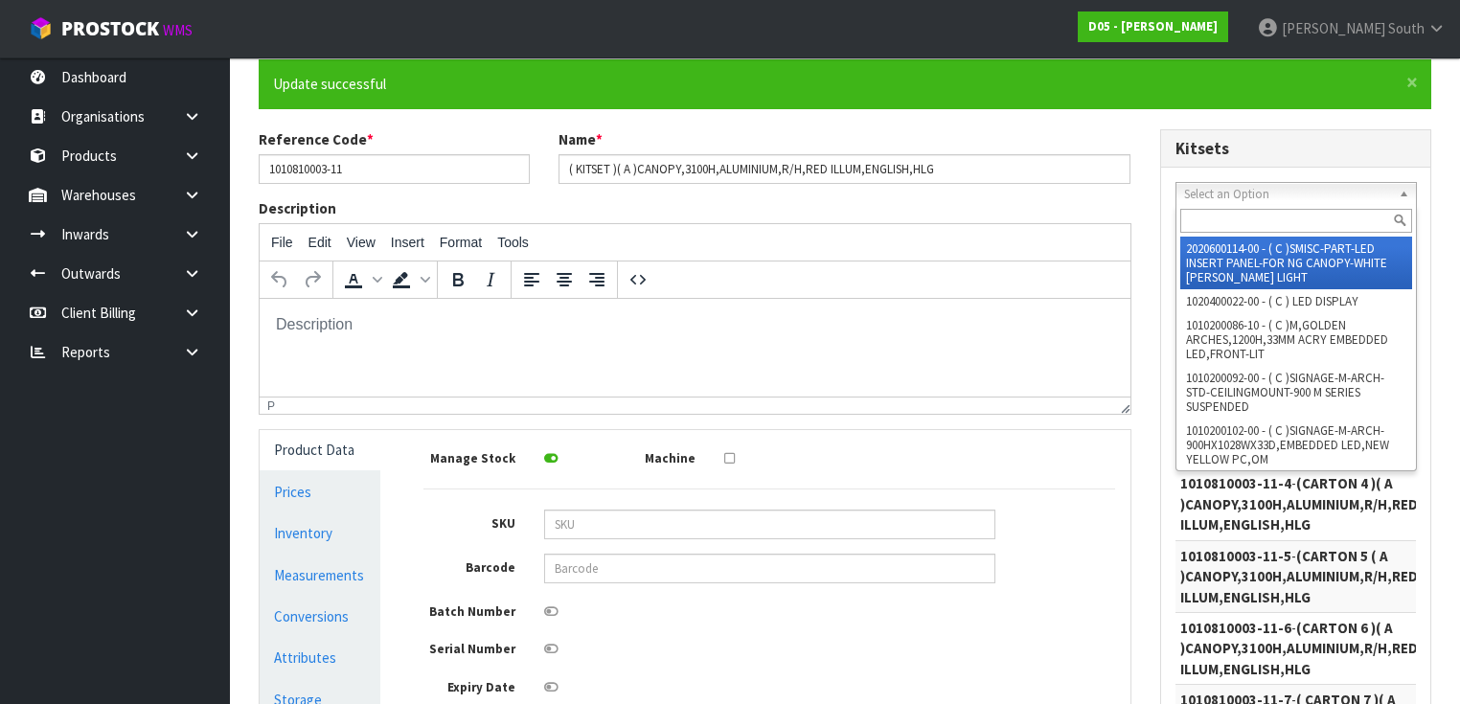
click at [1253, 212] on input "text" at bounding box center [1296, 221] width 232 height 24
paste input "1010810003-11"
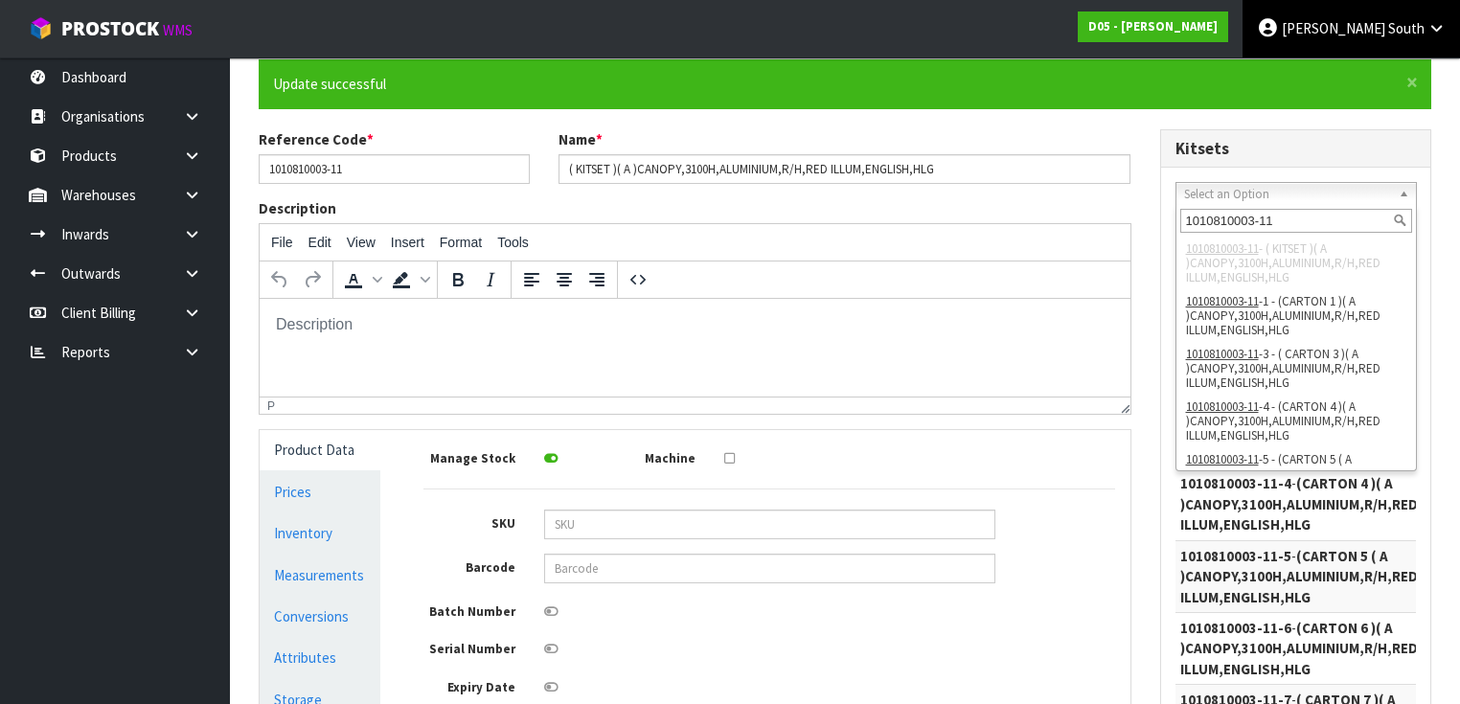
type input "1010810003-11"
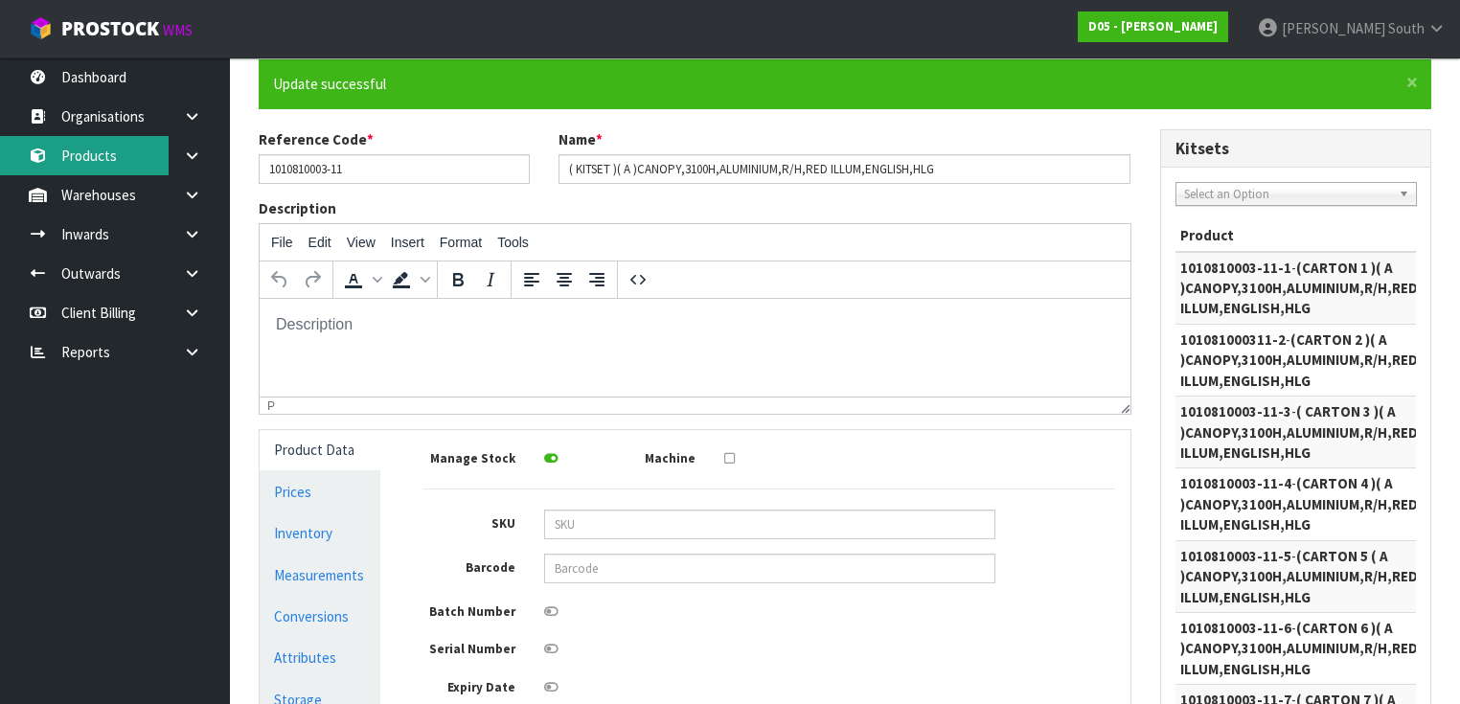
click at [124, 169] on link "Products" at bounding box center [115, 155] width 230 height 39
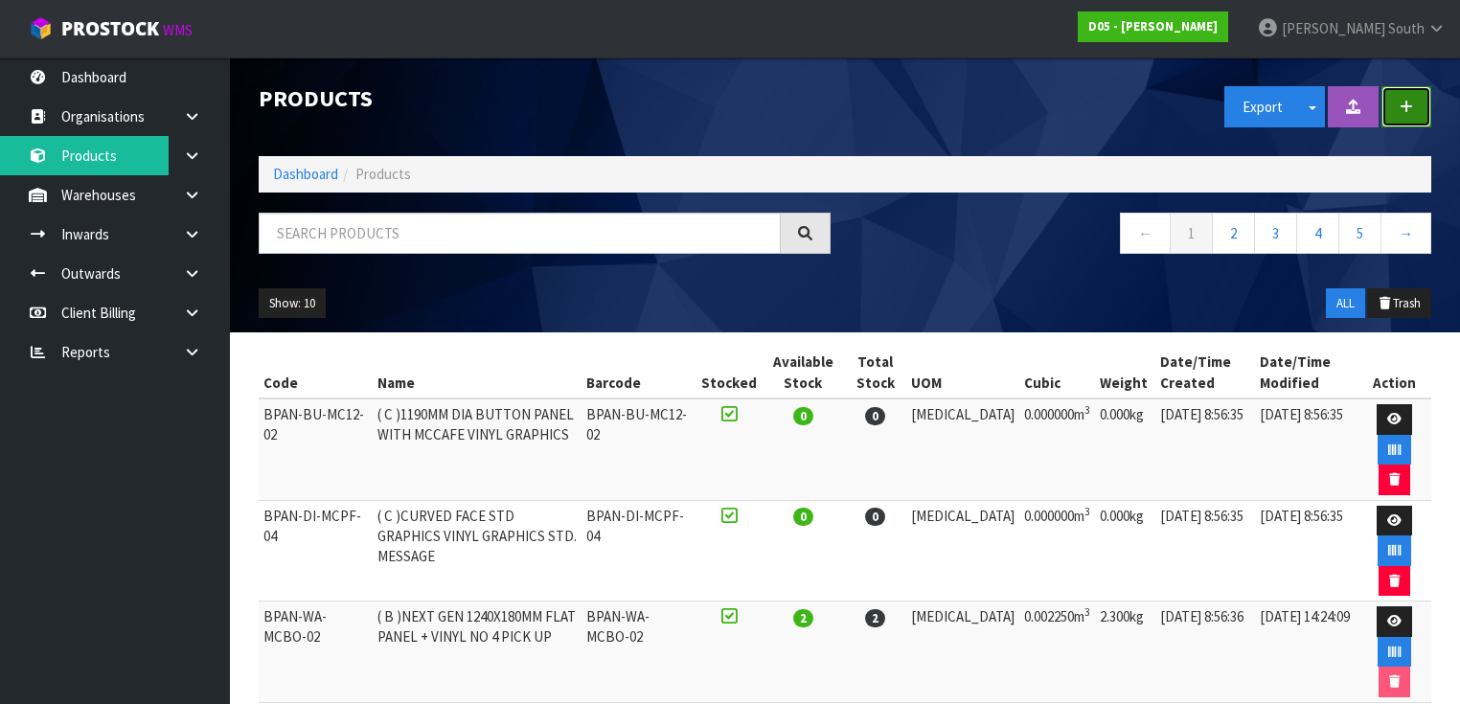
click at [1423, 103] on button "button" at bounding box center [1406, 106] width 50 height 41
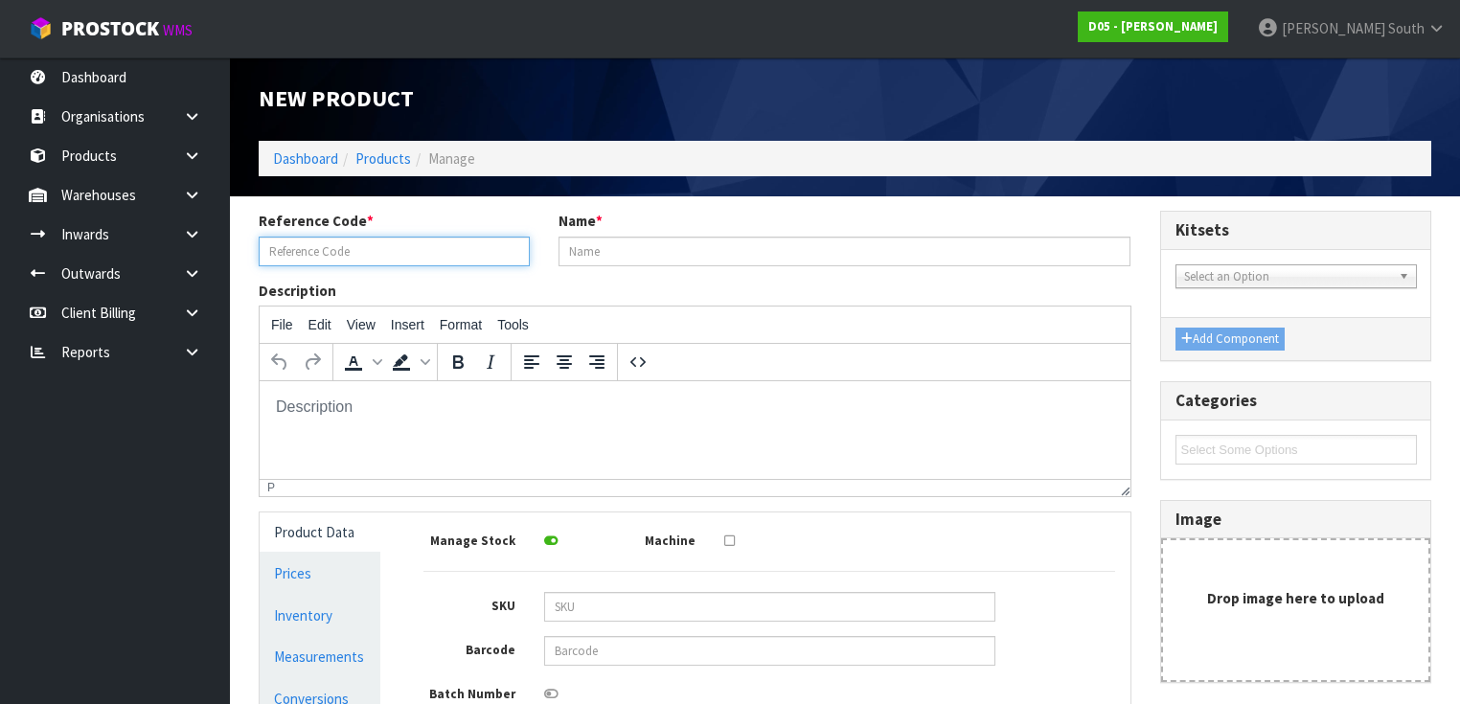
click at [437, 256] on input "text" at bounding box center [394, 252] width 271 height 30
paste input "1010810003-11"
type input "1010810003-11"
click at [1257, 270] on span "Select an Option" at bounding box center [1287, 276] width 207 height 23
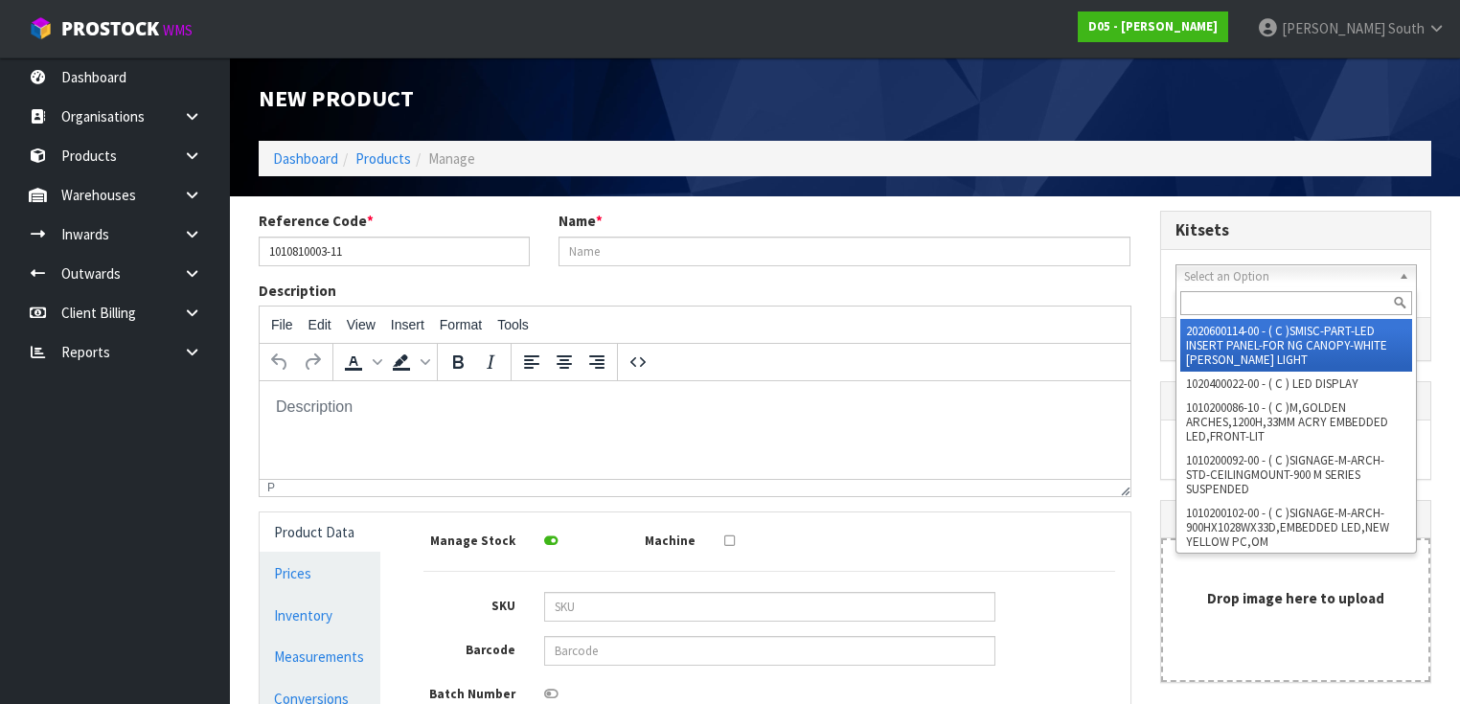
click at [1250, 302] on input "text" at bounding box center [1296, 303] width 232 height 24
paste input "1010810003-11"
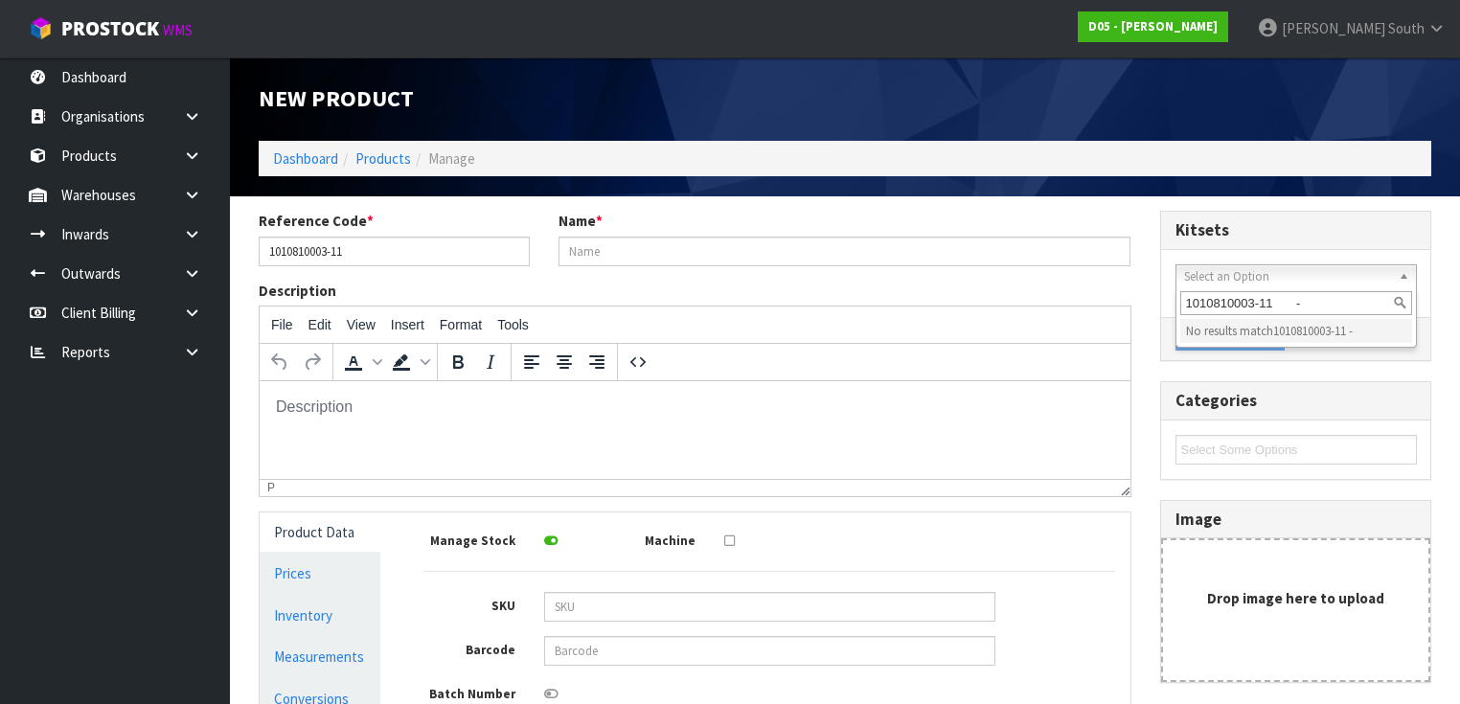
click at [1276, 310] on input "1010810003-11 -" at bounding box center [1296, 303] width 232 height 24
click at [1323, 309] on input "1010810003-11 -" at bounding box center [1296, 303] width 232 height 24
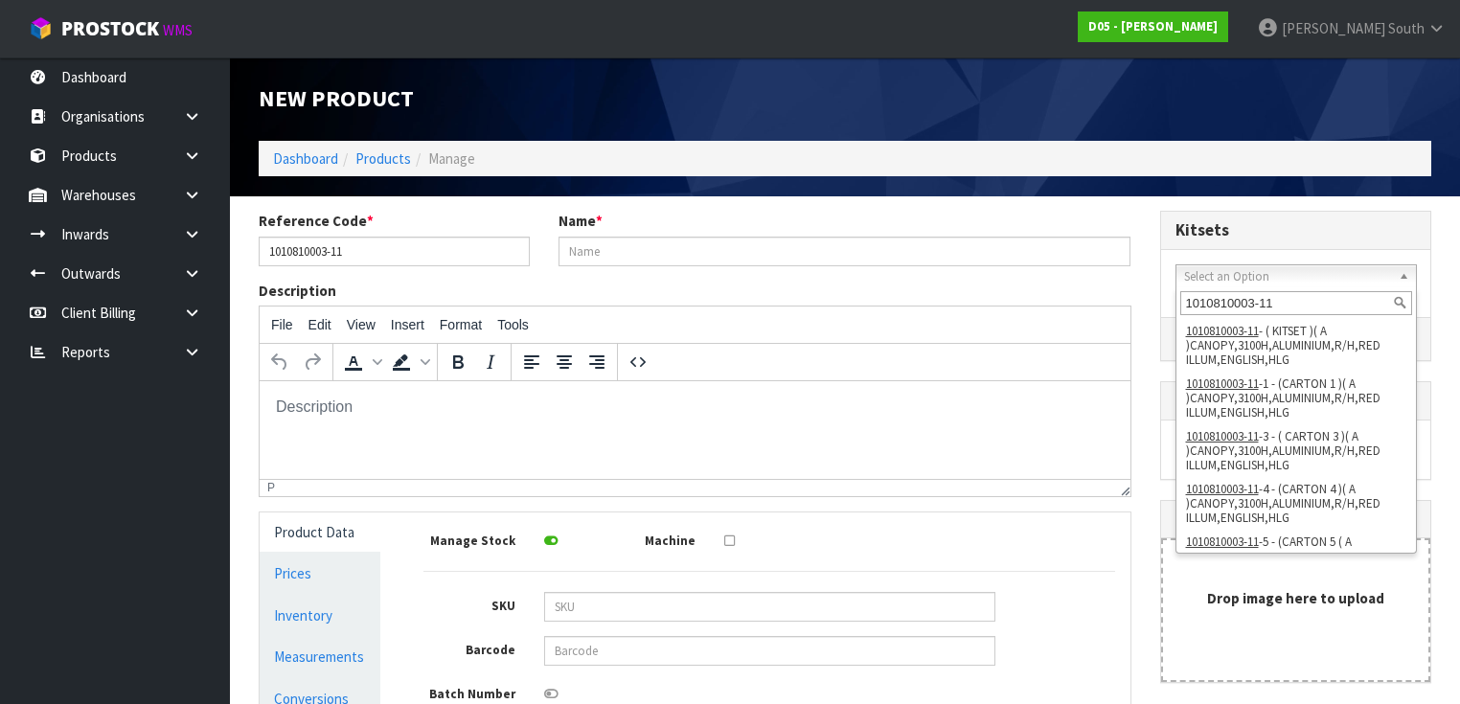
scroll to position [34, 0]
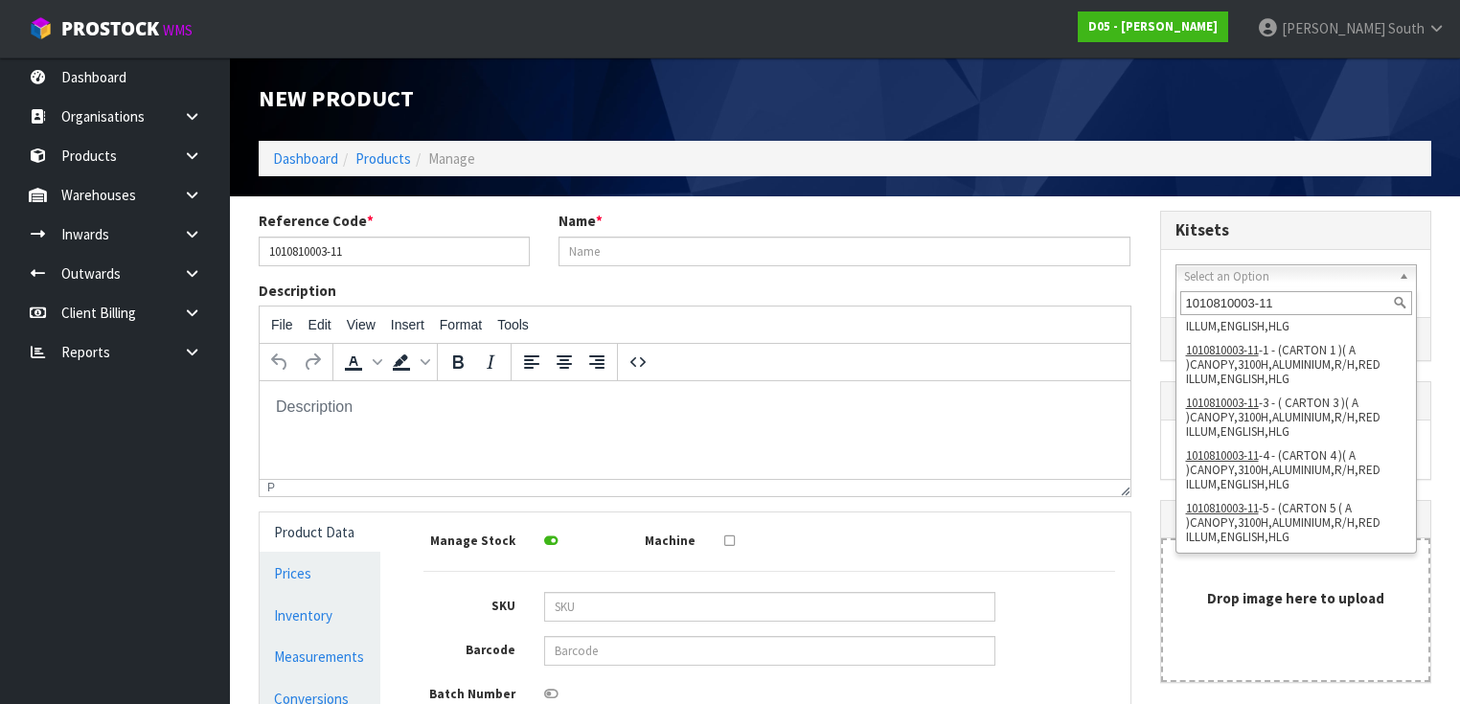
type input "1010810003-11"
click at [1216, 649] on div "Drop image here to upload" at bounding box center [1296, 610] width 270 height 144
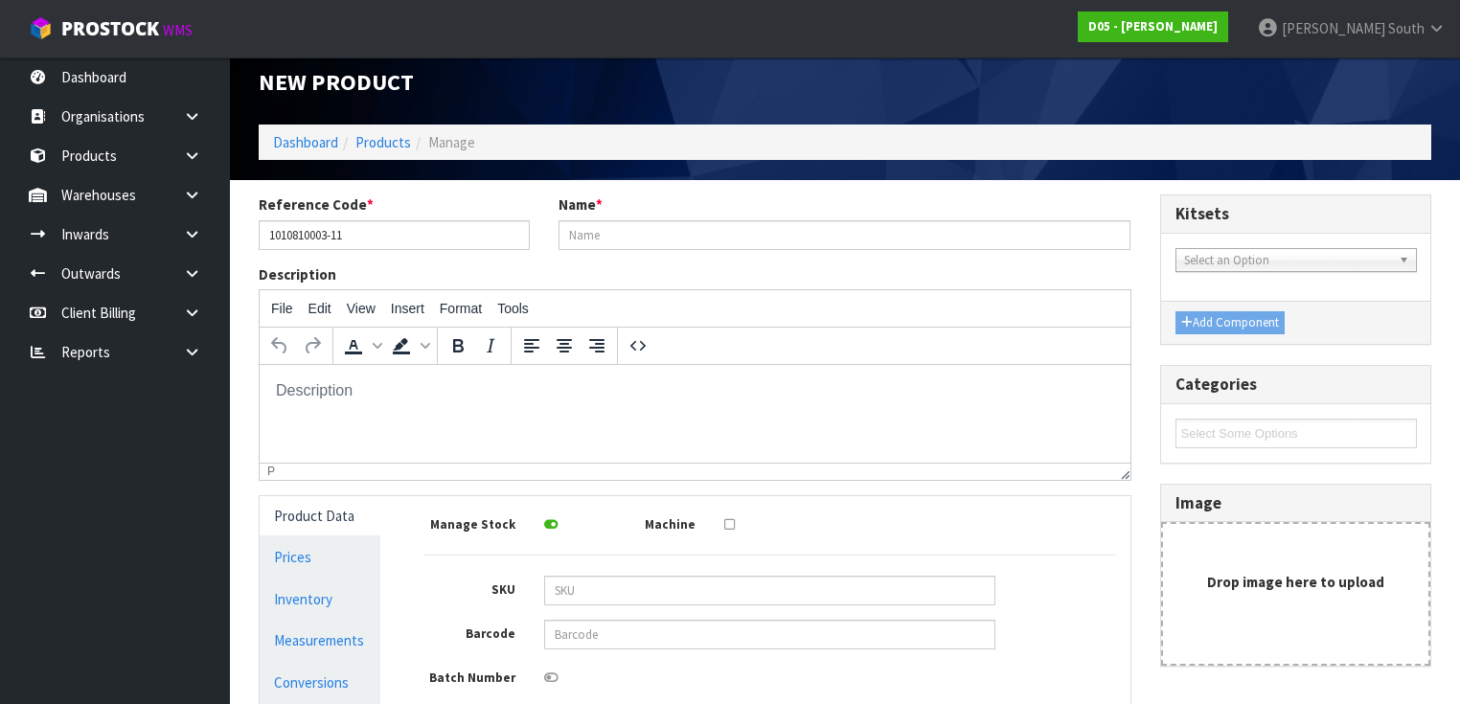
scroll to position [0, 0]
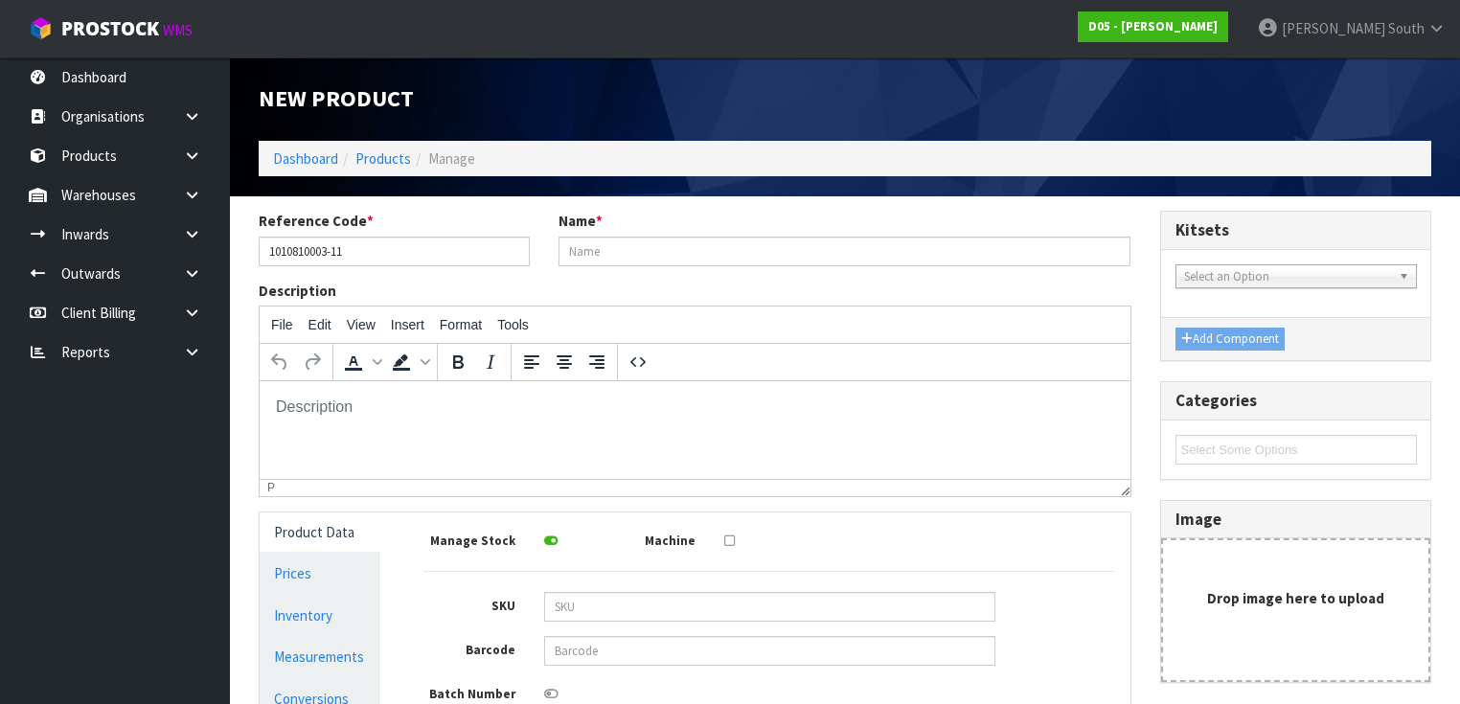
click at [1241, 276] on span "Select an Option" at bounding box center [1287, 276] width 207 height 23
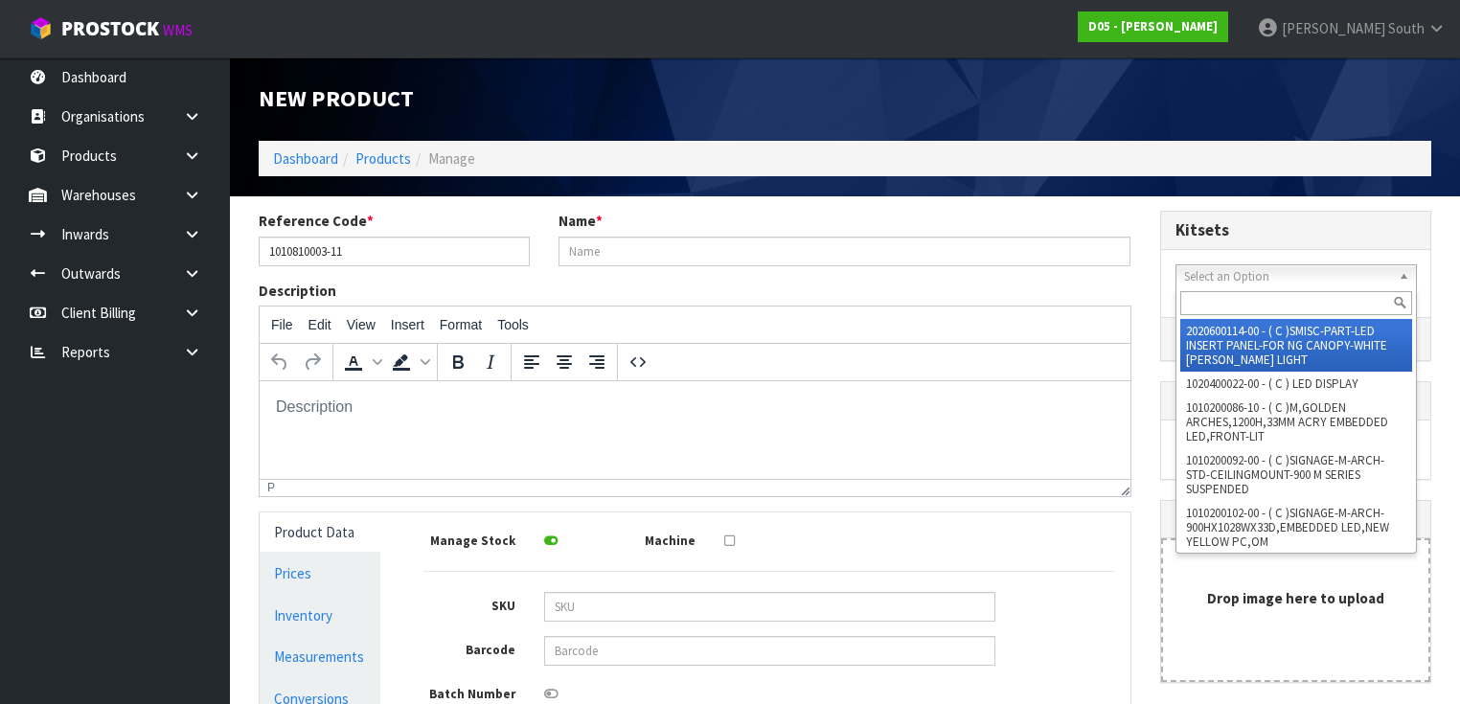
click at [1250, 317] on div at bounding box center [1295, 303] width 239 height 32
click at [1250, 305] on input "text" at bounding box center [1296, 303] width 232 height 24
paste input "1010810003-11"
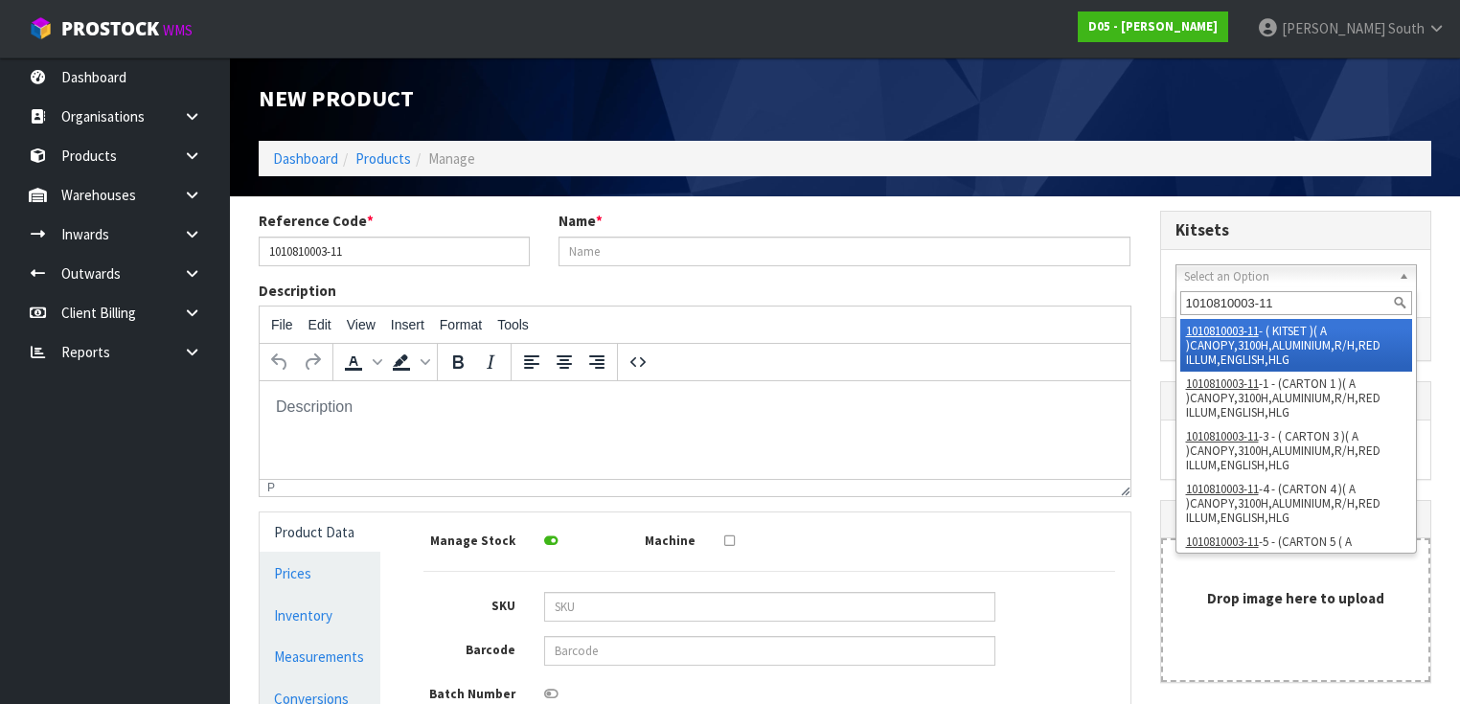
type input "1010810003-11"
click at [1209, 326] on em "1010810003-11" at bounding box center [1222, 331] width 73 height 16
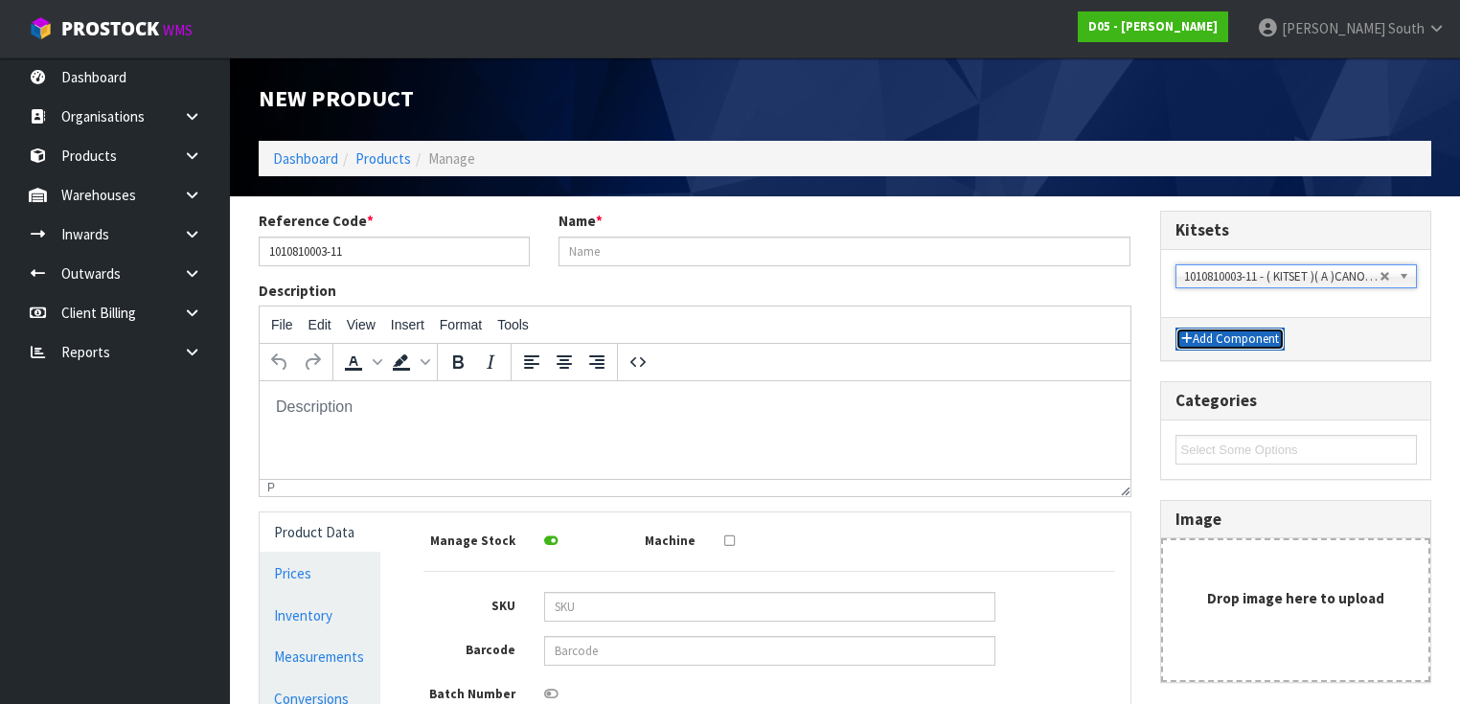
click at [1214, 339] on button "Add Component" at bounding box center [1229, 339] width 109 height 23
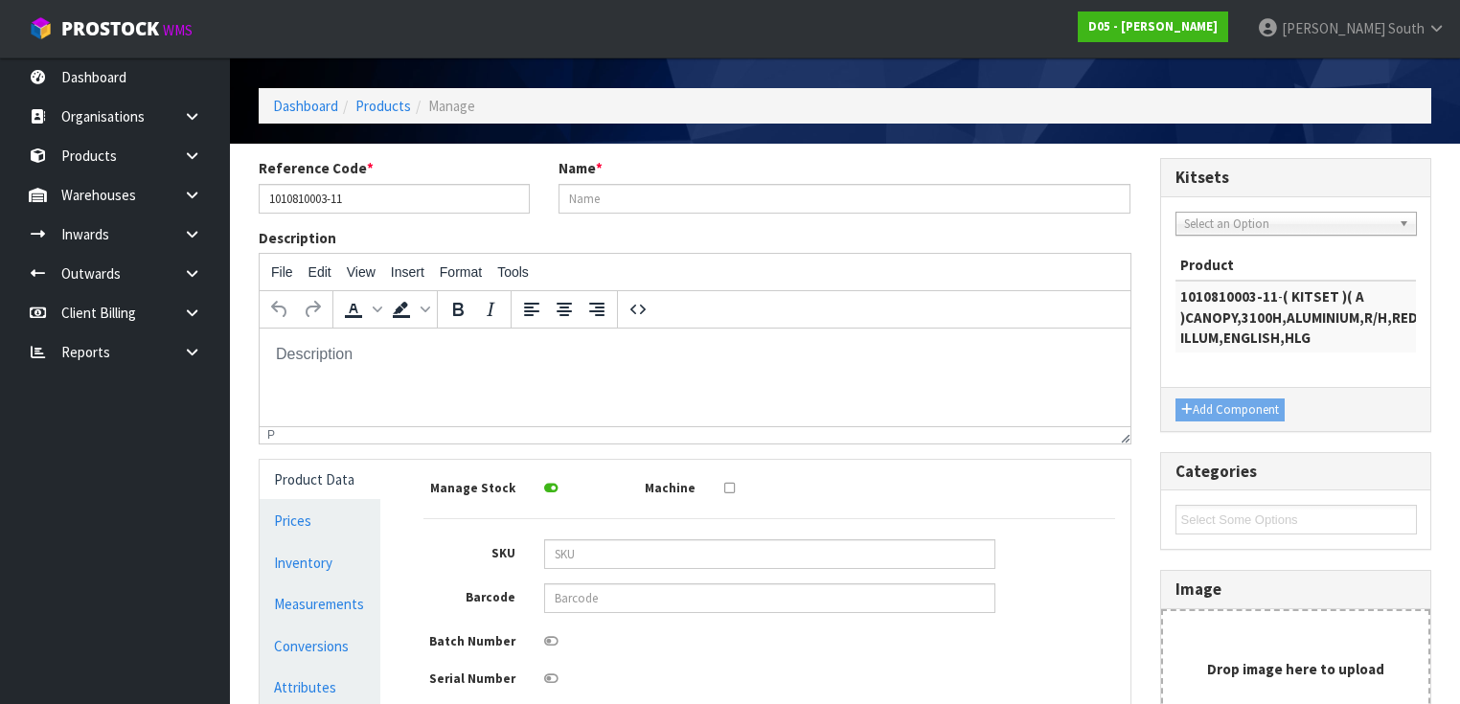
scroll to position [153, 0]
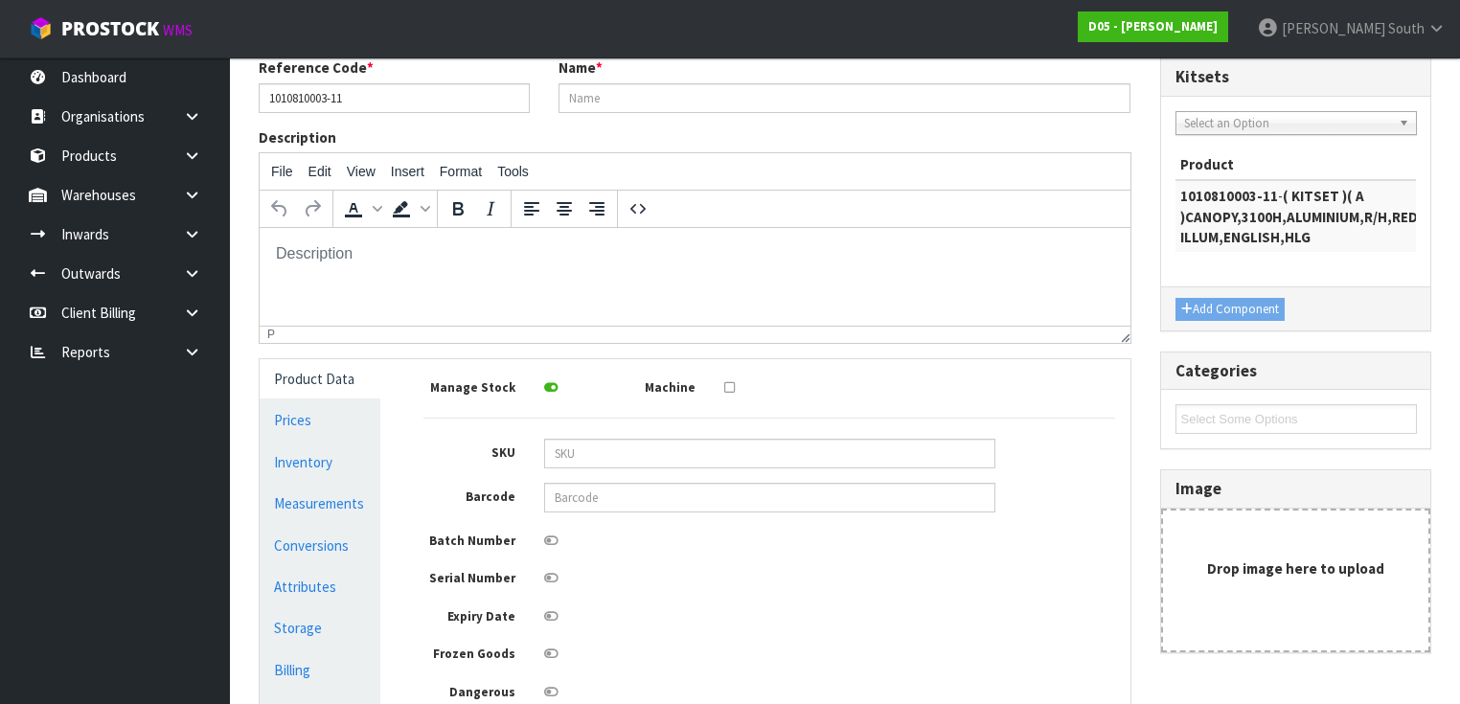
click at [1259, 434] on ul "Select Some Options" at bounding box center [1295, 419] width 241 height 30
click at [1341, 215] on strong "( KITSET )( A )CANOPY,3100H,ALUMINIUM,R/H,RED ILLUM,ENGLISH,HLG" at bounding box center [1299, 216] width 238 height 59
click at [1298, 105] on div "2020600114-00 - ( C )SMISC-PART-LED INSERT PANEL-FOR NG CANOPY-WHITE [PERSON_NA…" at bounding box center [1296, 192] width 270 height 191
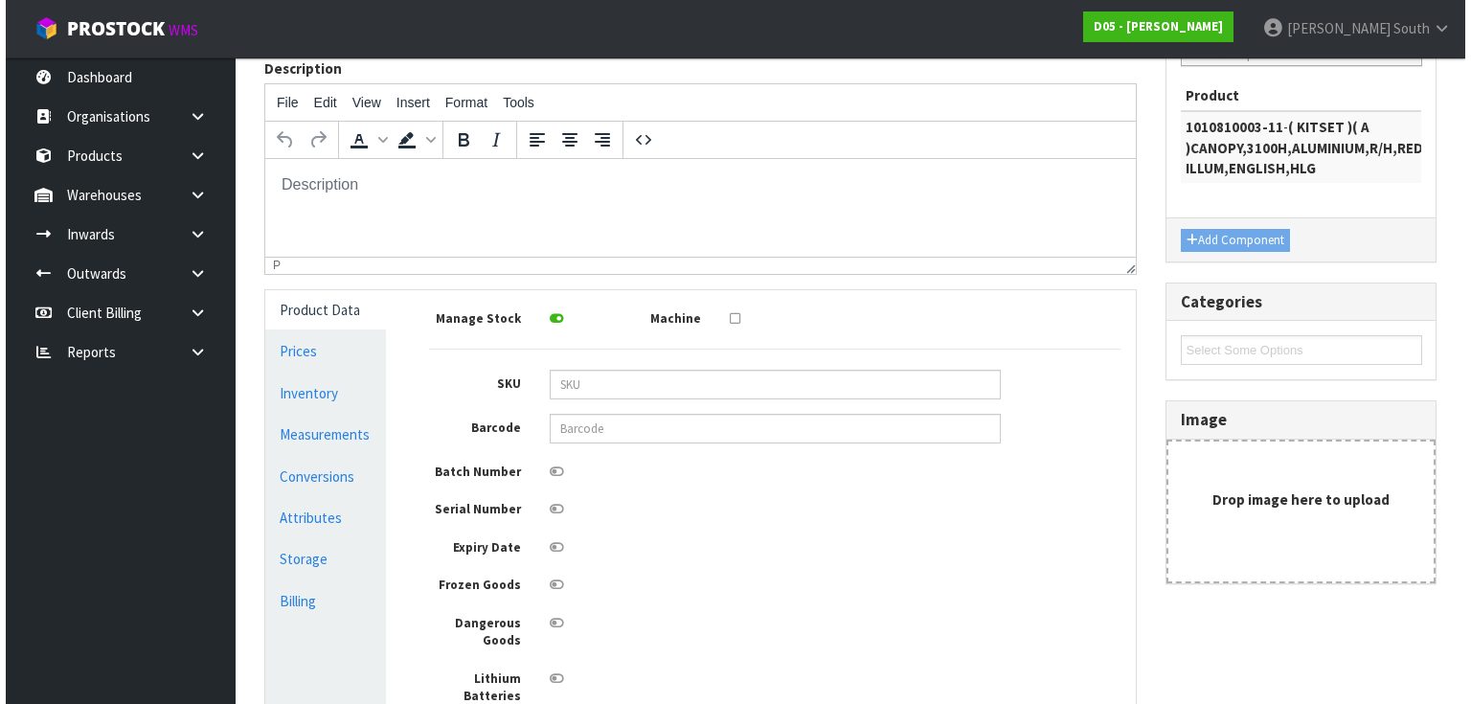
scroll to position [429, 0]
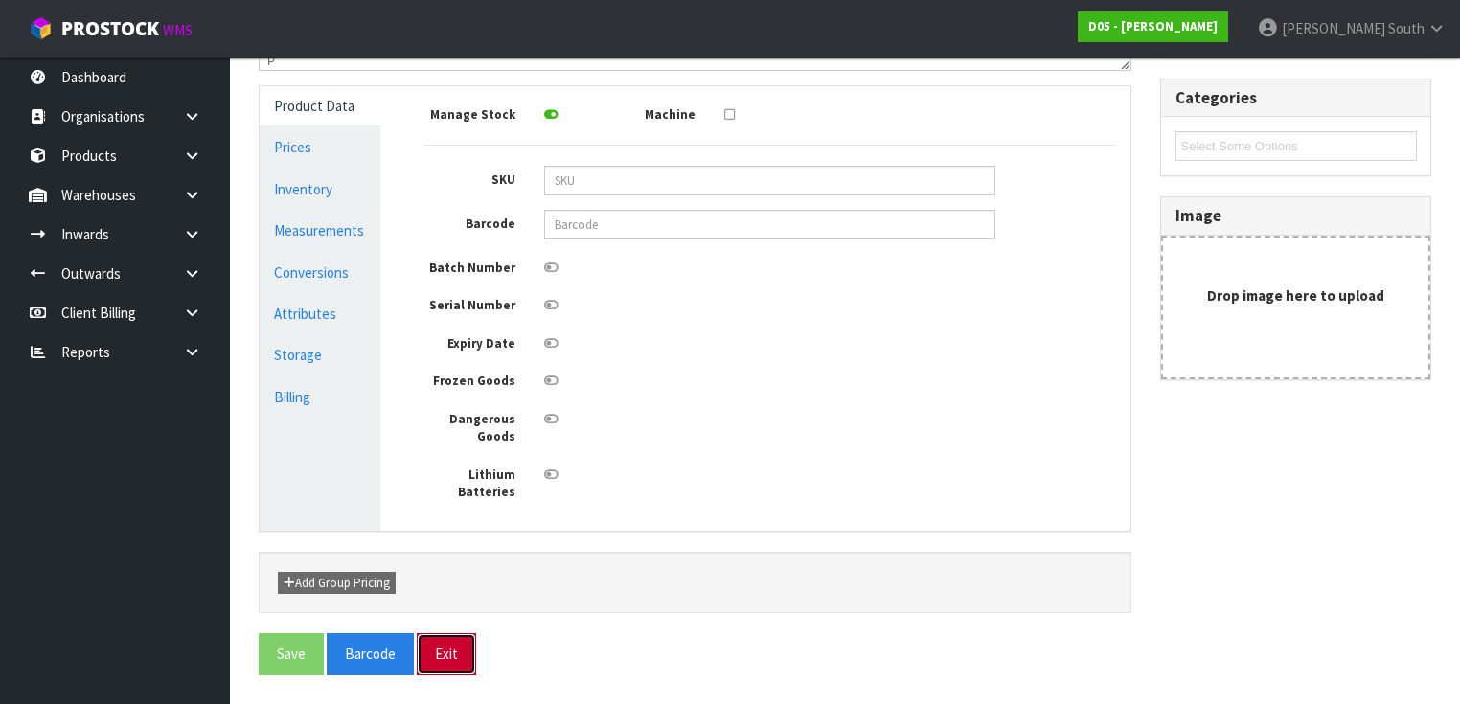
click at [440, 648] on button "Exit" at bounding box center [446, 653] width 59 height 41
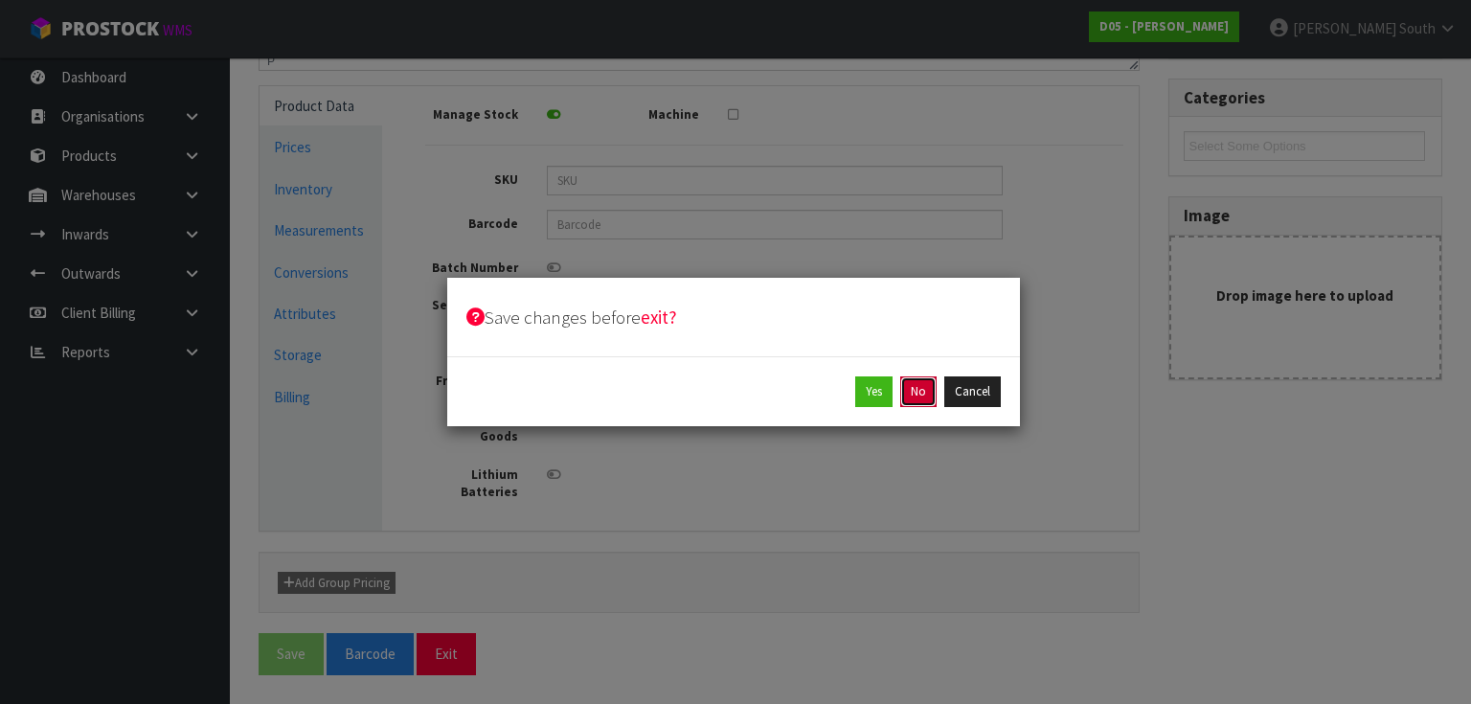
click at [912, 395] on button "No" at bounding box center [918, 391] width 36 height 31
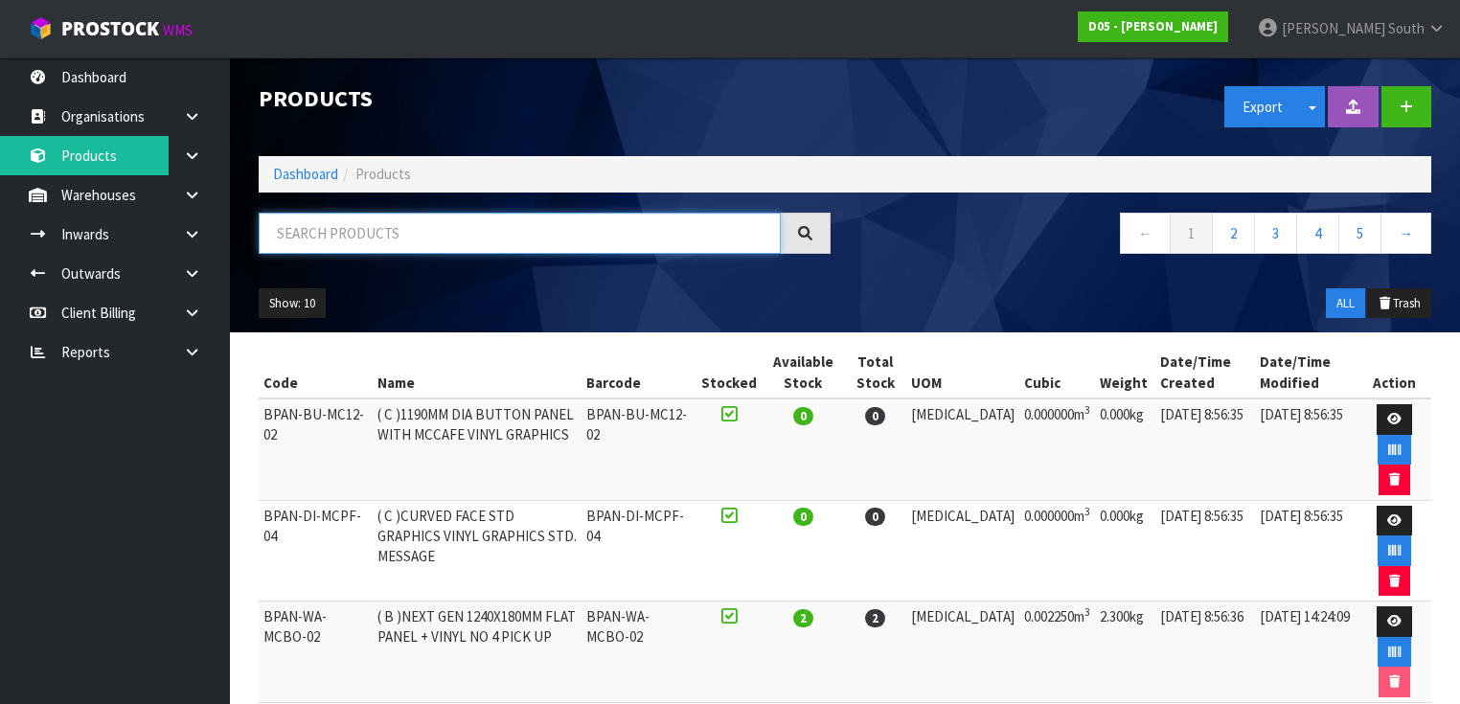
click at [444, 240] on input "text" at bounding box center [520, 233] width 522 height 41
paste input "1010810003-11"
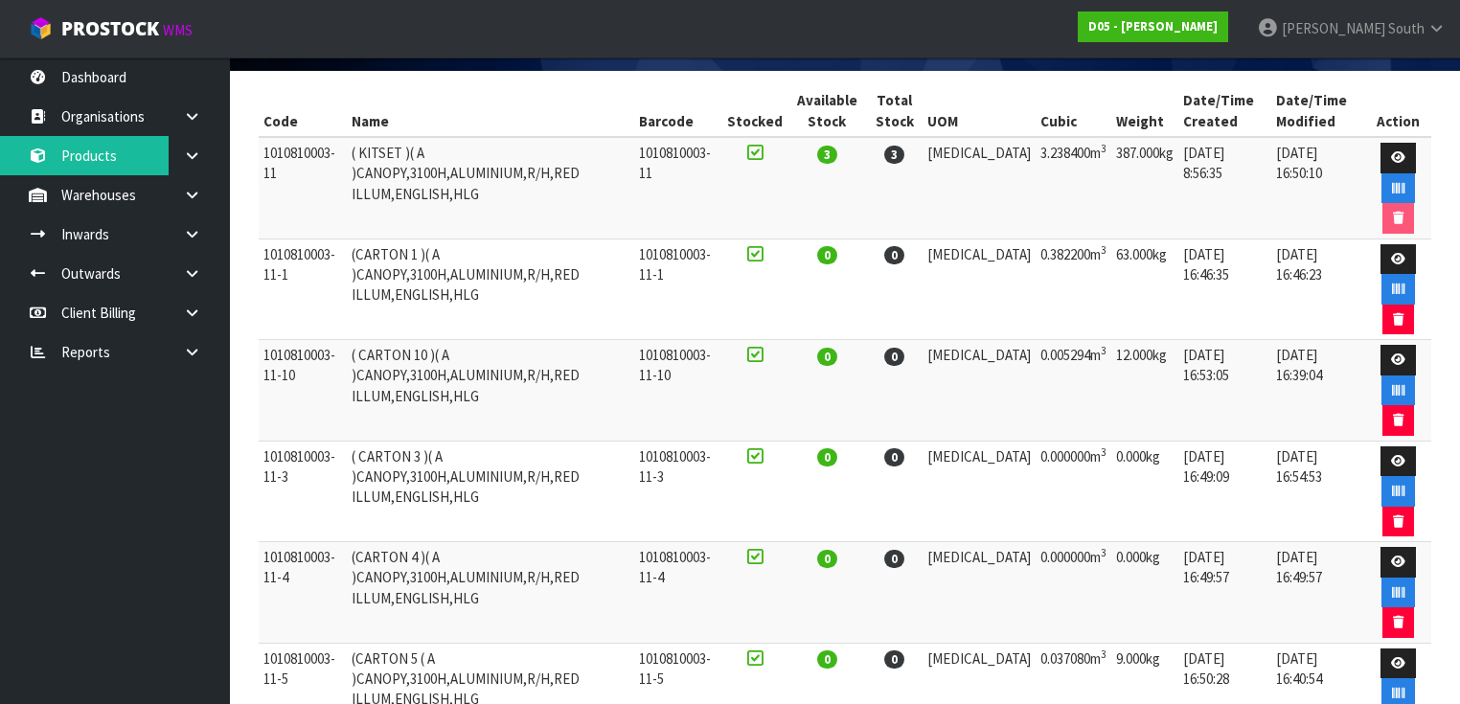
scroll to position [307, 0]
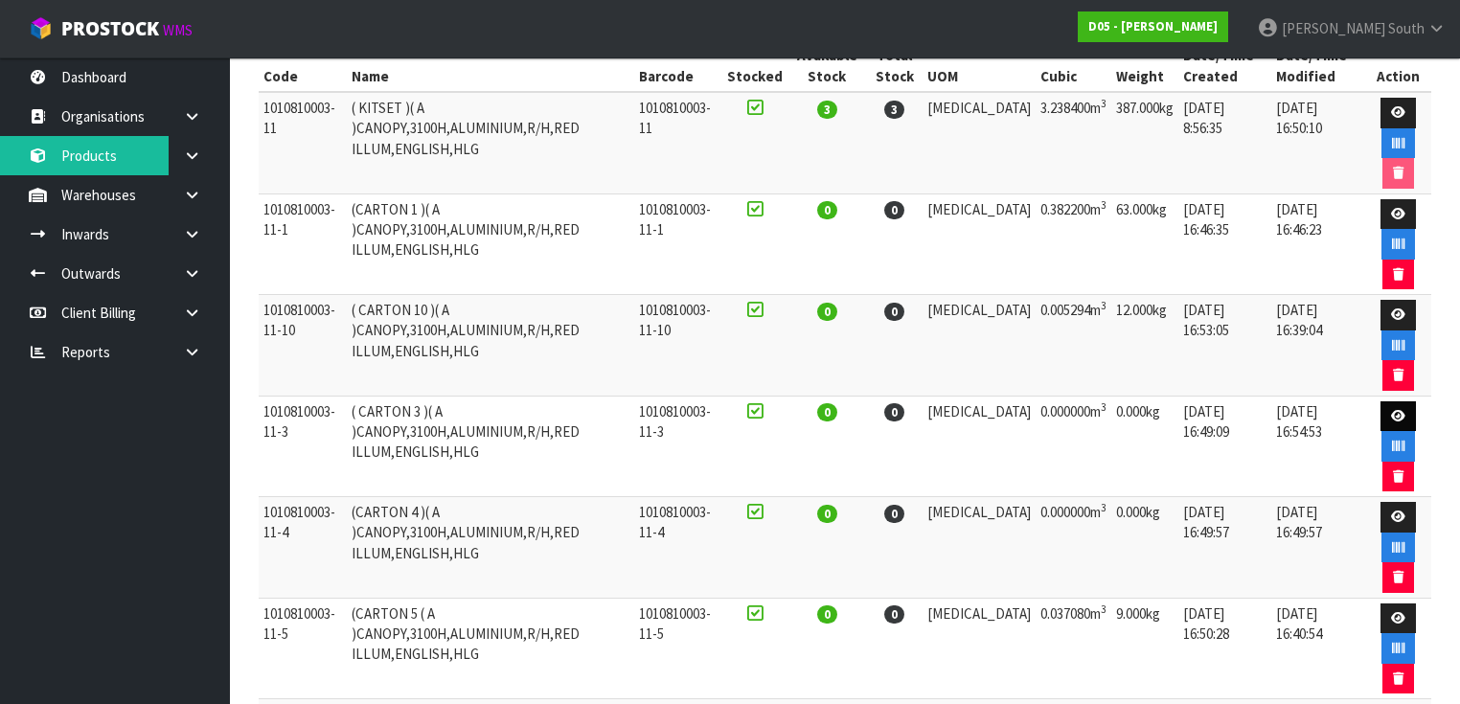
type input "1010810003-11"
click at [1391, 410] on icon at bounding box center [1398, 416] width 14 height 12
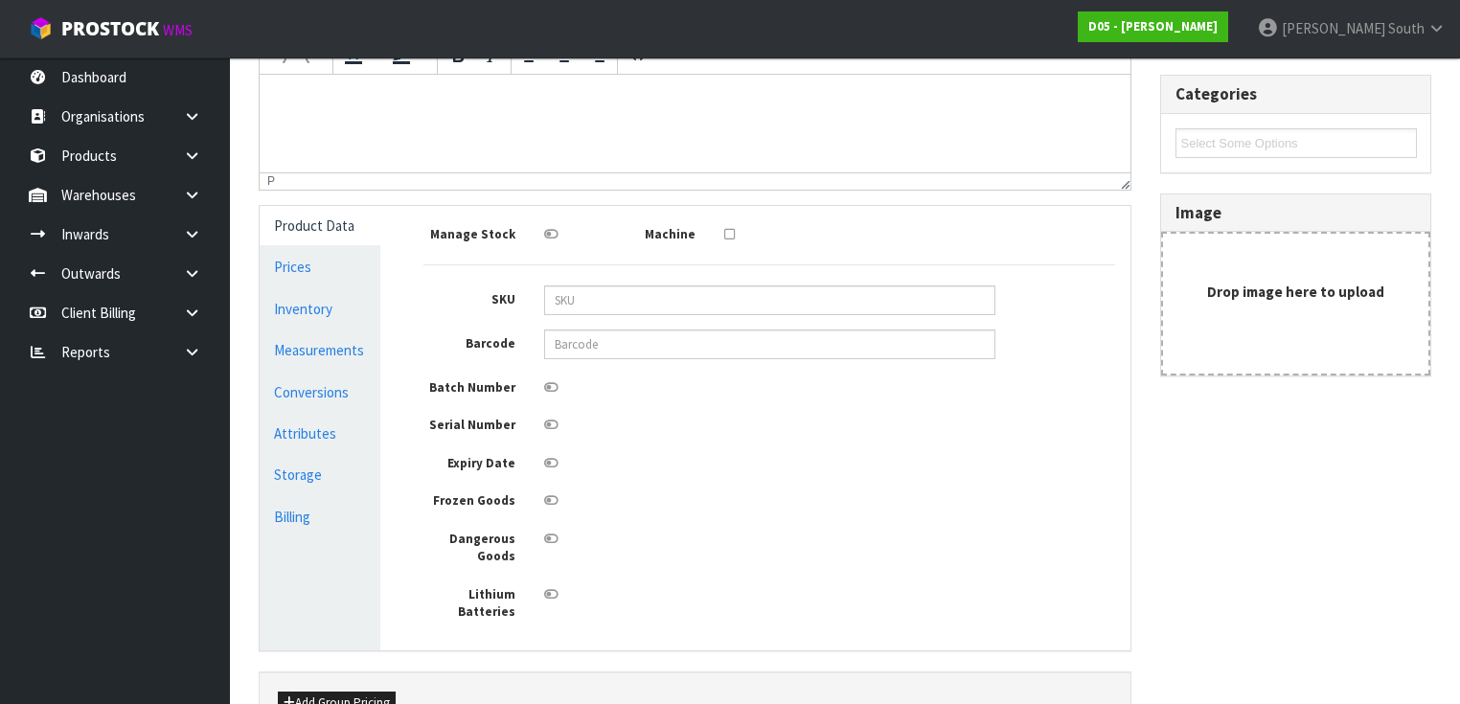
scroll to position [429, 0]
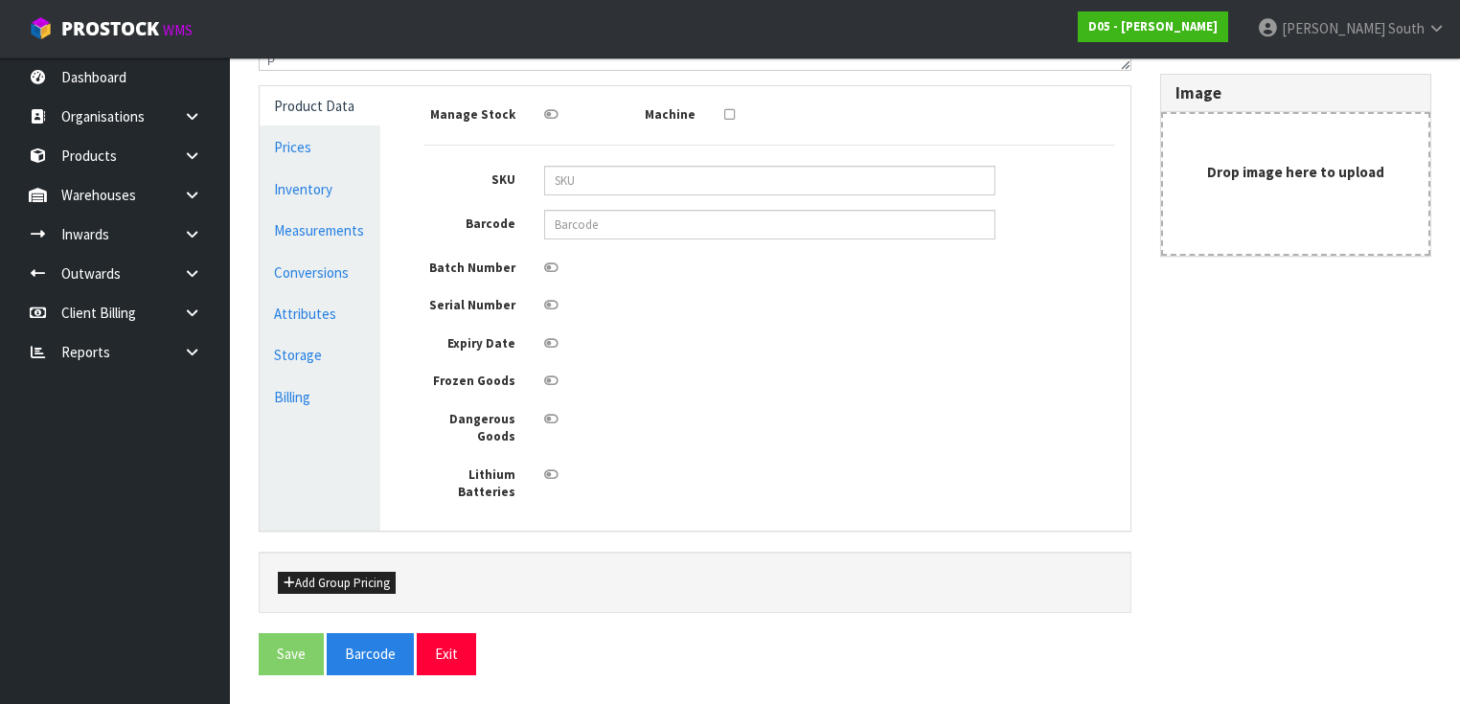
type input "1010810003-11-3"
type input "( CARTON 3 )( A )CANOPY,3100H,ALUMINIUM,R/H,RED ILLUM,ENGLISH,HLG"
click at [318, 241] on link "Measurements" at bounding box center [320, 230] width 121 height 39
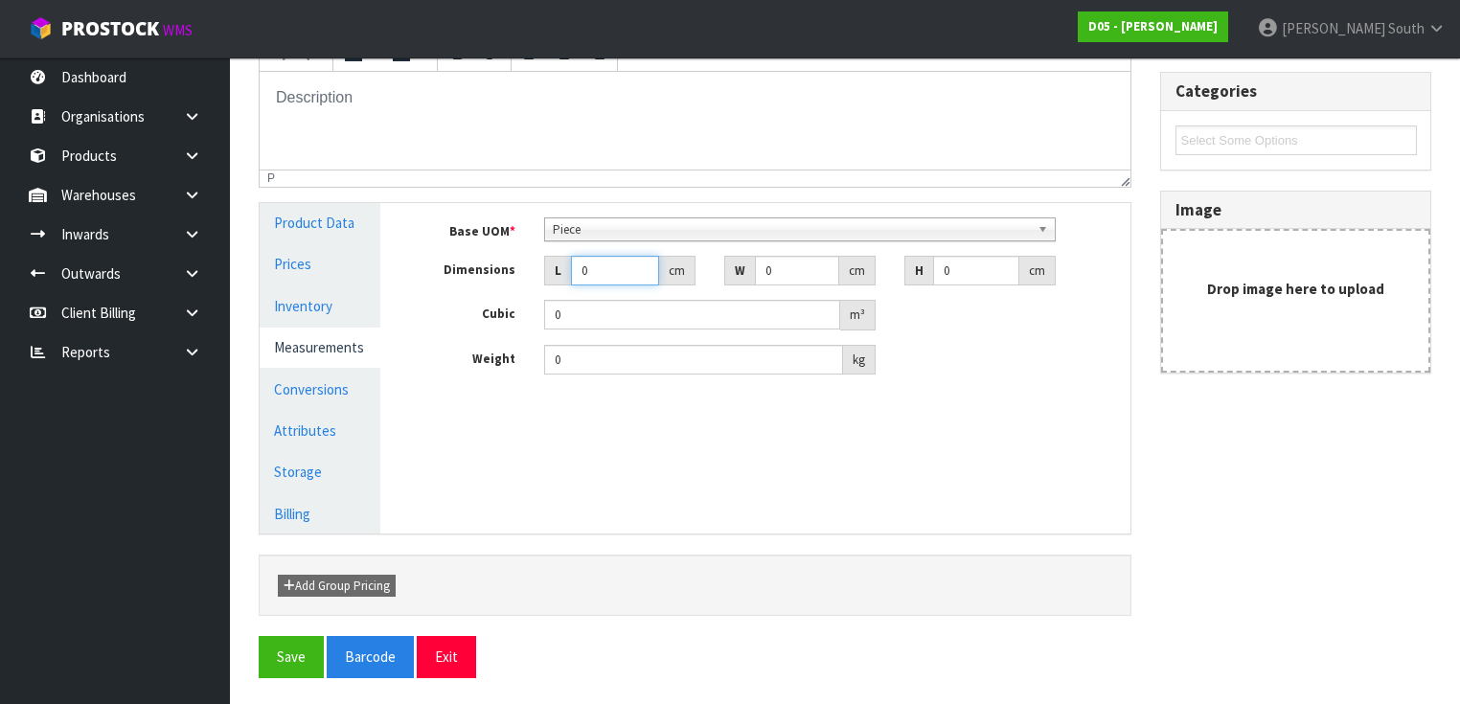
drag, startPoint x: 621, startPoint y: 269, endPoint x: 547, endPoint y: 273, distance: 73.9
click at [547, 273] on div "L 0 cm" at bounding box center [619, 271] width 151 height 31
drag, startPoint x: 575, startPoint y: 359, endPoint x: 508, endPoint y: 382, distance: 70.9
click at [508, 382] on div "Base UOM * Bag Bar Basket Bin Bottle Box Bundle Cabinet Cage Carton Case Coil C…" at bounding box center [769, 303] width 720 height 201
type input "45"
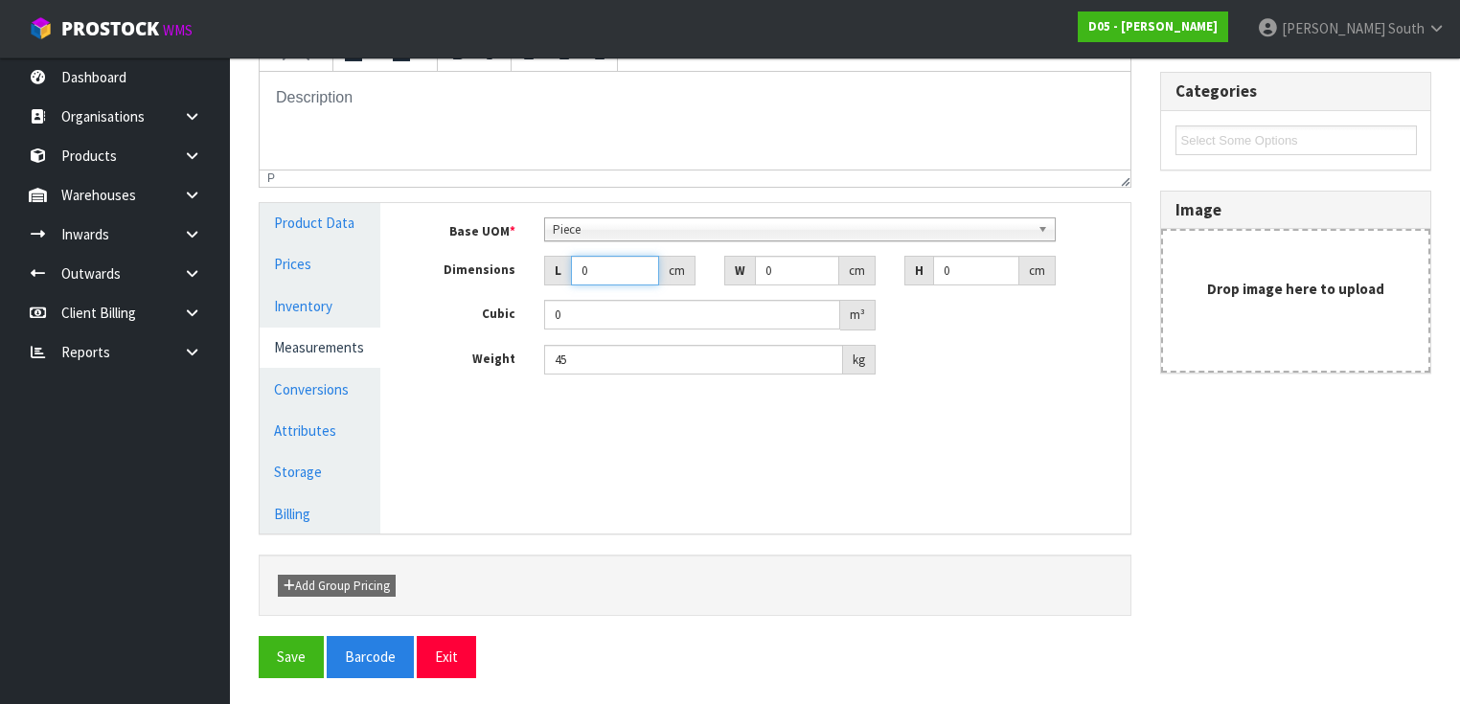
drag, startPoint x: 610, startPoint y: 281, endPoint x: 580, endPoint y: 275, distance: 31.2
click at [580, 275] on input "0" at bounding box center [615, 271] width 88 height 30
type input "2"
type input "0.000001"
type input "229"
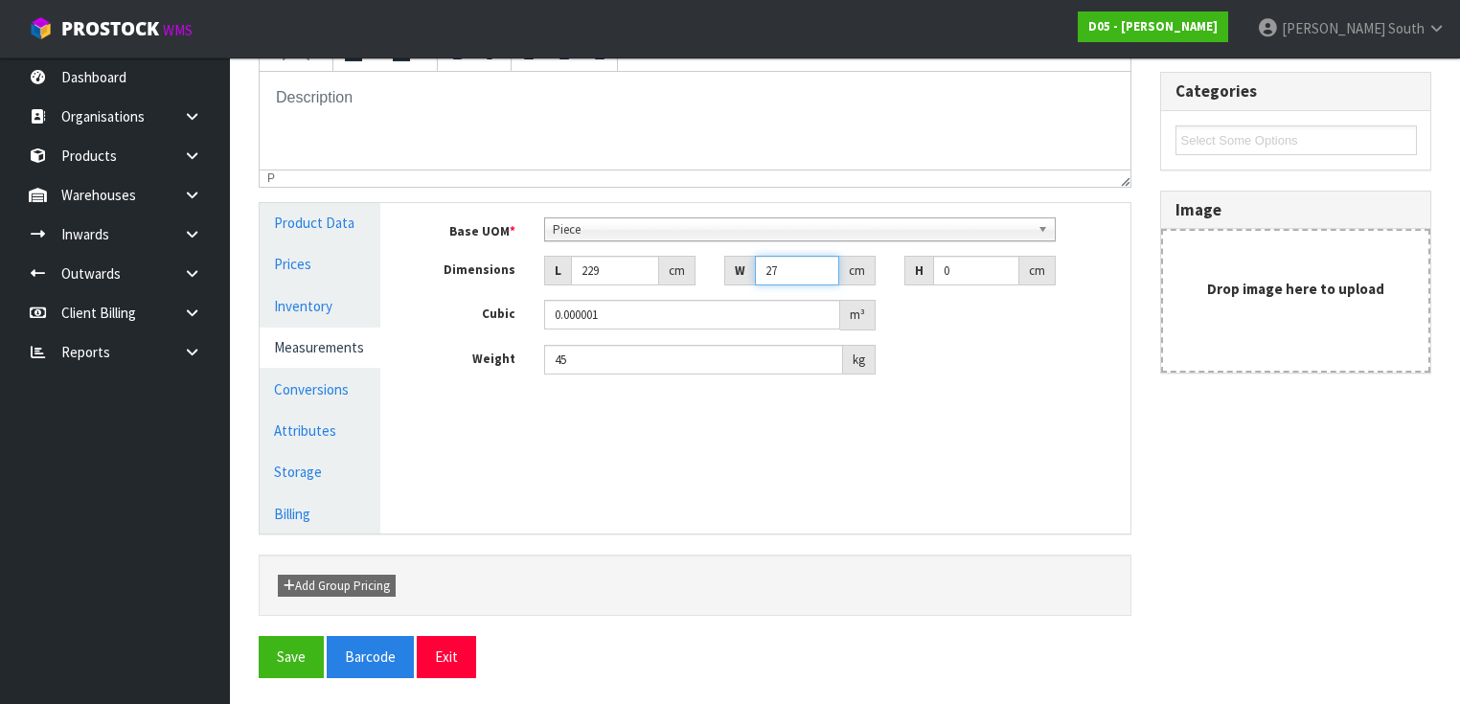
type input "27"
type input "2"
type input "0.012366"
type input "27"
type input "0.166941"
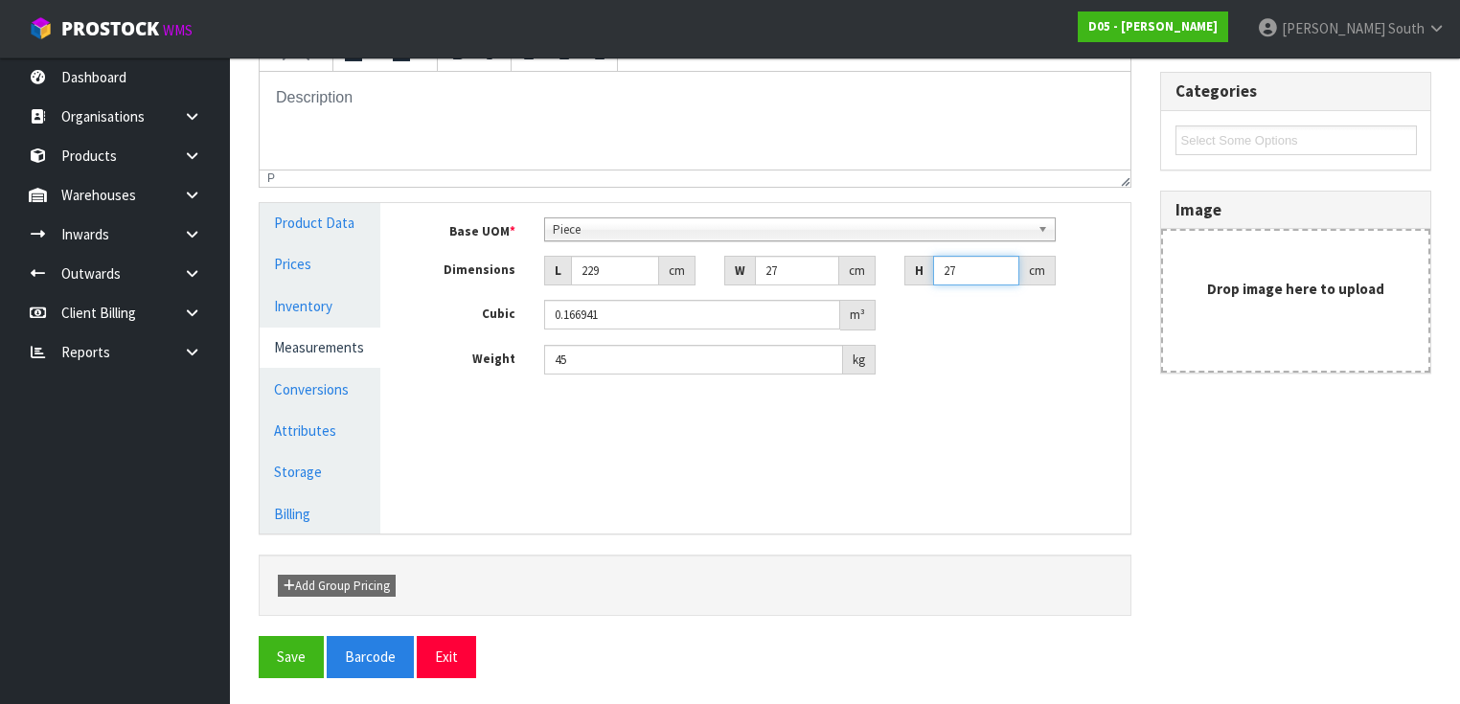
type input "27"
click at [283, 647] on button "Save" at bounding box center [291, 656] width 65 height 41
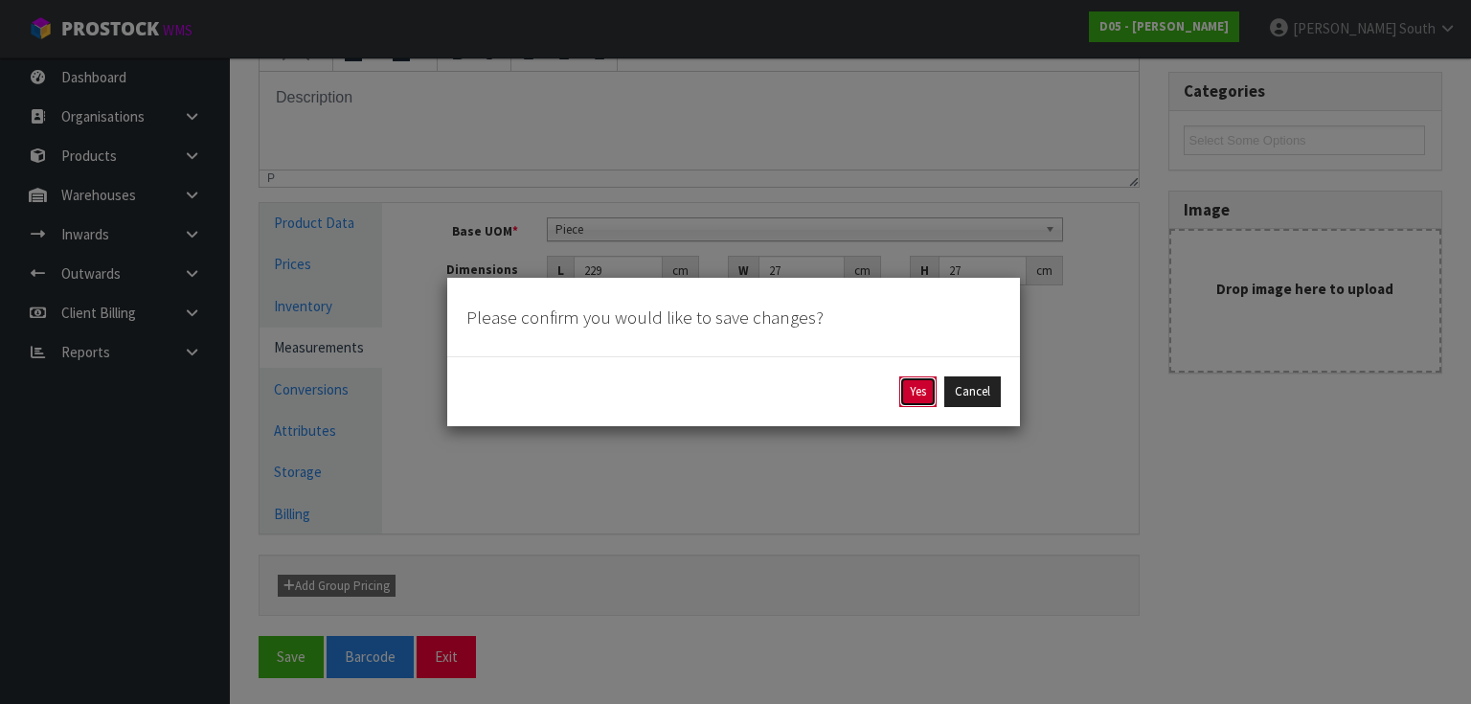
click at [919, 398] on button "Yes" at bounding box center [917, 391] width 37 height 31
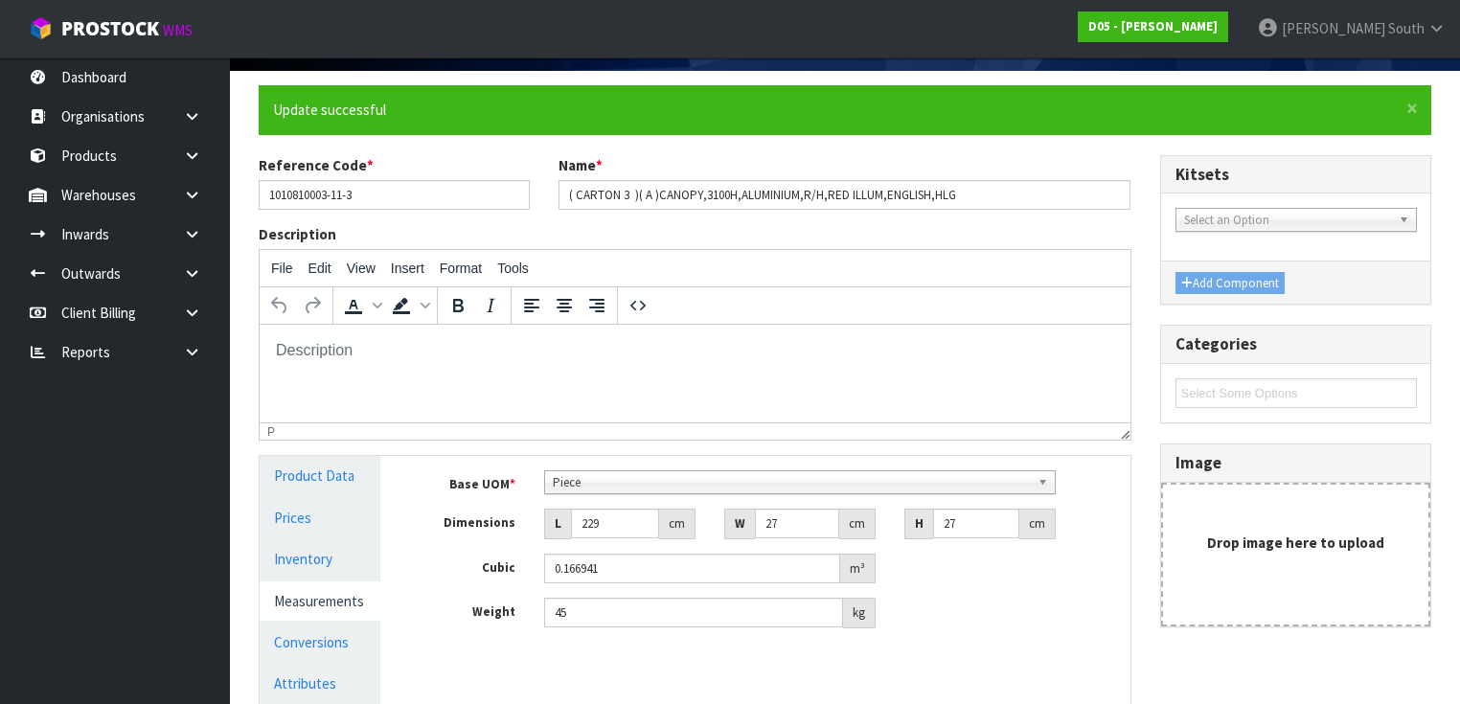
scroll to position [379, 0]
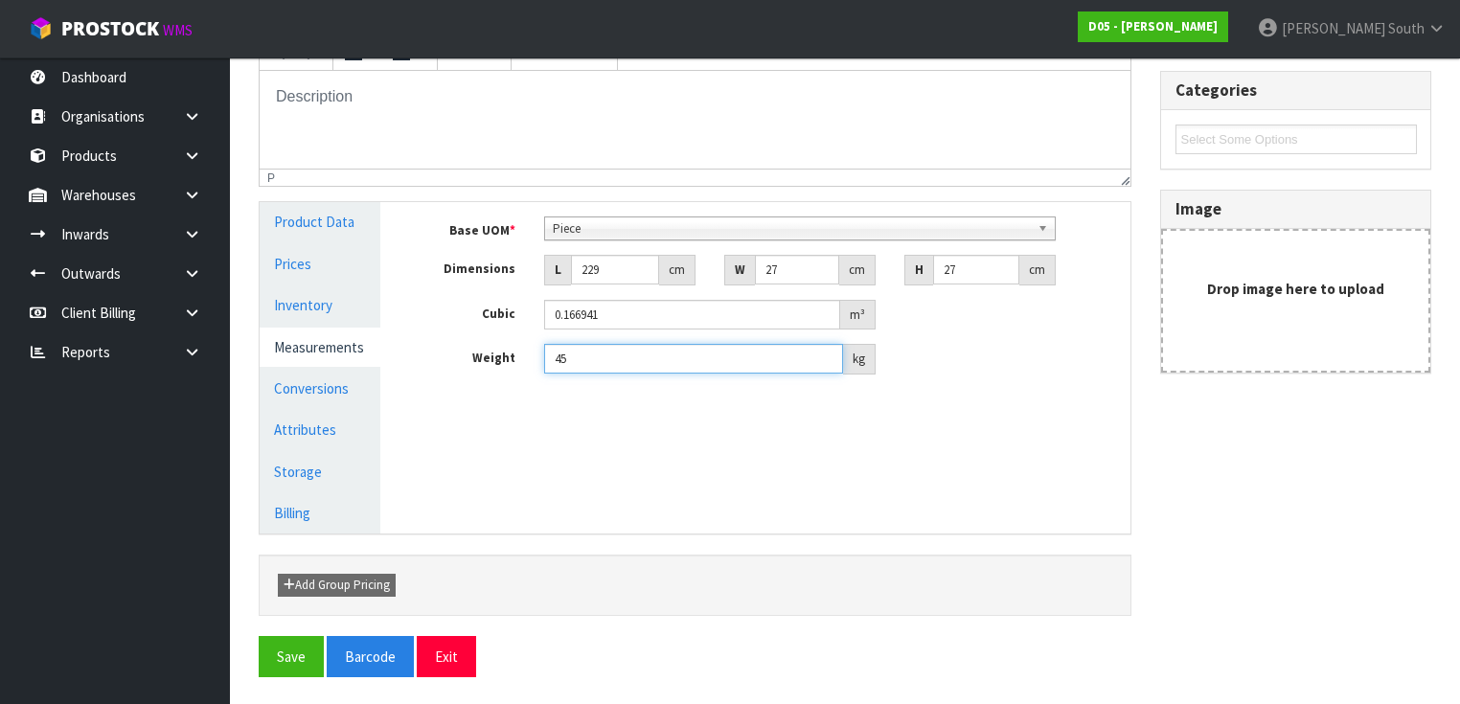
click at [724, 361] on input "45" at bounding box center [693, 359] width 299 height 30
type input "43"
click at [275, 662] on button "Save" at bounding box center [291, 656] width 65 height 41
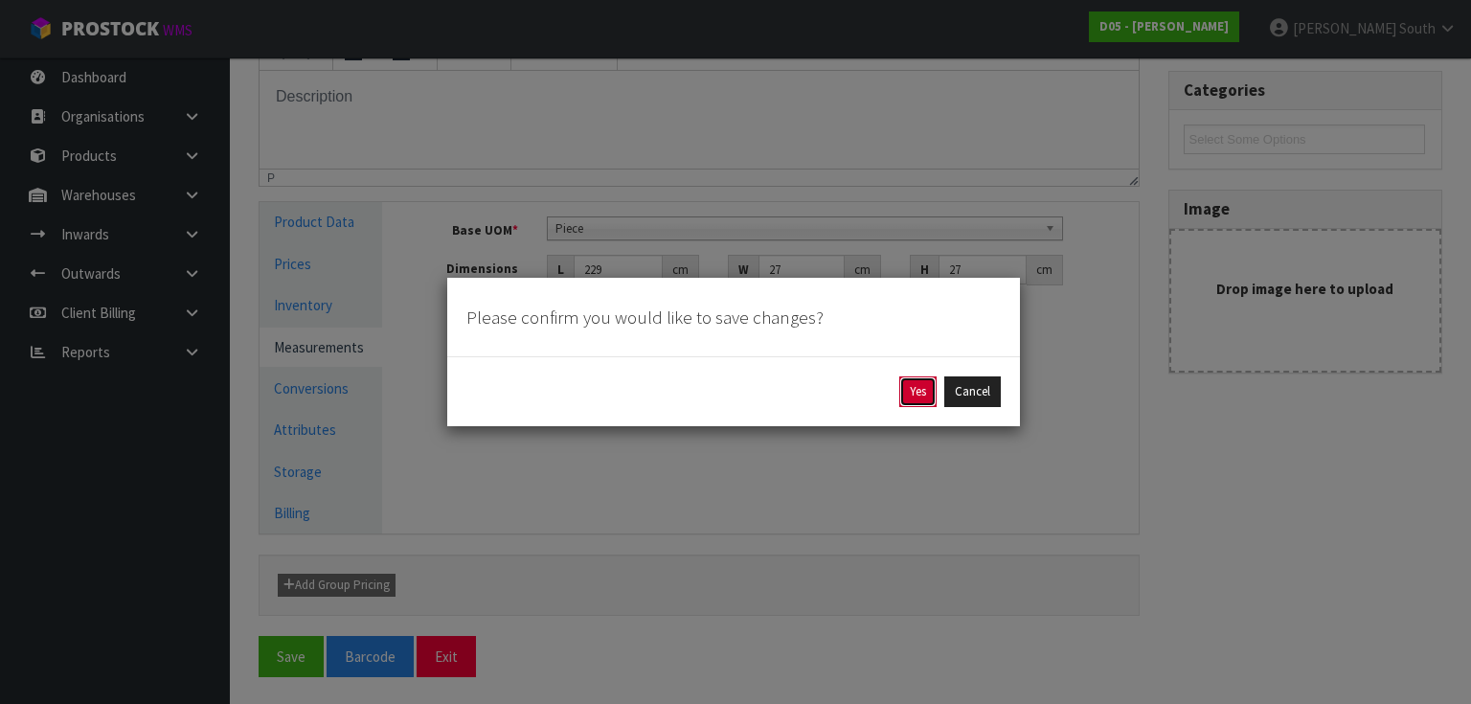
click at [923, 387] on button "Yes" at bounding box center [917, 391] width 37 height 31
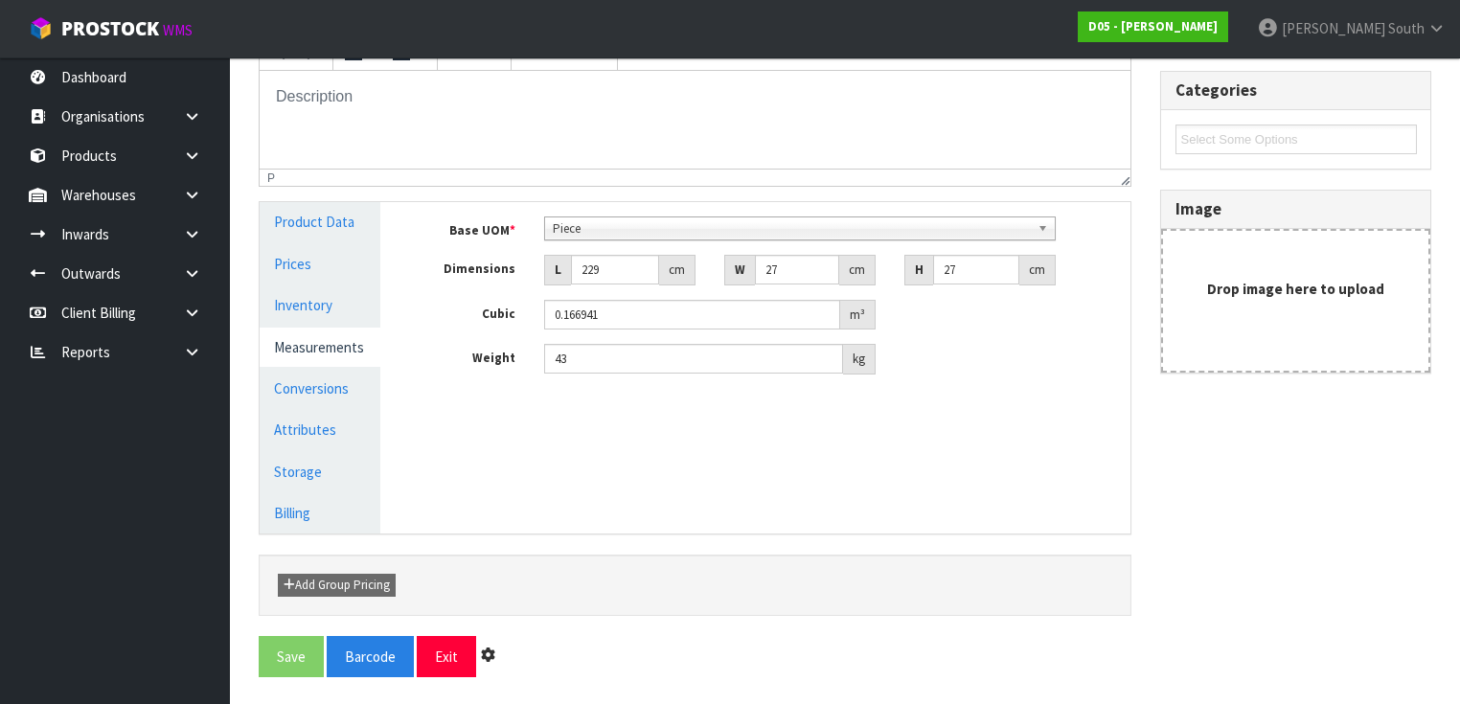
scroll to position [0, 0]
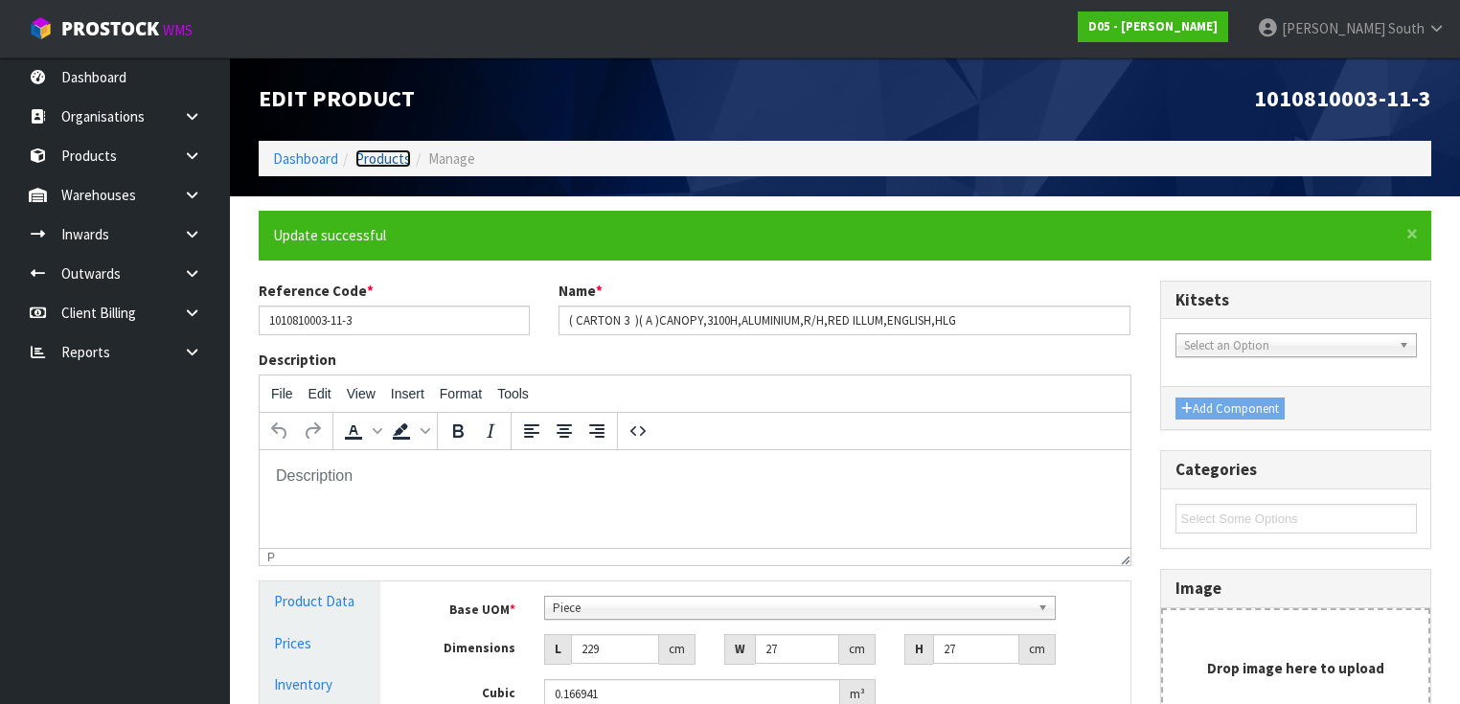
click at [393, 160] on link "Products" at bounding box center [383, 158] width 56 height 18
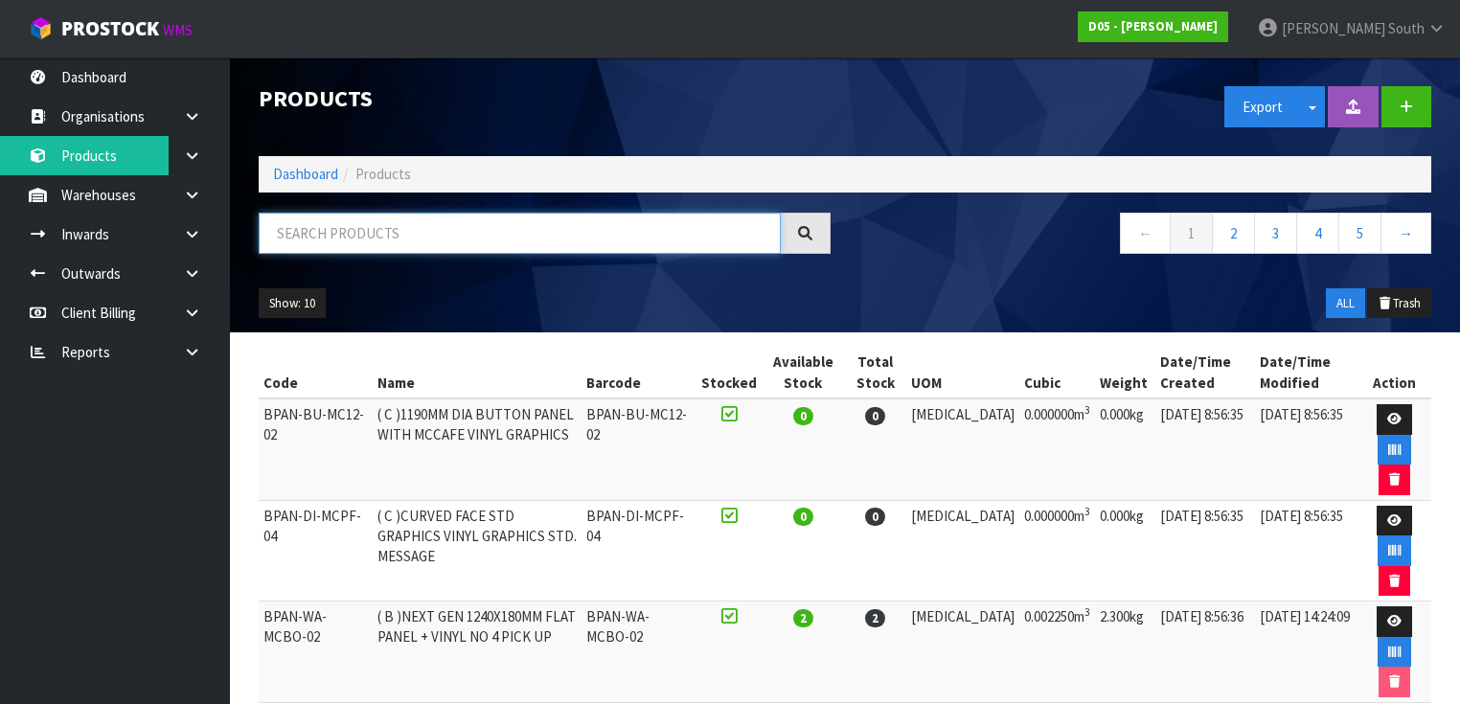
click at [420, 223] on input "text" at bounding box center [520, 233] width 522 height 41
paste input "1010810003-11"
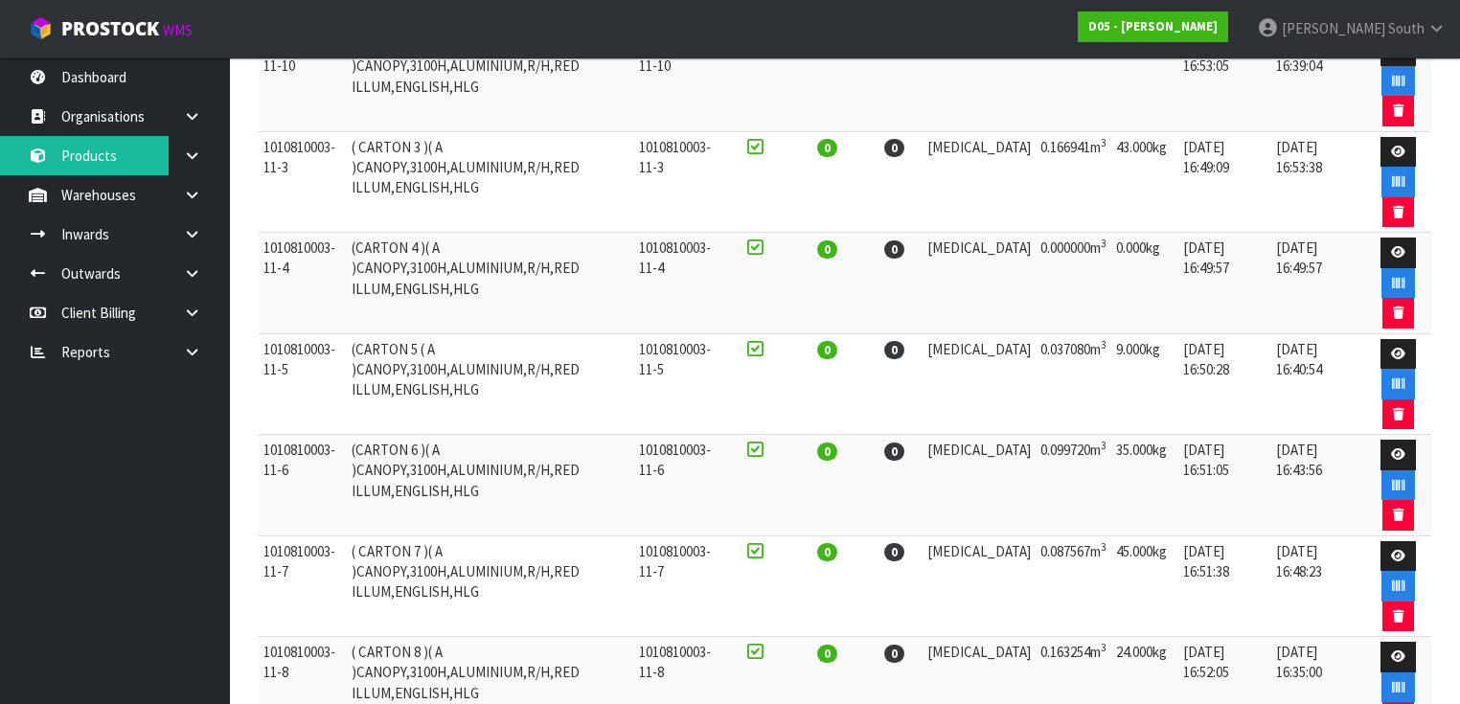
scroll to position [547, 0]
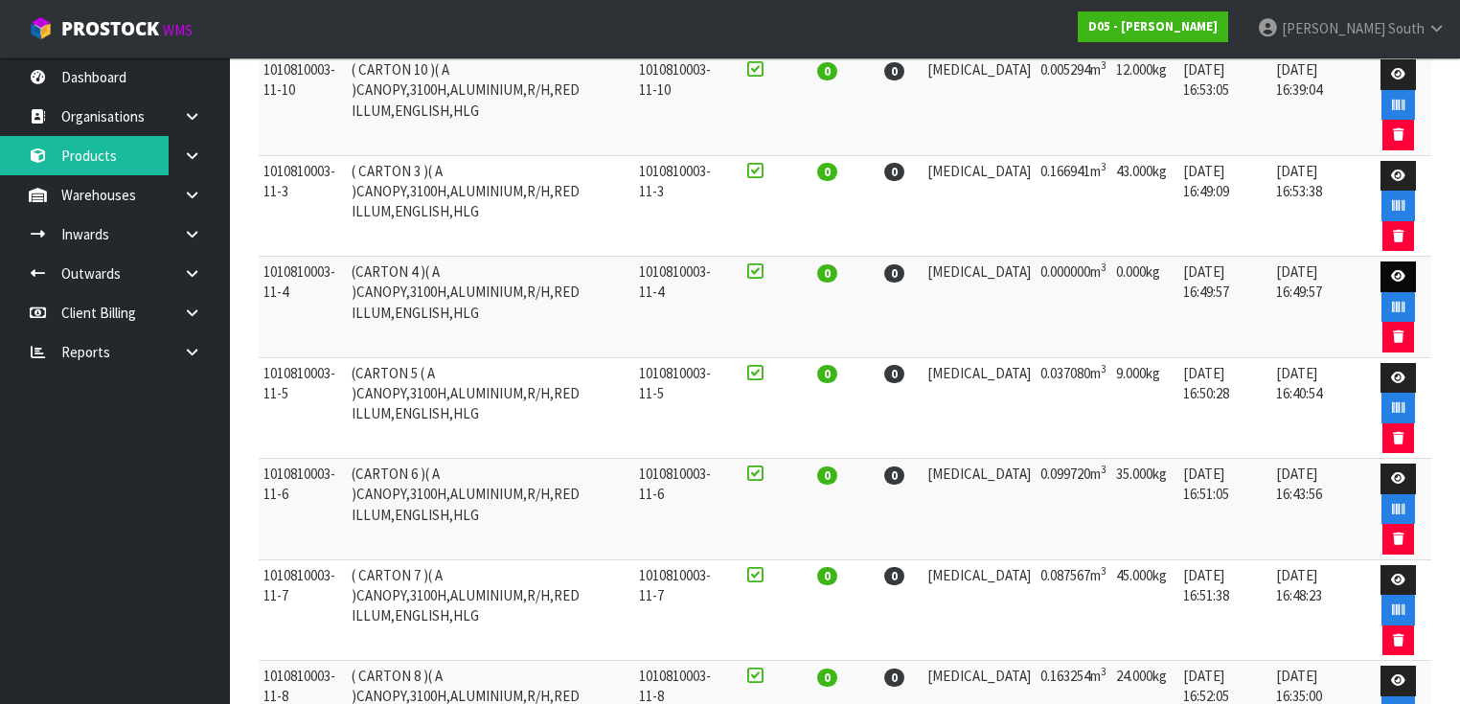
type input "1010810003-11"
click at [1383, 268] on link at bounding box center [1397, 277] width 35 height 31
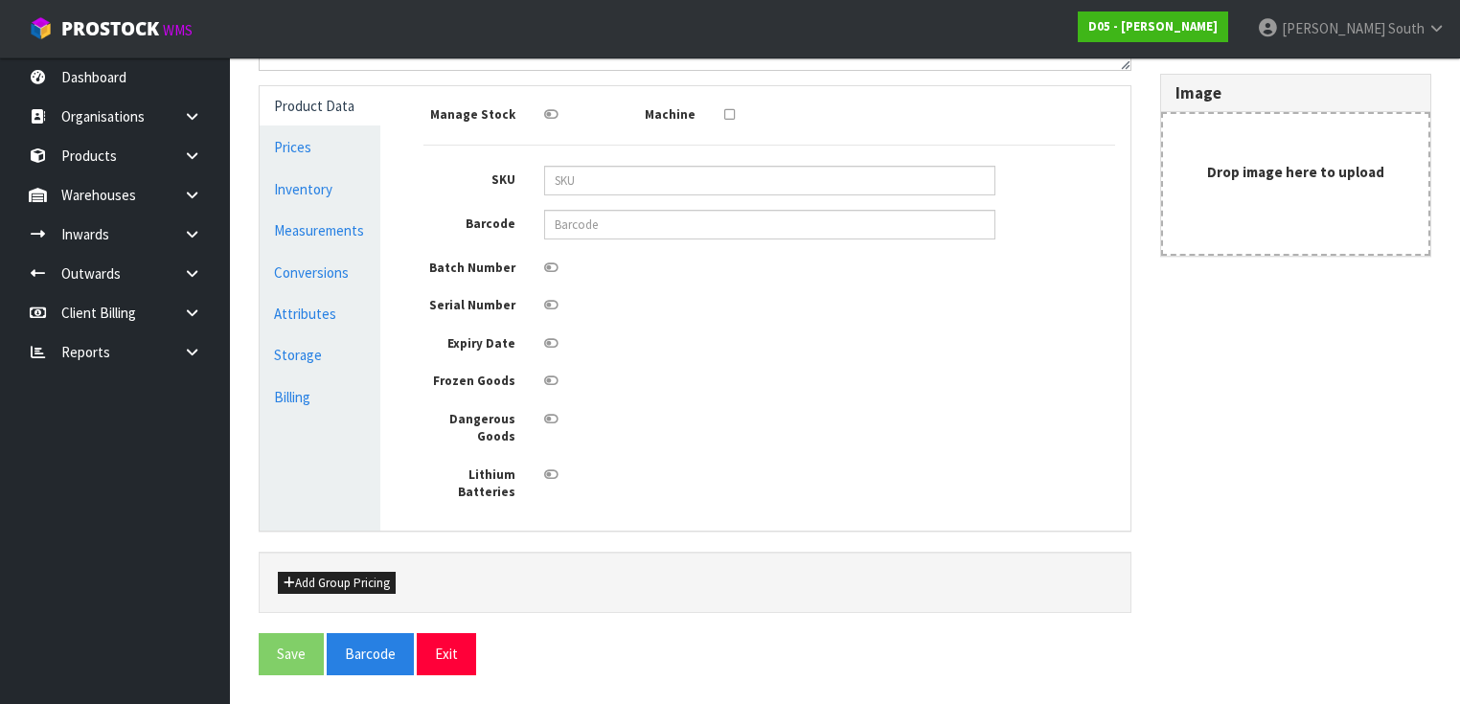
scroll to position [429, 0]
type input "1010810003-11-4"
type input "(CARTON 4 )( A )CANOPY,3100H,ALUMINIUM,R/H,RED ILLUM,ENGLISH,HLG"
type input "0"
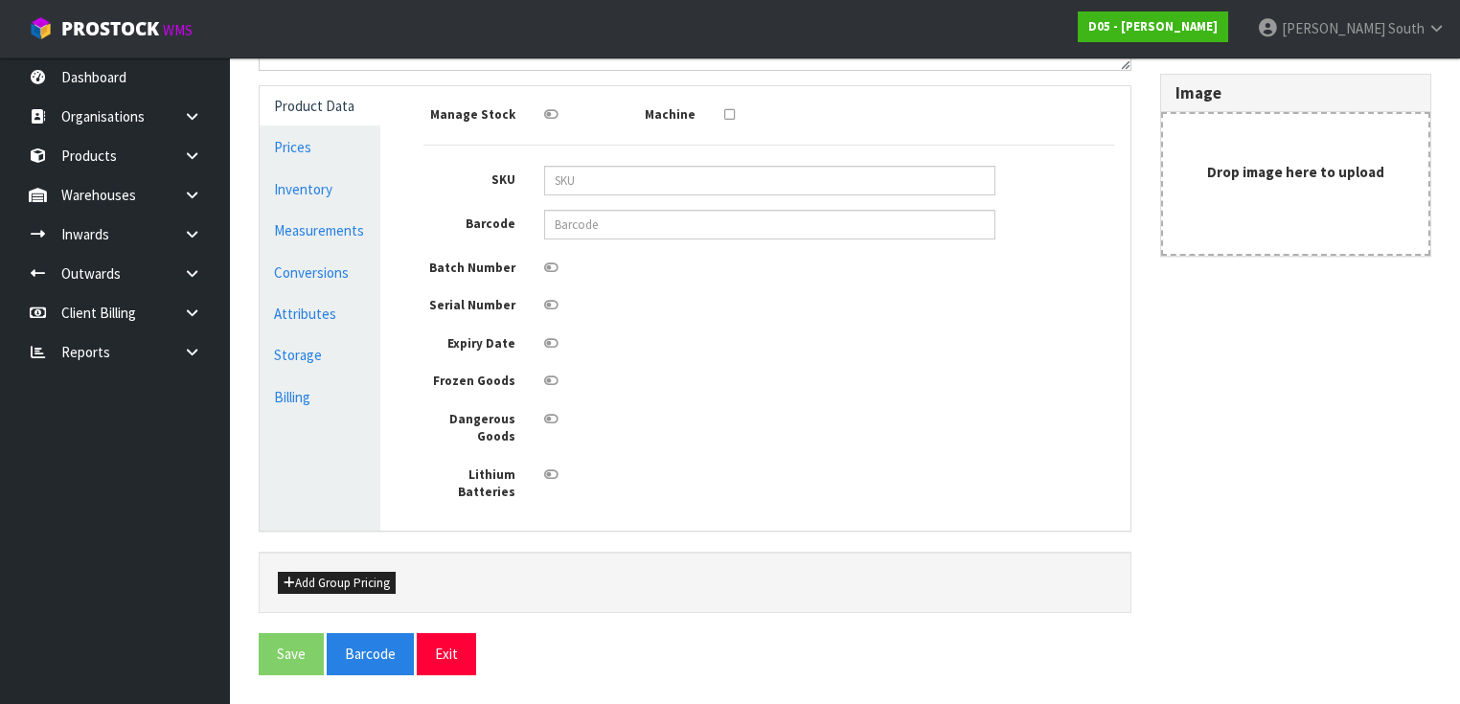
type input "0"
click at [321, 235] on link "Measurements" at bounding box center [320, 230] width 121 height 39
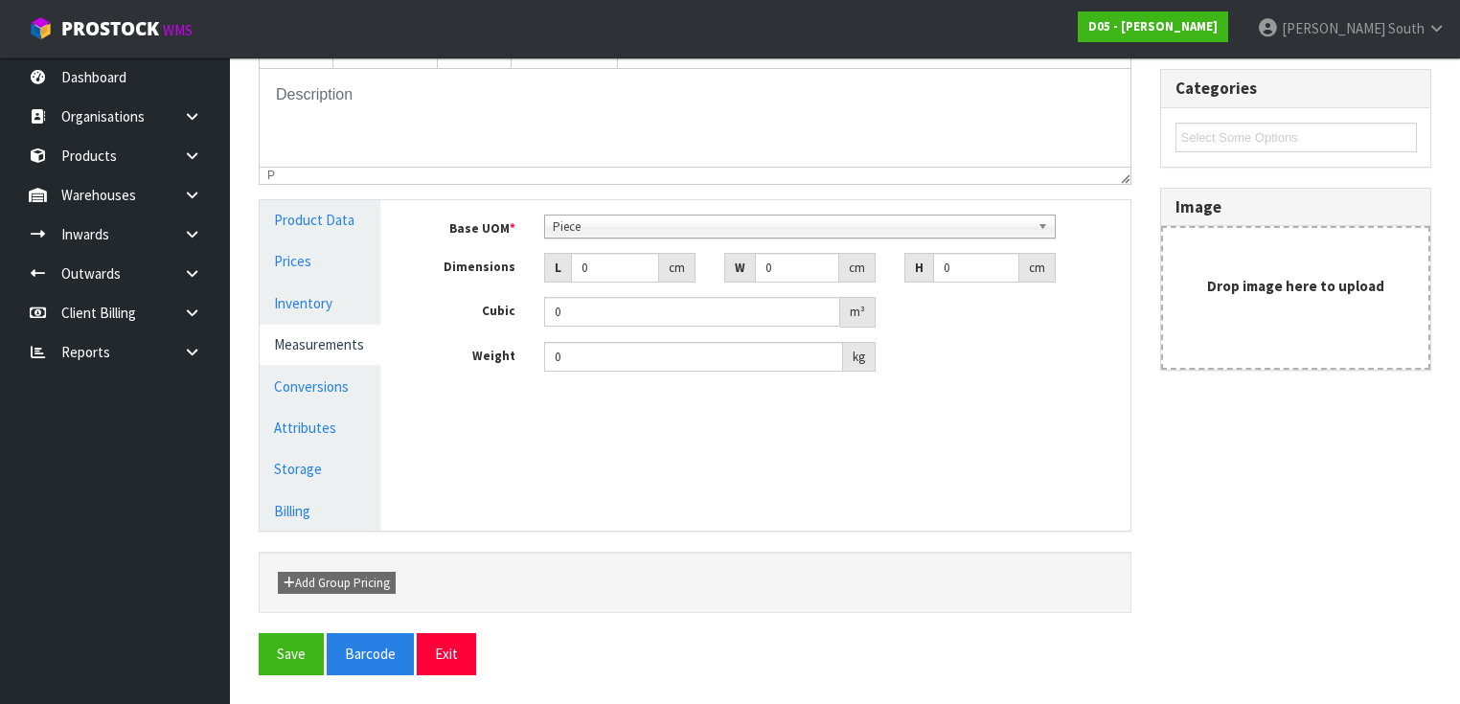
scroll to position [309, 0]
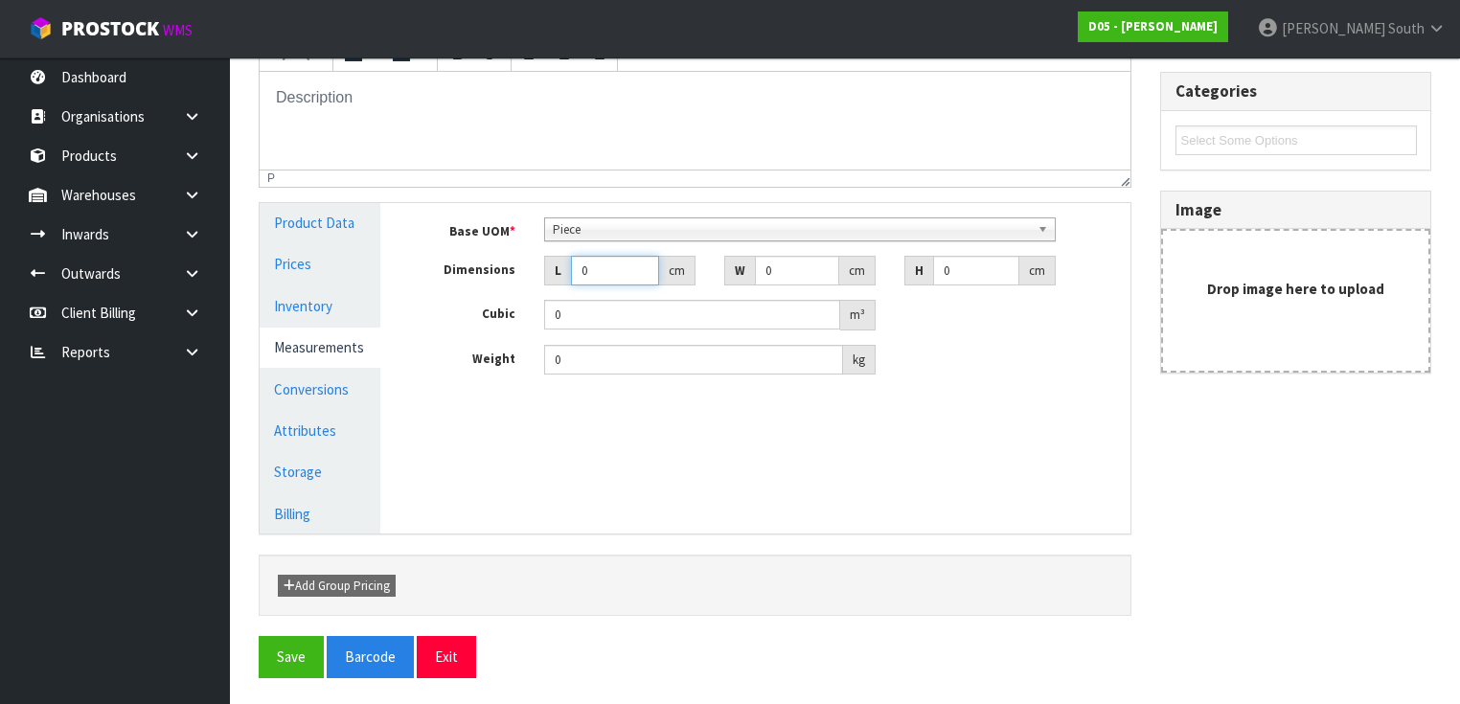
drag, startPoint x: 601, startPoint y: 271, endPoint x: 563, endPoint y: 272, distance: 37.4
click at [563, 272] on div "L 0 cm" at bounding box center [619, 271] width 151 height 31
type input "2"
type input "0.000001"
type input "229"
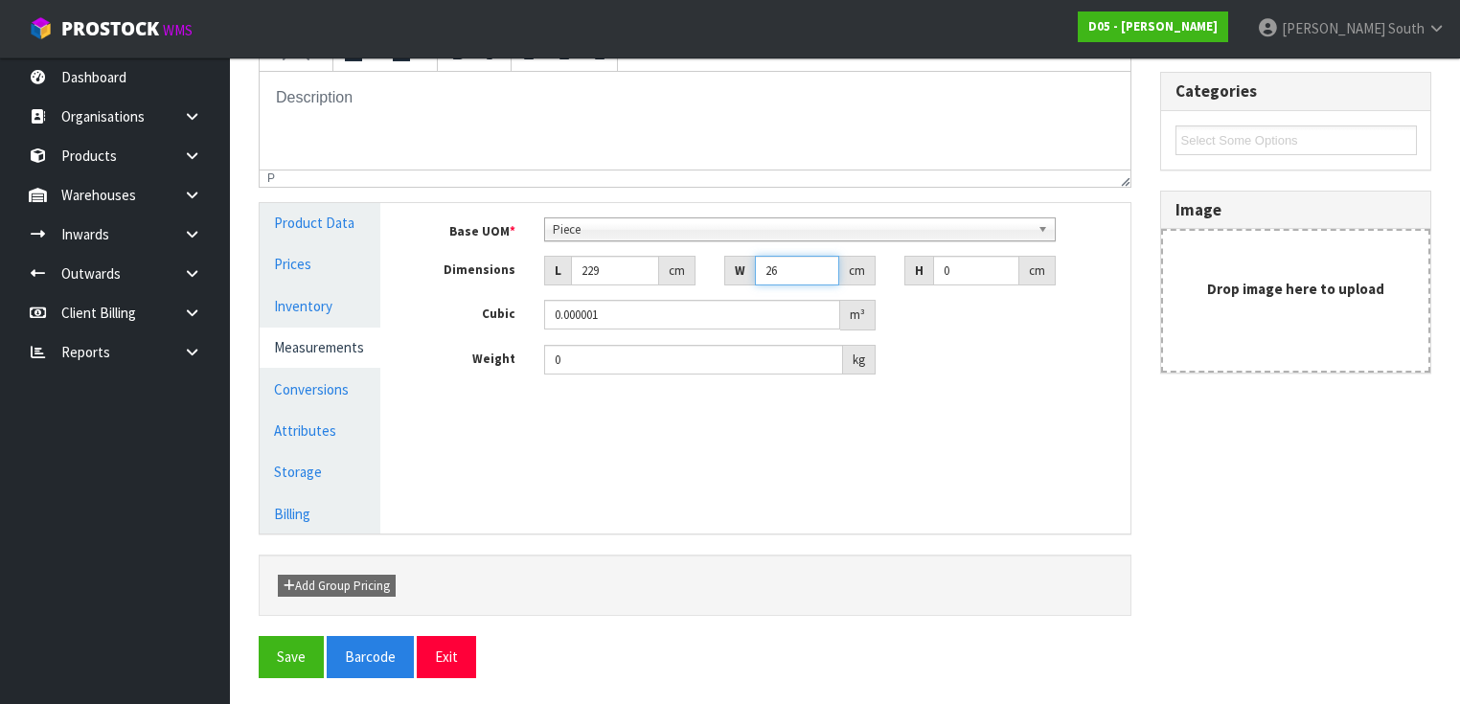
type input "26"
type input "2"
type input "0.011908"
type input "26"
type input "0.154804"
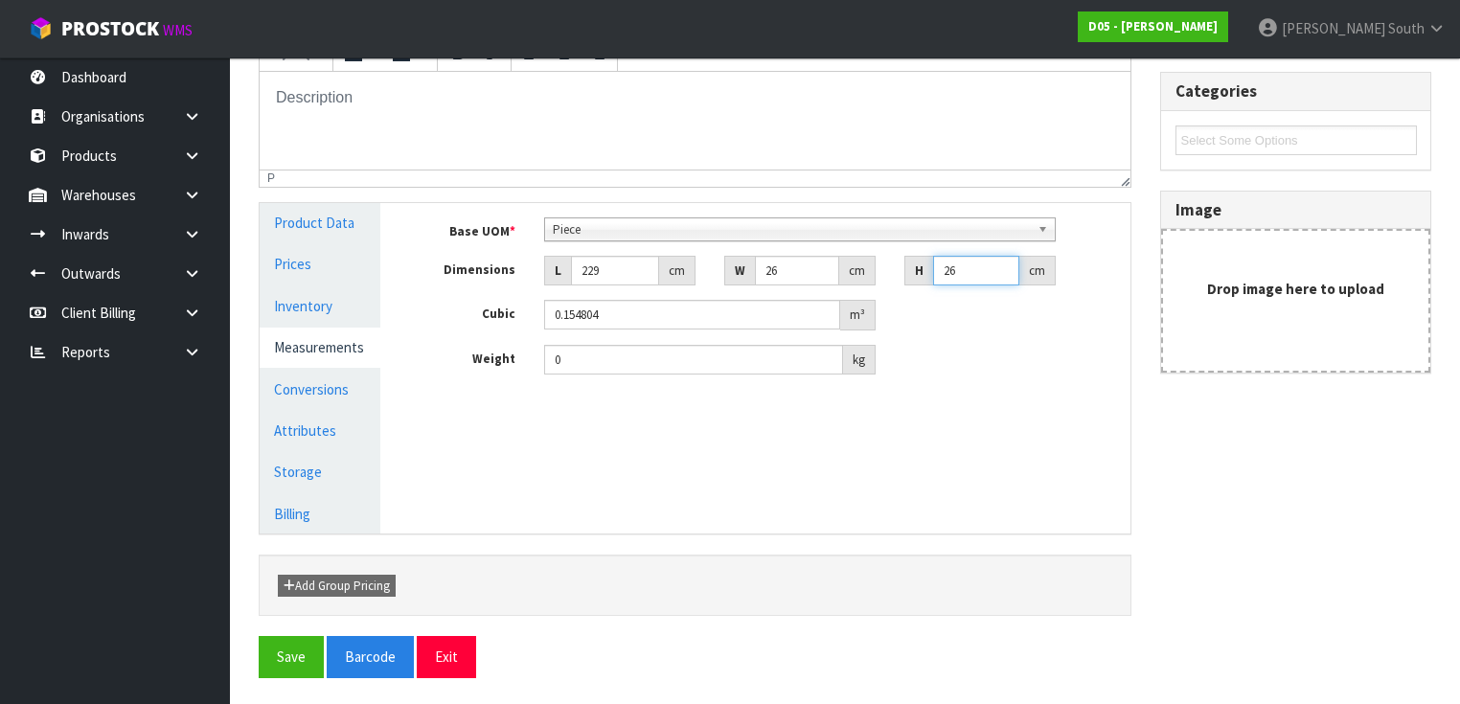
type input "26"
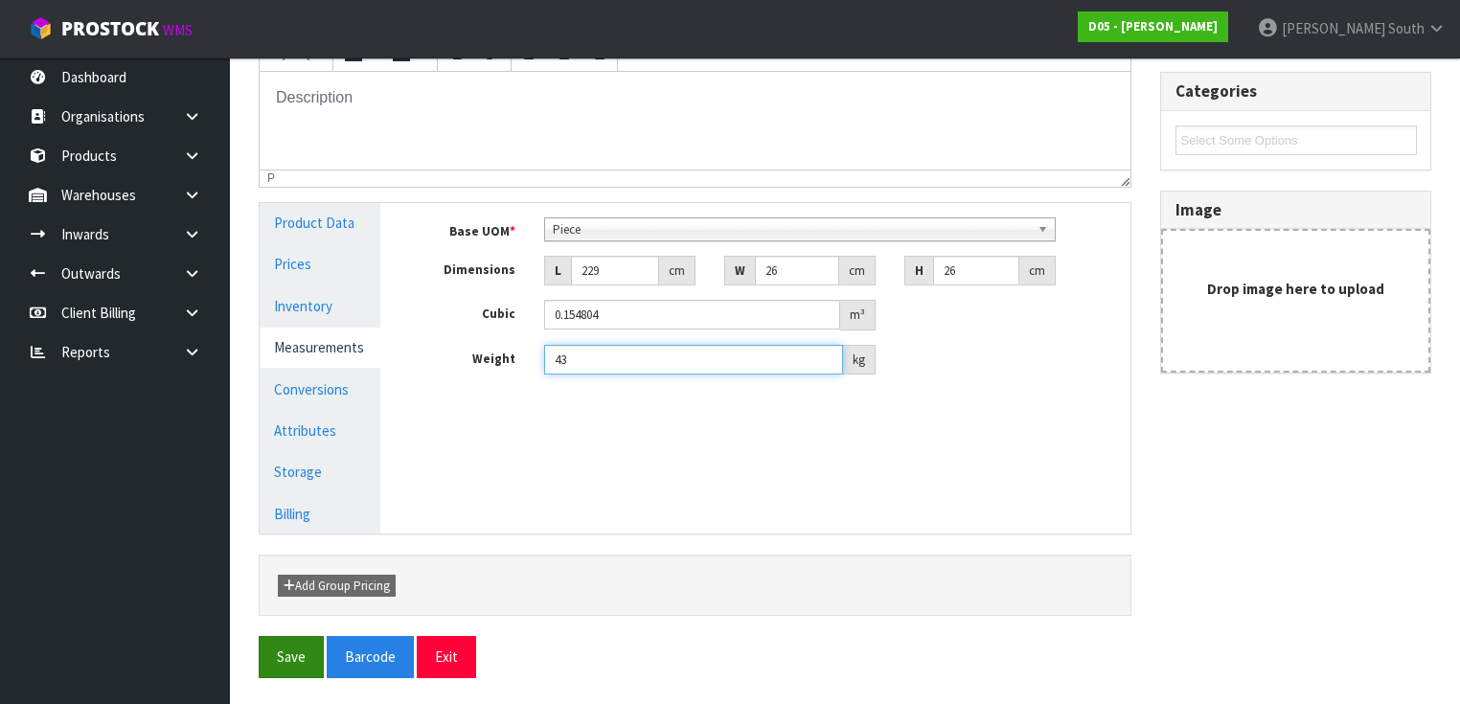
type input "43"
click at [309, 640] on button "Save" at bounding box center [291, 656] width 65 height 41
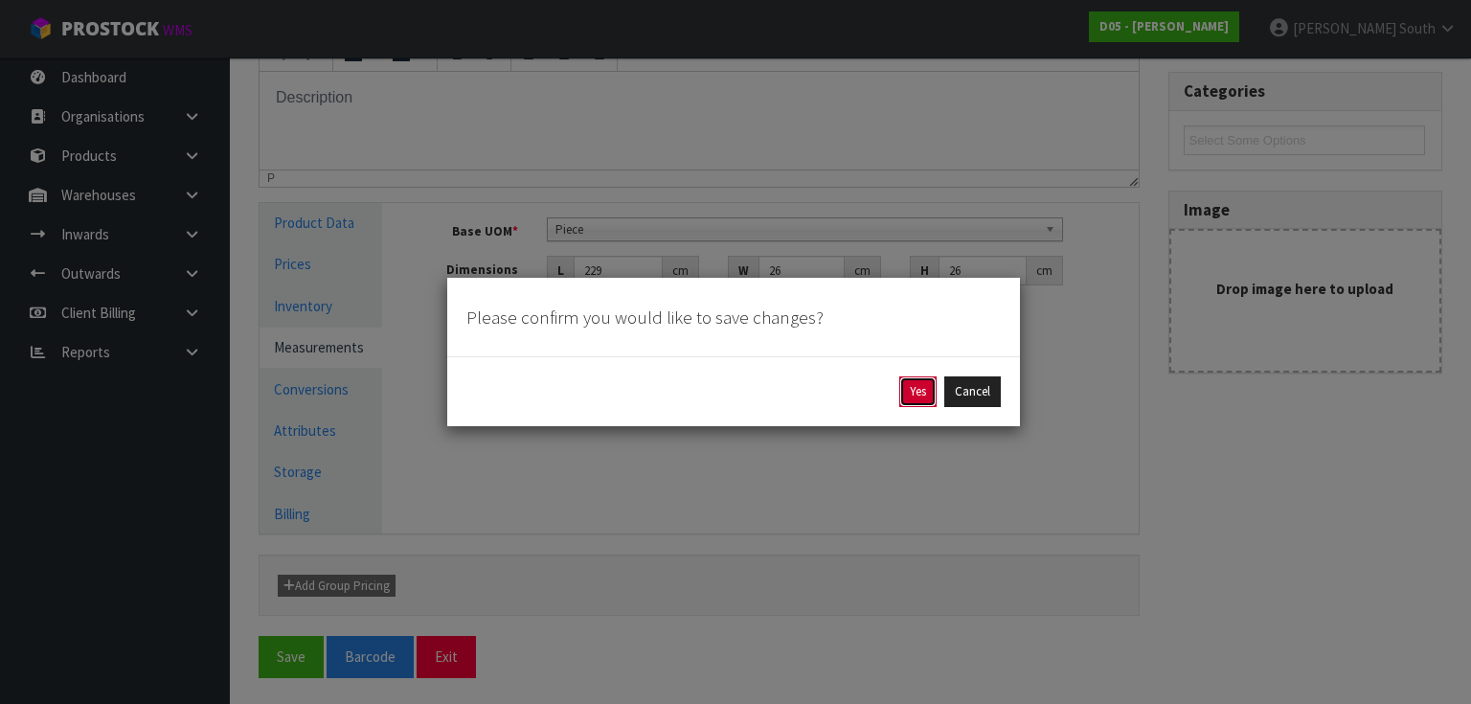
click at [923, 402] on button "Yes" at bounding box center [917, 391] width 37 height 31
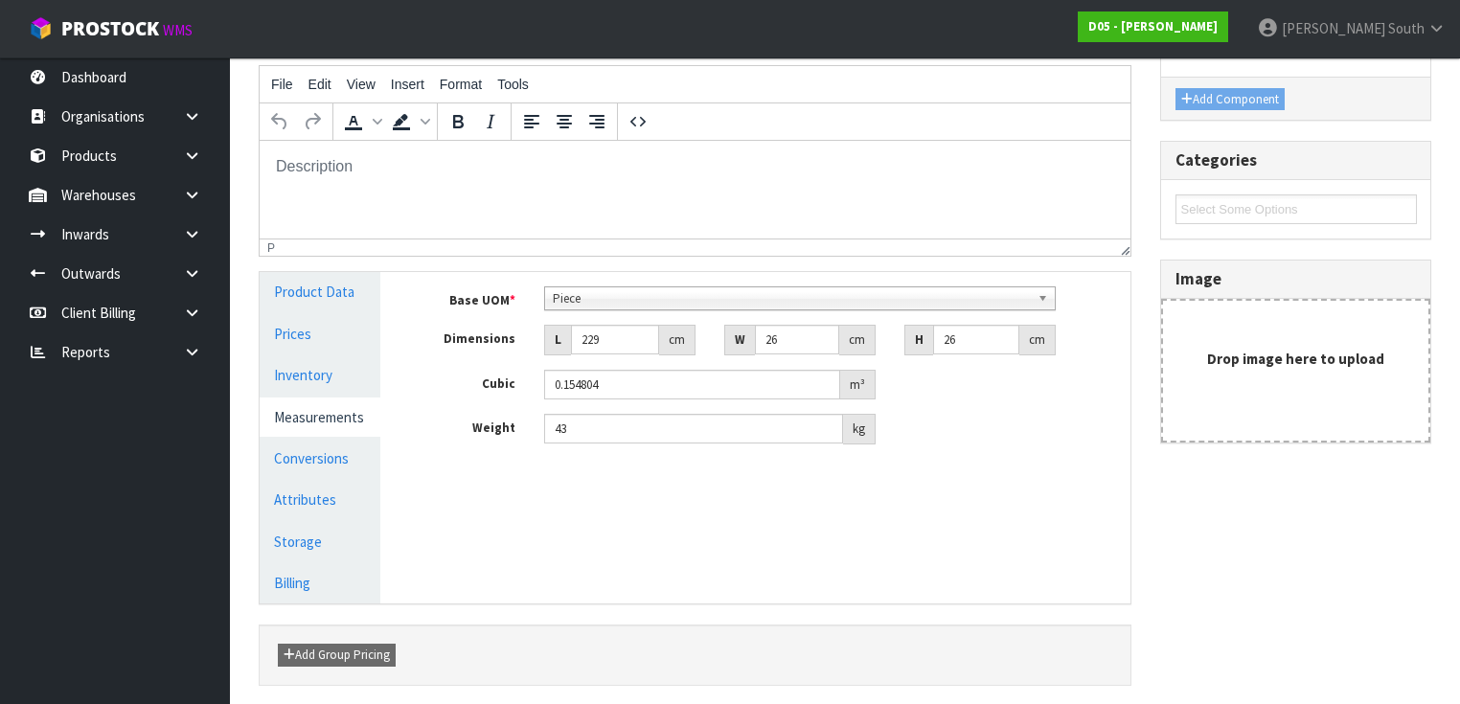
scroll to position [0, 0]
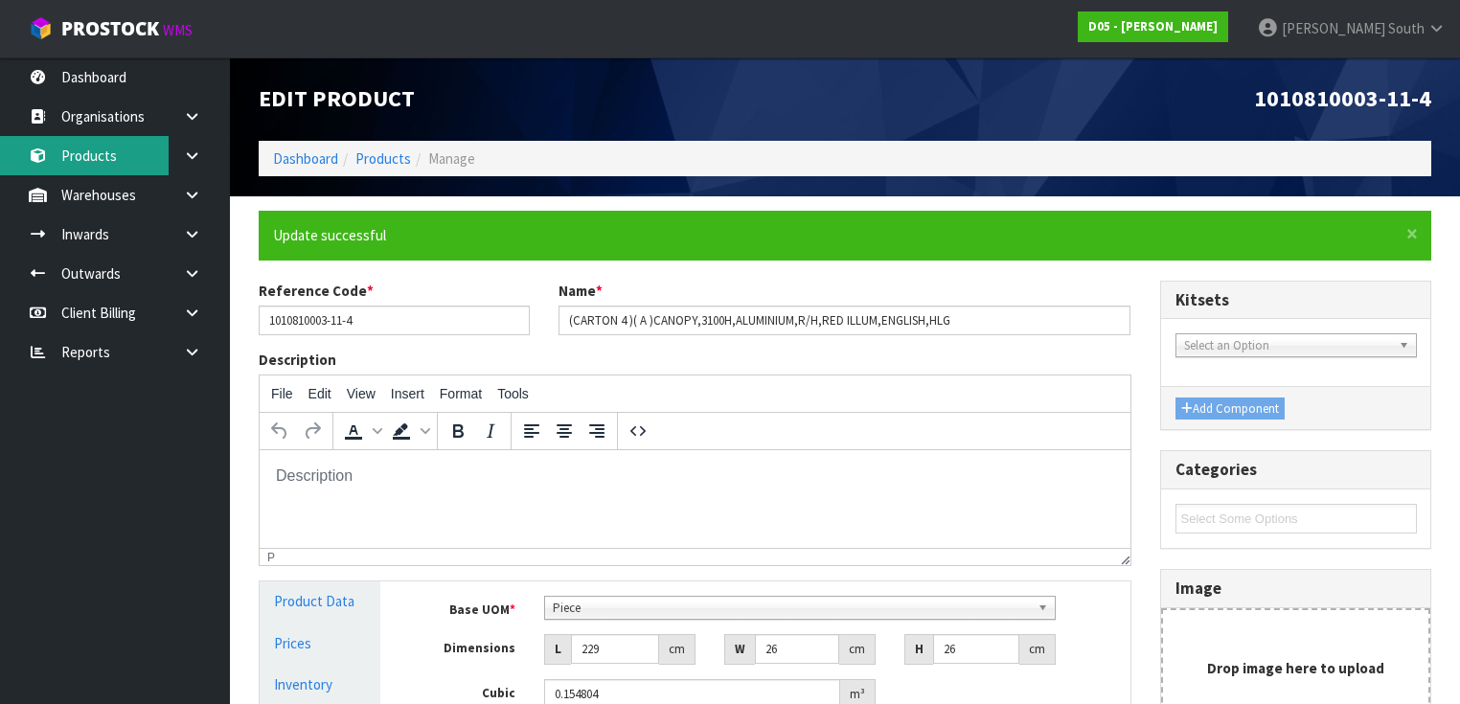
click at [126, 163] on link "Products" at bounding box center [115, 155] width 230 height 39
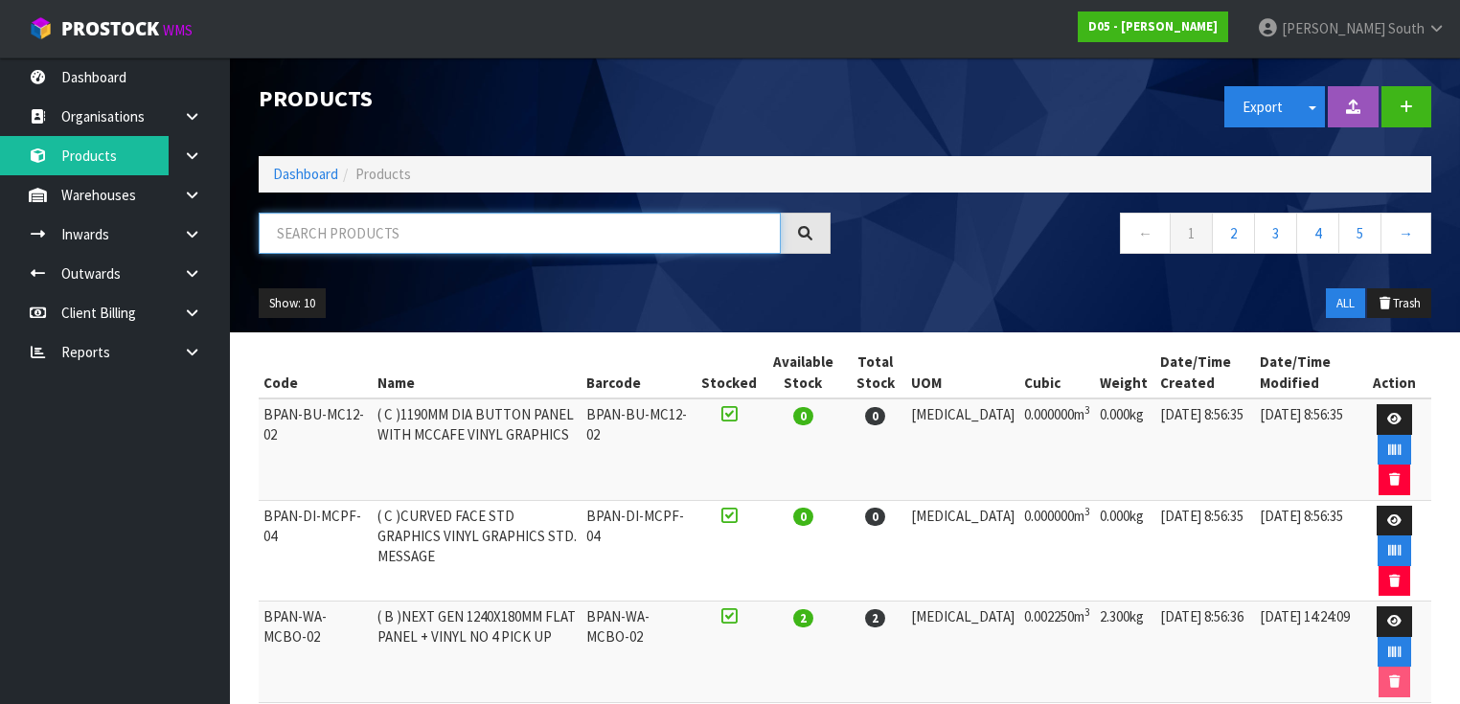
click at [467, 244] on input "text" at bounding box center [520, 233] width 522 height 41
paste input "1010810003-11"
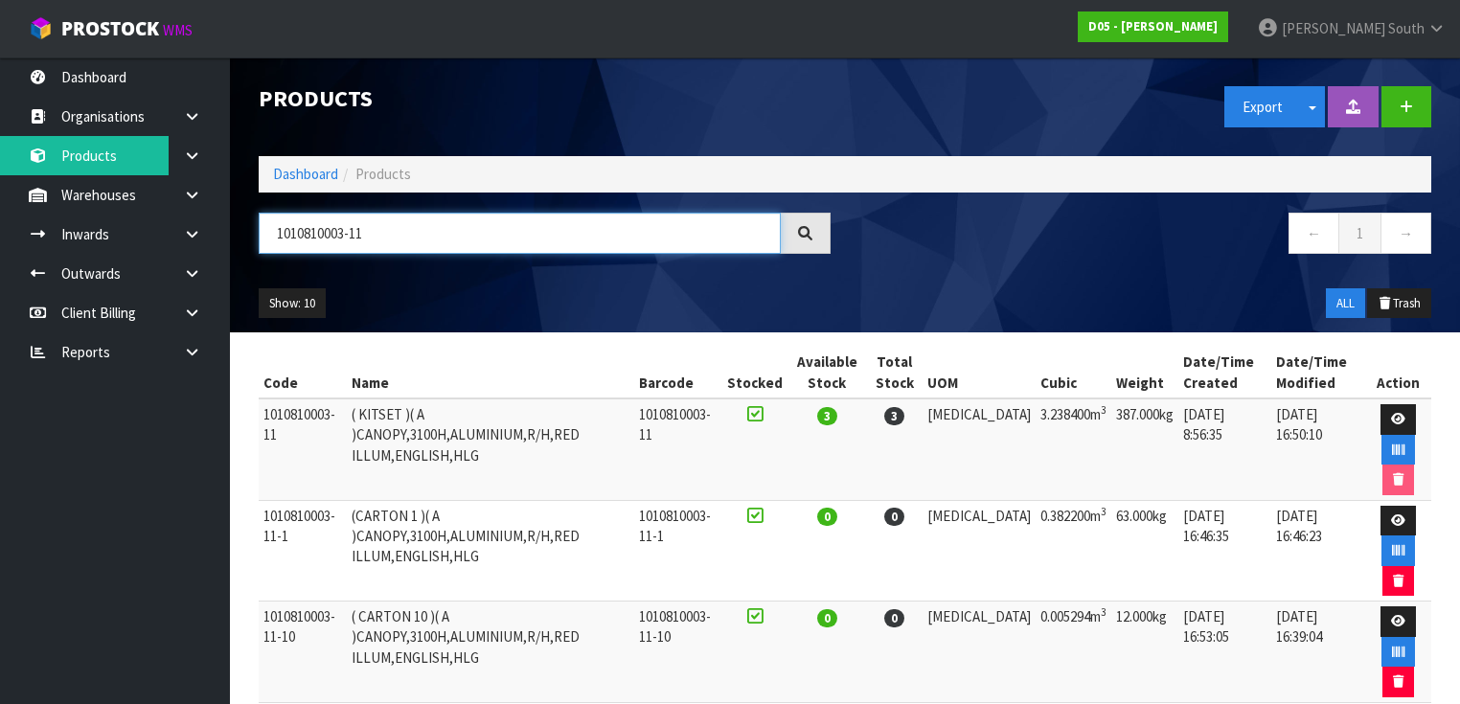
type input "1010810003-11"
click at [1406, 250] on link "→" at bounding box center [1405, 233] width 51 height 41
click at [398, 241] on input "1010810003-11" at bounding box center [520, 233] width 522 height 41
click at [399, 246] on input "1010810003-11" at bounding box center [520, 233] width 522 height 41
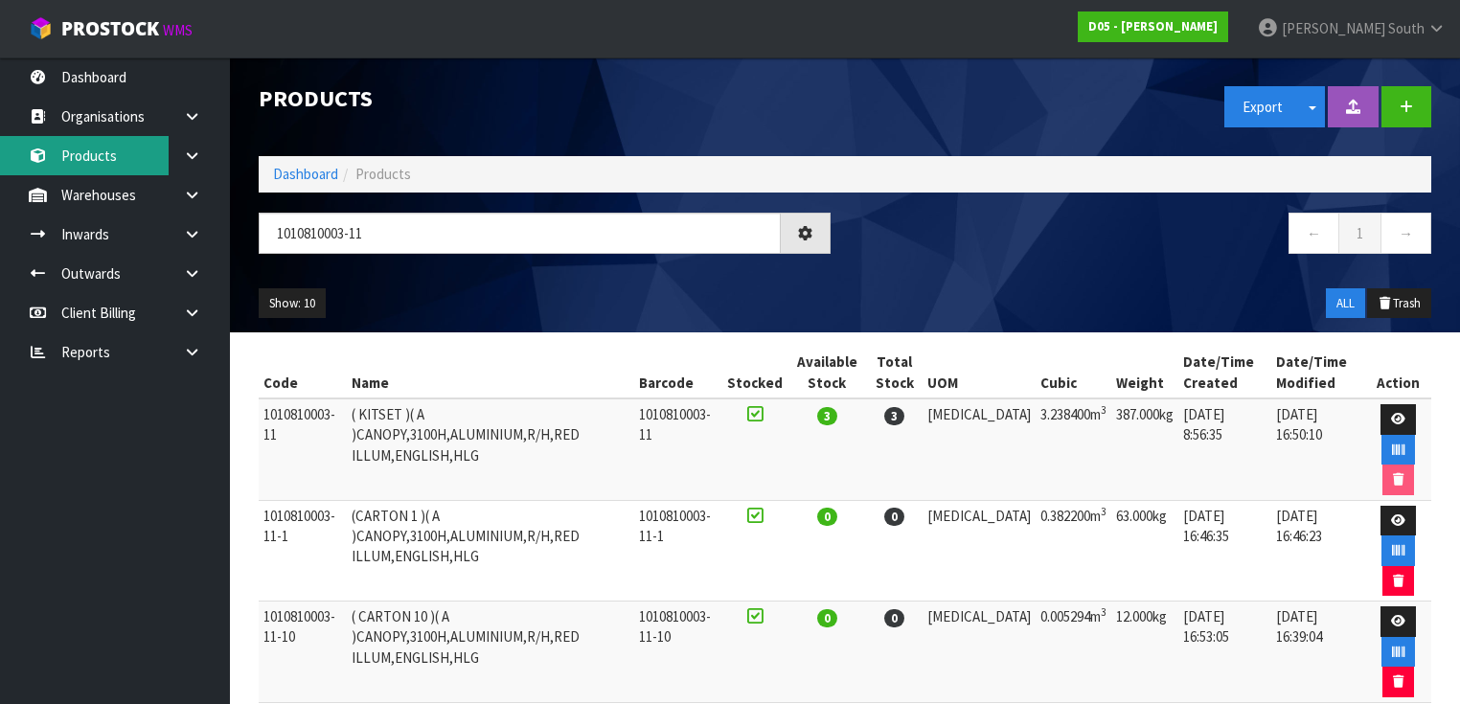
click at [102, 150] on link "Products" at bounding box center [115, 155] width 230 height 39
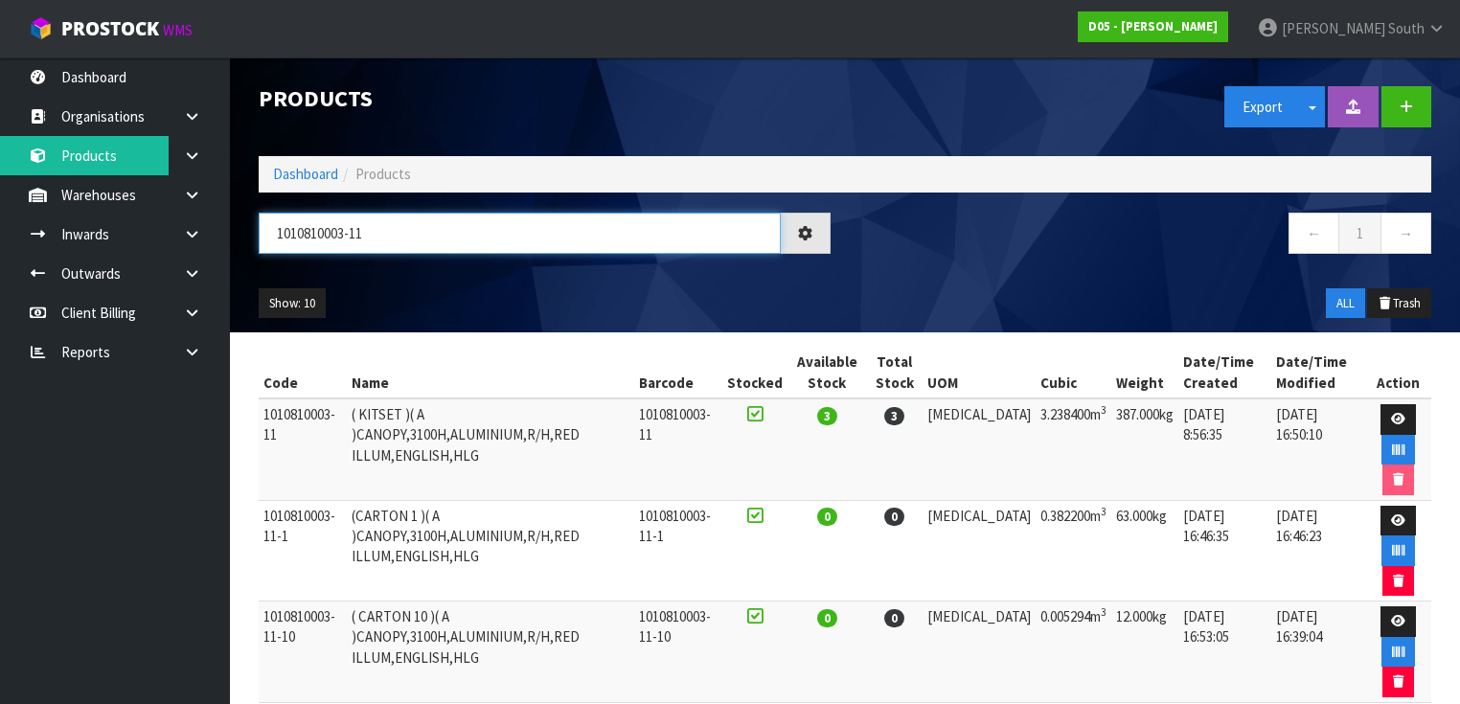
click at [390, 240] on input "1010810003-11" at bounding box center [520, 233] width 522 height 41
click at [390, 239] on input "1010810003-11" at bounding box center [520, 233] width 522 height 41
click at [390, 240] on input "1010810003-11" at bounding box center [520, 233] width 522 height 41
click at [1395, 417] on icon at bounding box center [1398, 419] width 14 height 12
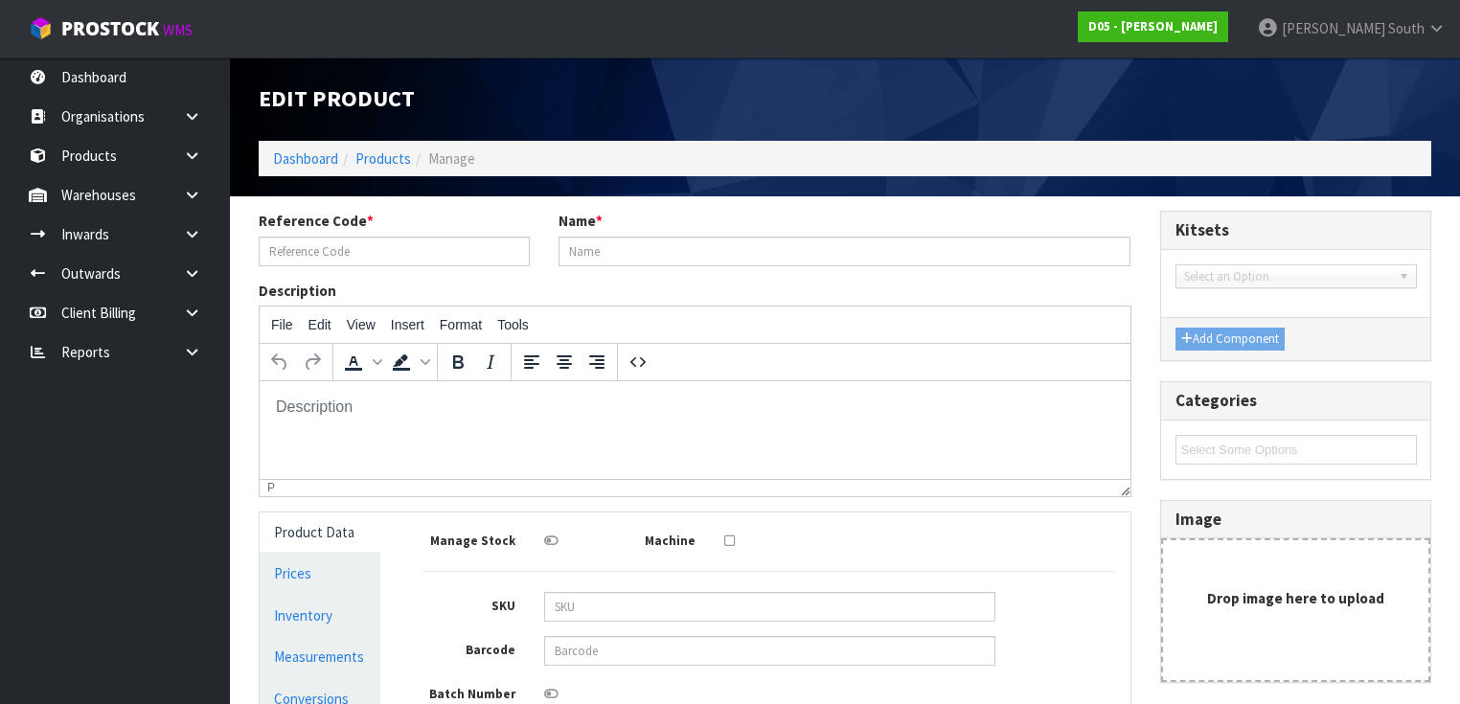
type input "1010810003-11"
type input "( KITSET )( A )CANOPY,3100H,ALUMINIUM,R/H,RED ILLUM,ENGLISH,HLG"
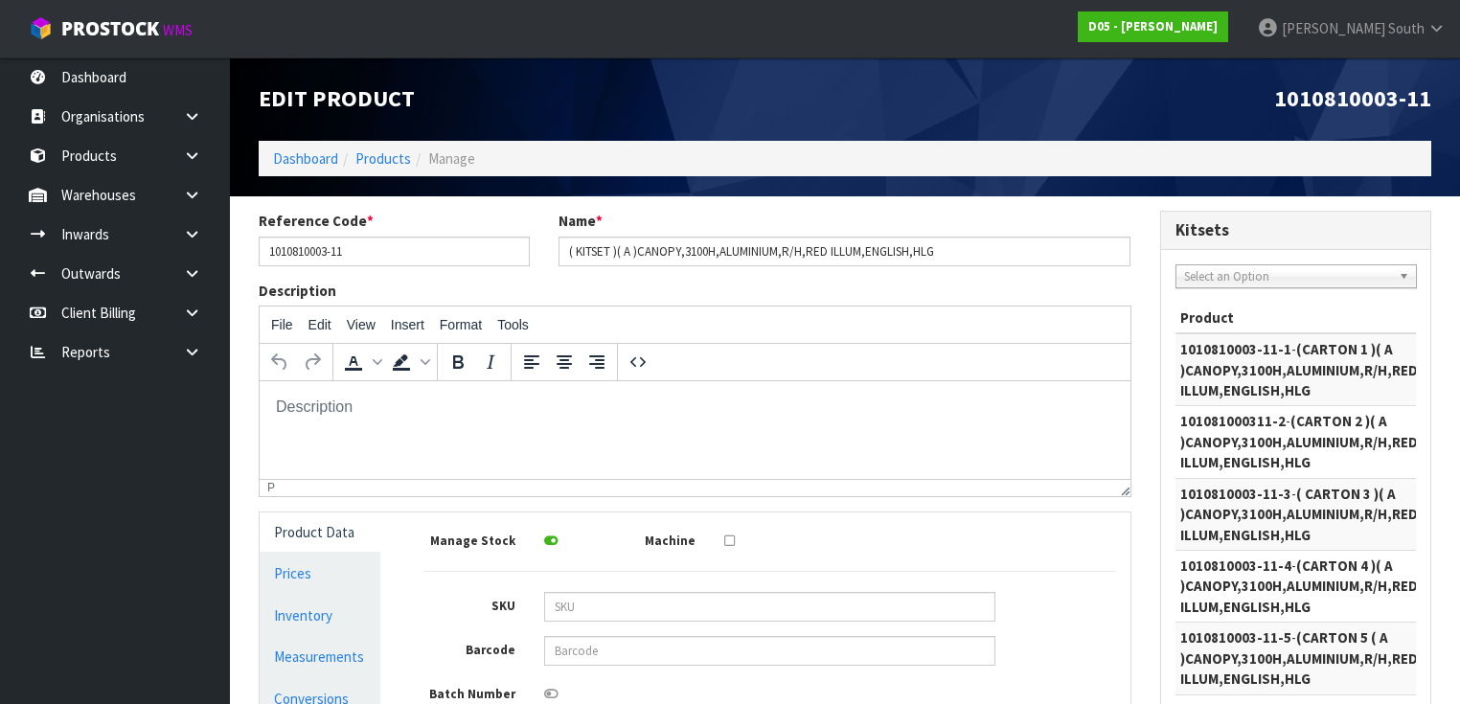
click at [1309, 279] on span "Select an Option" at bounding box center [1287, 276] width 207 height 23
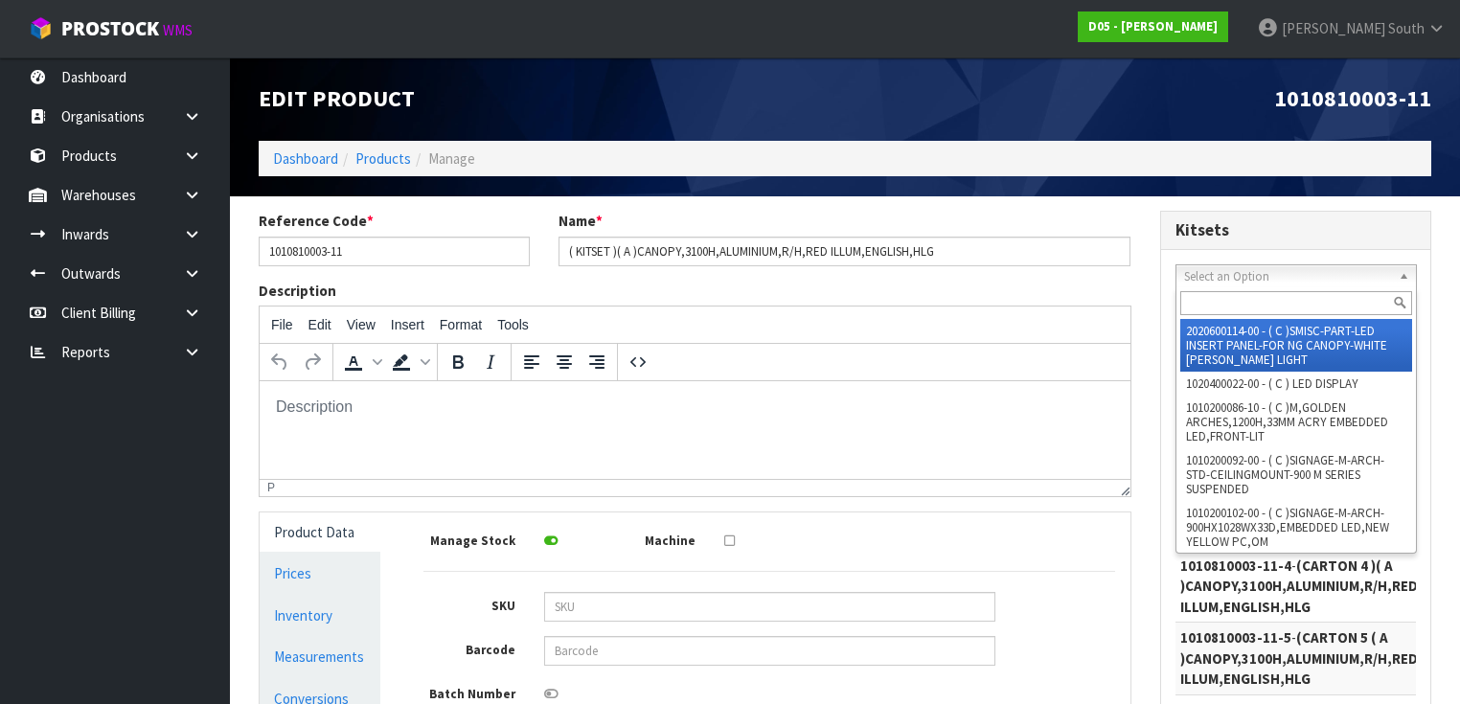
click at [1263, 313] on input "text" at bounding box center [1296, 303] width 232 height 24
paste input "1010810003-11"
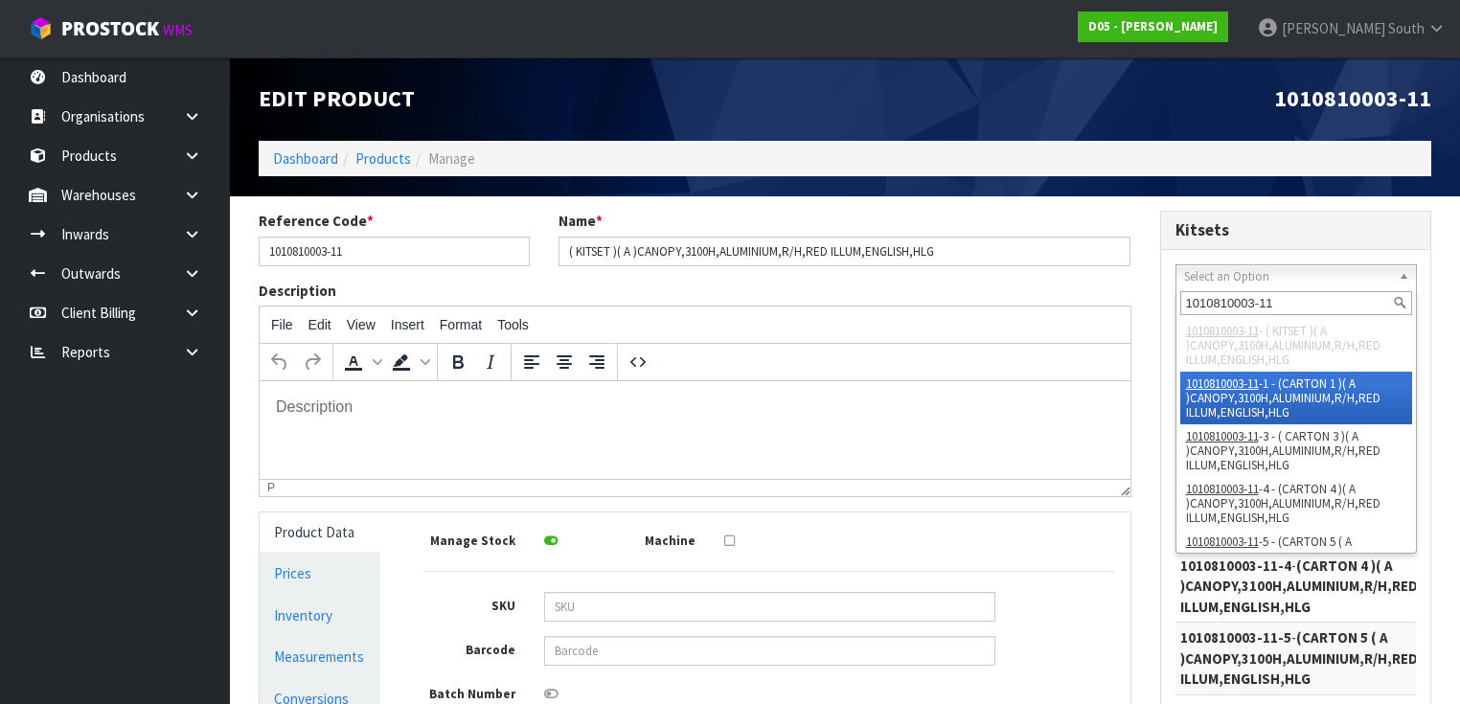
click at [1278, 291] on input "1010810003-11" at bounding box center [1296, 303] width 232 height 24
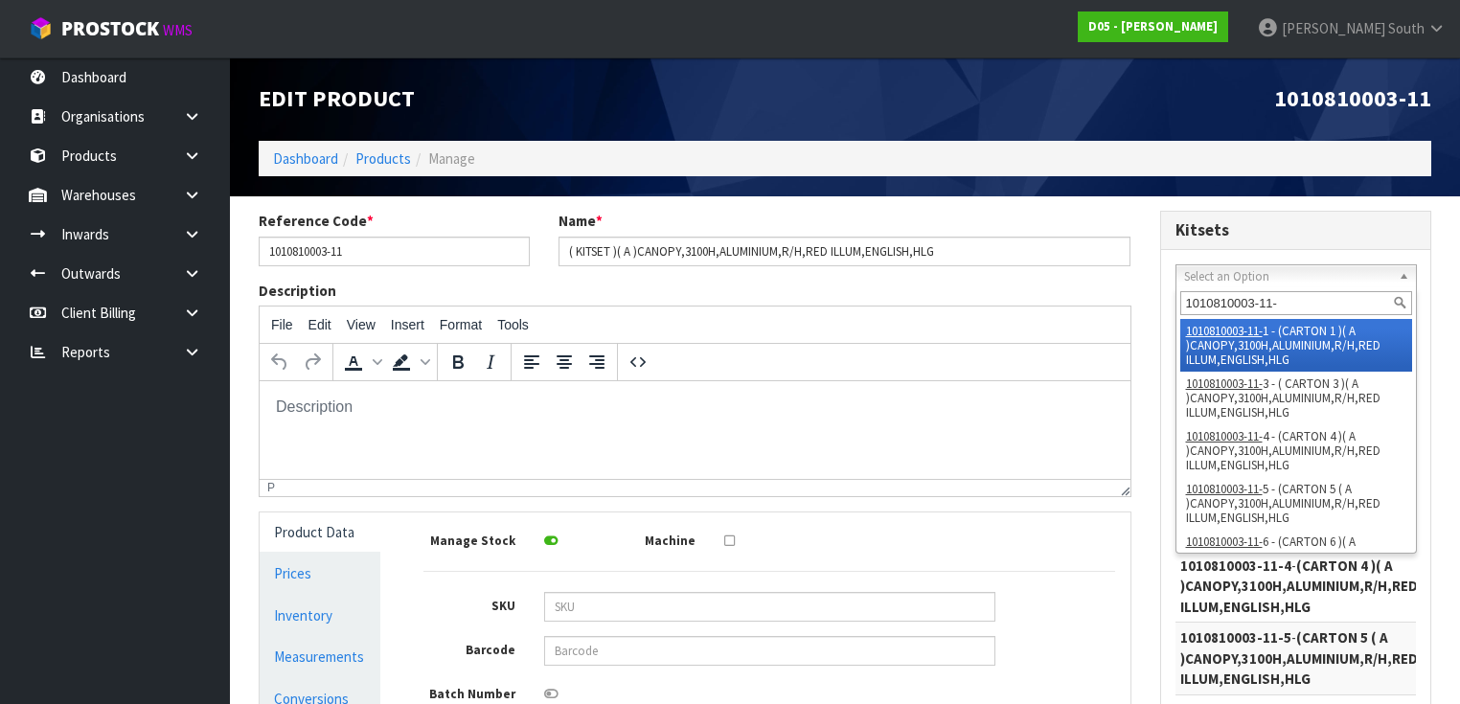
type input "1010810003-11-2"
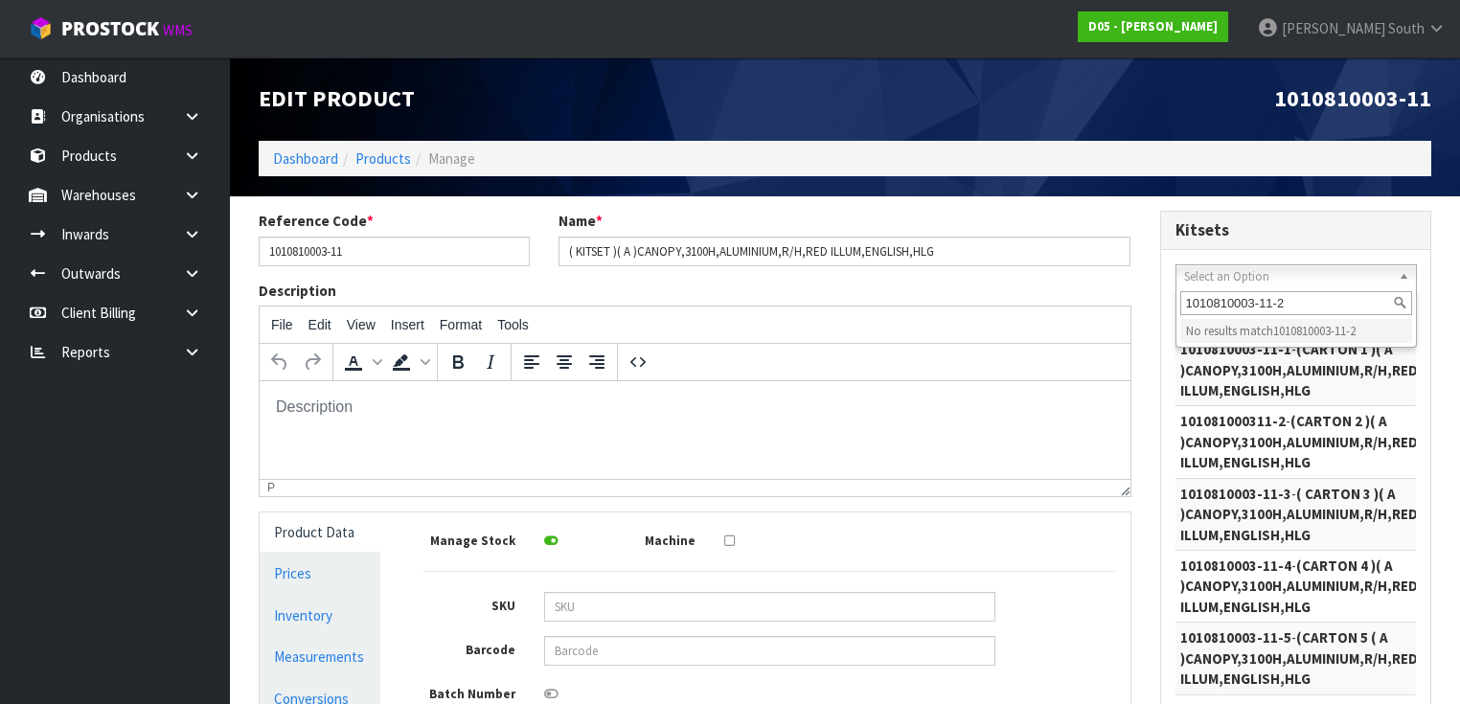
drag, startPoint x: 1312, startPoint y: 305, endPoint x: 1157, endPoint y: 305, distance: 155.2
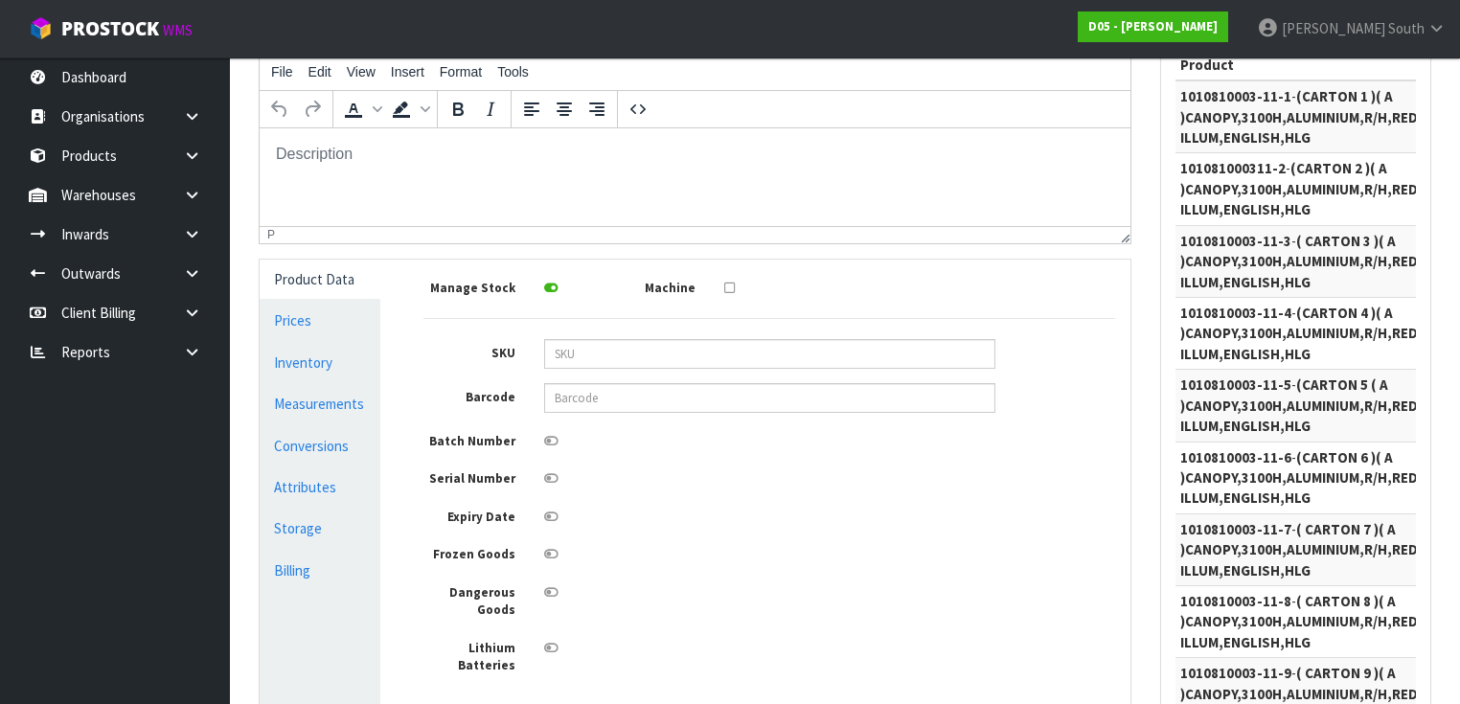
scroll to position [383, 0]
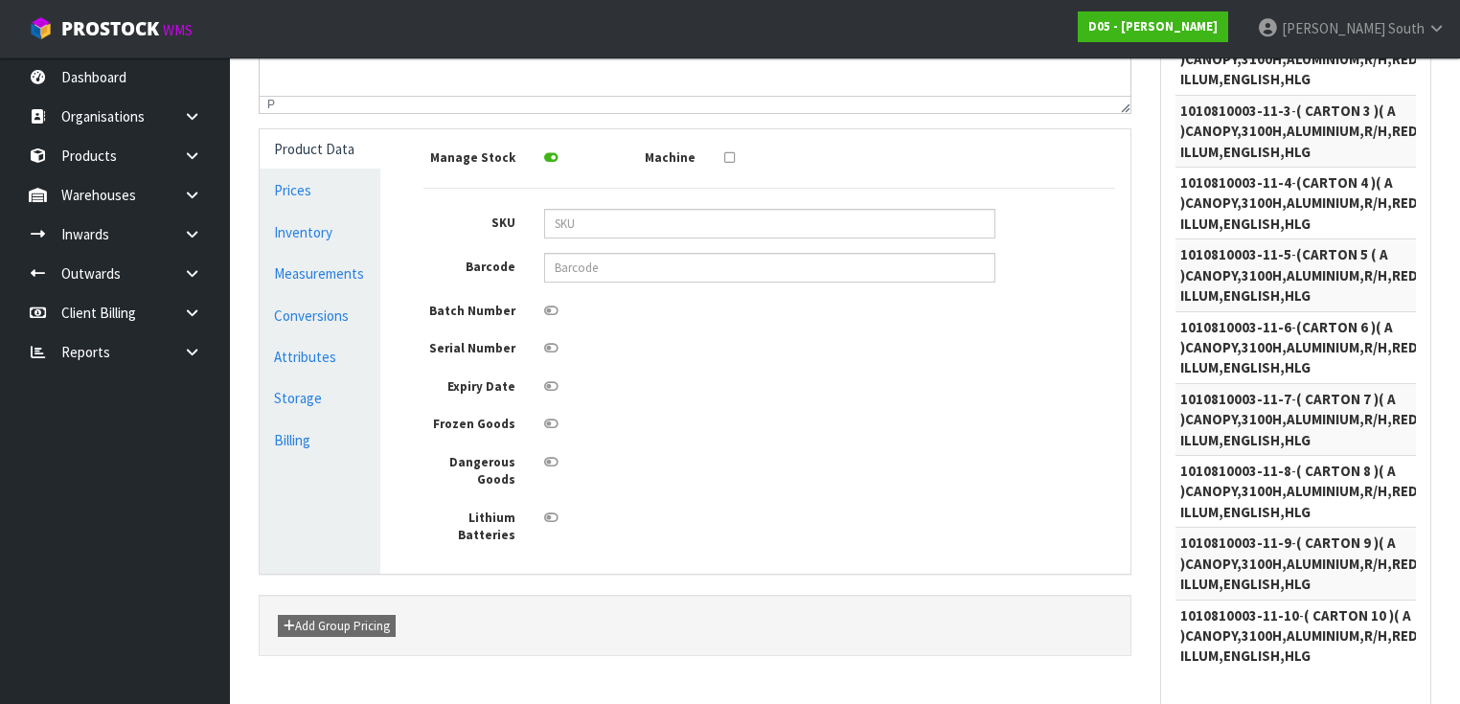
click at [887, 410] on div "Manage Stock Machine SKU Barcode Batch Number Serial Number Expiry Date Frozen …" at bounding box center [769, 344] width 692 height 401
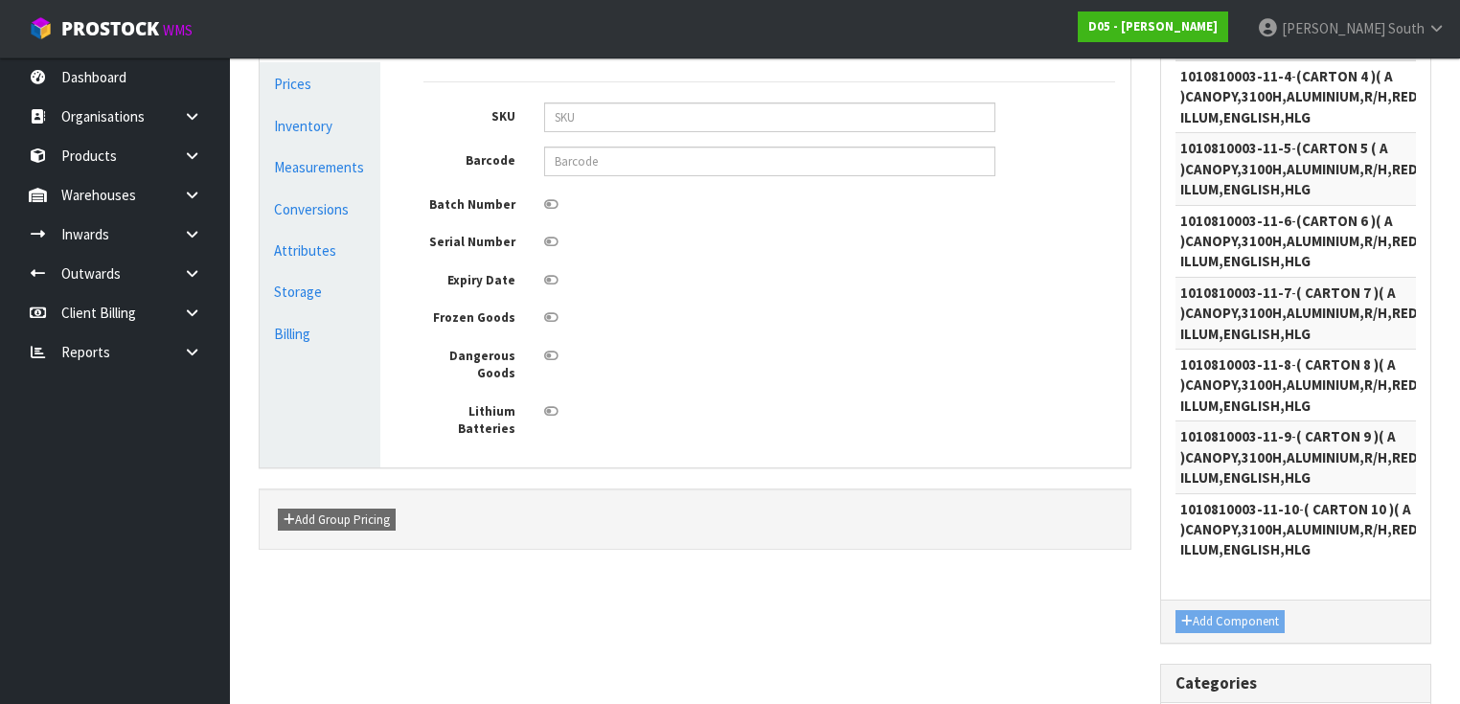
scroll to position [843, 0]
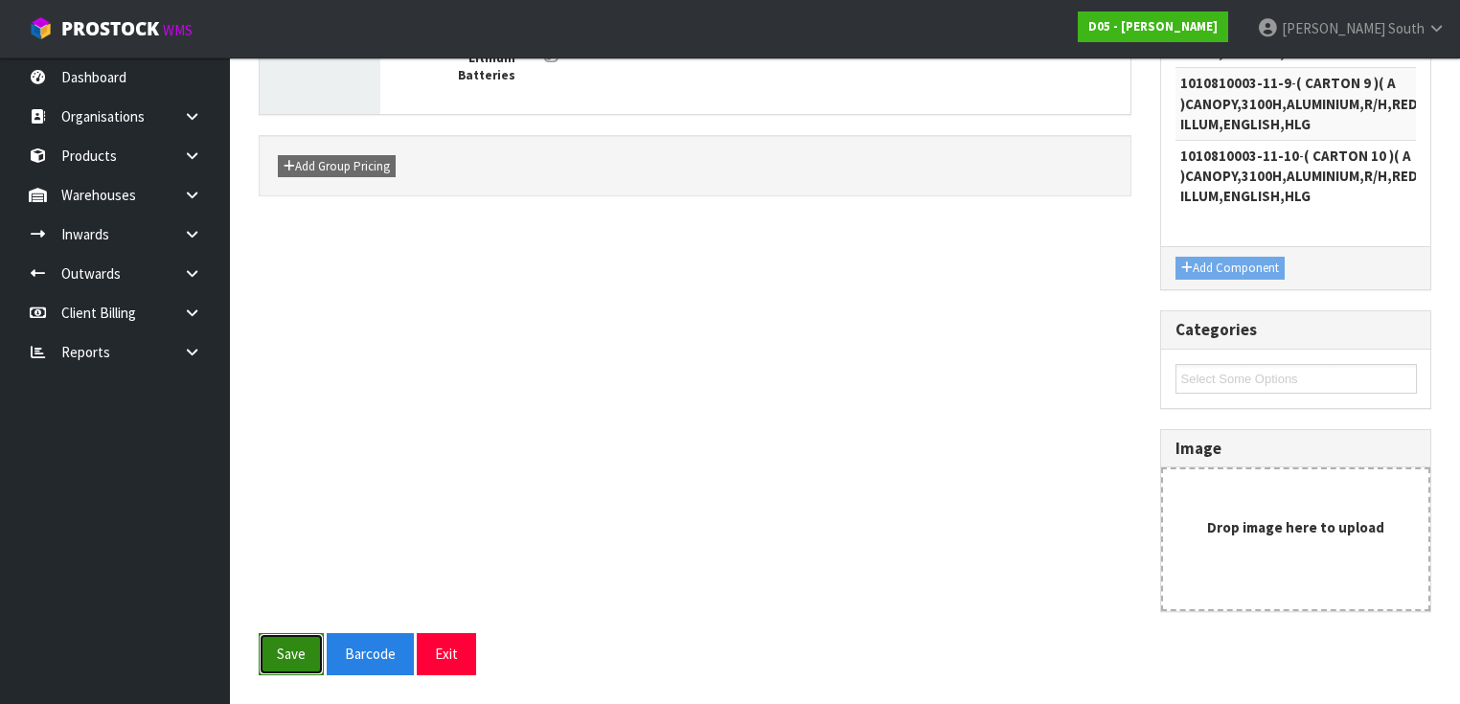
click at [287, 655] on button "Save" at bounding box center [291, 653] width 65 height 41
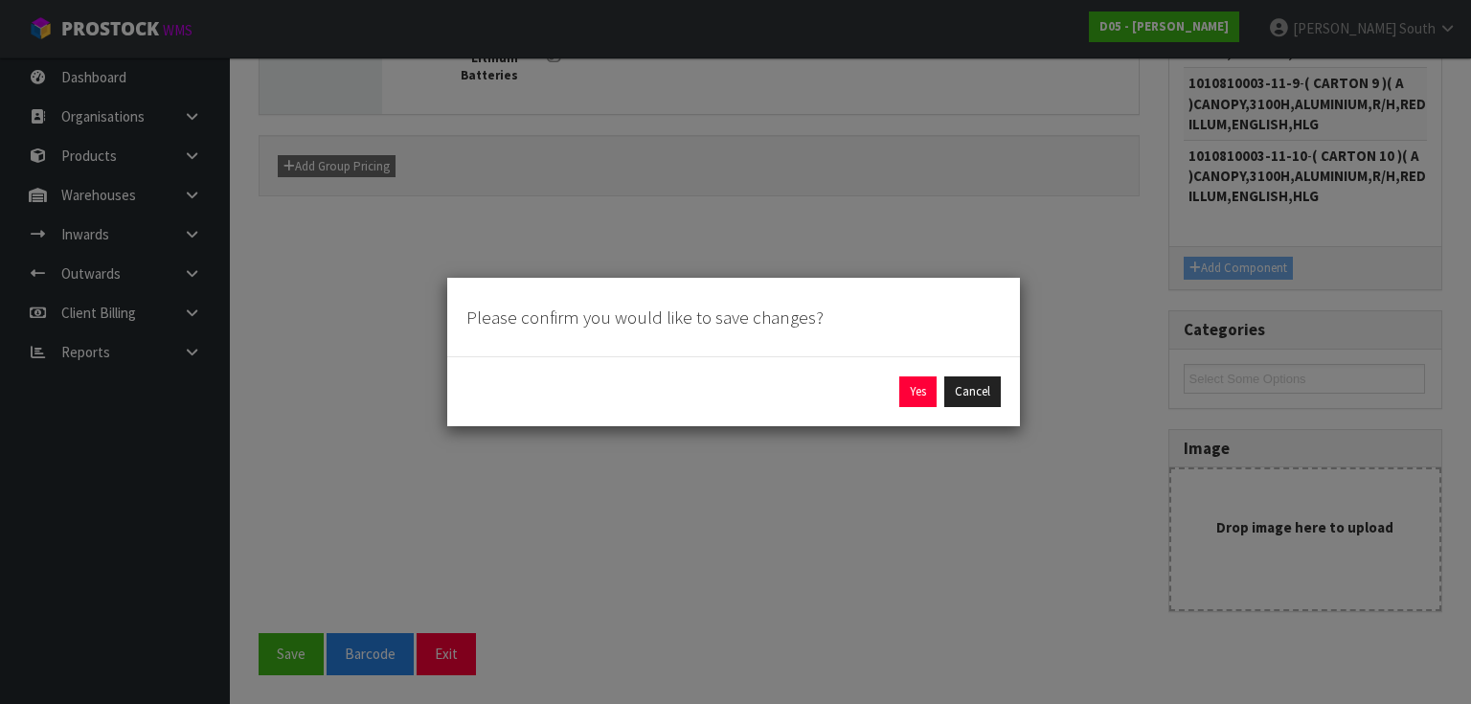
click at [824, 500] on div "Please confirm you would like to save changes? Yes Cancel" at bounding box center [735, 352] width 1471 height 704
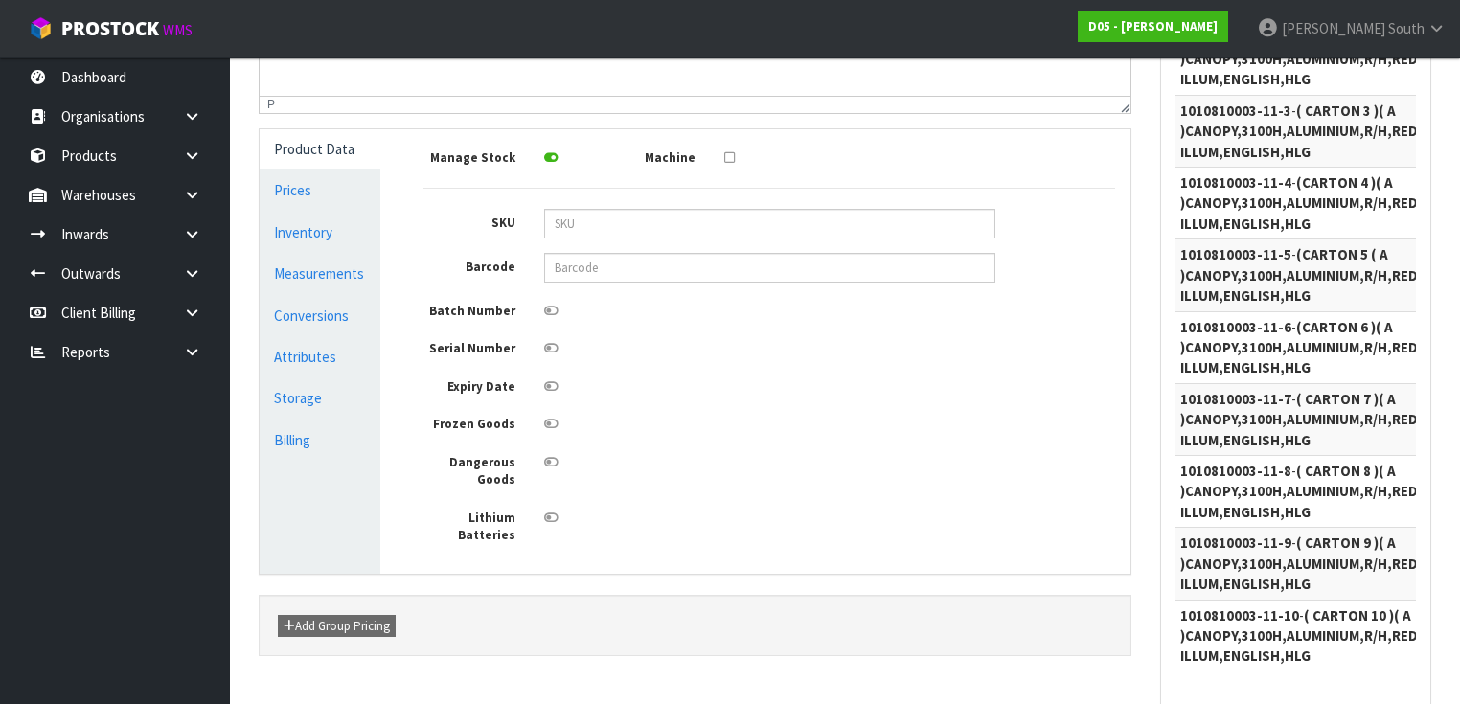
scroll to position [0, 0]
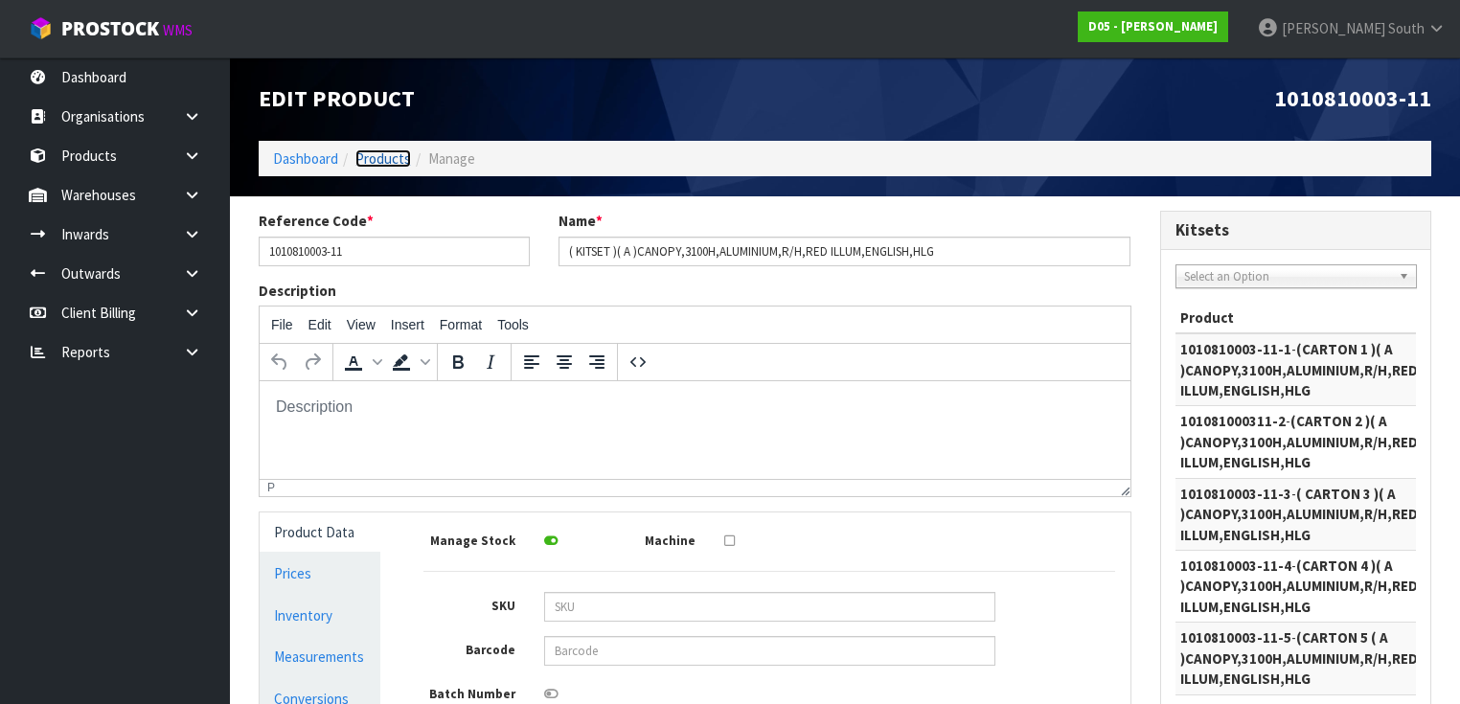
click at [364, 163] on link "Products" at bounding box center [383, 158] width 56 height 18
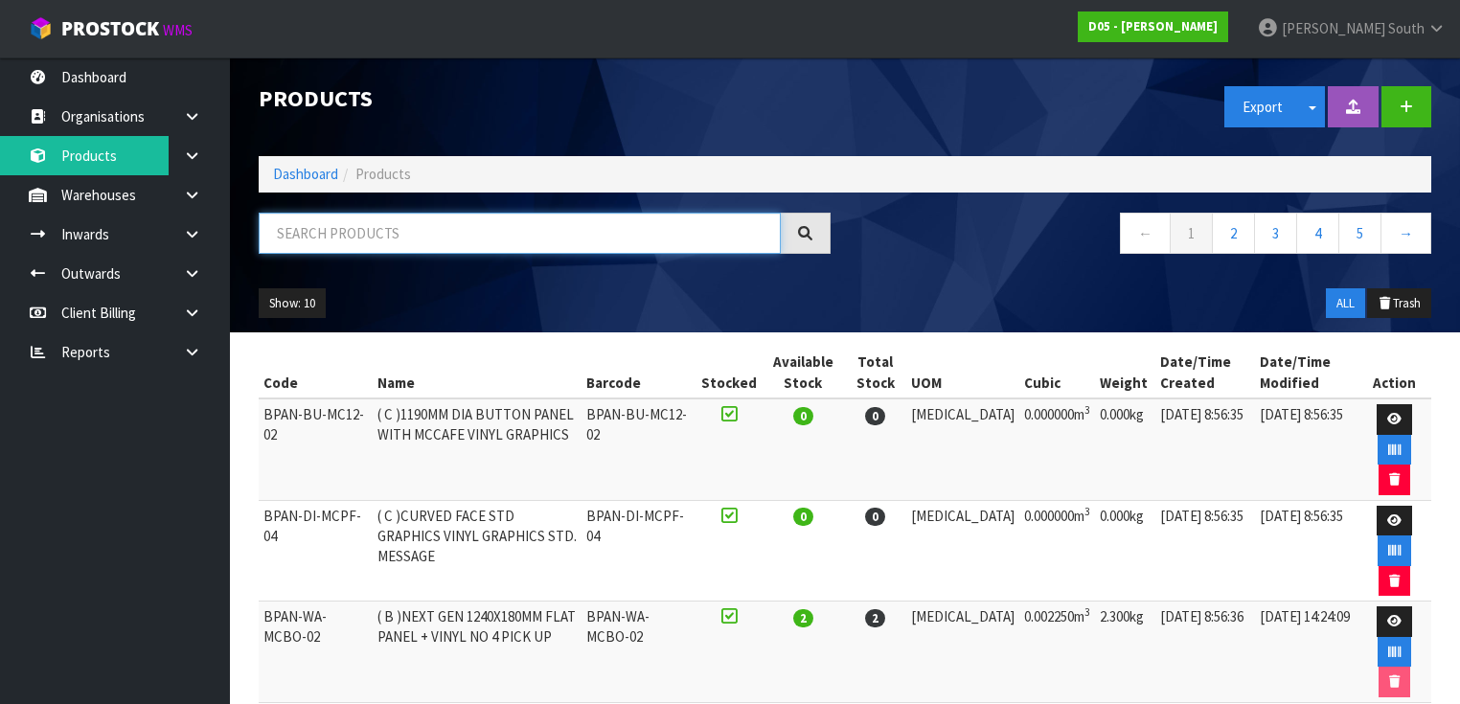
click at [571, 239] on input "text" at bounding box center [520, 233] width 522 height 41
paste input "1010810003-11"
type input "1010810003-11"
